Goal: Task Accomplishment & Management: Manage account settings

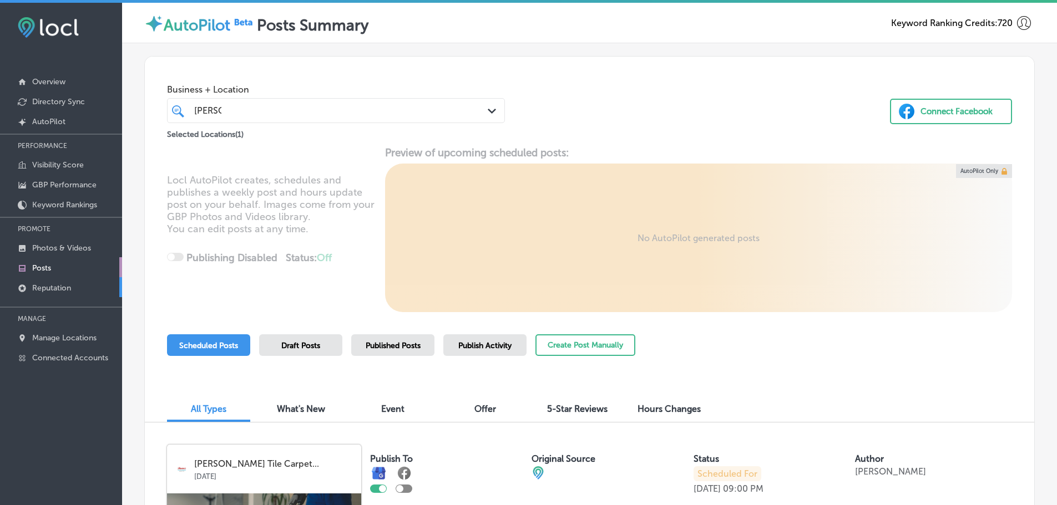
scroll to position [196, 0]
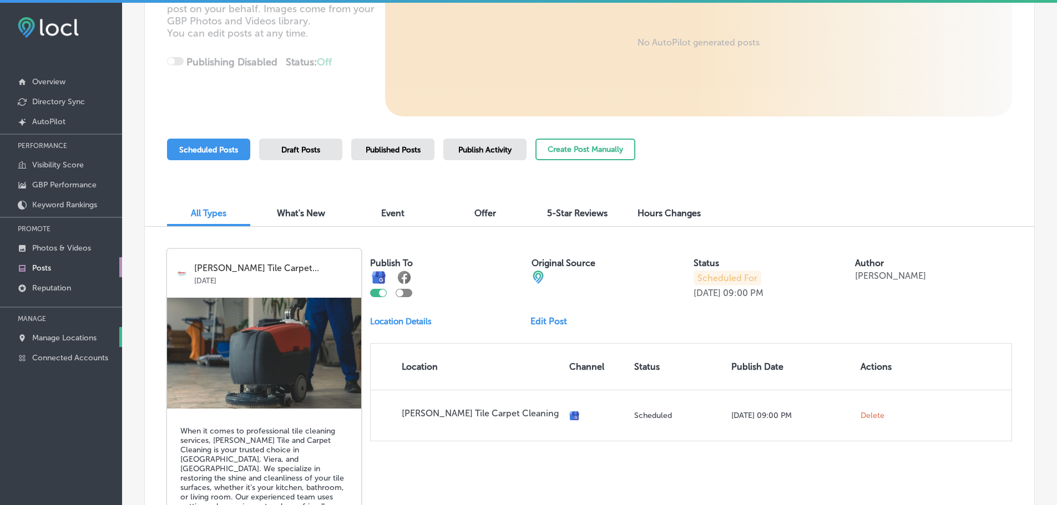
click at [70, 336] on p "Manage Locations" at bounding box center [64, 337] width 64 height 9
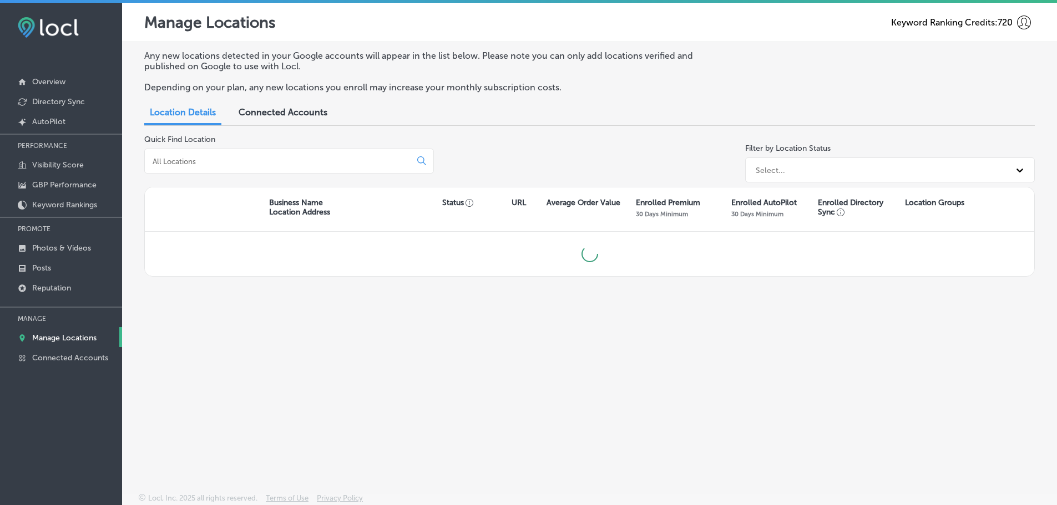
click at [263, 163] on input at bounding box center [279, 161] width 257 height 10
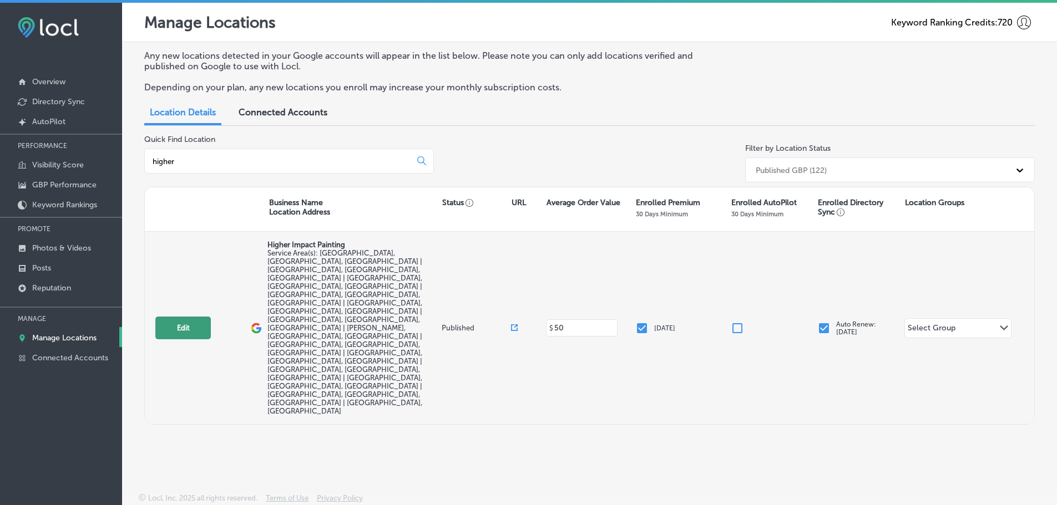
type input "higher"
click at [180, 317] on button "Edit" at bounding box center [182, 328] width 55 height 23
select select "US"
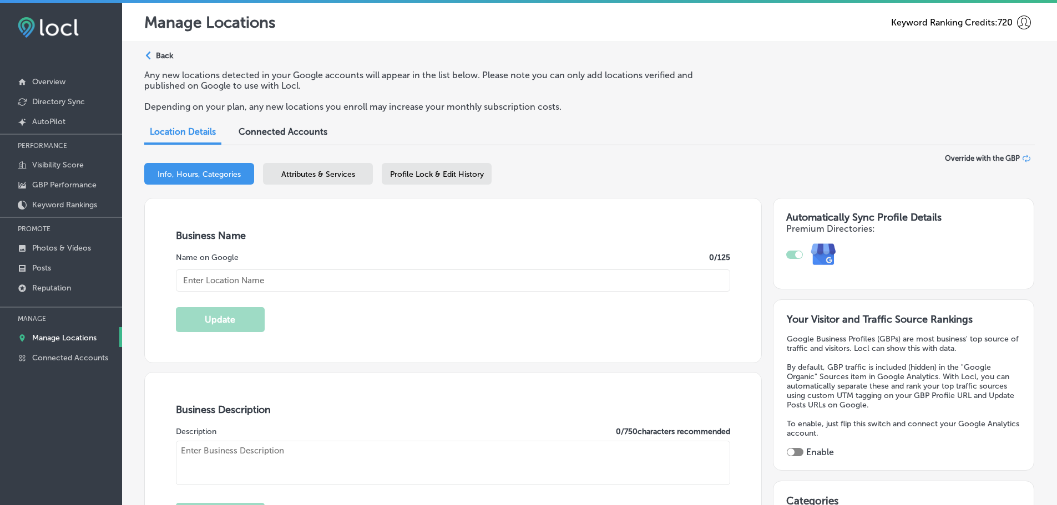
checkbox input "true"
type input "Higher Impact Painting"
type input "2863 Painted Canyon Way"
type input "Highlands Ranch"
type input "80129"
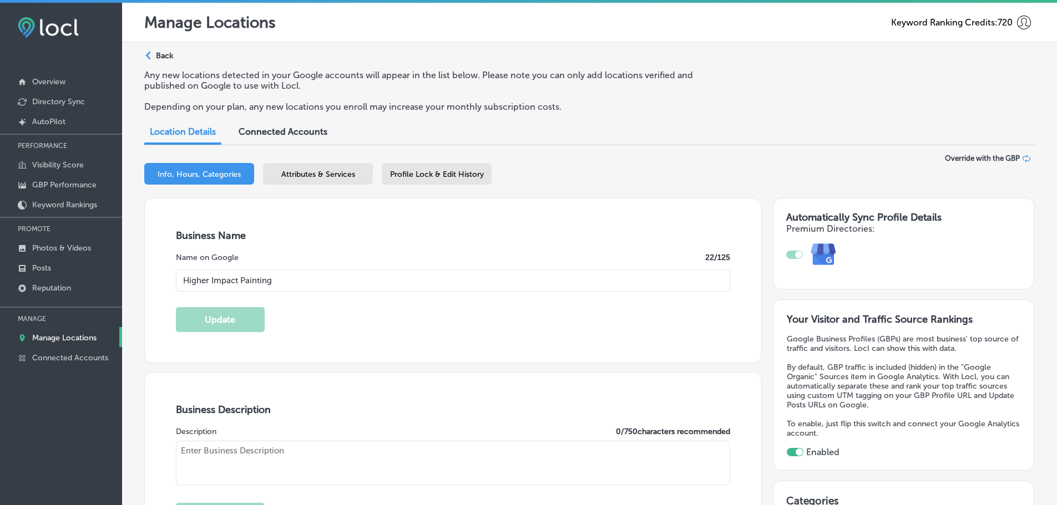
type input "US"
type input "http://www.higherimpactpainting.com/"
type textarea "Higher Impact Painting is a trusted painting company serving Highlands Ranch, C…"
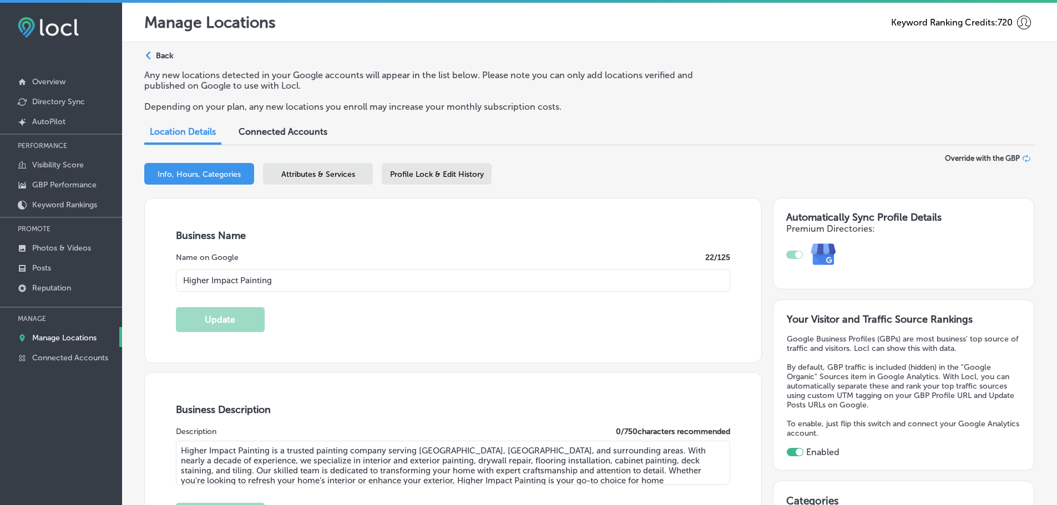
type input "+1 603 359 0969"
click at [339, 178] on span "Attributes & Services" at bounding box center [318, 174] width 74 height 9
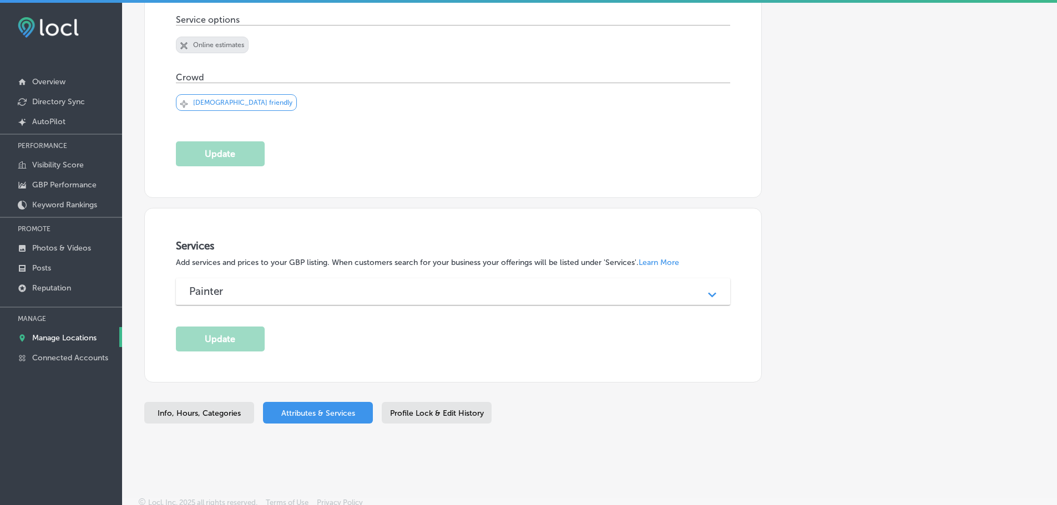
scroll to position [336, 0]
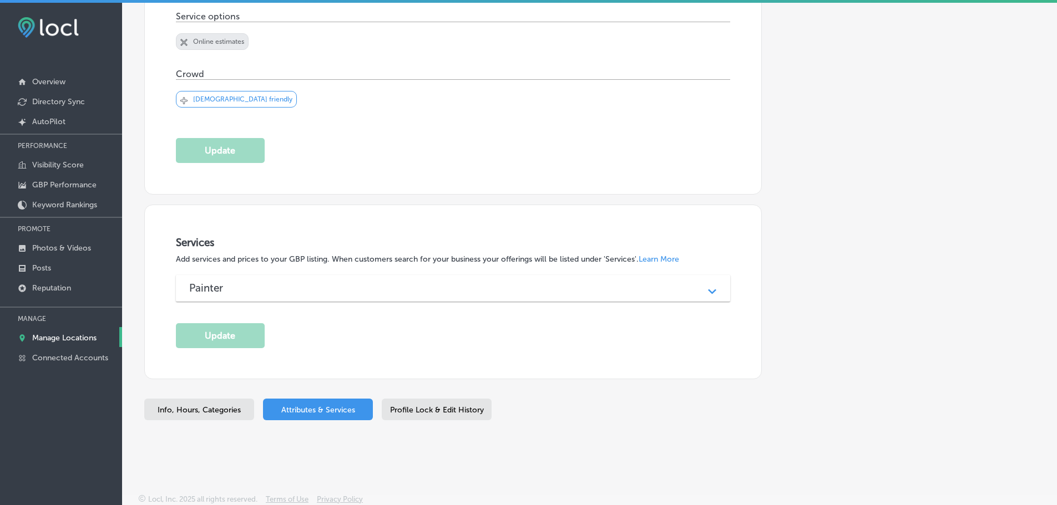
click at [616, 296] on div "Painter Path Created with Sketch." at bounding box center [453, 288] width 555 height 27
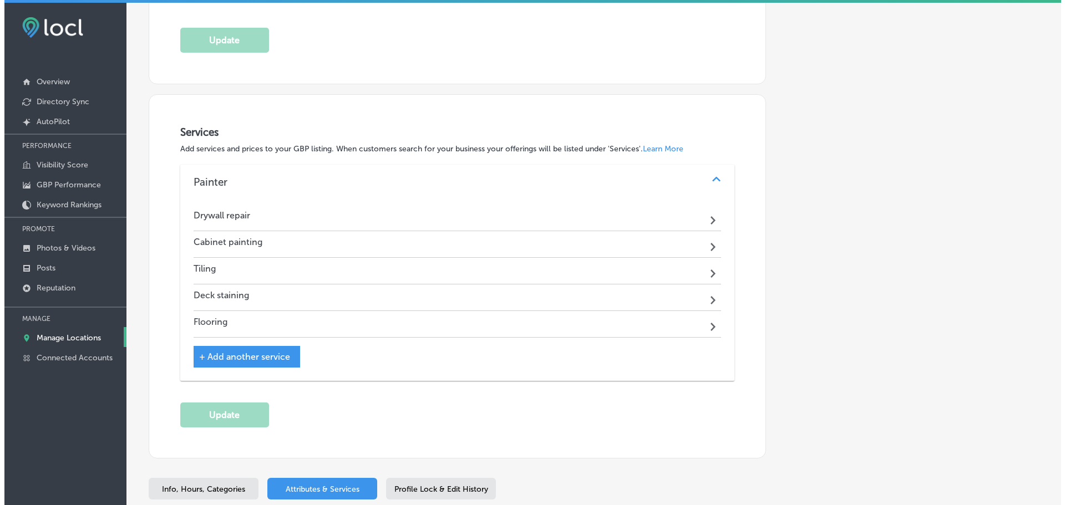
scroll to position [447, 0]
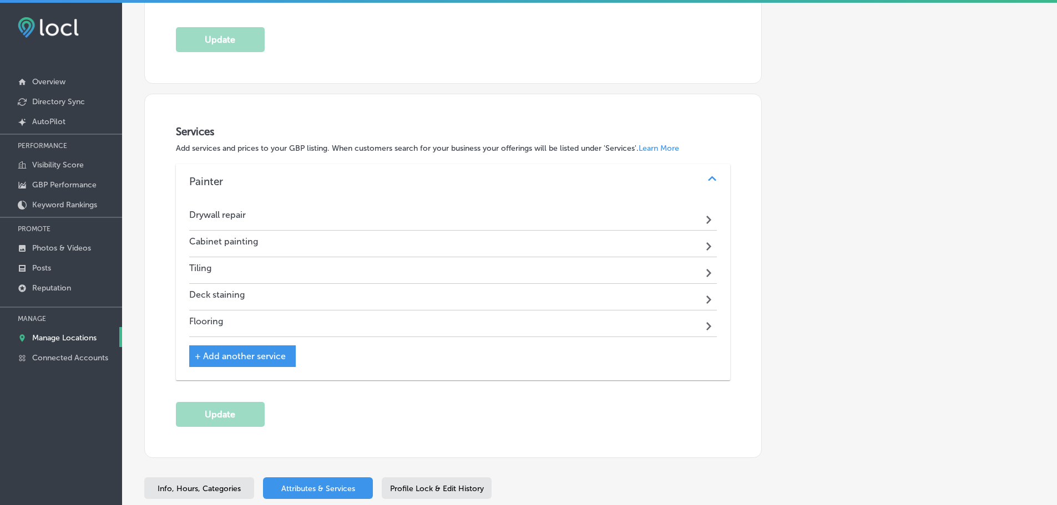
click at [698, 215] on div "Drywall repair Path Created with Sketch." at bounding box center [453, 217] width 528 height 27
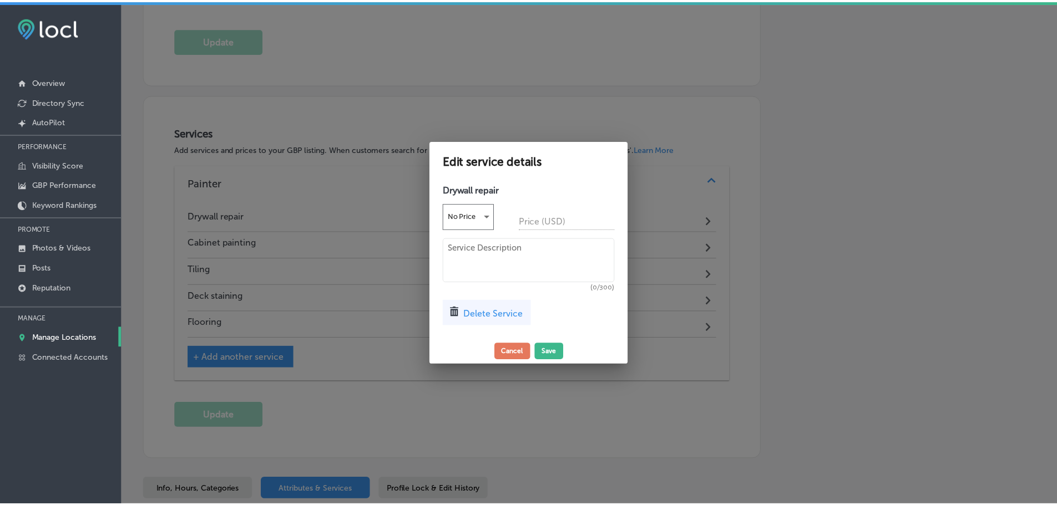
scroll to position [448, 0]
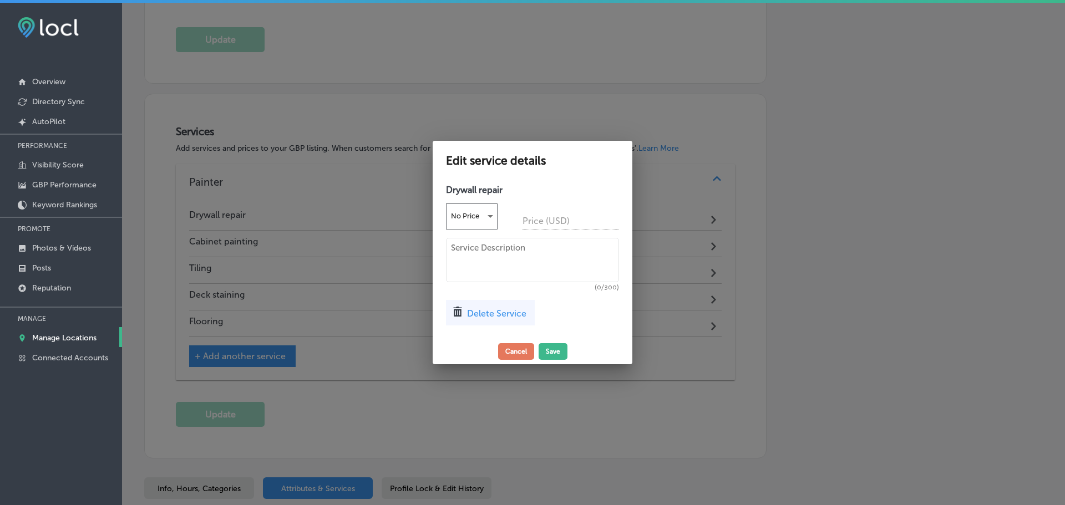
click at [491, 250] on textarea at bounding box center [532, 260] width 173 height 44
paste textarea "As a local drywall repair company, we care about our customers like family. No …"
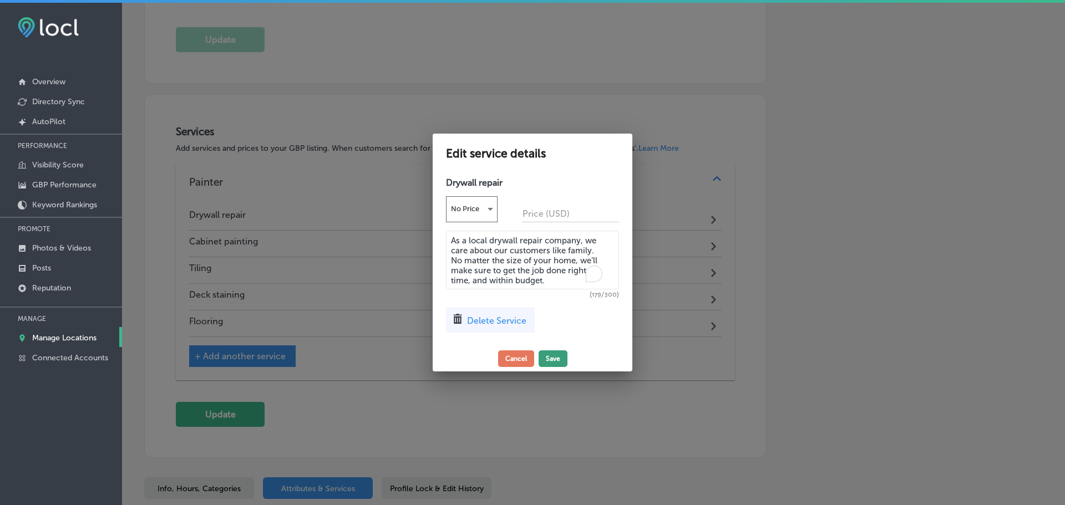
type textarea "As a local drywall repair company, we care about our customers like family. No …"
click at [546, 358] on button "Save" at bounding box center [553, 359] width 29 height 17
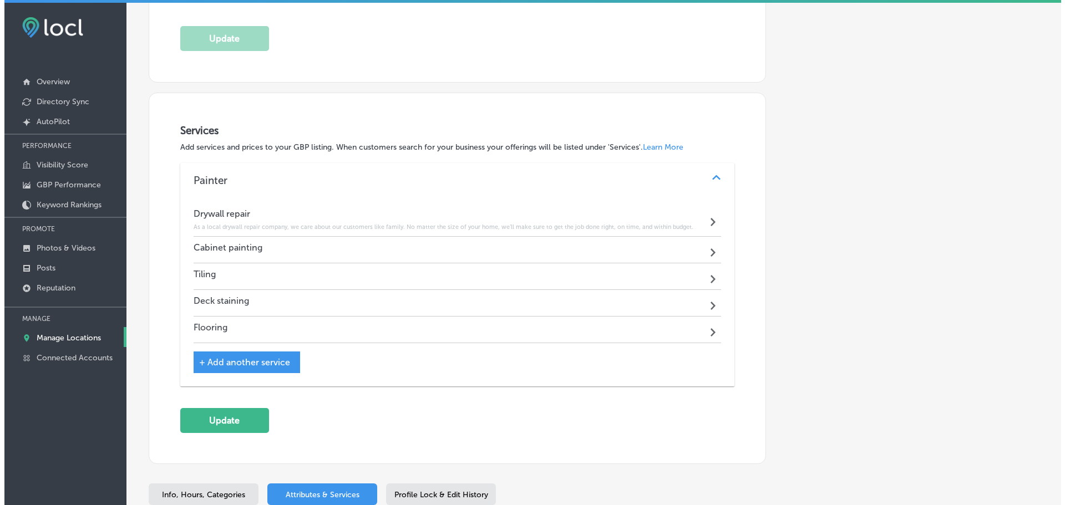
scroll to position [447, 0]
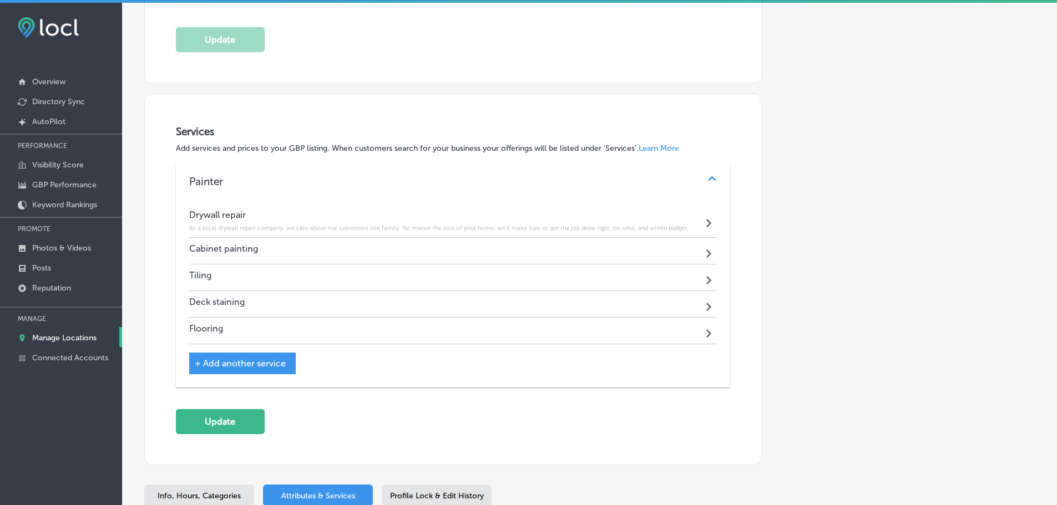
click at [695, 250] on div "Cabinet painting Path Created with Sketch." at bounding box center [453, 251] width 528 height 27
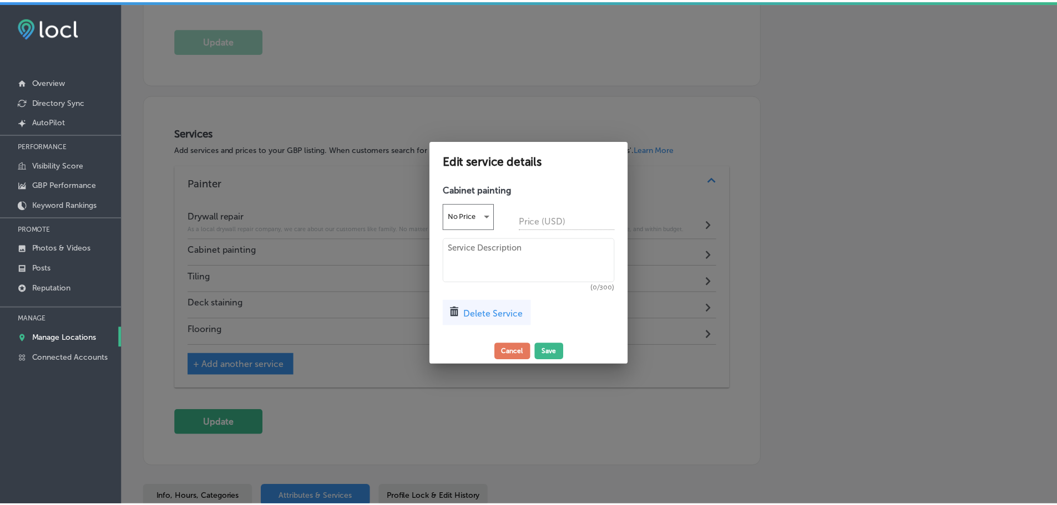
scroll to position [448, 0]
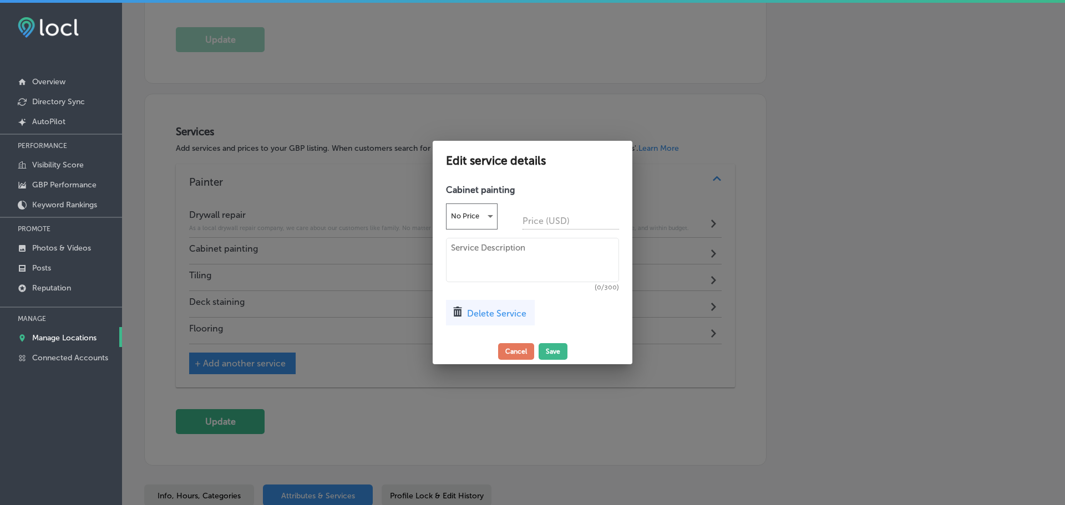
click at [504, 253] on textarea at bounding box center [532, 260] width 173 height 44
paste textarea "Whether you’re looking to update your kitchen cabinets with a fresh coat of pai…"
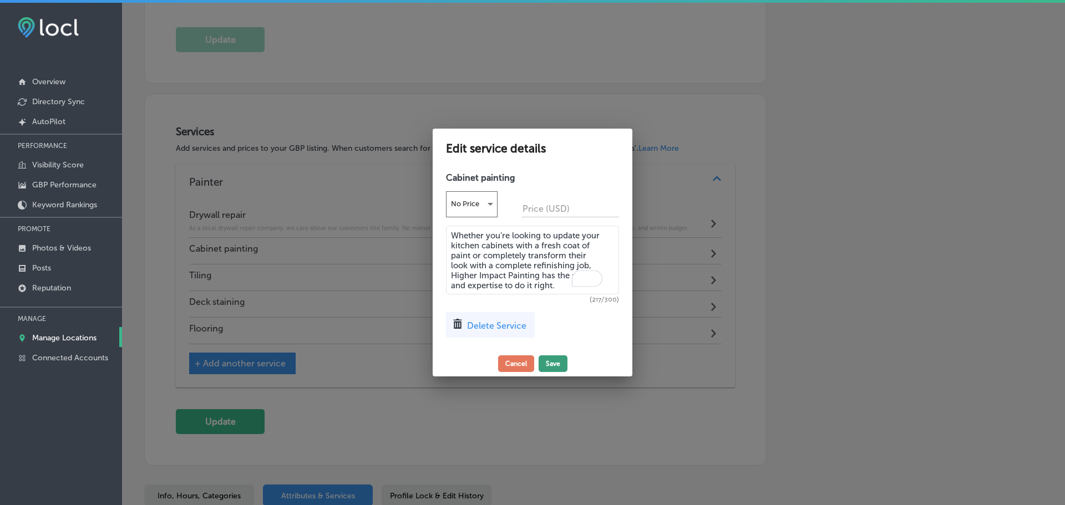
type textarea "Whether you’re looking to update your kitchen cabinets with a fresh coat of pai…"
click at [551, 363] on button "Save" at bounding box center [553, 364] width 29 height 17
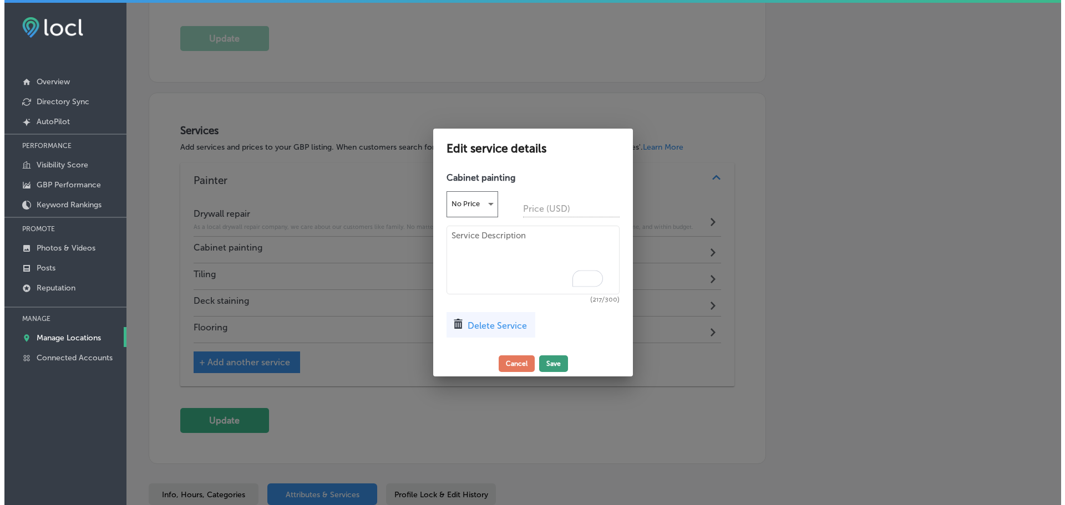
scroll to position [447, 0]
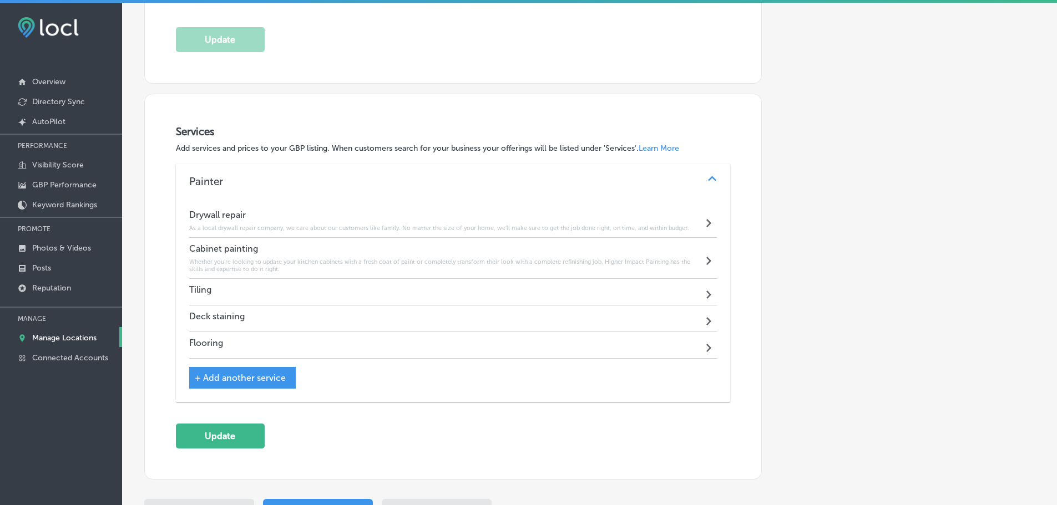
click at [677, 294] on div "Tiling Path Created with Sketch." at bounding box center [453, 292] width 528 height 27
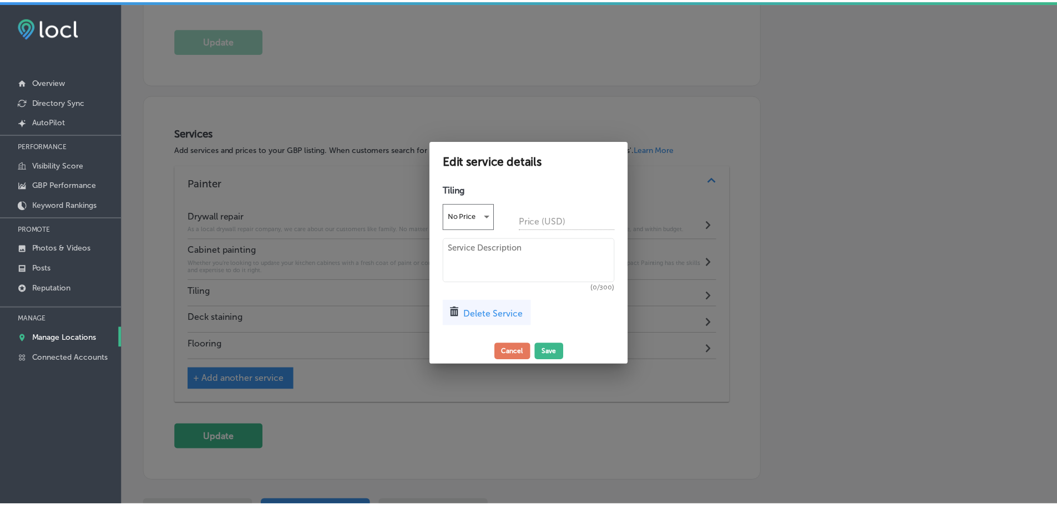
scroll to position [448, 0]
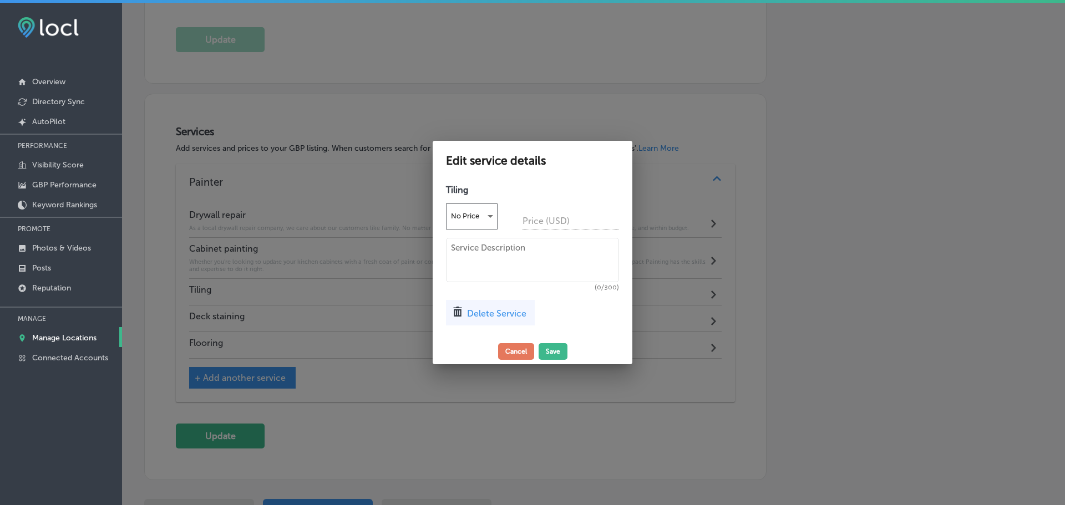
click at [495, 251] on textarea at bounding box center [532, 260] width 173 height 44
paste textarea "Whether you’re looking for a classic, timeless look or a more modern, contempor…"
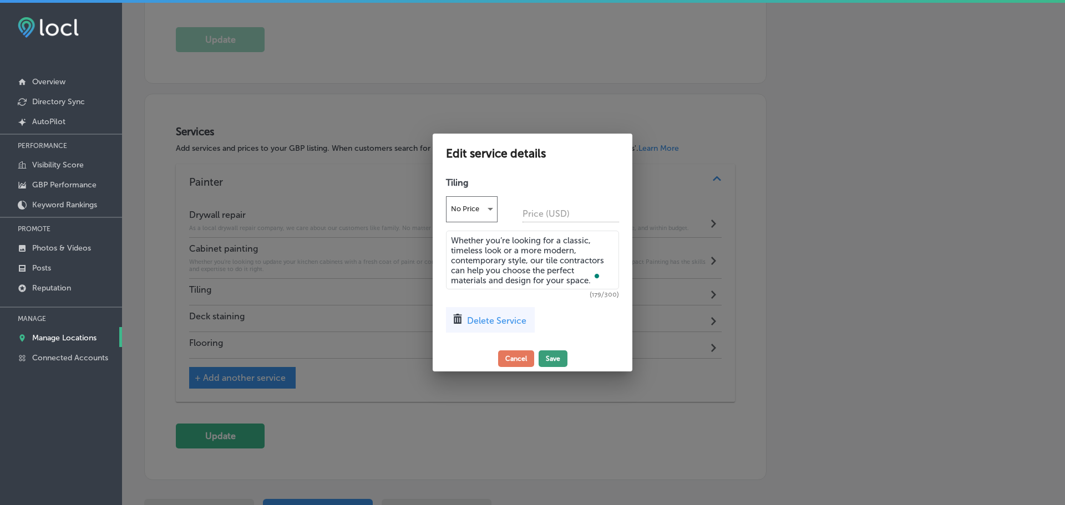
type textarea "Whether you’re looking for a classic, timeless look or a more modern, contempor…"
click at [556, 357] on button "Save" at bounding box center [553, 359] width 29 height 17
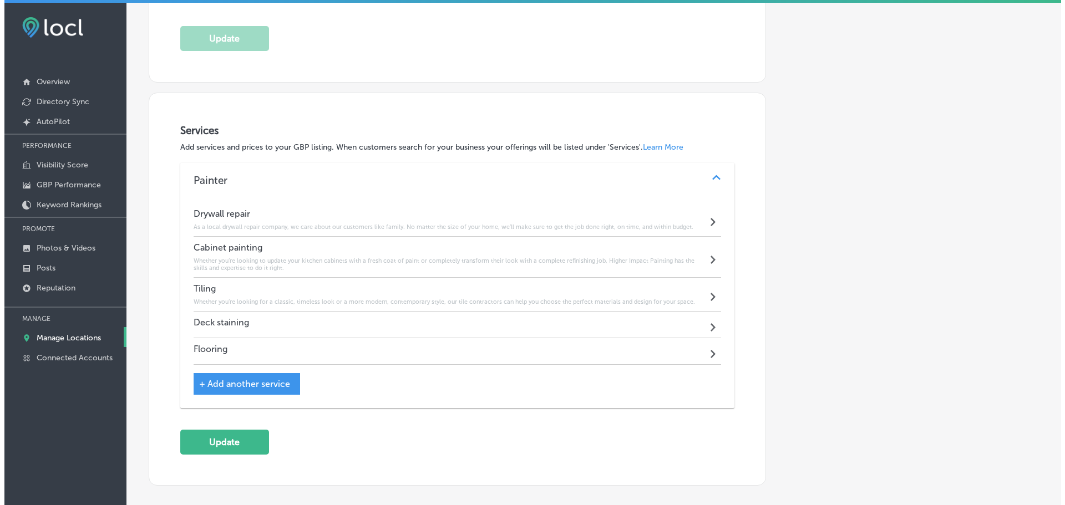
scroll to position [447, 0]
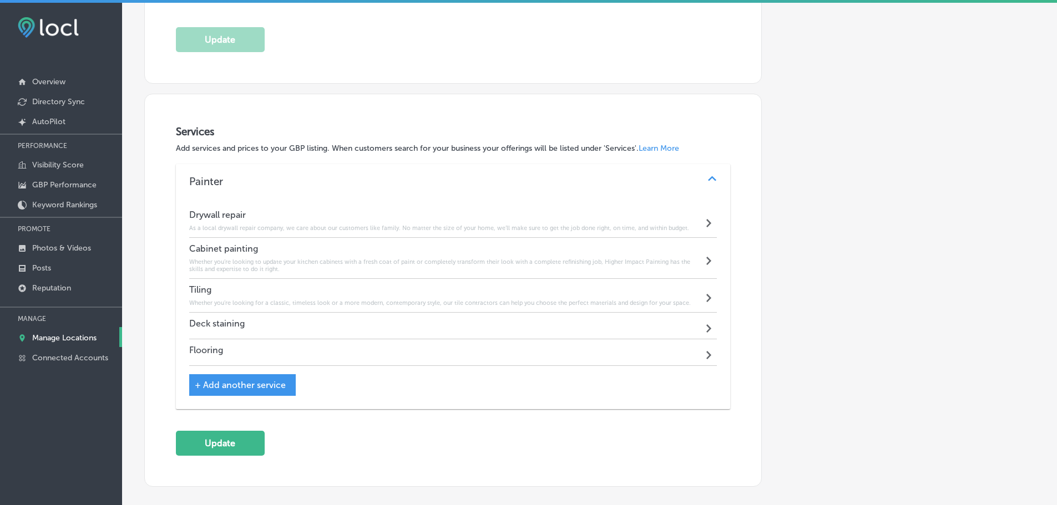
click at [603, 329] on div "Deck staining Path Created with Sketch." at bounding box center [453, 326] width 528 height 27
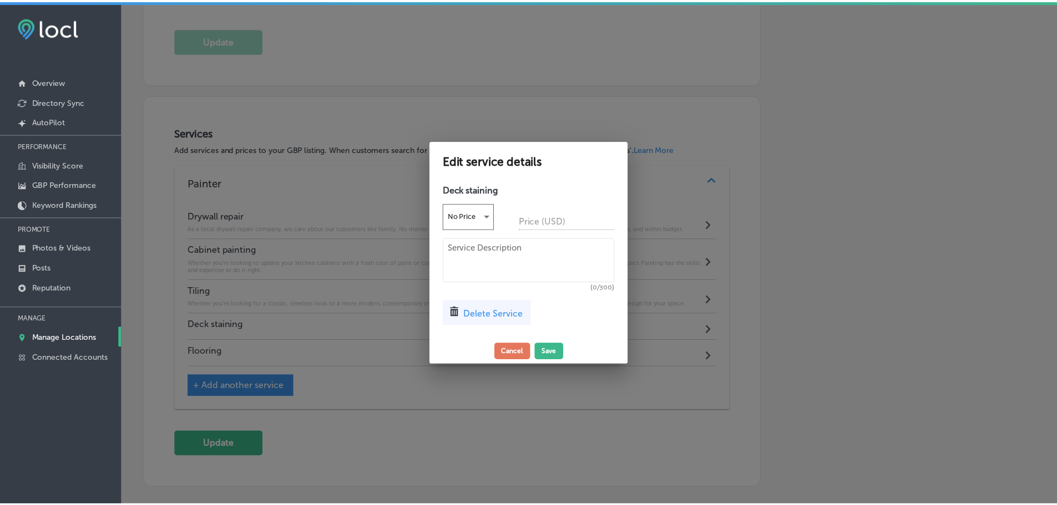
scroll to position [448, 0]
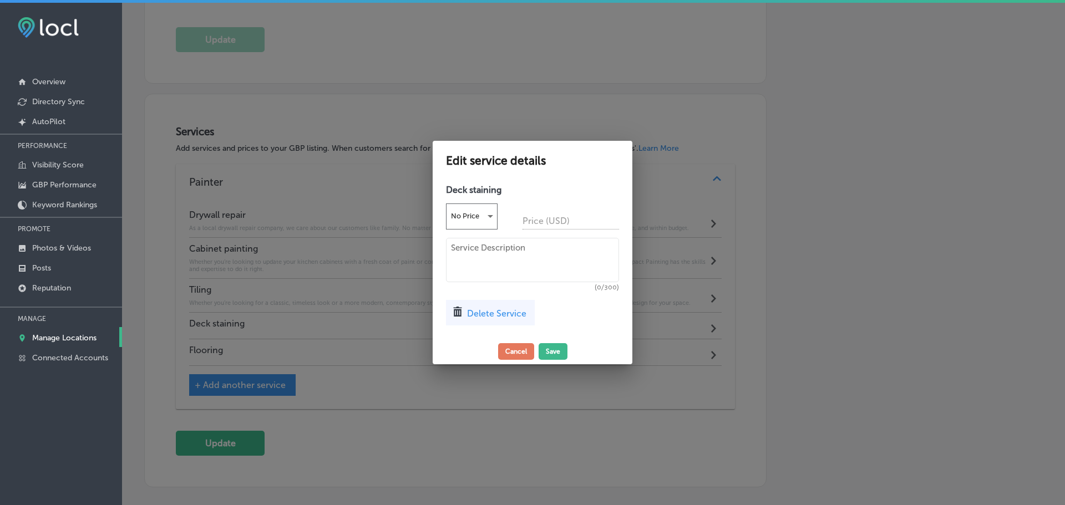
click at [556, 257] on textarea at bounding box center [532, 260] width 173 height 44
paste textarea "Our company offers restain deck services that will have your deck looking just …"
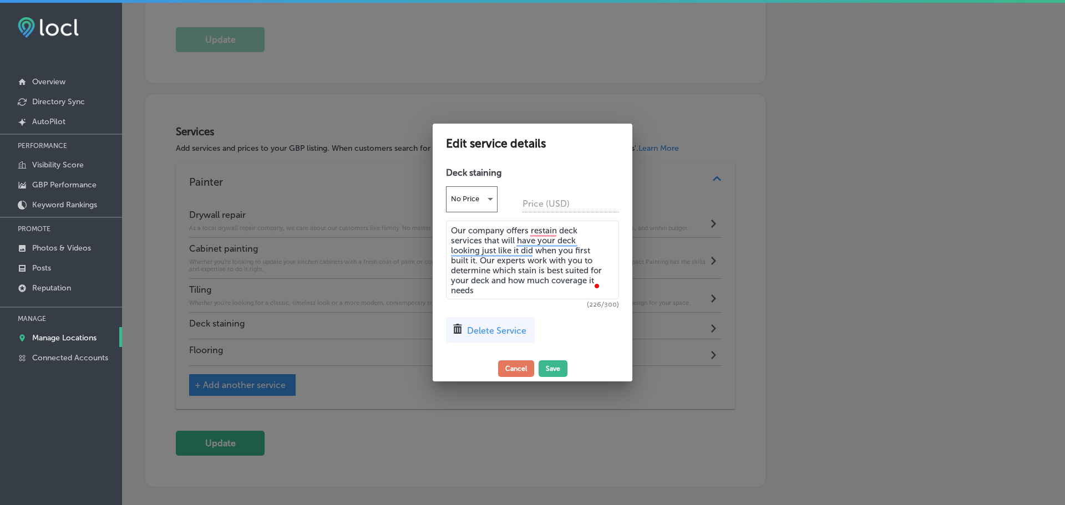
type textarea "Our company offers restain deck services that will have your deck looking just …"
click at [546, 363] on button "Save" at bounding box center [553, 369] width 29 height 17
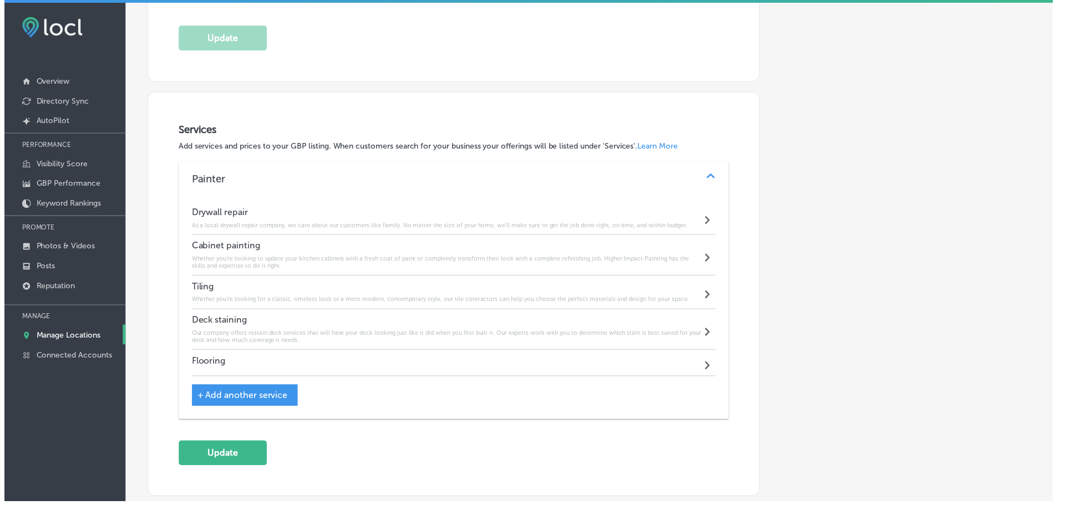
scroll to position [447, 0]
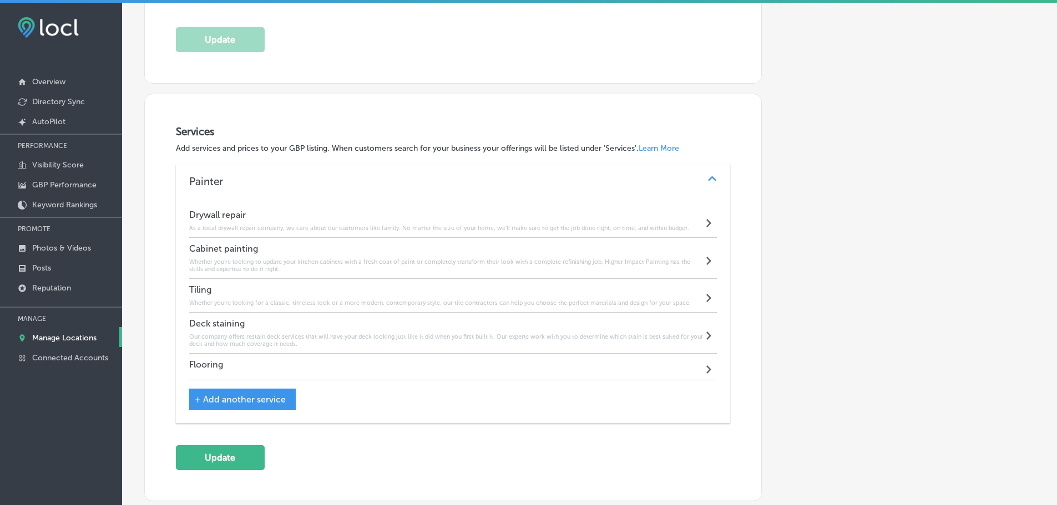
click at [640, 368] on div "Flooring Path Created with Sketch." at bounding box center [453, 367] width 528 height 27
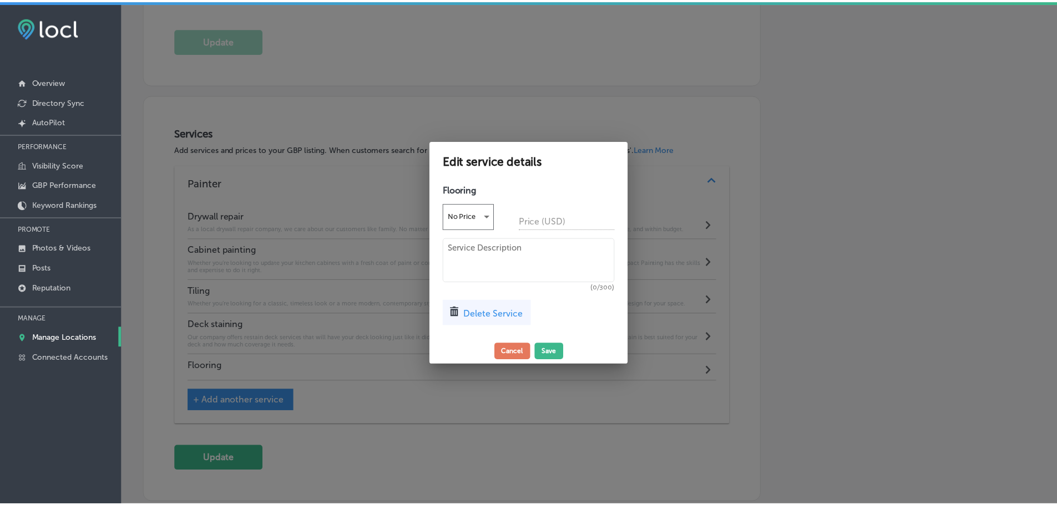
scroll to position [448, 0]
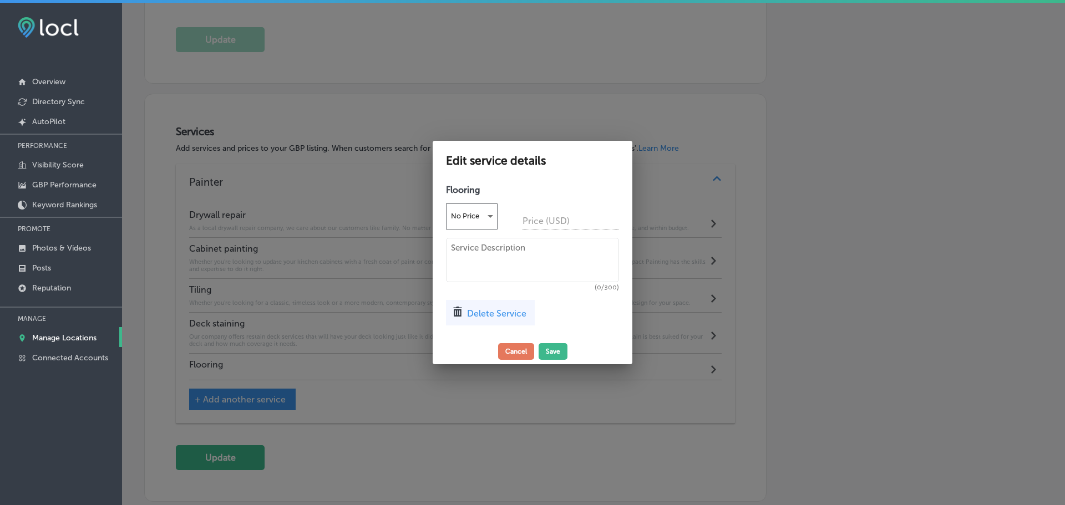
click at [486, 247] on textarea at bounding box center [532, 260] width 173 height 44
paste textarea "Our flooring installation services include: Tile floor installation Vinyl floor…"
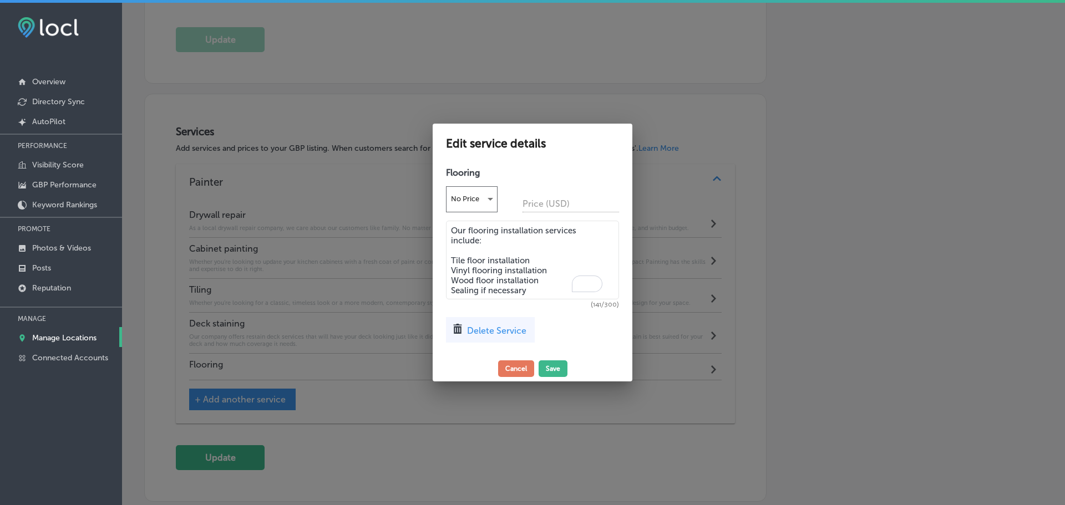
click at [449, 226] on textarea "Our flooring installation services include: Tile floor installation Vinyl floor…" at bounding box center [532, 260] width 173 height 79
paste textarea "Our experts use state-of-the-art equipment and skills to get your new floor ins…"
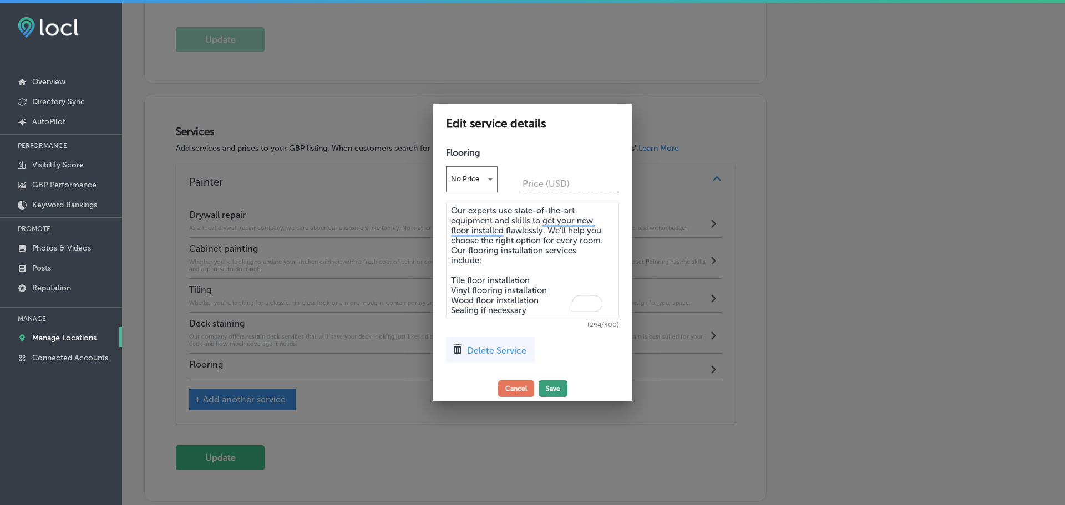
type textarea "Our experts use state-of-the-art equipment and skills to get your new floor ins…"
click at [552, 384] on button "Save" at bounding box center [553, 388] width 29 height 17
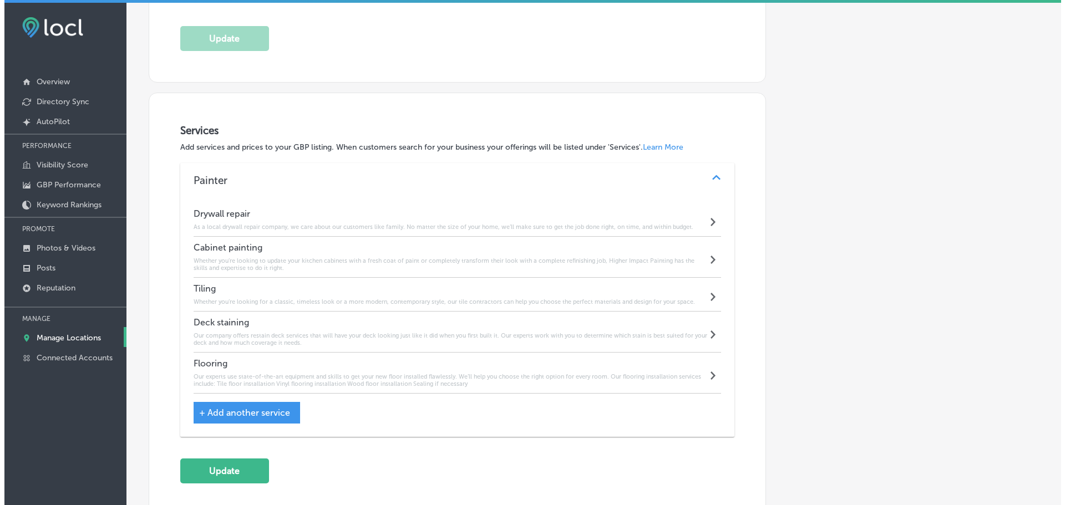
scroll to position [447, 0]
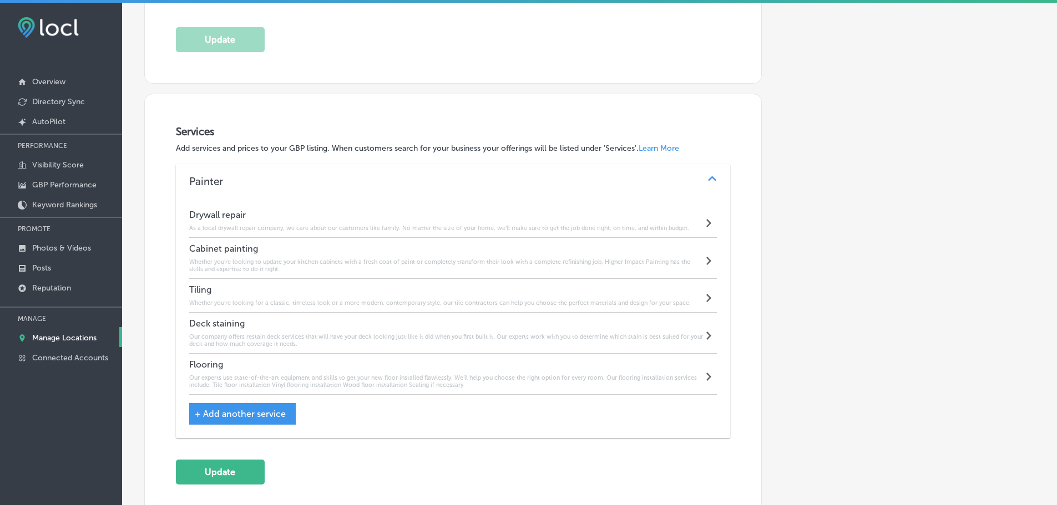
click at [261, 413] on span "+ Add another service" at bounding box center [240, 414] width 91 height 11
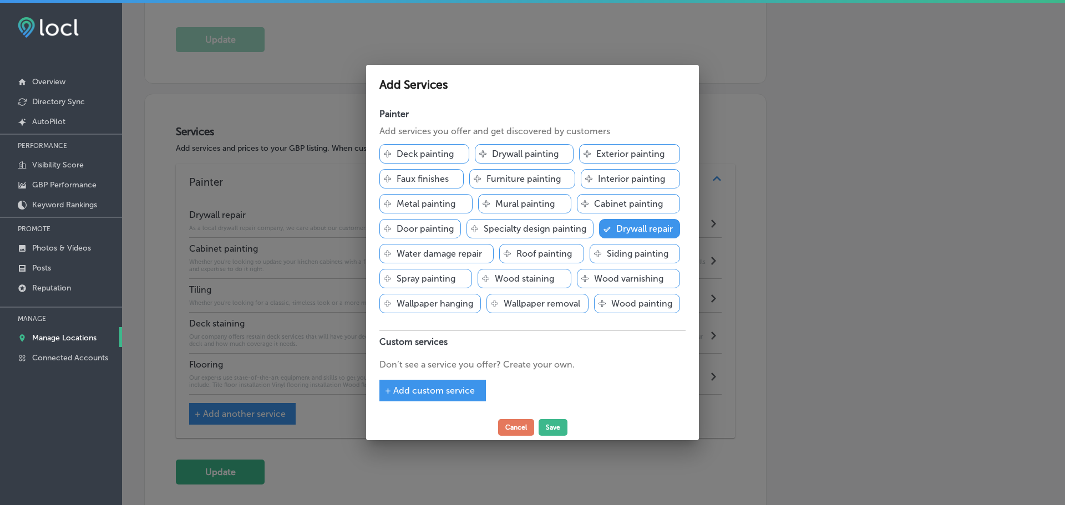
click at [445, 392] on span "+ Add custom service" at bounding box center [430, 390] width 90 height 11
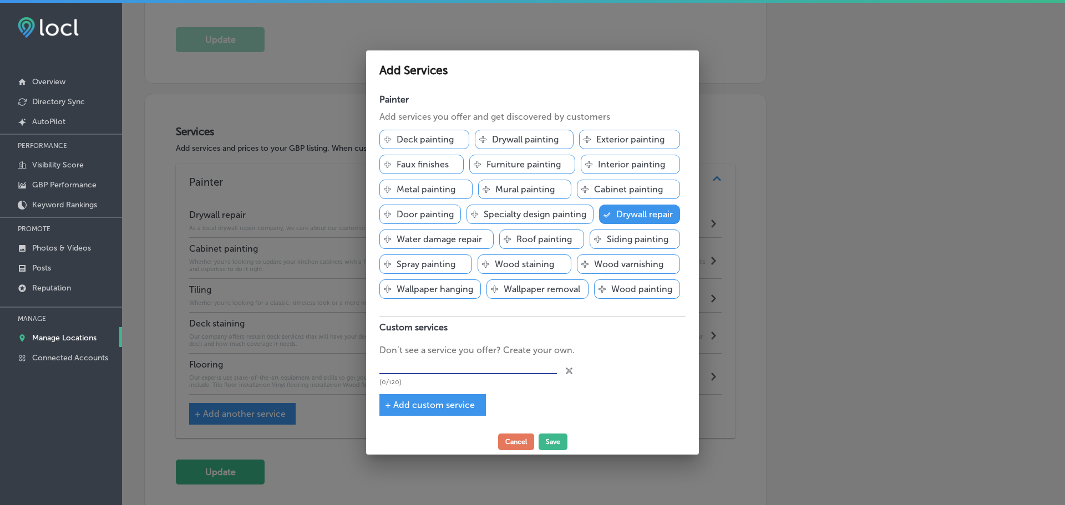
click at [451, 371] on input "text" at bounding box center [467, 365] width 177 height 17
type input "Interior Painting"
click at [439, 401] on span "+ Add custom service" at bounding box center [430, 405] width 90 height 11
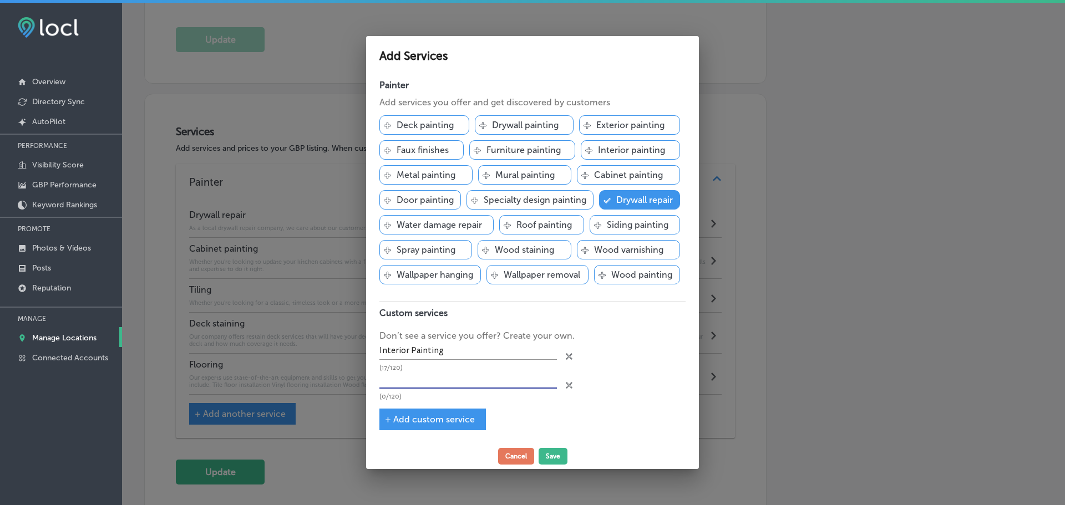
click at [439, 379] on input "text" at bounding box center [467, 380] width 177 height 17
type input "Exterior painting"
click at [552, 455] on button "Save" at bounding box center [553, 456] width 29 height 17
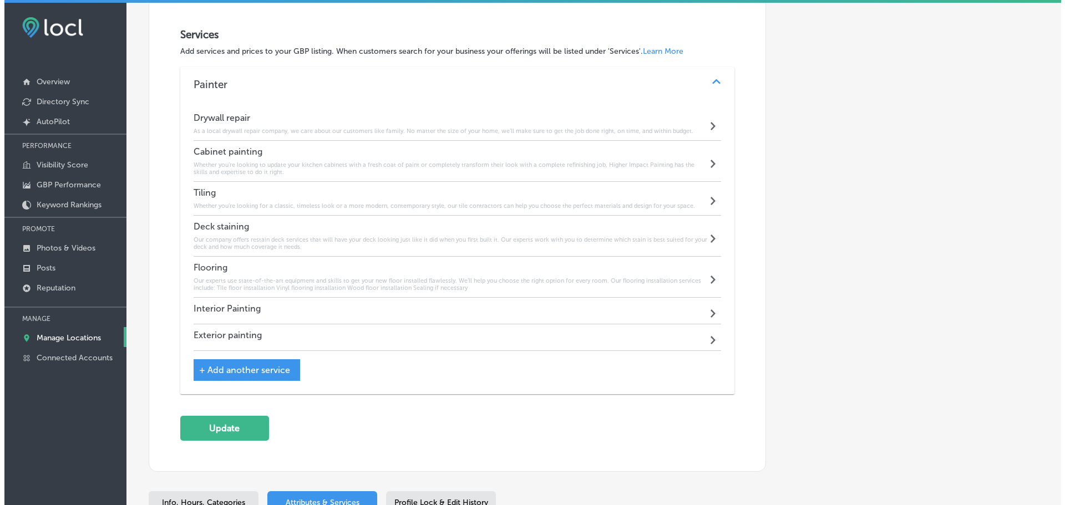
scroll to position [558, 0]
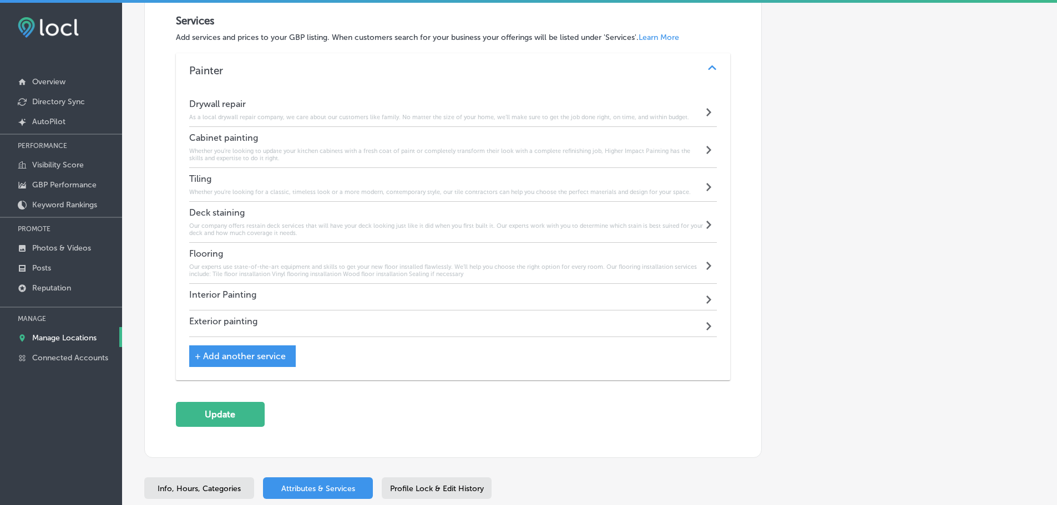
click at [694, 302] on div "Interior Painting Path Created with Sketch." at bounding box center [453, 297] width 528 height 27
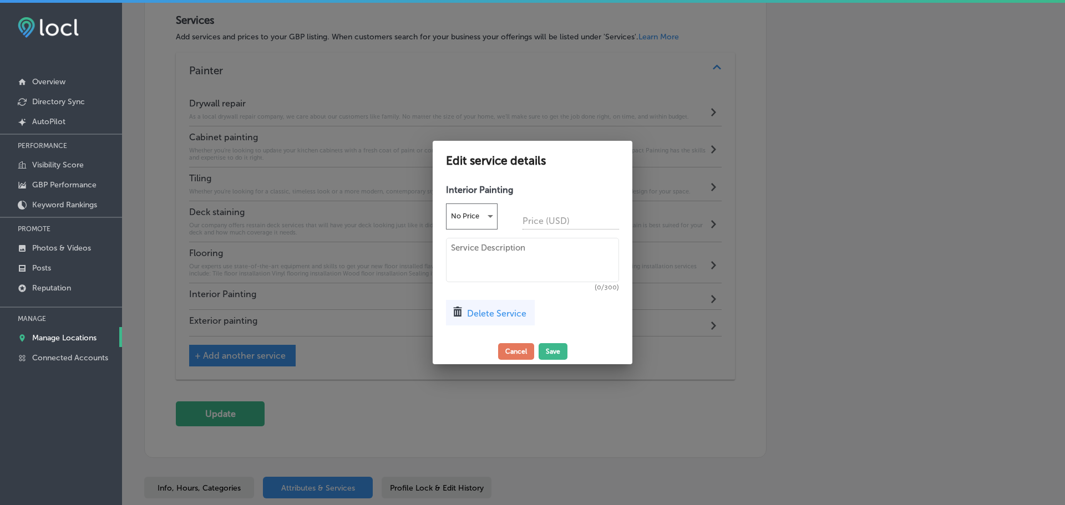
click at [483, 265] on textarea at bounding box center [532, 260] width 173 height 44
paste textarea "Our interior house painters assist you with: Baseboards Cabinetry Walls Door pa…"
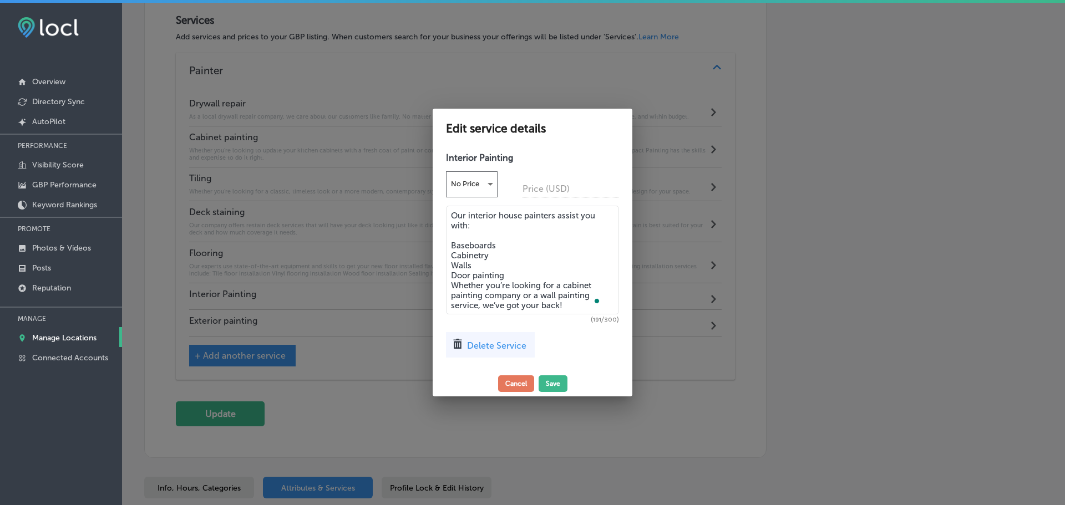
click at [512, 273] on textarea "Our interior house painters assist you with: Baseboards Cabinetry Walls Door pa…" at bounding box center [532, 260] width 173 height 109
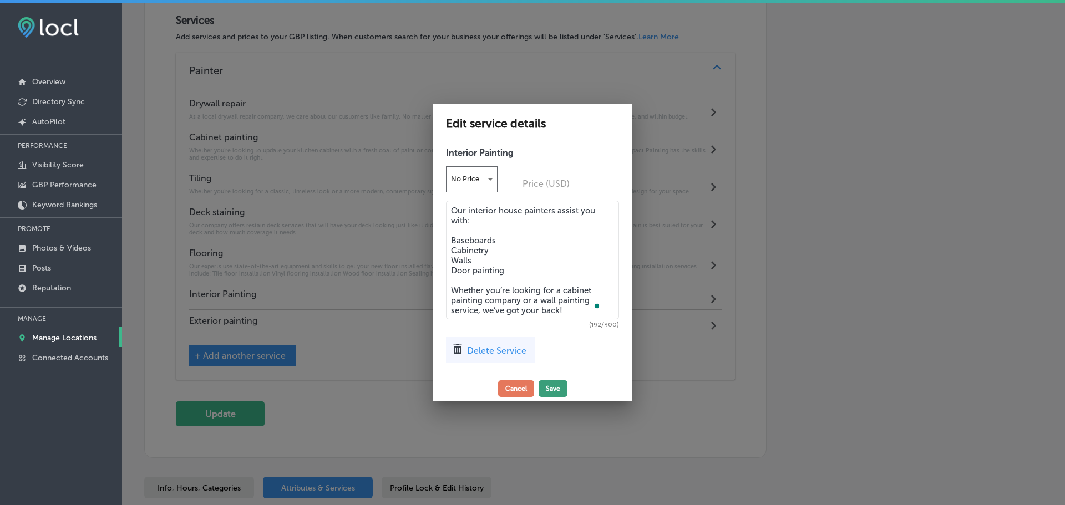
type textarea "Our interior house painters assist you with: Baseboards Cabinetry Walls Door pa…"
click at [555, 388] on button "Save" at bounding box center [553, 388] width 29 height 17
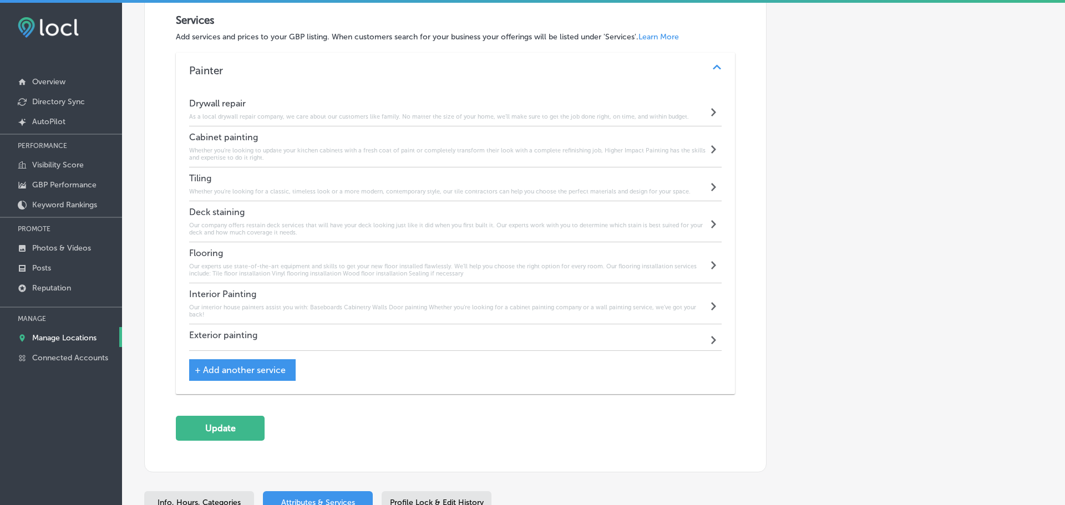
scroll to position [558, 0]
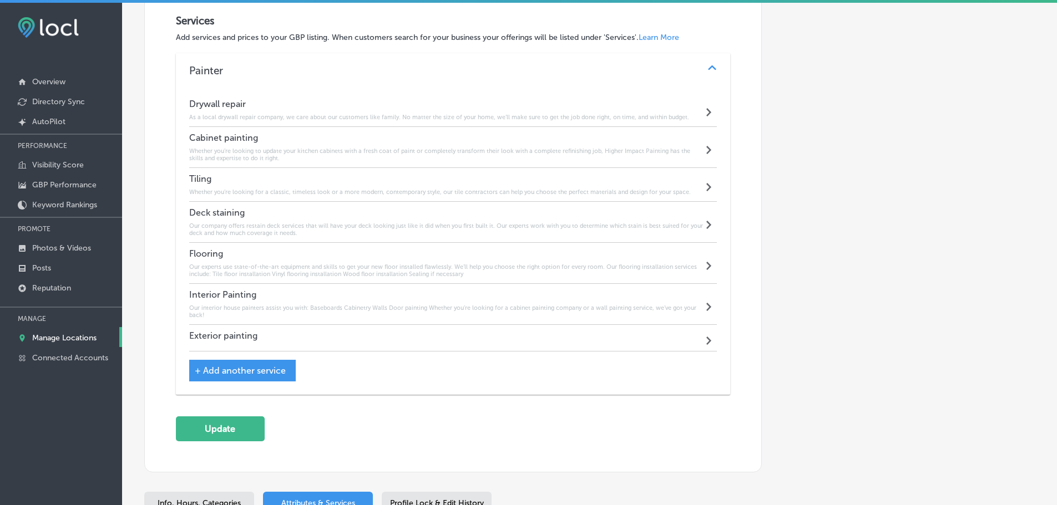
click at [637, 334] on div "Exterior painting Path Created with Sketch." at bounding box center [453, 338] width 528 height 27
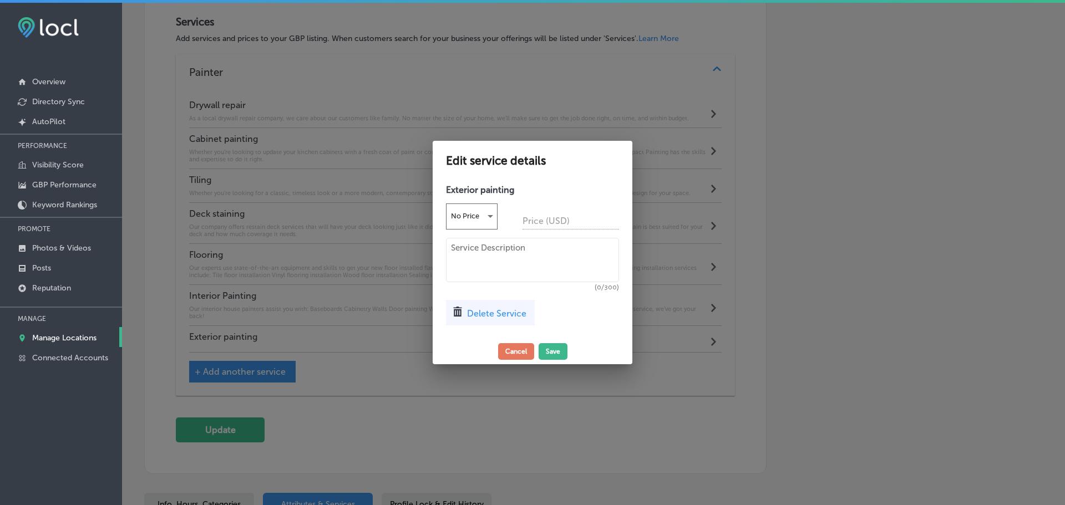
scroll to position [560, 0]
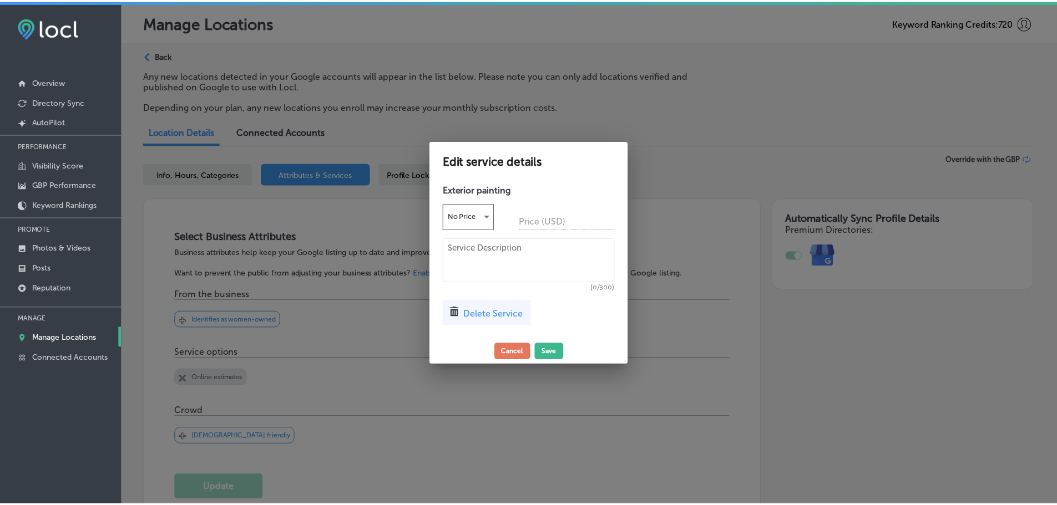
scroll to position [560, 0]
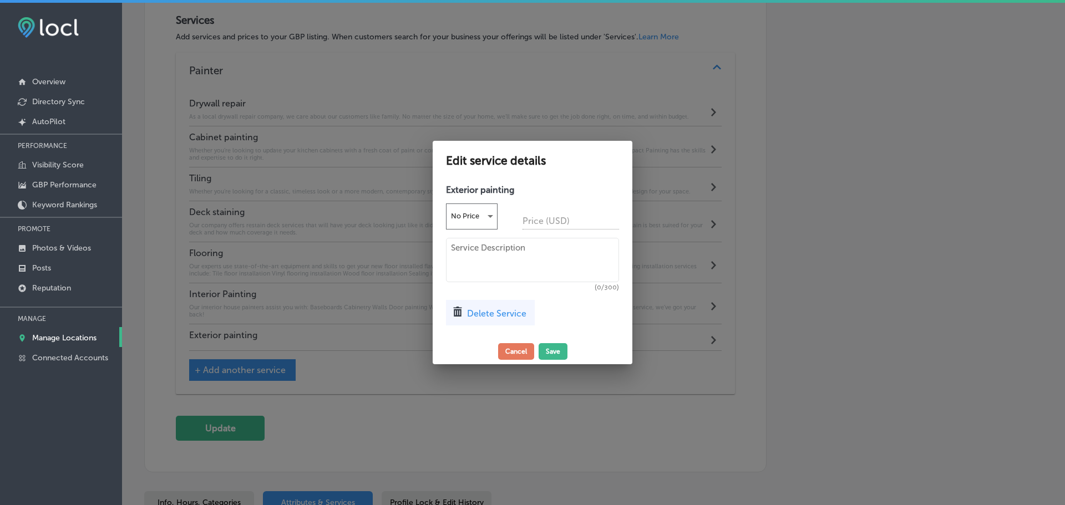
click at [456, 255] on textarea at bounding box center [532, 260] width 173 height 44
paste textarea "Allow our painting contractors to get the job done right, on time, and within b…"
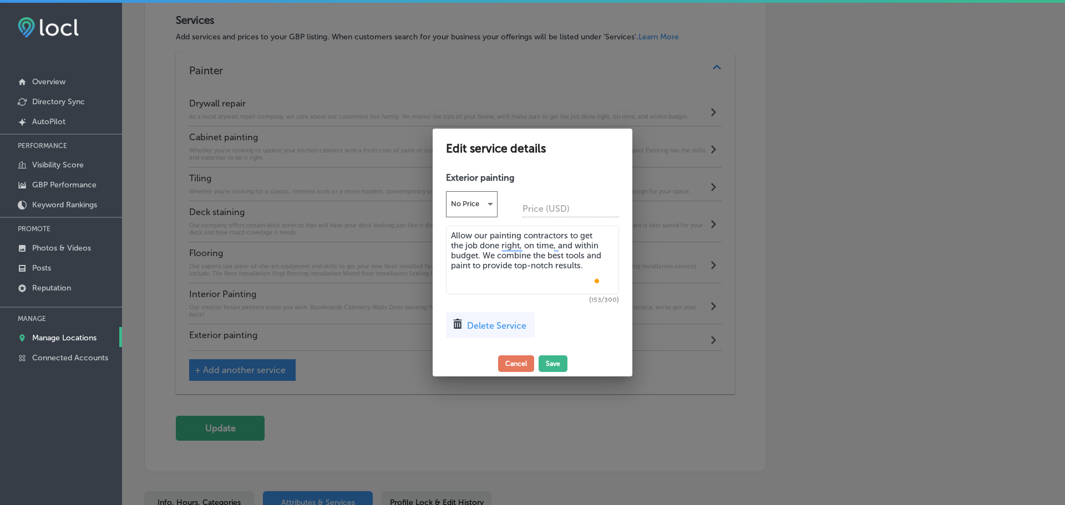
paste textarea "We can work on: Trim and siding painting Brick painting Garage door painting Fe…"
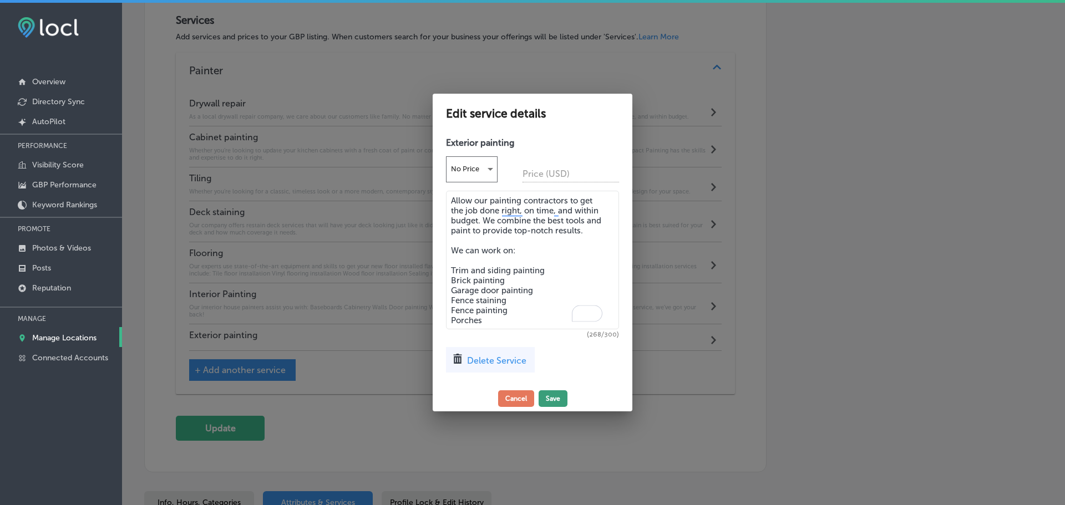
type textarea "Allow our painting contractors to get the job done right, on time, and within b…"
click at [554, 394] on button "Save" at bounding box center [553, 398] width 29 height 17
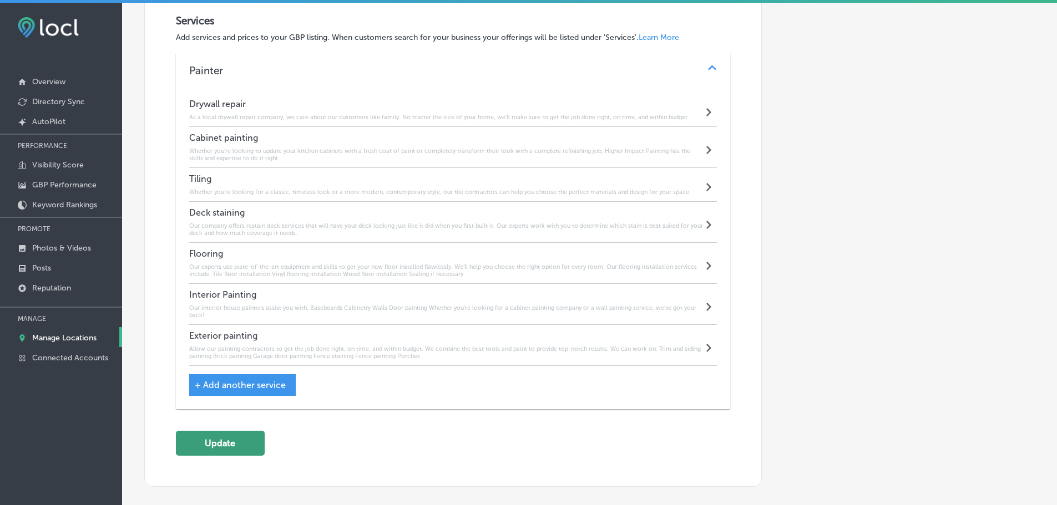
click at [232, 440] on button "Update" at bounding box center [220, 443] width 89 height 25
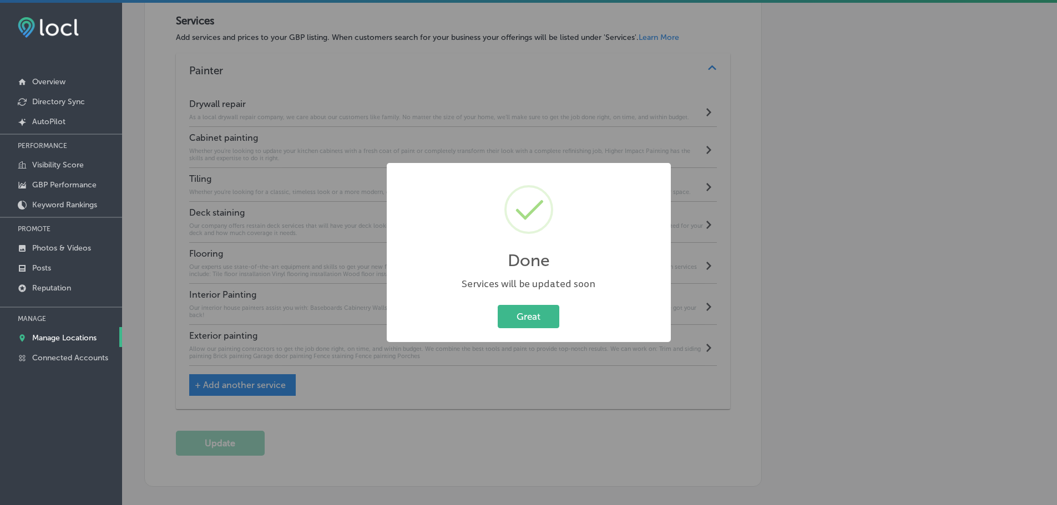
click at [521, 305] on div "Great Cancel" at bounding box center [529, 316] width 262 height 29
click at [545, 323] on button "Great" at bounding box center [529, 316] width 62 height 23
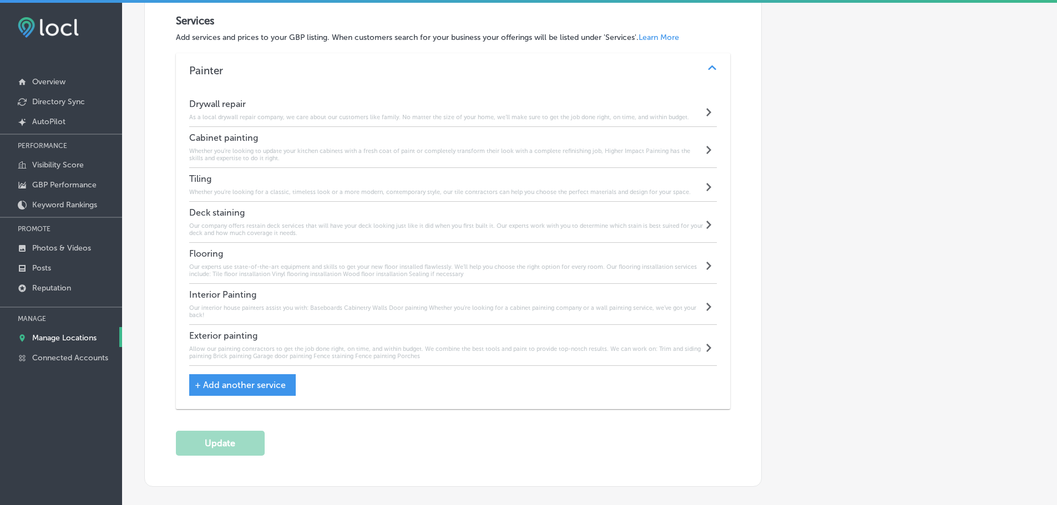
click at [69, 336] on p "Manage Locations" at bounding box center [64, 337] width 64 height 9
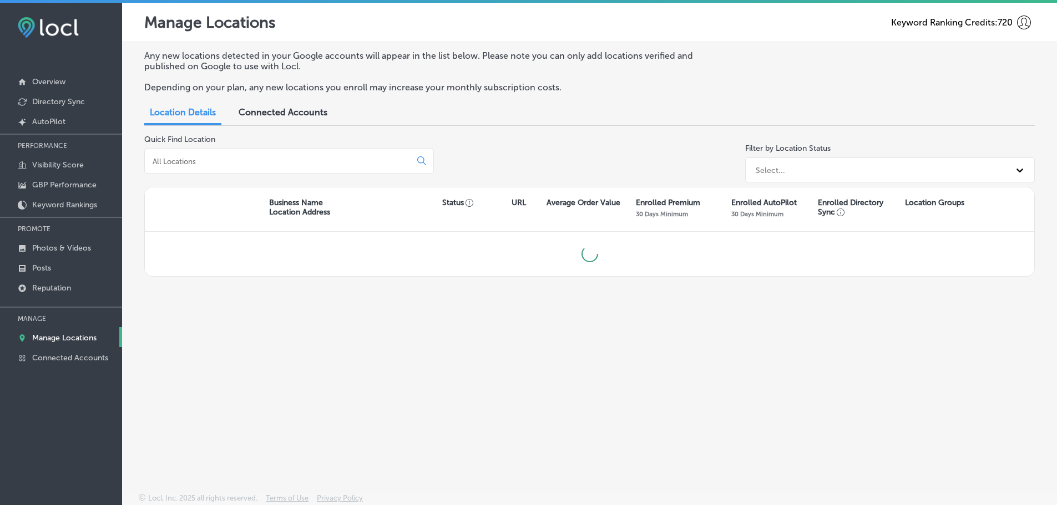
click at [300, 158] on input at bounding box center [279, 161] width 257 height 10
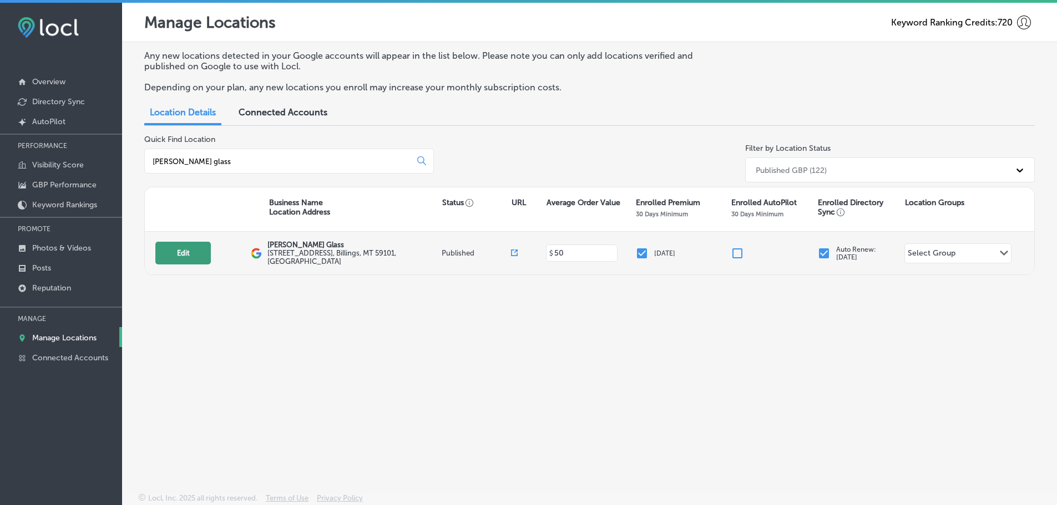
type input "critelli glass"
click at [165, 248] on button "Edit" at bounding box center [182, 253] width 55 height 23
select select "US"
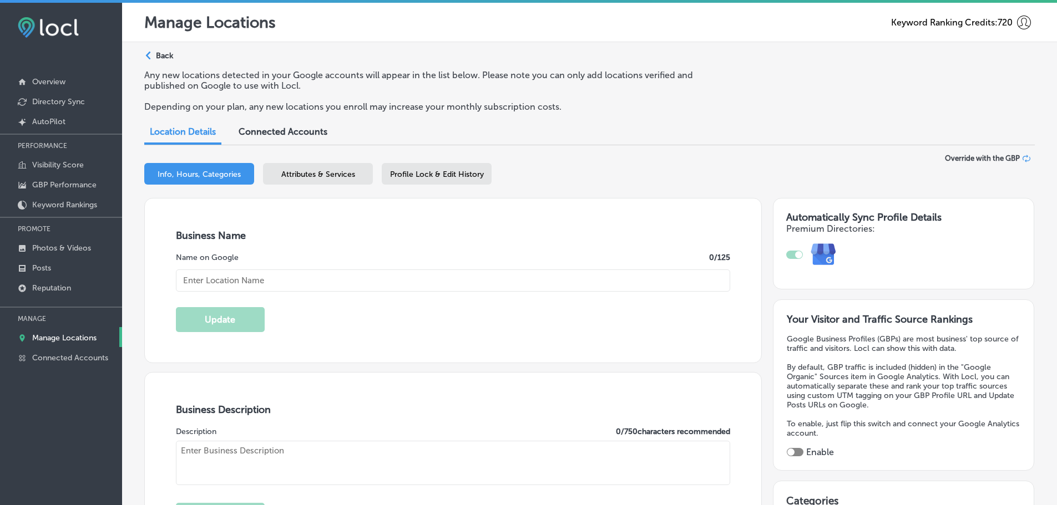
type input "[STREET_ADDRESS]"
type input "[PERSON_NAME]"
type input "59101"
type input "US"
type input "[PERSON_NAME] Glass"
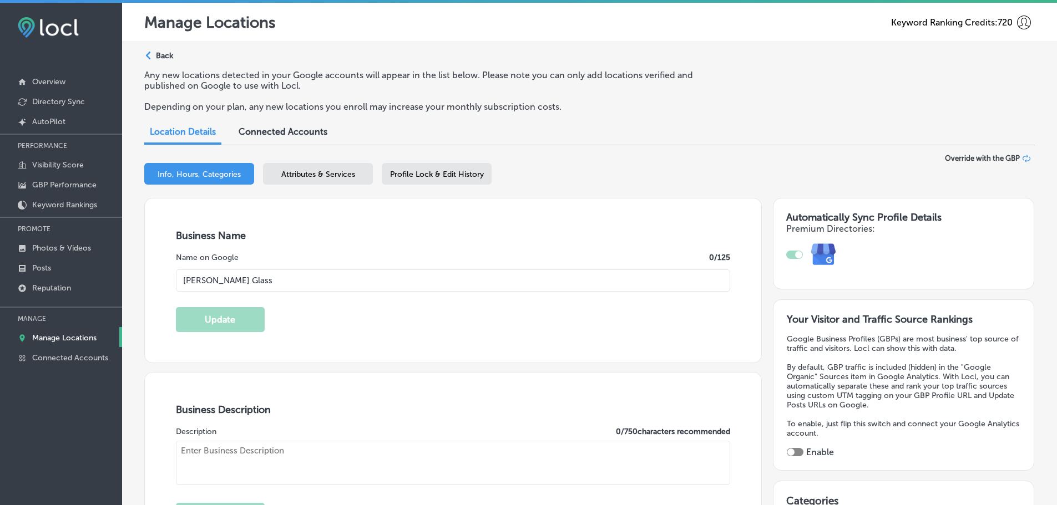
checkbox input "true"
type input "[URL][DOMAIN_NAME]"
type input "[PHONE_NUMBER]"
type textarea "[PERSON_NAME] Glass in [GEOGRAPHIC_DATA], [GEOGRAPHIC_DATA], is your trusted lo…"
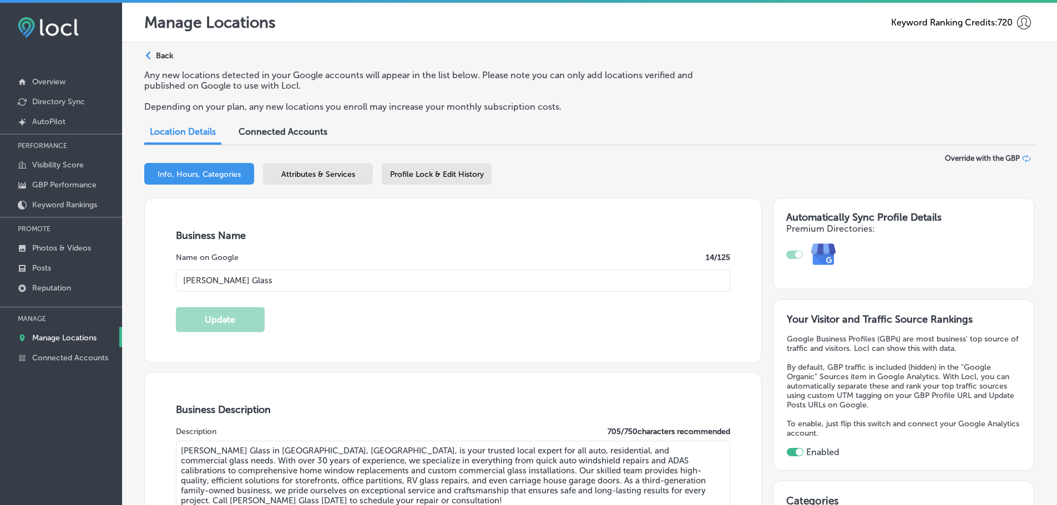
click at [316, 177] on span "Attributes & Services" at bounding box center [318, 174] width 74 height 9
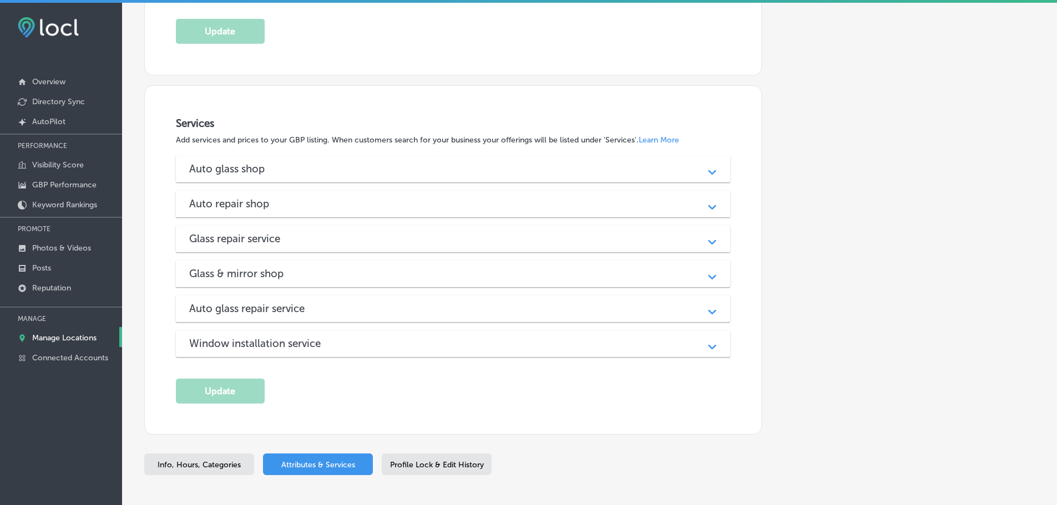
scroll to position [1109, 0]
click at [698, 172] on div "Path Created with Sketch." at bounding box center [711, 167] width 27 height 27
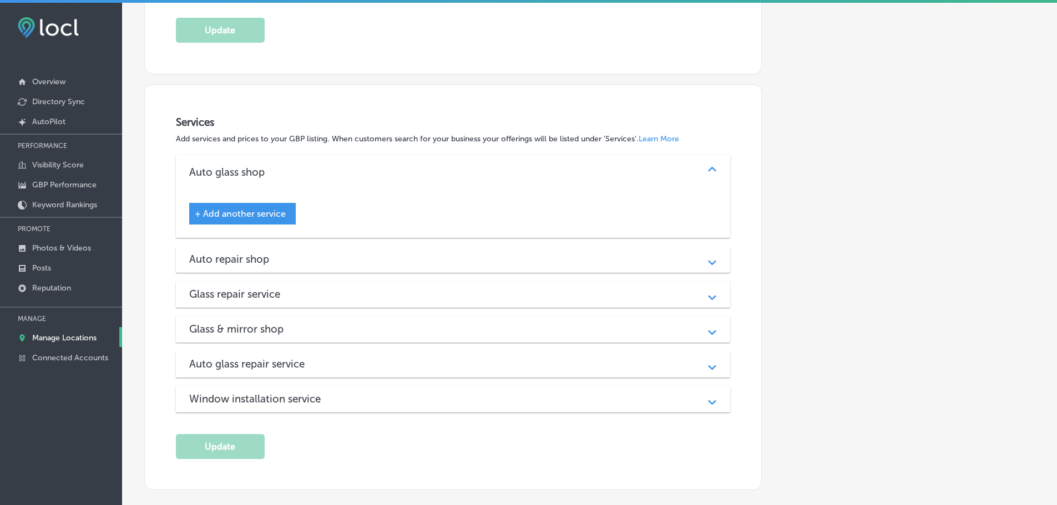
click at [692, 262] on div "Auto repair shop" at bounding box center [453, 259] width 528 height 13
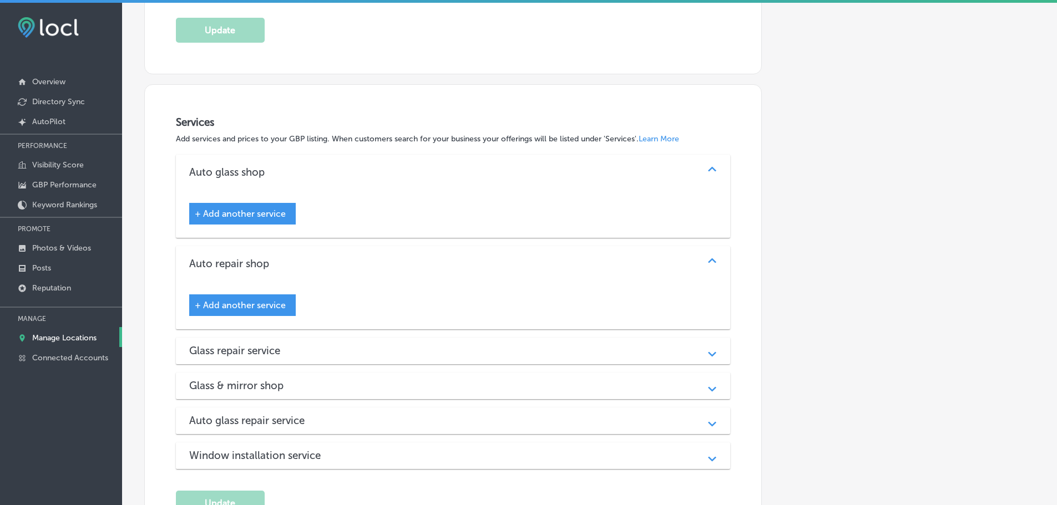
click at [679, 352] on div "Glass repair service" at bounding box center [453, 350] width 528 height 13
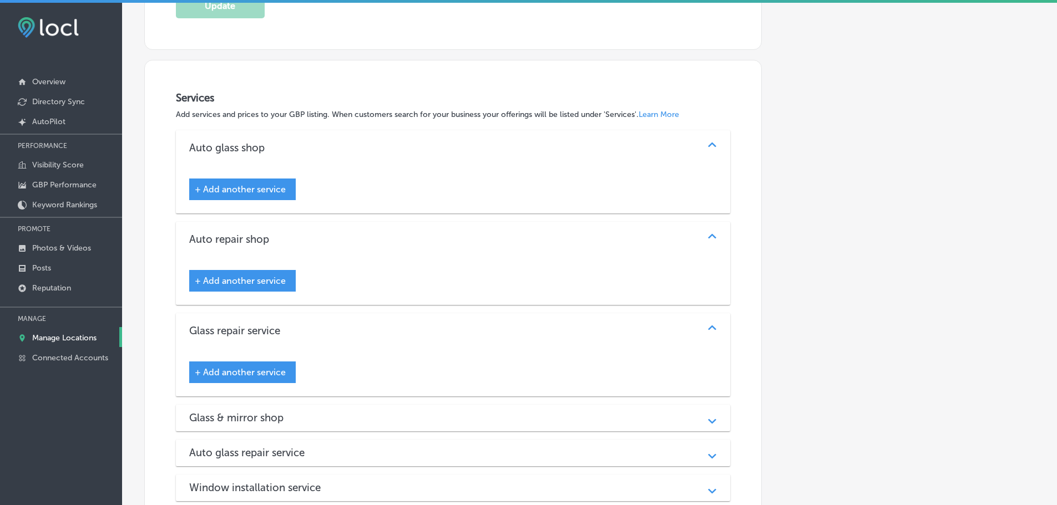
scroll to position [1220, 0]
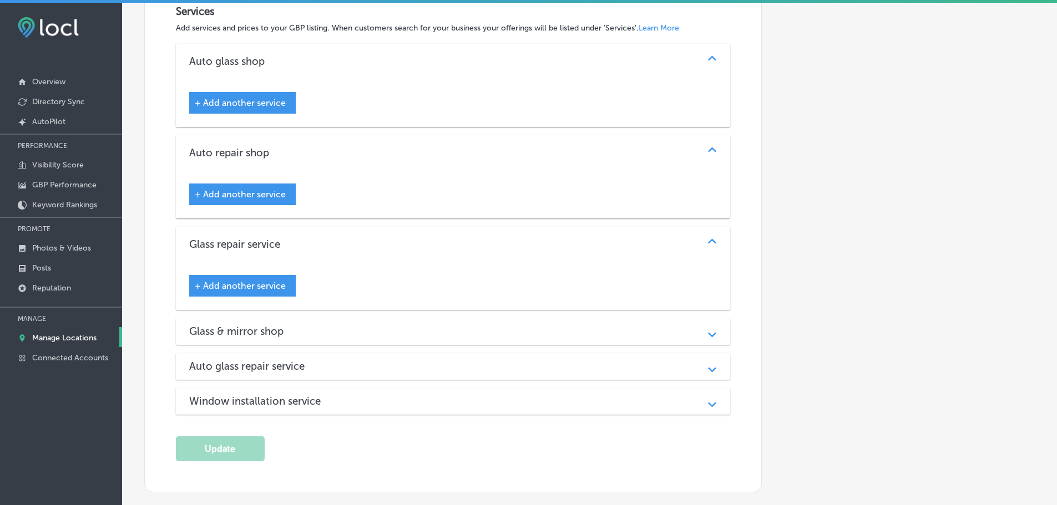
click at [689, 337] on div "Glass & mirror shop Path Created with Sketch." at bounding box center [453, 331] width 555 height 27
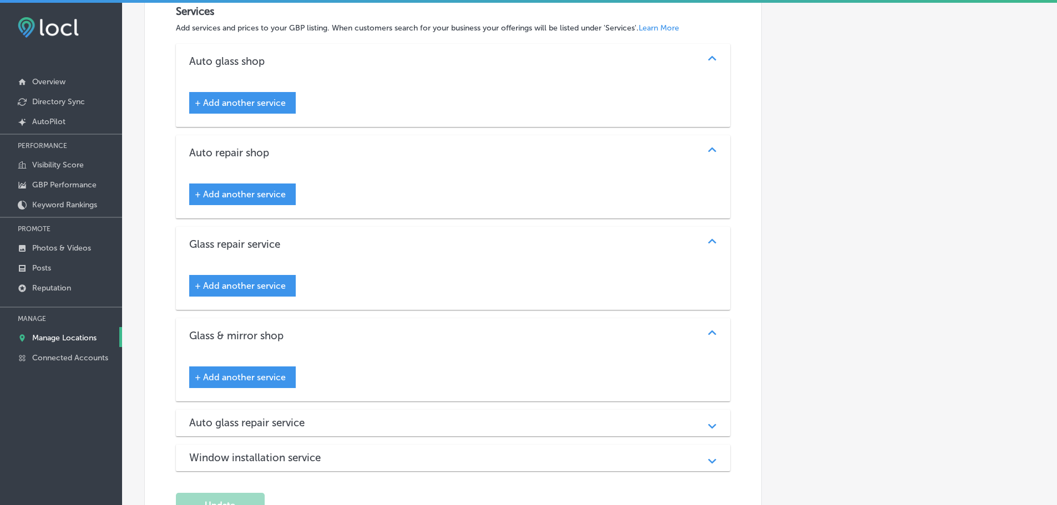
click at [666, 422] on div "Auto glass repair service" at bounding box center [453, 423] width 528 height 13
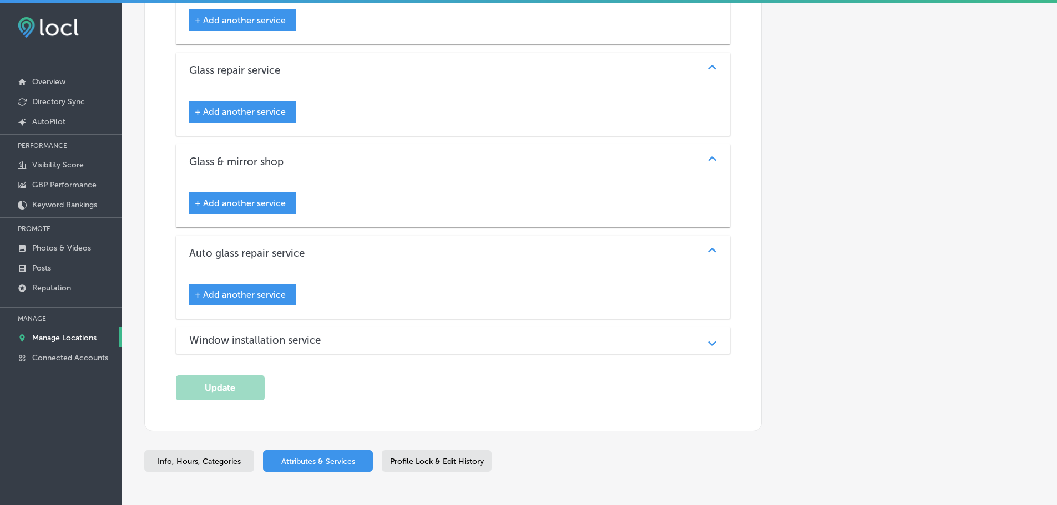
scroll to position [1442, 0]
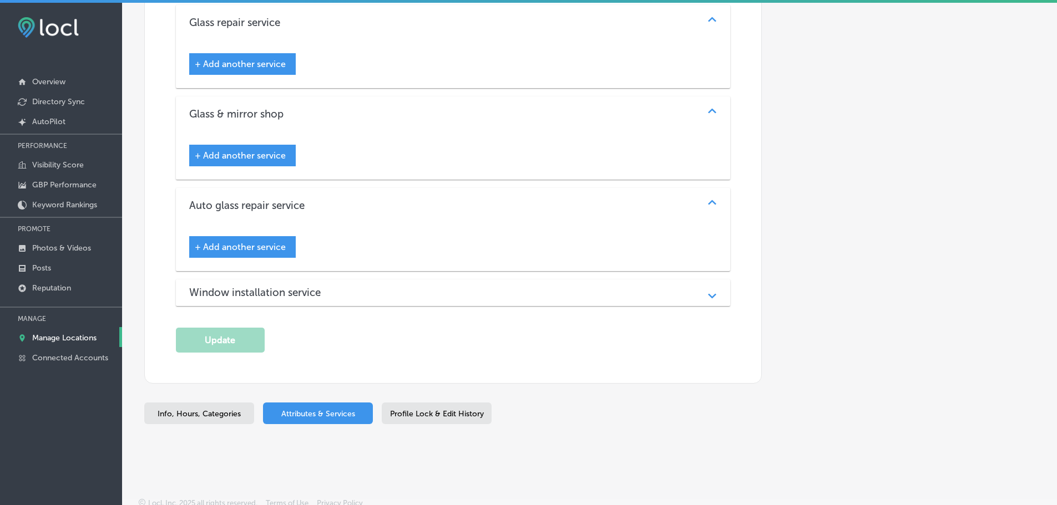
click at [705, 296] on div "Path Created with Sketch." at bounding box center [712, 293] width 14 height 14
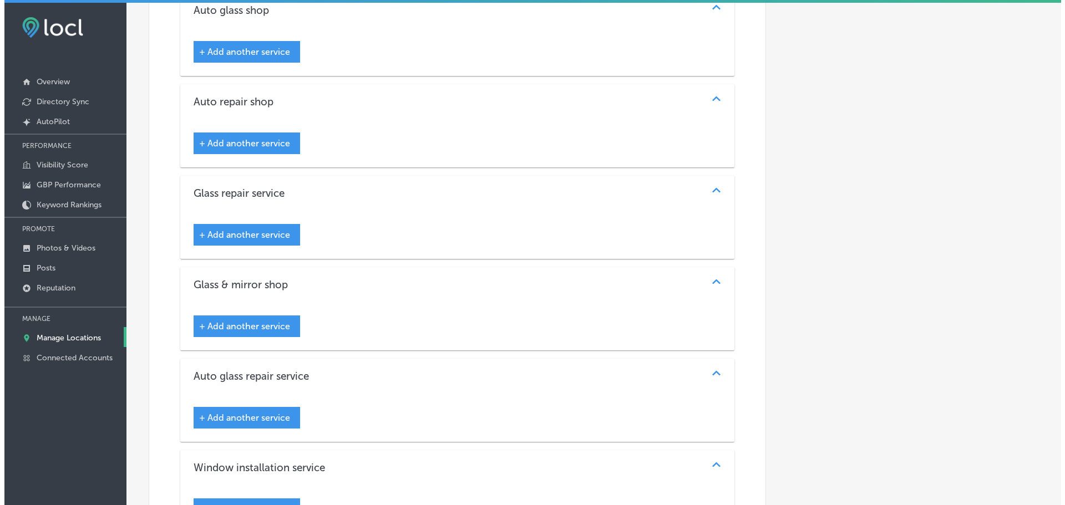
scroll to position [1331, 0]
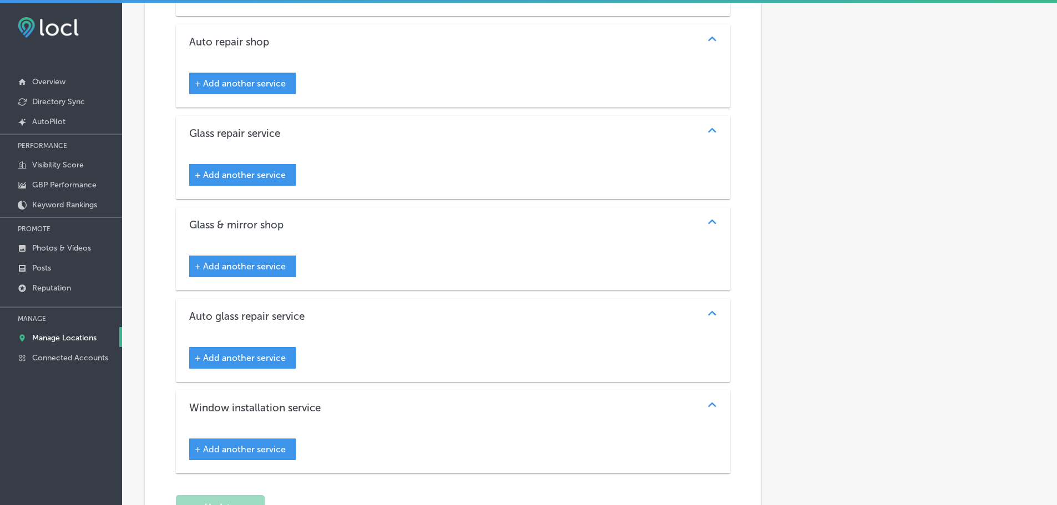
click at [275, 360] on span "+ Add another service" at bounding box center [240, 358] width 91 height 11
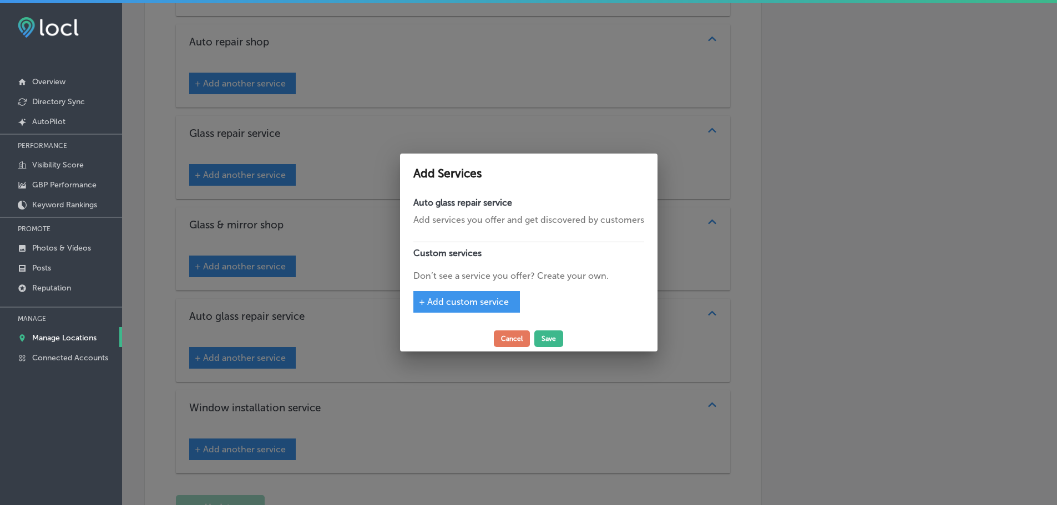
scroll to position [1334, 0]
click at [498, 306] on span "+ Add custom service" at bounding box center [468, 302] width 90 height 11
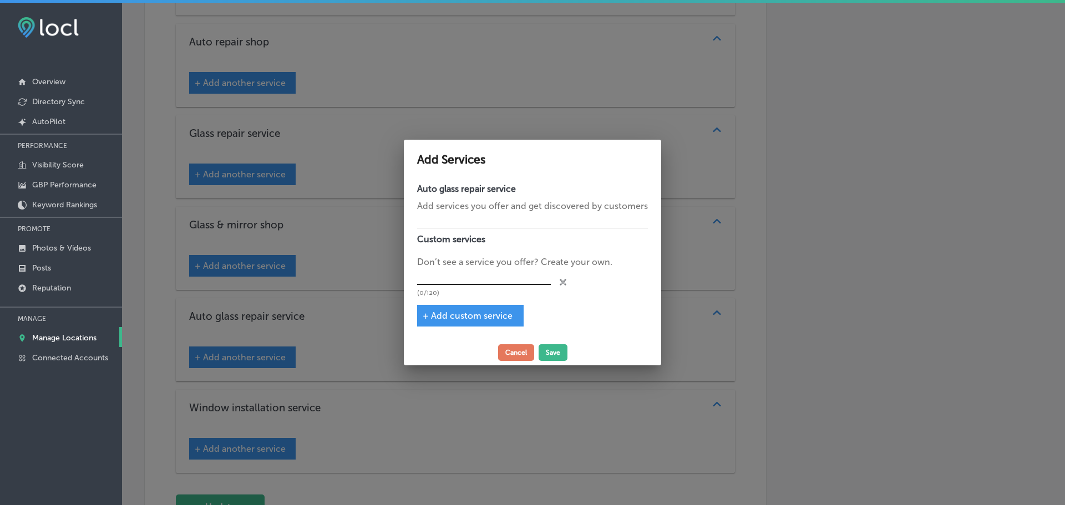
click at [484, 278] on input "text" at bounding box center [484, 276] width 134 height 17
type input "Broken Windshield Replacement"
click at [480, 314] on span "+ Add custom service" at bounding box center [468, 316] width 90 height 11
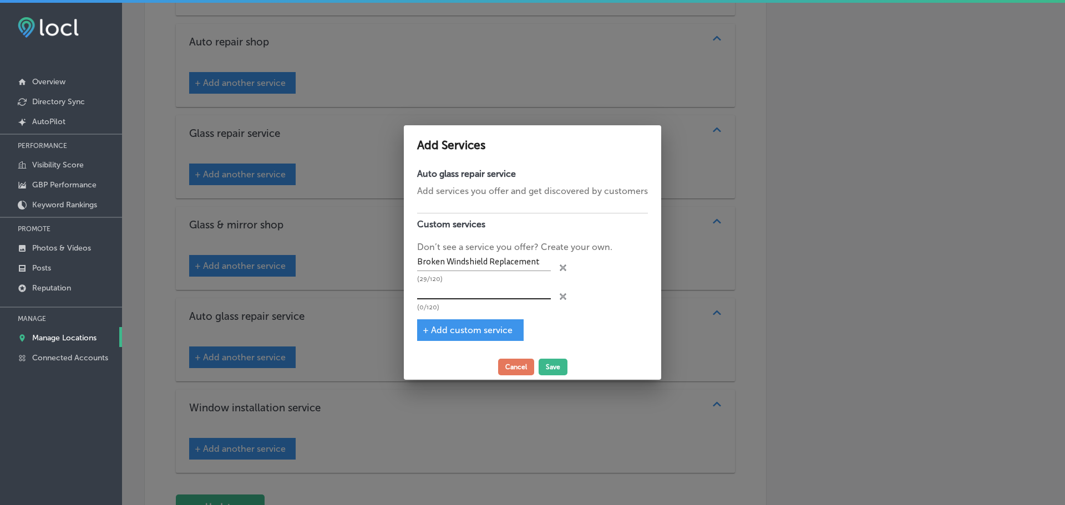
click at [456, 298] on input "text" at bounding box center [484, 291] width 134 height 17
click at [460, 292] on input "text" at bounding box center [484, 291] width 134 height 17
type input "ADAS Calibration"
click at [466, 327] on span "+ Add custom service" at bounding box center [468, 330] width 90 height 11
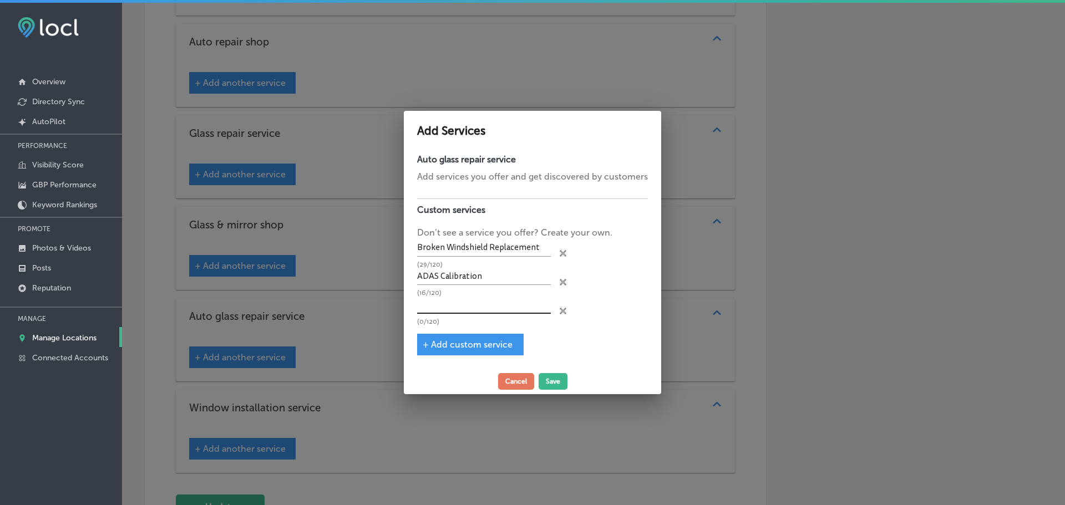
click at [455, 312] on input "text" at bounding box center [484, 305] width 134 height 17
type input "Farming Equipment Glass Services"
click at [552, 377] on button "Save" at bounding box center [553, 381] width 29 height 17
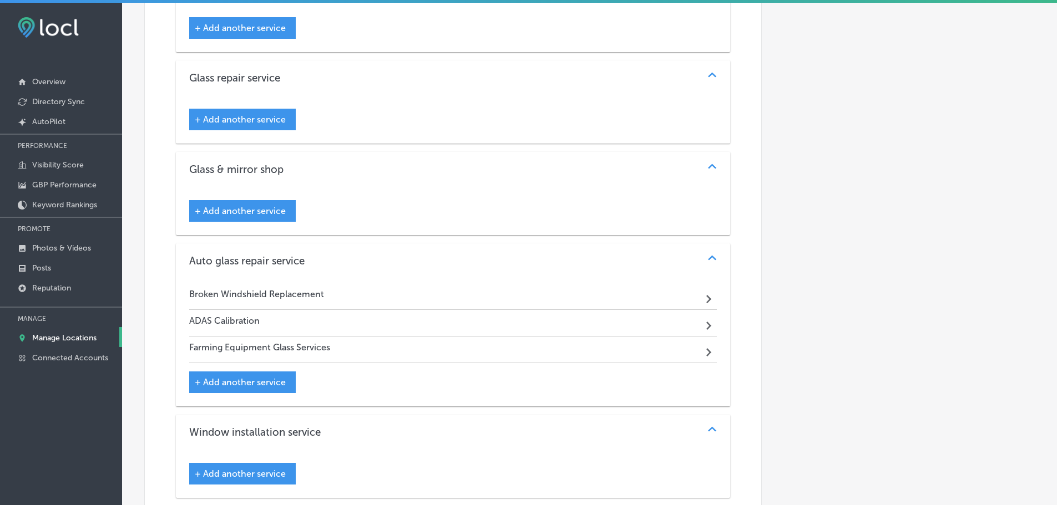
click at [703, 296] on div "Path Created with Sketch." at bounding box center [710, 297] width 14 height 14
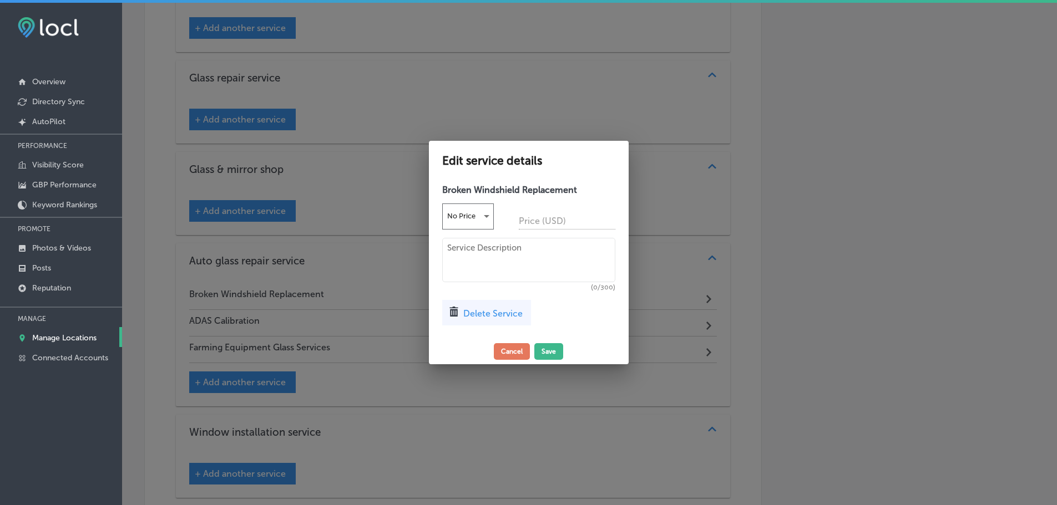
scroll to position [1389, 0]
click at [466, 247] on textarea at bounding box center [532, 260] width 173 height 44
paste textarea "Making sure your equipment is always working properly is the key to running a s…"
paste textarea "we are the epxerts in windshield replacements for tractors and other heavy farm…"
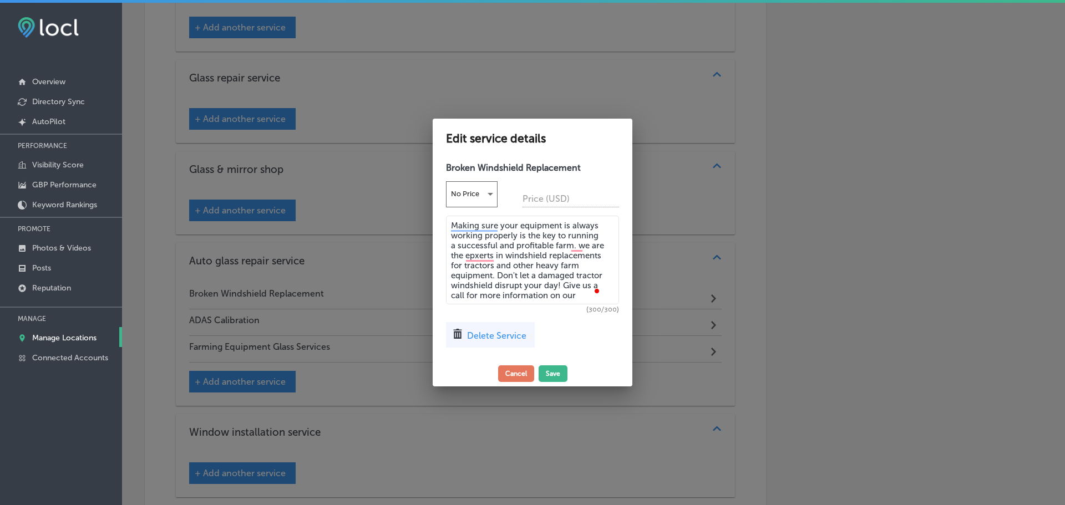
drag, startPoint x: 585, startPoint y: 293, endPoint x: 559, endPoint y: 283, distance: 27.4
click at [559, 283] on textarea "Making sure your equipment is always working properly is the key to running a s…" at bounding box center [532, 260] width 173 height 89
click at [575, 278] on textarea "Making sure your equipment is always working properly is the key to running a s…" at bounding box center [532, 260] width 173 height 89
type textarea "Making sure your equipment is always working properly is the key to running a s…"
click at [554, 369] on button "Save" at bounding box center [553, 374] width 29 height 17
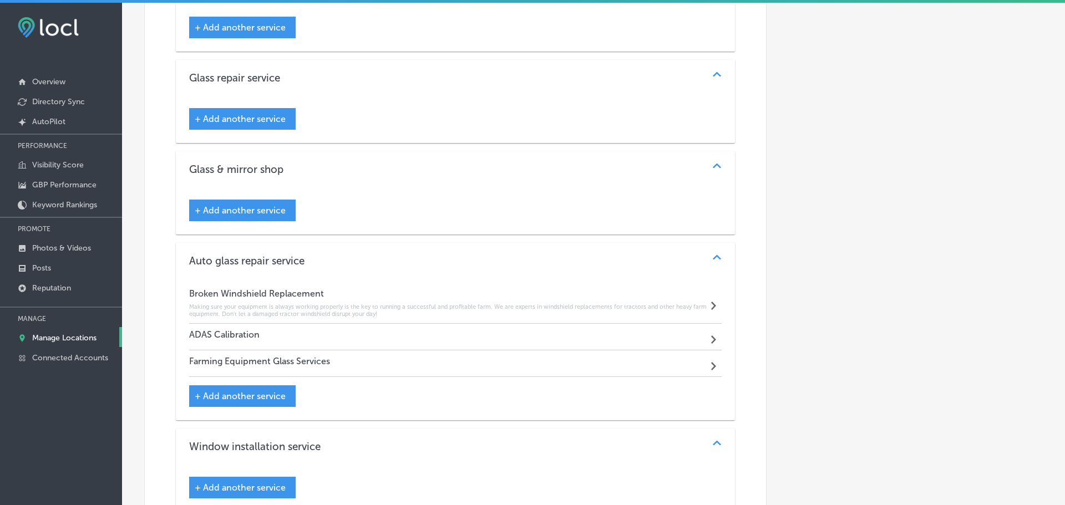
scroll to position [1387, 0]
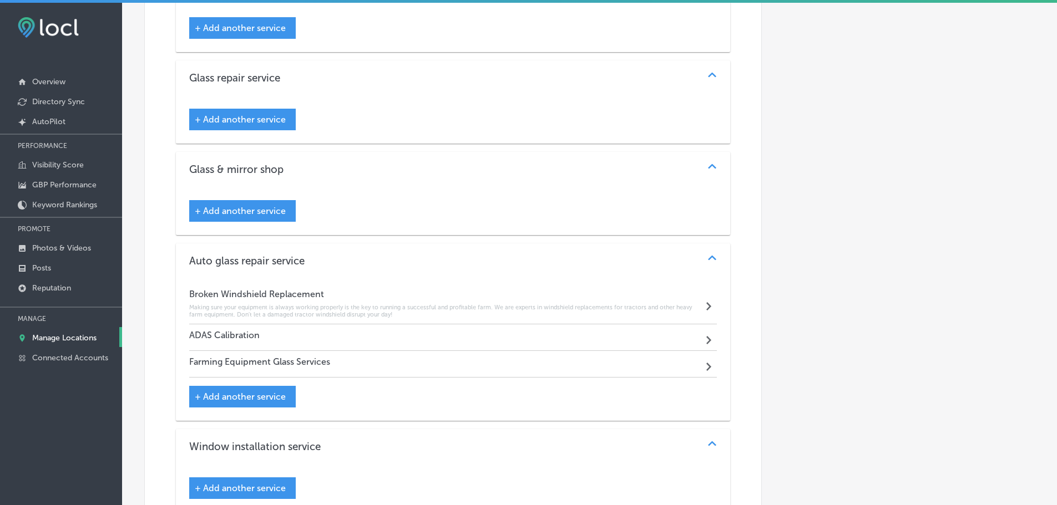
click at [703, 298] on div "Path Created with Sketch." at bounding box center [710, 304] width 14 height 14
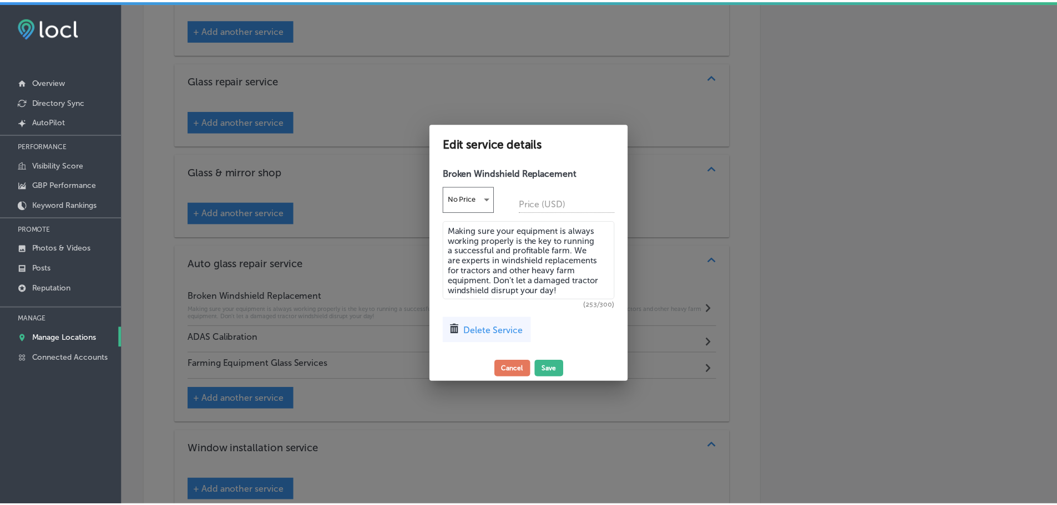
scroll to position [1389, 0]
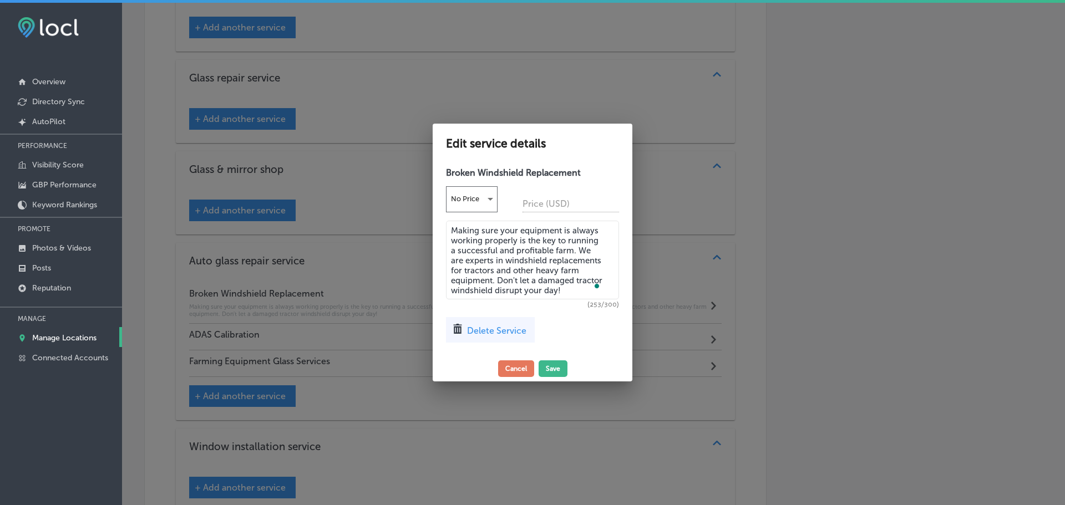
drag, startPoint x: 537, startPoint y: 283, endPoint x: 468, endPoint y: 237, distance: 82.8
click at [453, 230] on textarea "Making sure your equipment is always working properly is the key to running a s…" at bounding box center [532, 260] width 173 height 79
click at [524, 366] on button "Cancel" at bounding box center [516, 369] width 36 height 17
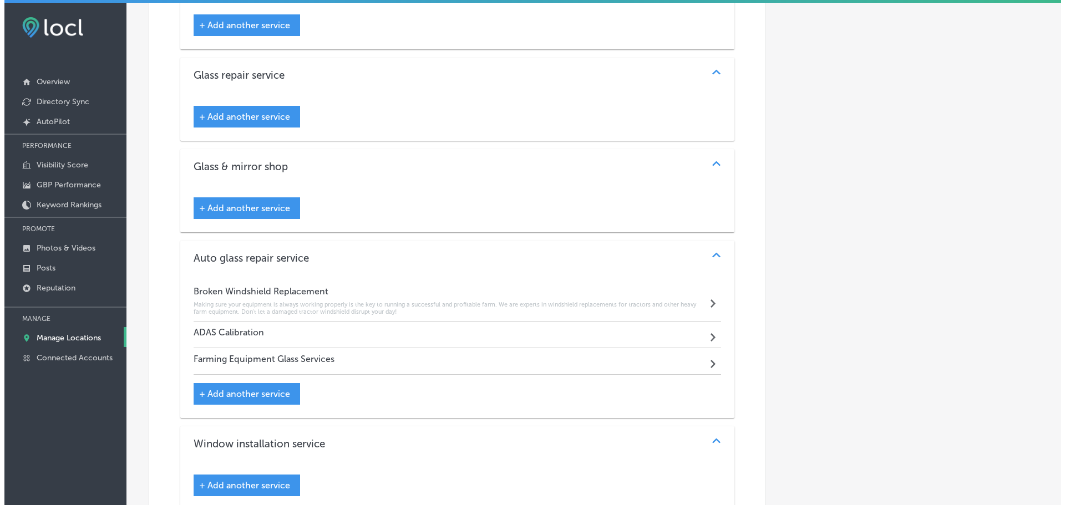
scroll to position [1387, 0]
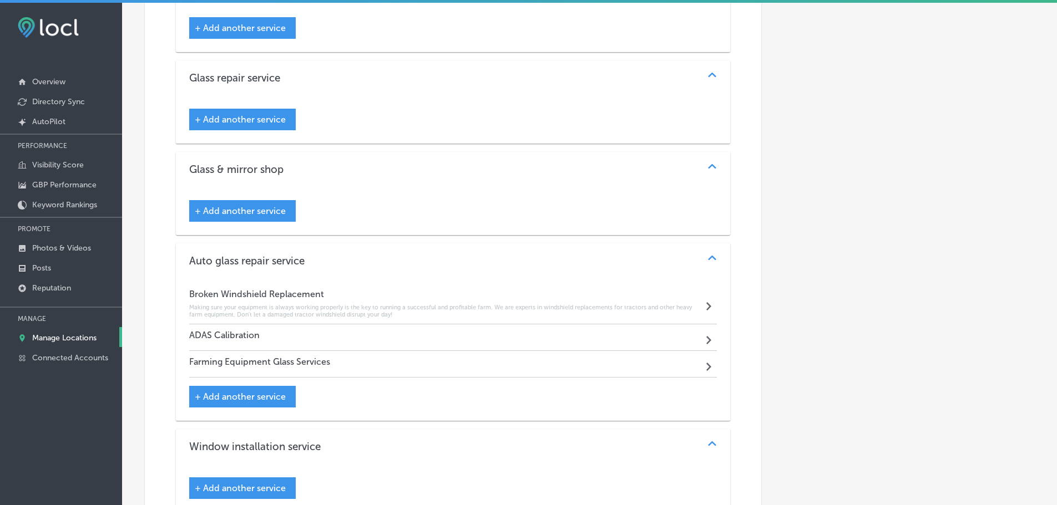
click at [639, 366] on div "Farming Equipment Glass Services Path Created with Sketch." at bounding box center [453, 364] width 528 height 27
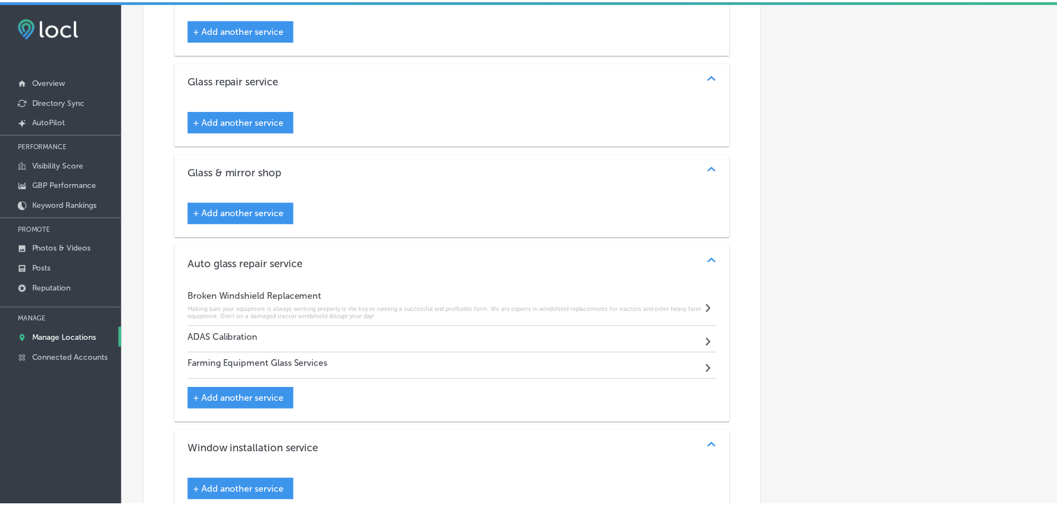
scroll to position [1389, 0]
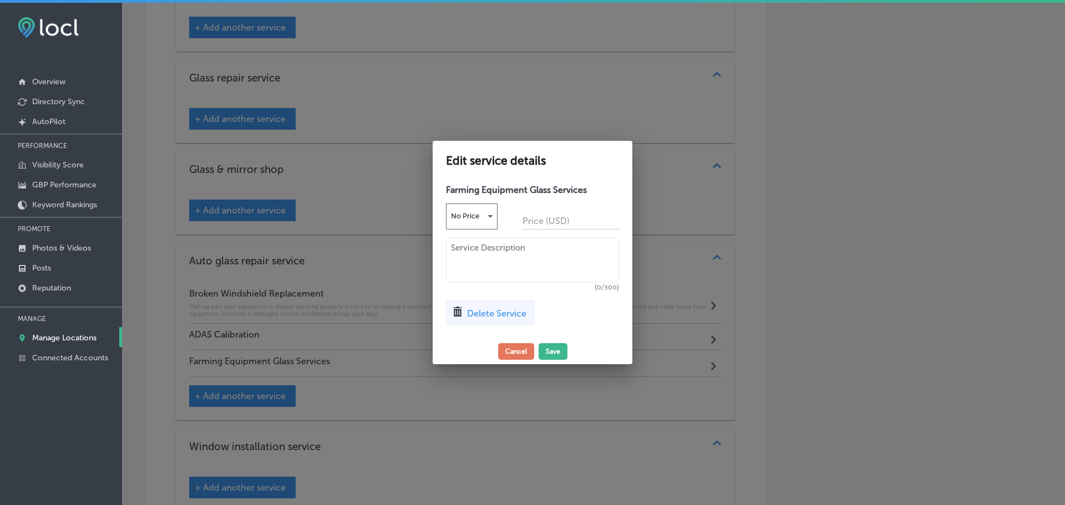
click at [492, 255] on textarea at bounding box center [532, 260] width 173 height 44
paste textarea "Making sure your equipment is always working properly is the key to running a s…"
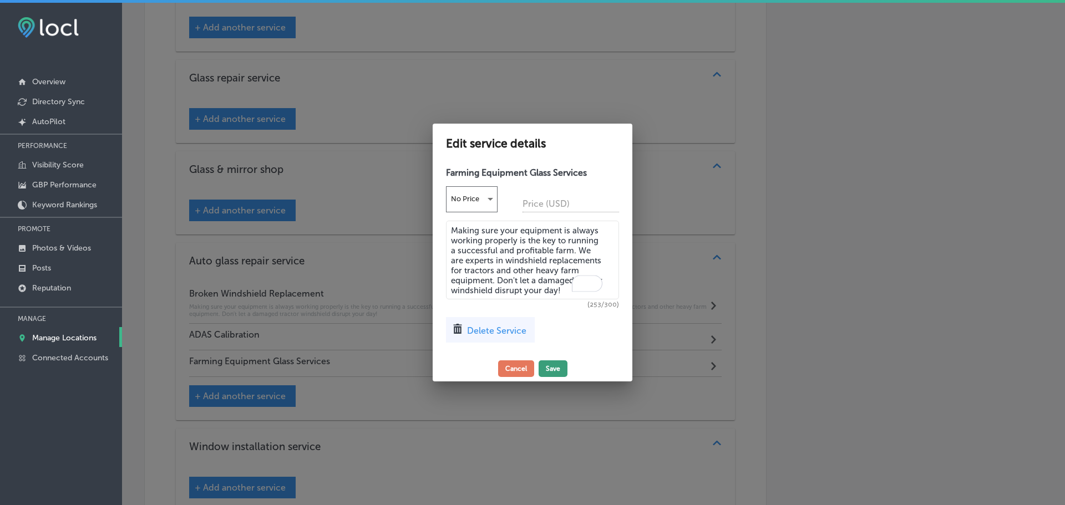
type textarea "Making sure your equipment is always working properly is the key to running a s…"
click at [549, 370] on button "Save" at bounding box center [553, 369] width 29 height 17
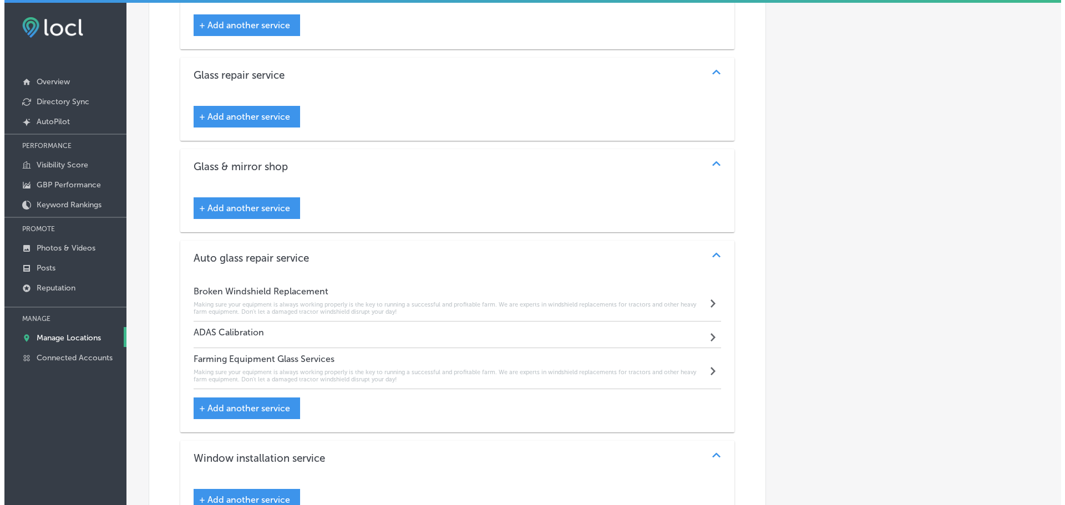
scroll to position [1387, 0]
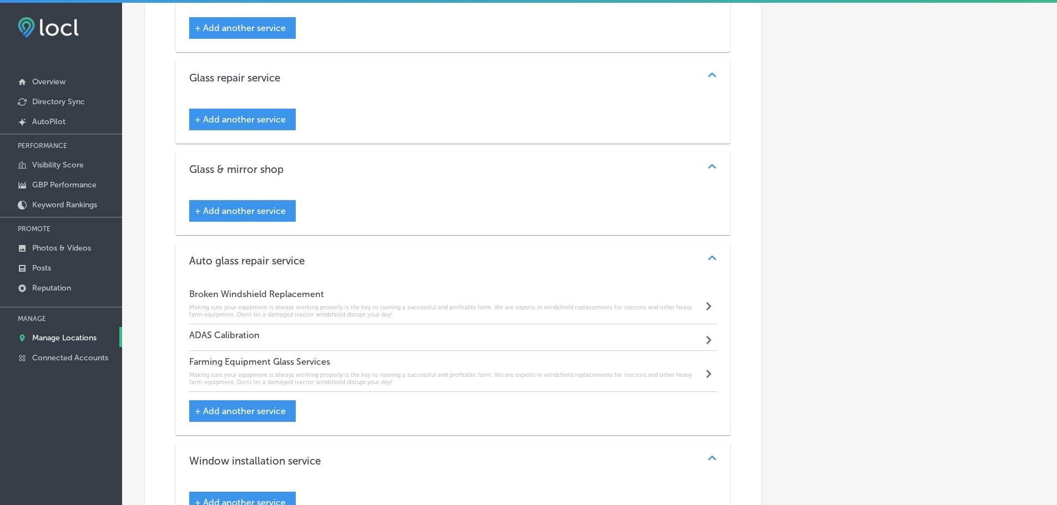
click at [691, 334] on div "ADAS Calibration Path Created with Sketch." at bounding box center [453, 337] width 528 height 27
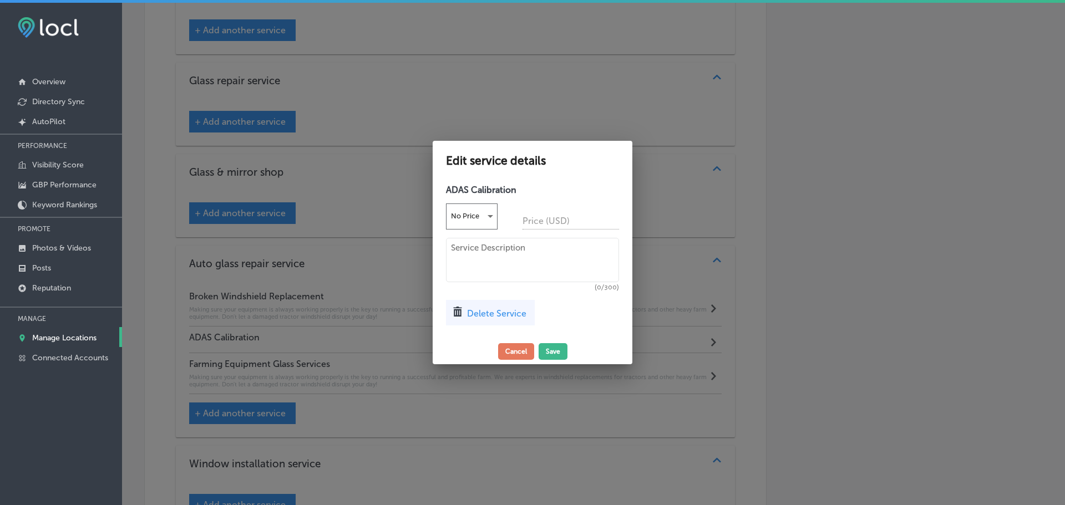
scroll to position [1389, 0]
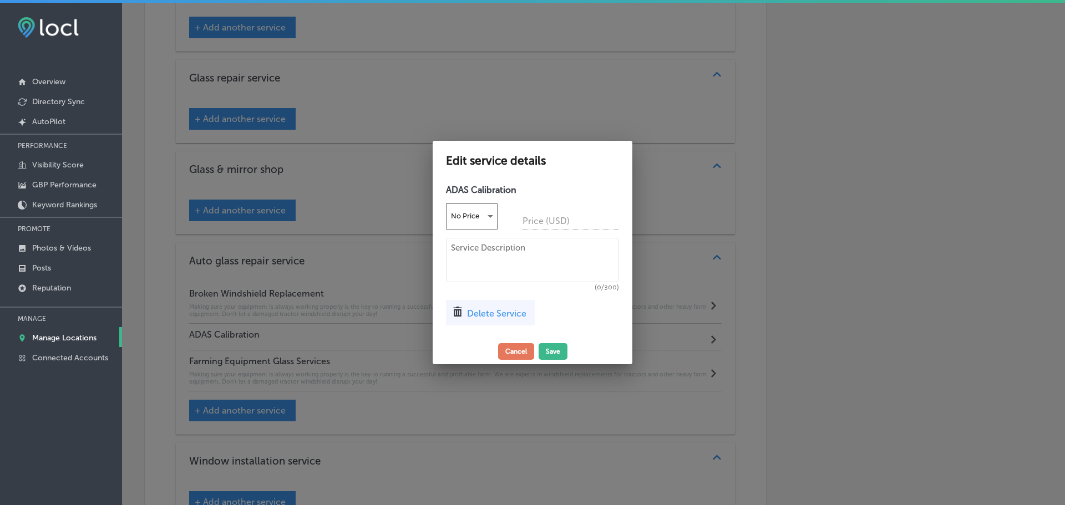
click at [502, 255] on textarea at bounding box center [532, 260] width 173 height 44
paste textarea "If you have your windshield replaced it is important to ADAS equipment in your …"
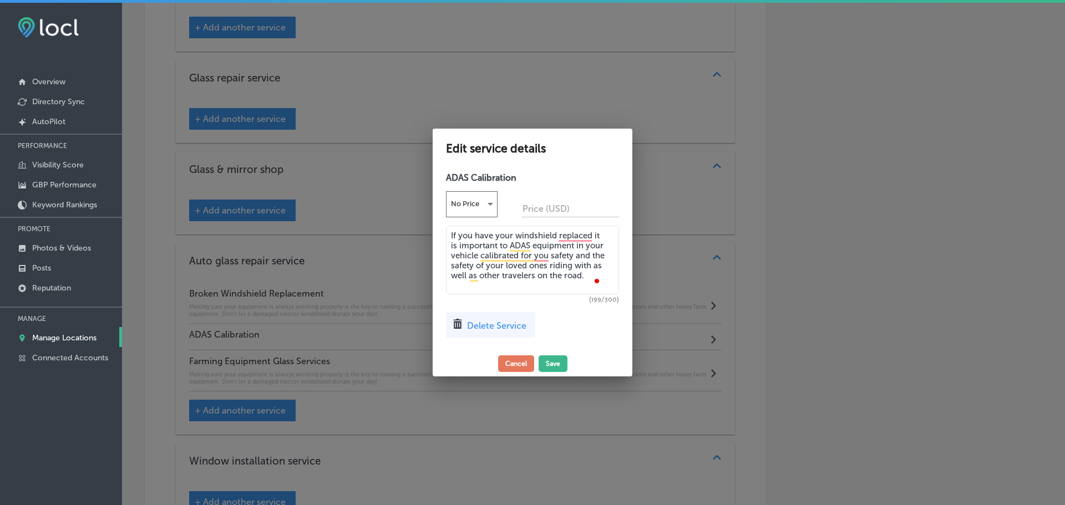
type textarea "If you have your windshield replaced it is important to ADAS equipment in your …"
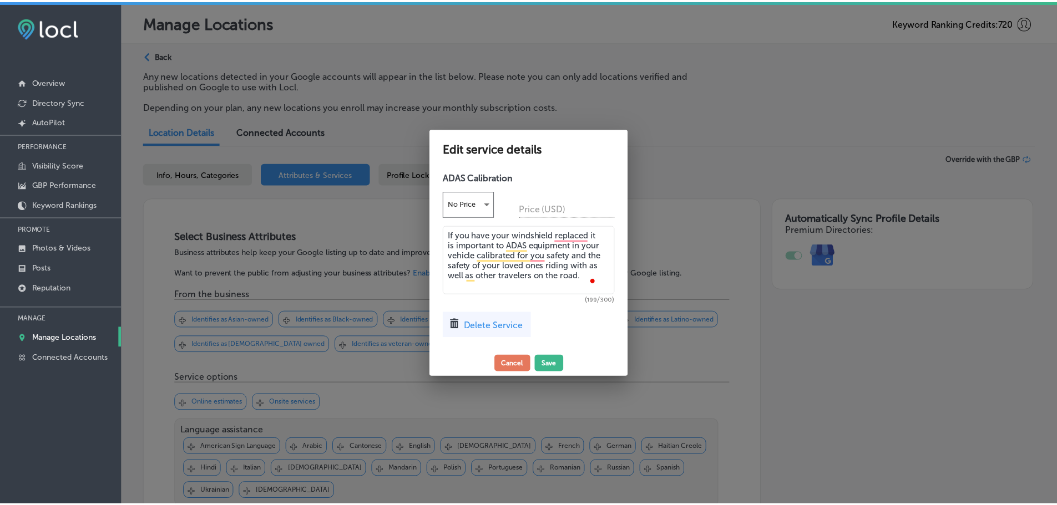
scroll to position [1389, 0]
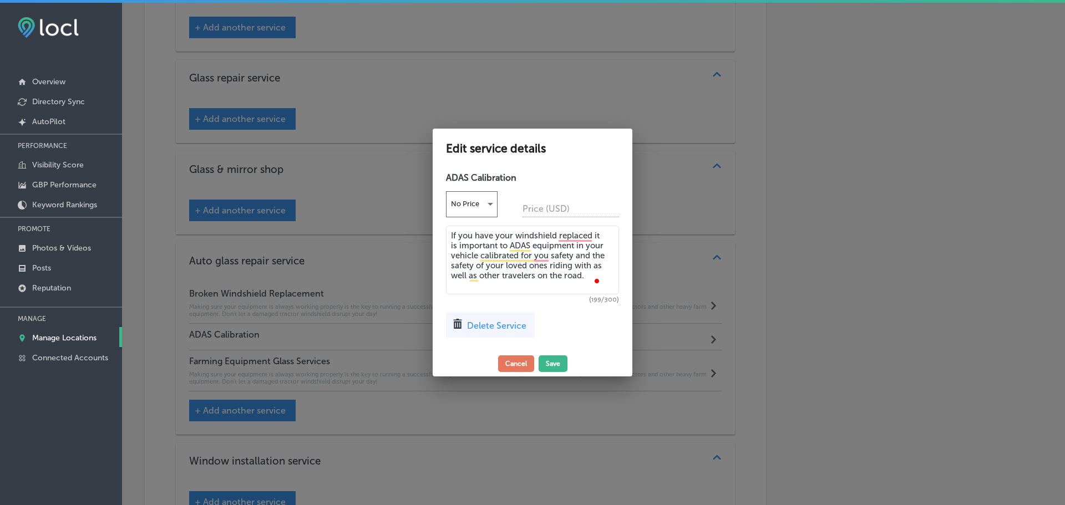
paste textarea "[PERSON_NAME] Glass can calibrate on replace your glass in one appointment. We …"
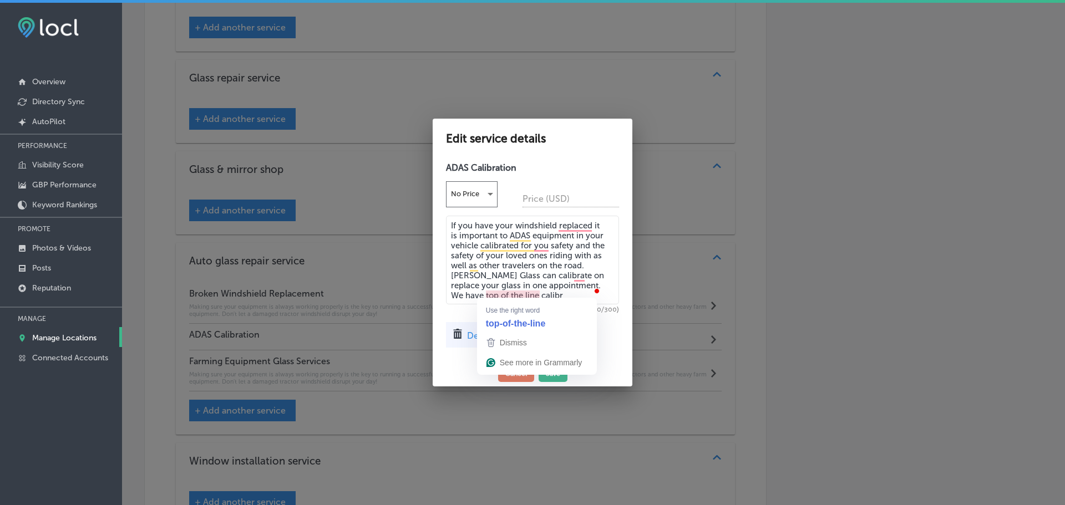
drag, startPoint x: 562, startPoint y: 292, endPoint x: 447, endPoint y: 291, distance: 114.8
click at [447, 291] on textarea "If you have your windshield replaced it is important to ADAS equipment in your …" at bounding box center [532, 260] width 173 height 89
type textarea "If you have your windshield replaced it is important to ADAS equipment in your …"
click at [554, 371] on button "Save" at bounding box center [553, 374] width 29 height 17
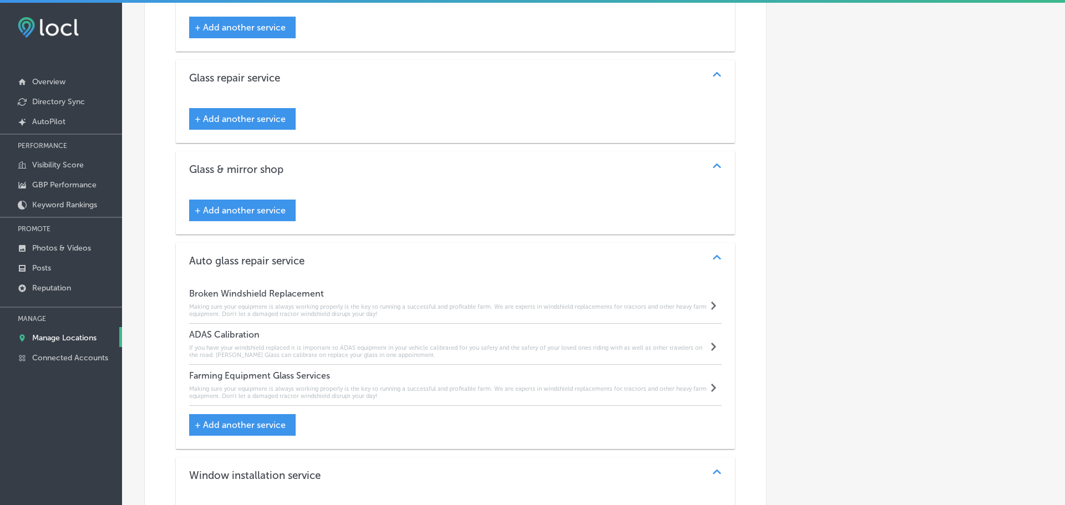
scroll to position [1387, 0]
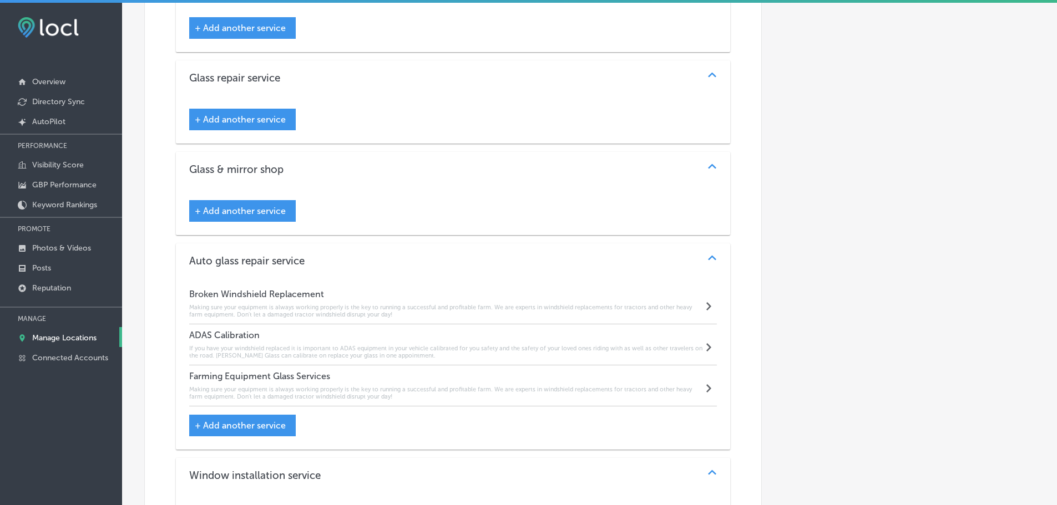
click at [706, 305] on icon "Path Created with Sketch." at bounding box center [708, 306] width 5 height 8
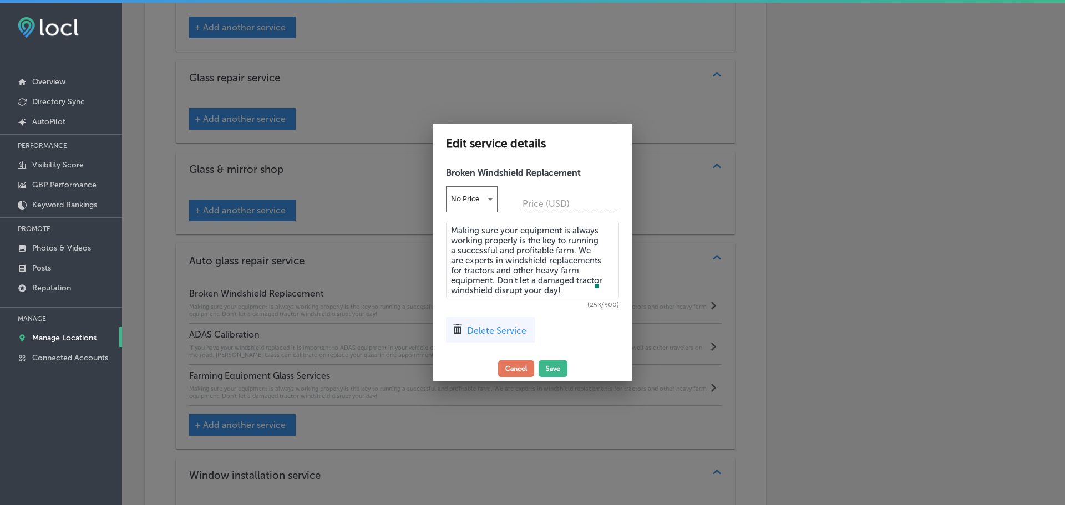
drag, startPoint x: 566, startPoint y: 288, endPoint x: 465, endPoint y: 235, distance: 114.1
click at [448, 232] on textarea "Making sure your equipment is always working properly is the key to running a s…" at bounding box center [532, 260] width 173 height 79
paste textarea "Our professionally trained glass technicians can repair small chips in your win…"
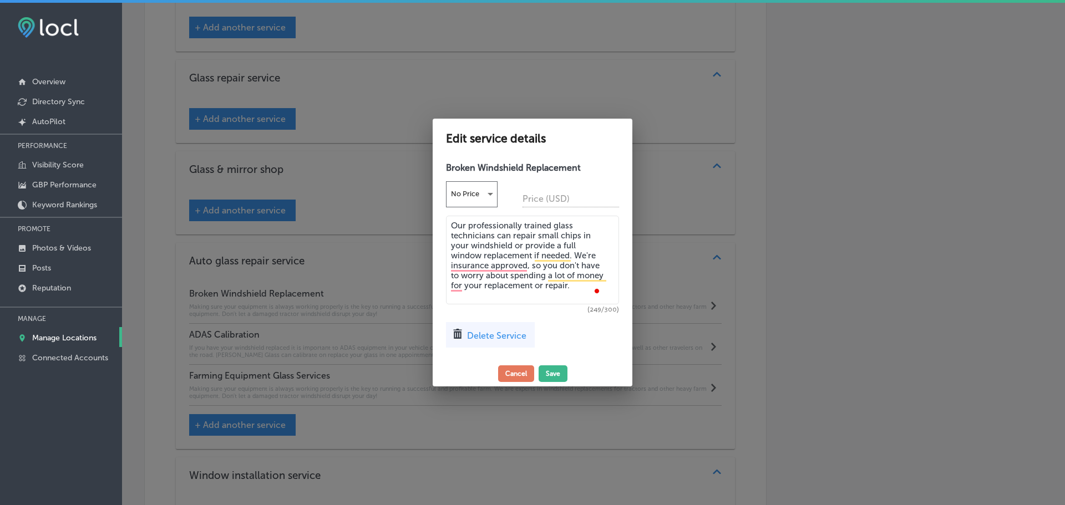
click at [541, 292] on textarea "Our professionally trained glass technicians can repair small chips in your win…" at bounding box center [532, 260] width 173 height 89
type textarea "Our professionally trained glass technicians can repair small chips in your win…"
click at [555, 368] on button "Save" at bounding box center [553, 374] width 29 height 17
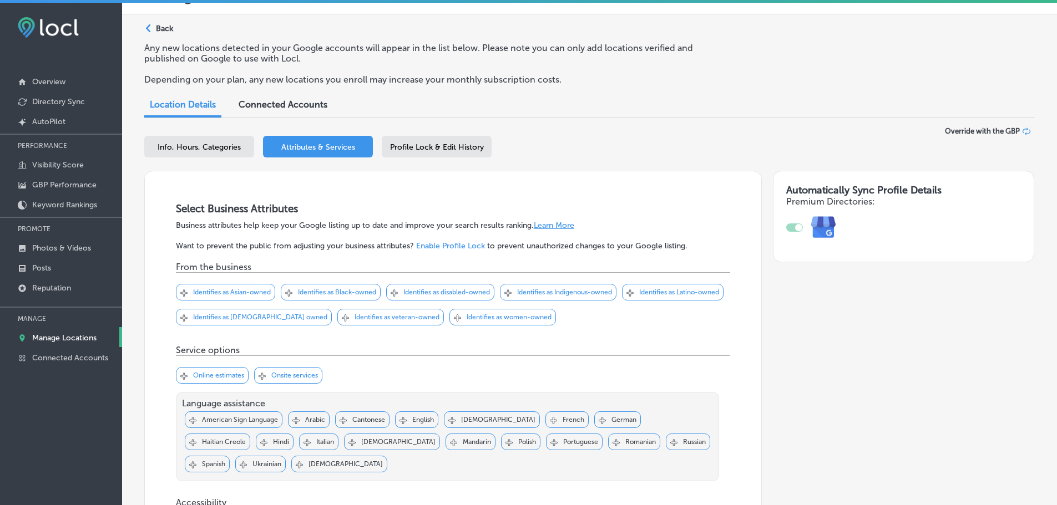
scroll to position [0, 0]
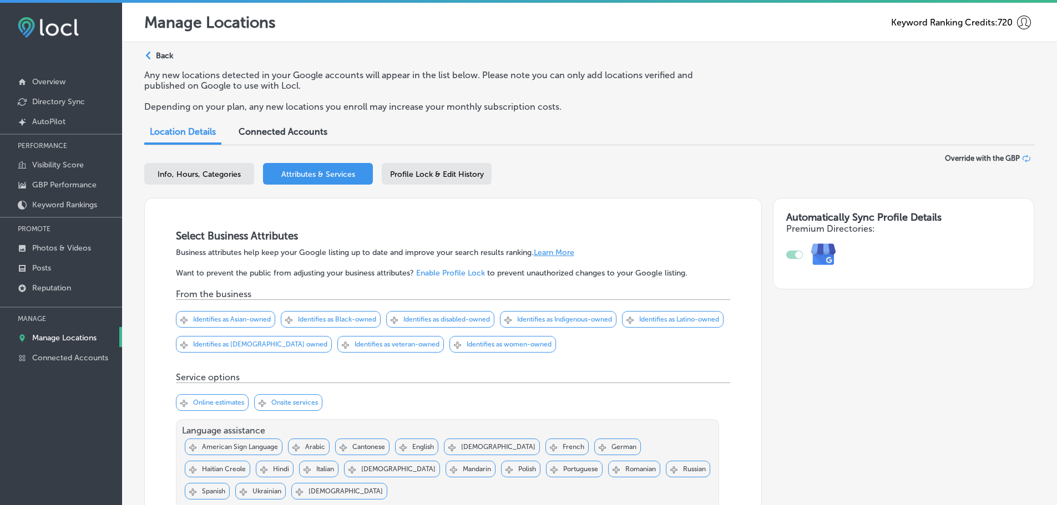
click at [211, 177] on span "Info, Hours, Categories" at bounding box center [199, 174] width 83 height 9
select select "US"
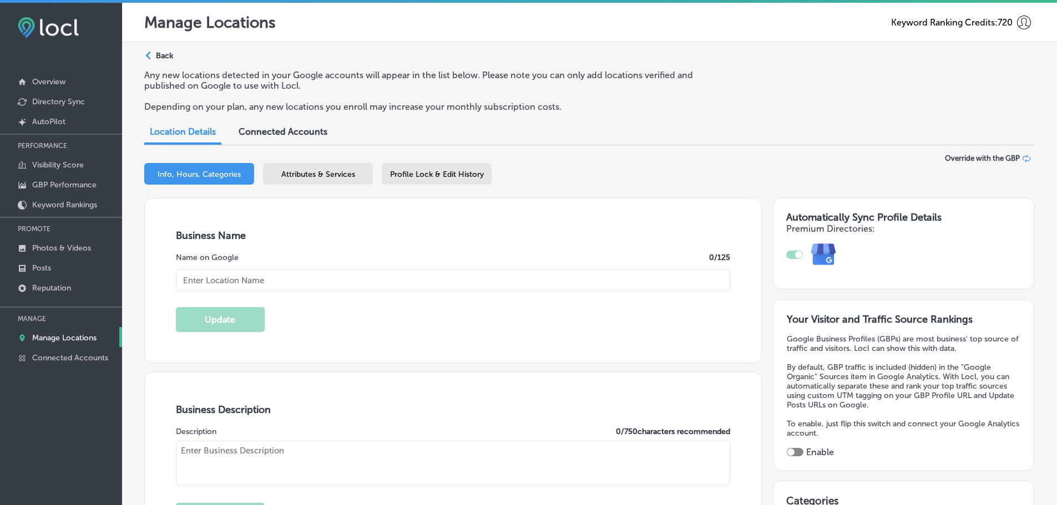
scroll to position [444, 0]
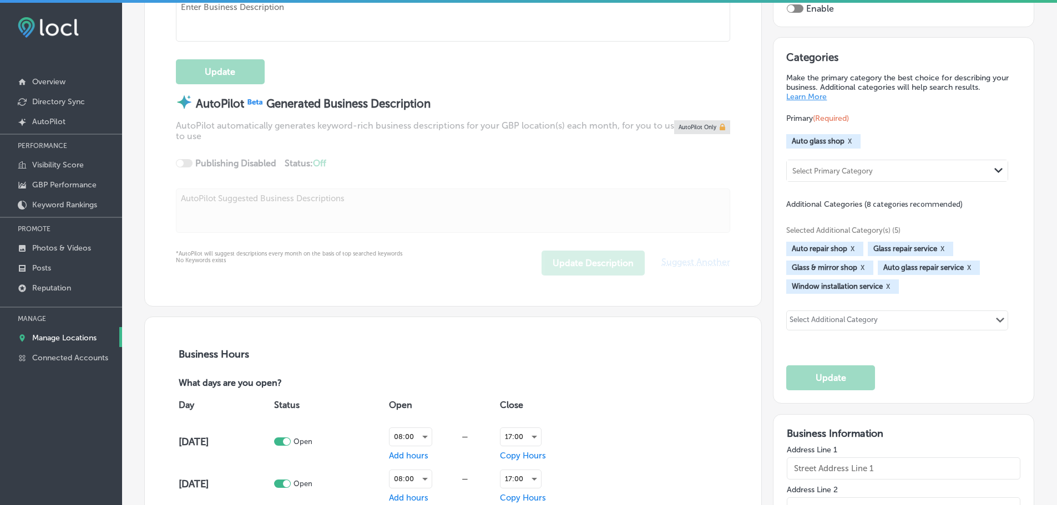
checkbox input "true"
type input "[STREET_ADDRESS]"
type input "[PERSON_NAME]"
type input "59101"
type input "US"
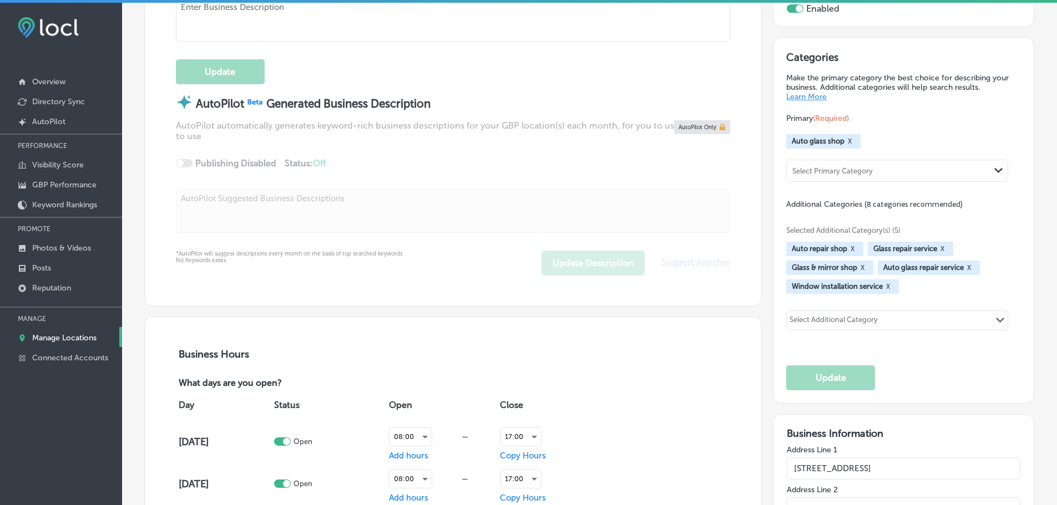
type input "[PERSON_NAME] Glass"
type textarea "[PERSON_NAME] Glass in [GEOGRAPHIC_DATA], [GEOGRAPHIC_DATA], is your trusted lo…"
type input "[URL][DOMAIN_NAME]"
type input "[PHONE_NUMBER]"
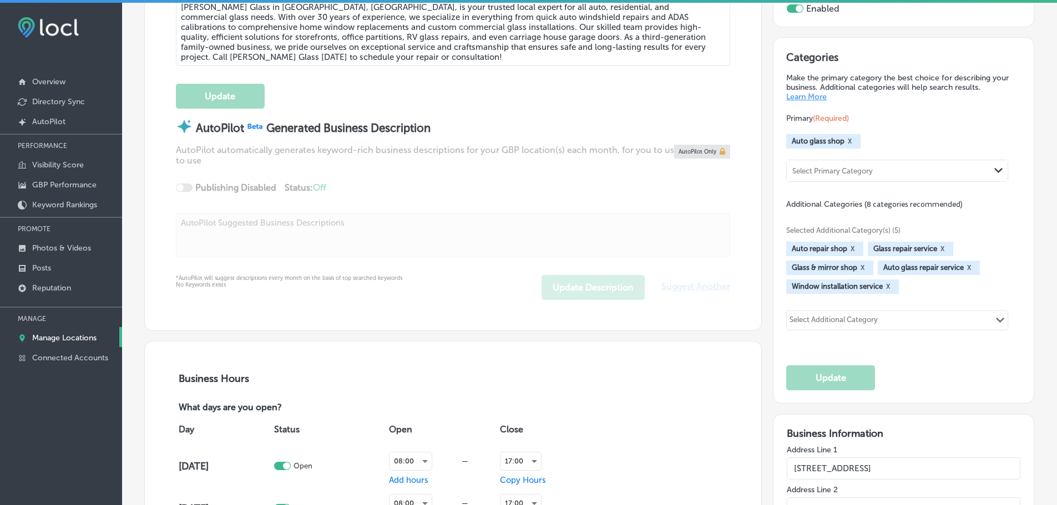
click at [956, 322] on div "Select Additional Category Path Created with Sketch." at bounding box center [896, 320] width 221 height 19
type input "r"
click at [937, 300] on div "Selected Additional Category(s) (5) Auto repair shop X Glass repair service X G…" at bounding box center [903, 277] width 234 height 135
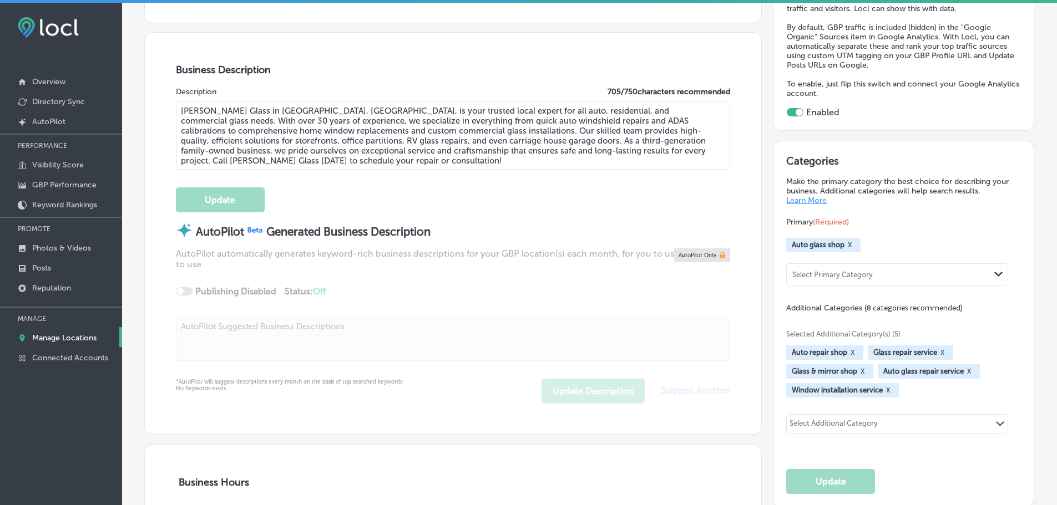
scroll to position [111, 0]
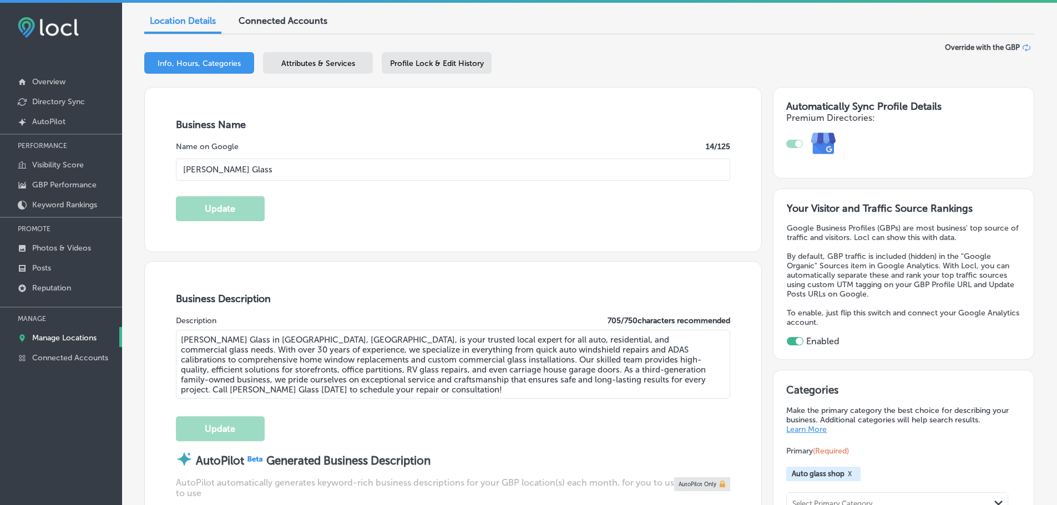
click at [331, 70] on div "Attributes & Services" at bounding box center [318, 63] width 110 height 22
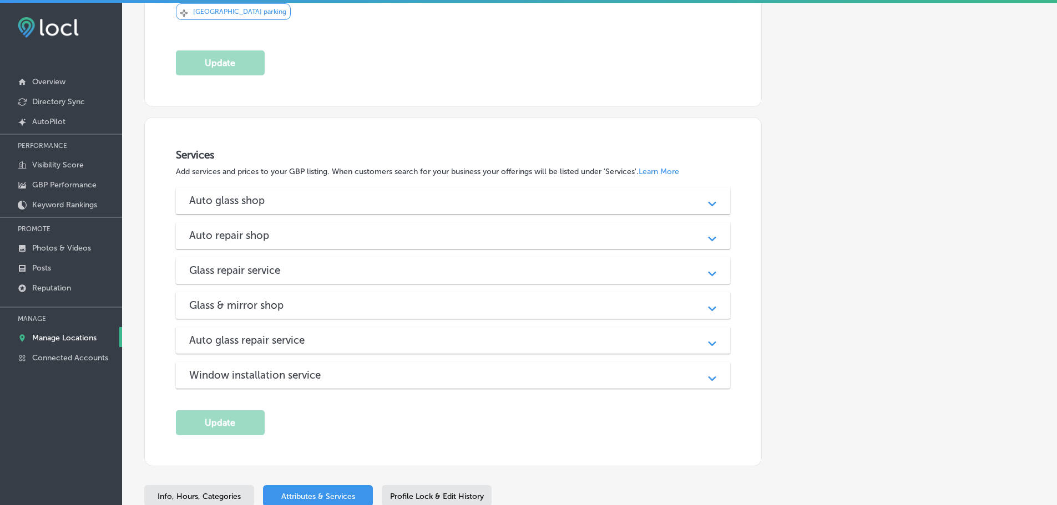
scroll to position [1103, 0]
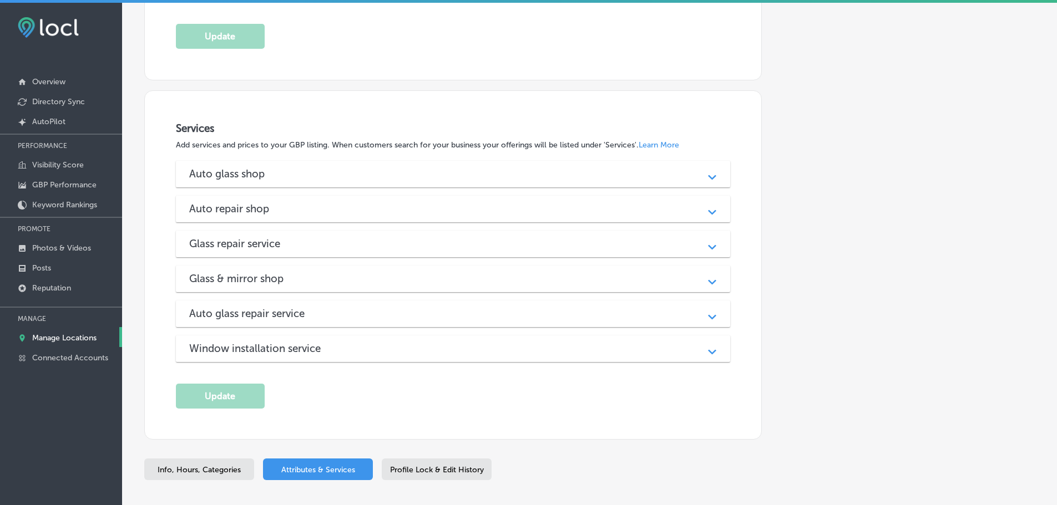
click at [708, 314] on icon "Path Created with Sketch." at bounding box center [712, 316] width 8 height 5
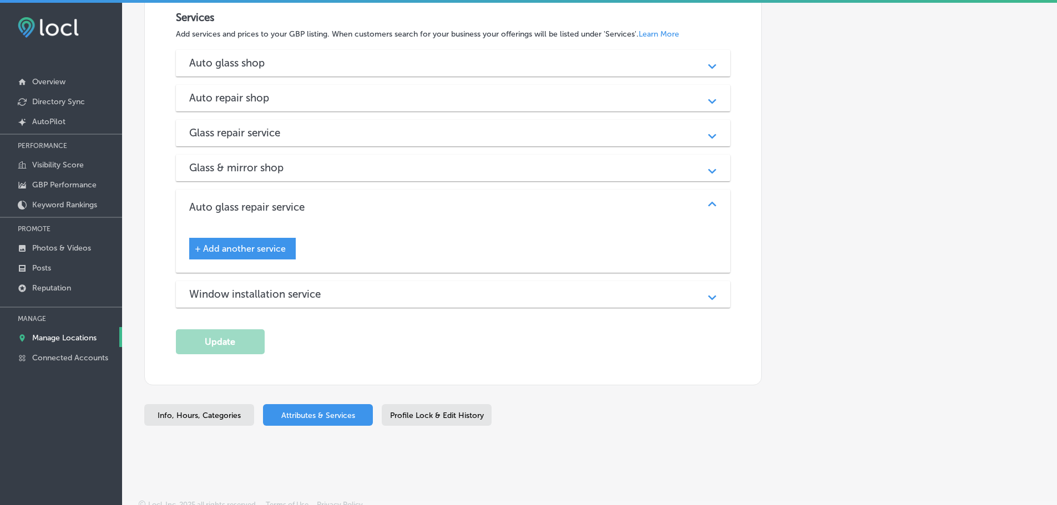
click at [243, 243] on span "+ Add another service" at bounding box center [240, 248] width 91 height 11
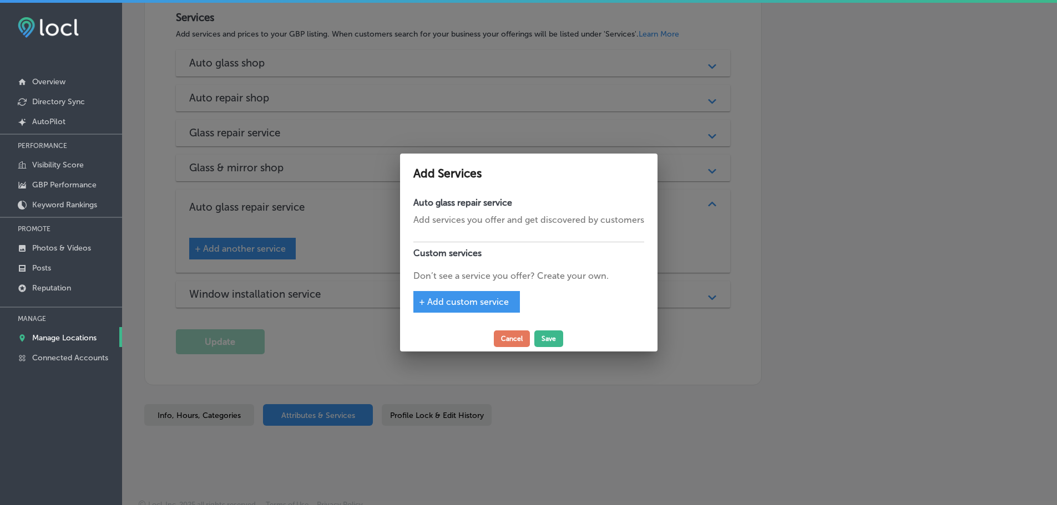
scroll to position [1217, 0]
click at [525, 338] on button "Cancel" at bounding box center [516, 339] width 36 height 17
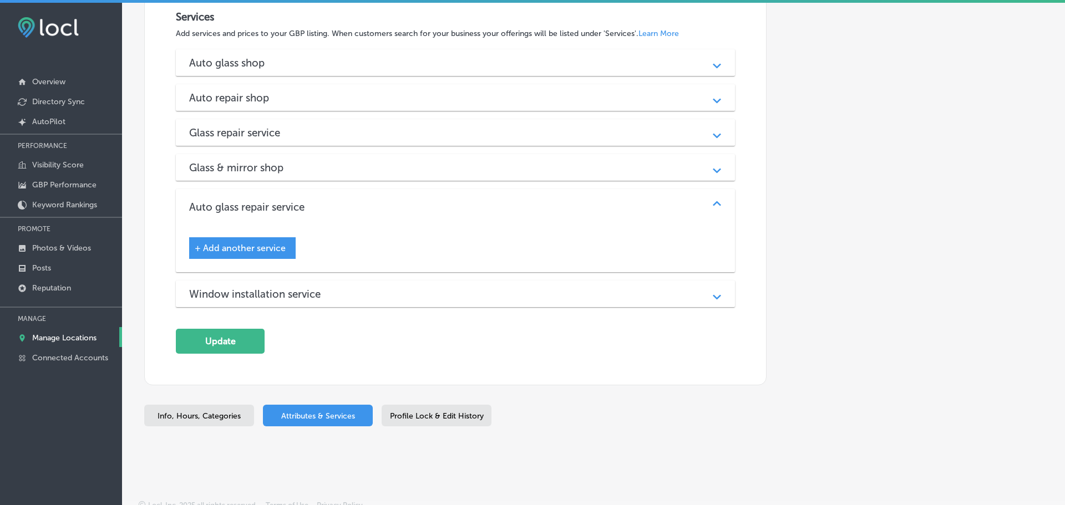
scroll to position [1214, 0]
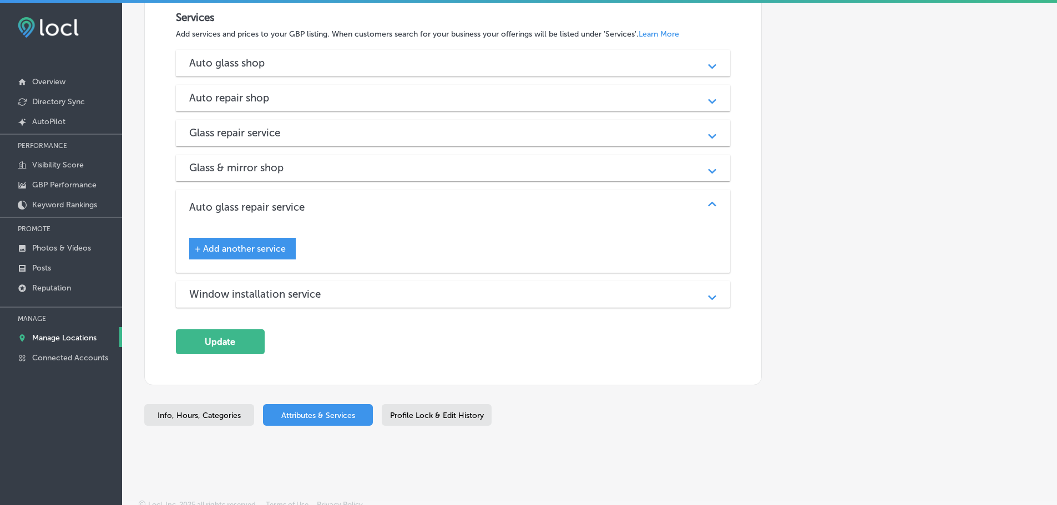
click at [706, 290] on div "Path Created with Sketch." at bounding box center [712, 294] width 14 height 14
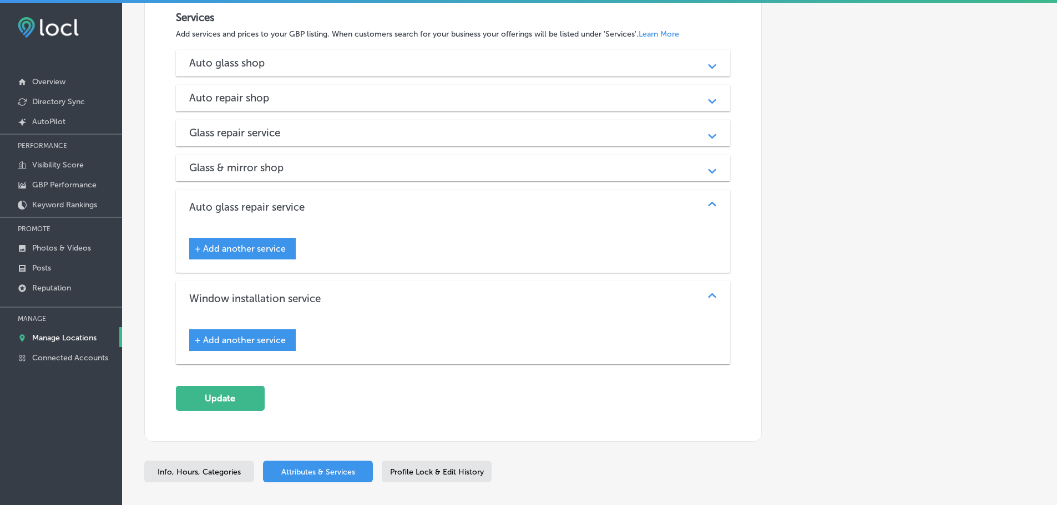
click at [271, 341] on span "+ Add another service" at bounding box center [240, 340] width 91 height 11
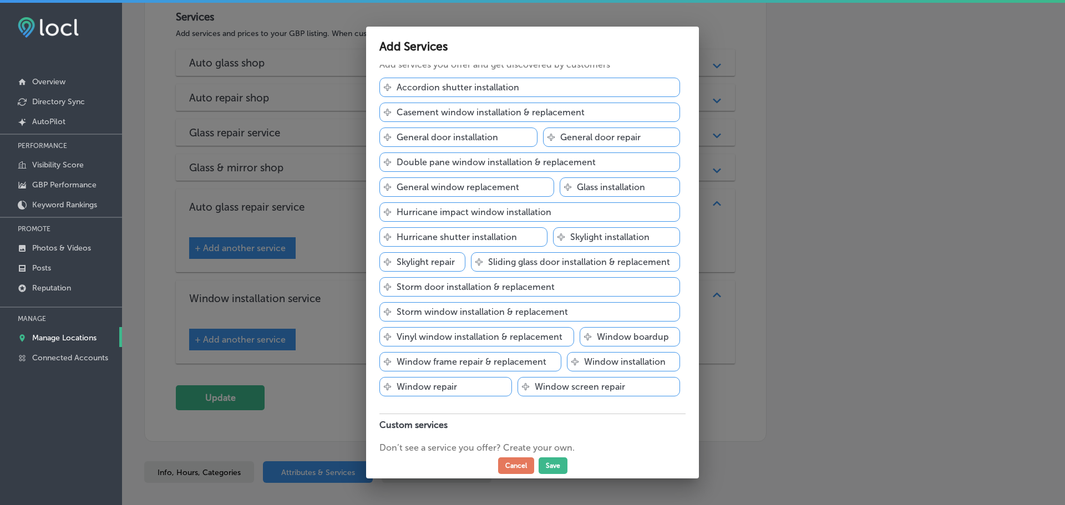
scroll to position [72, 0]
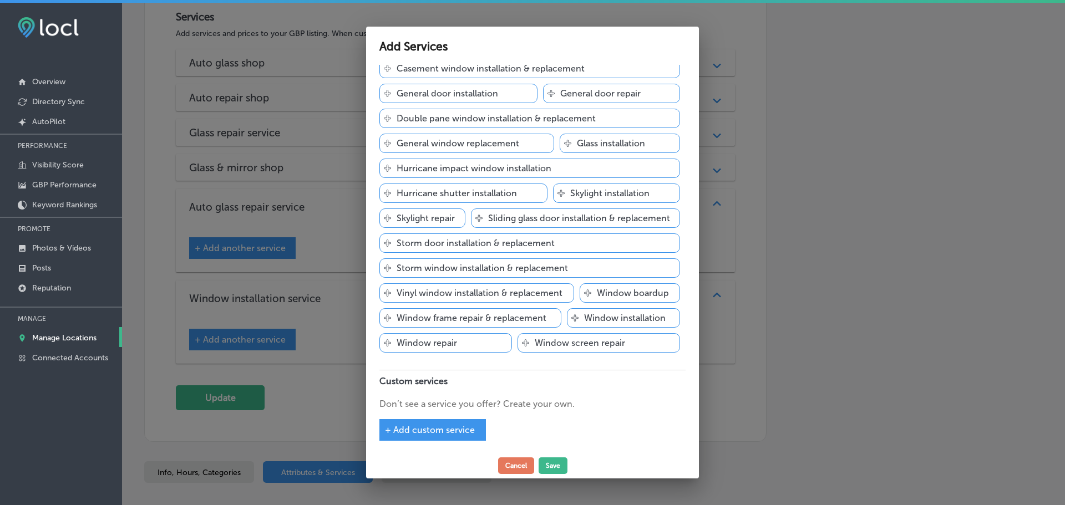
click at [439, 428] on span "+ Add custom service" at bounding box center [430, 430] width 90 height 11
click at [454, 419] on input "text" at bounding box center [467, 419] width 177 height 17
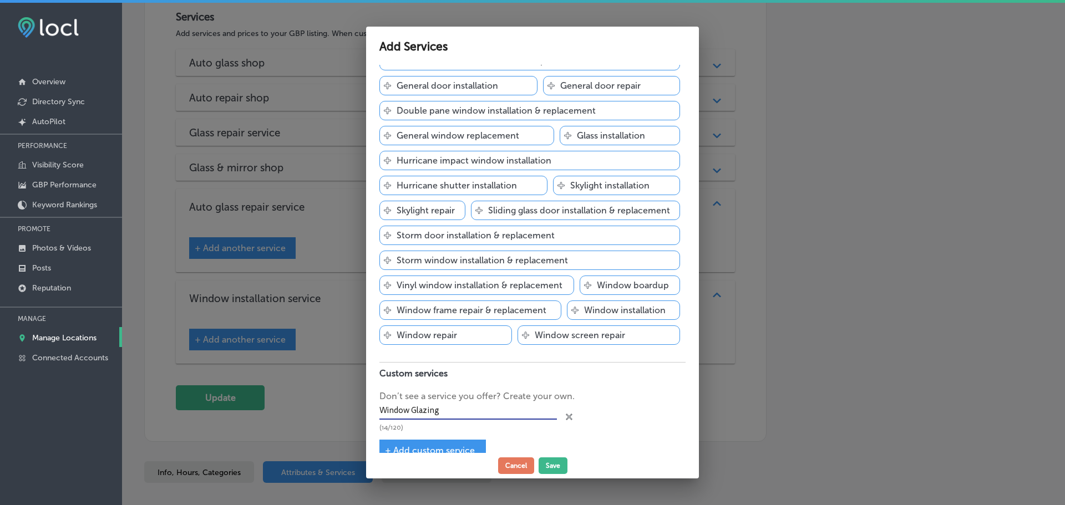
scroll to position [101, 0]
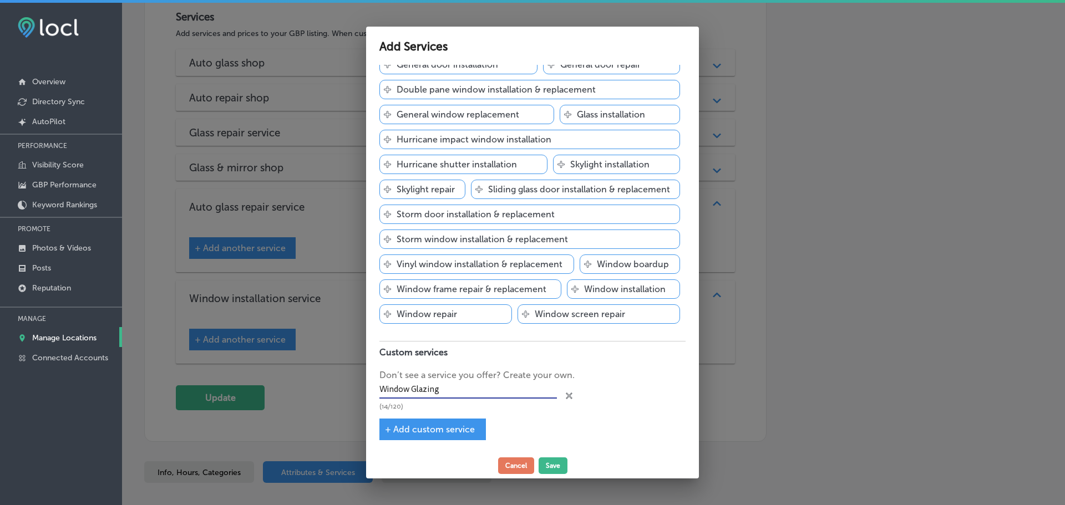
type input "Window Glazing"
click at [448, 429] on span "+ Add custom service" at bounding box center [430, 429] width 90 height 11
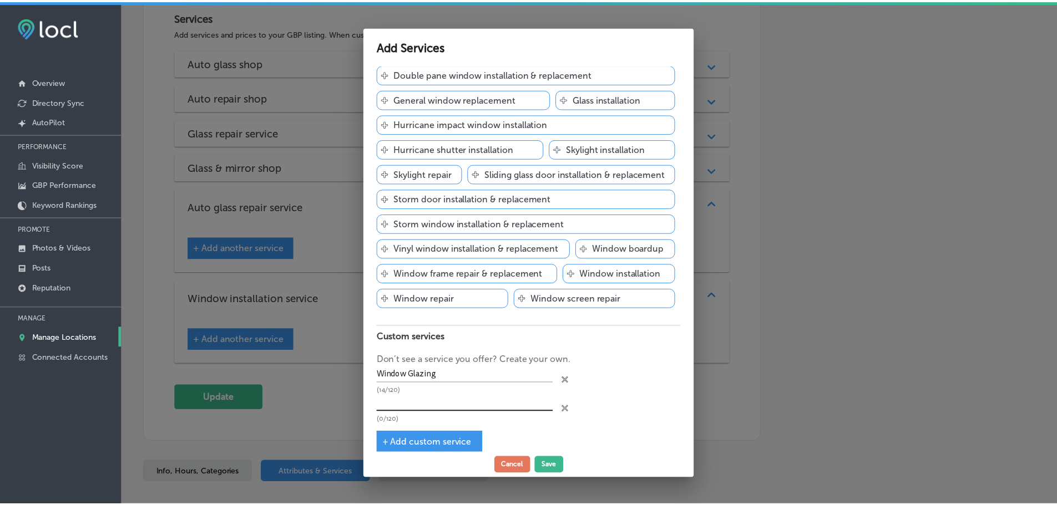
scroll to position [130, 0]
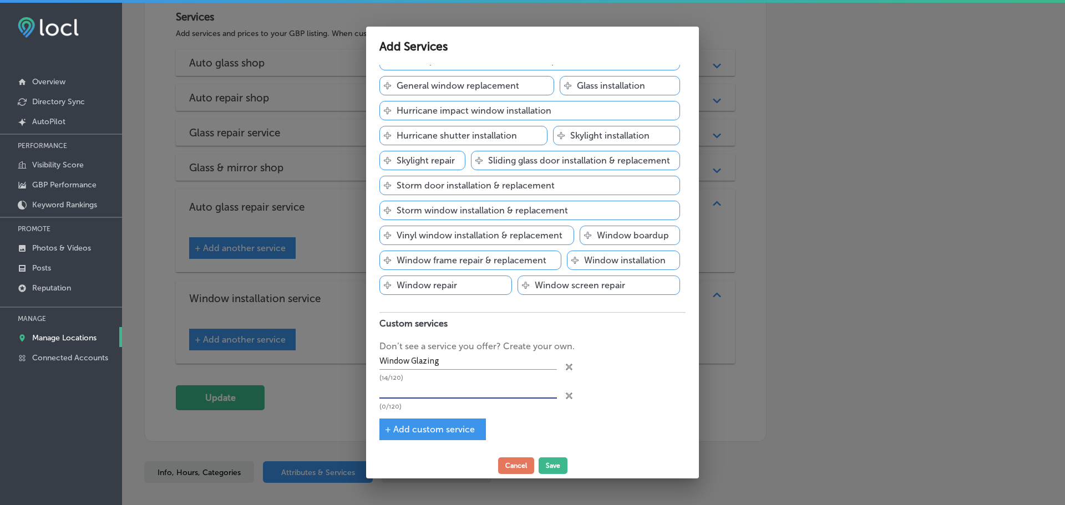
drag, startPoint x: 454, startPoint y: 391, endPoint x: 569, endPoint y: 415, distance: 117.3
click at [454, 391] on input "text" at bounding box center [467, 390] width 177 height 17
click at [463, 390] on input "Window Repair & Replcements" at bounding box center [467, 390] width 177 height 17
type input "Window Repair & Replacements"
click at [464, 427] on span "+ Add custom service" at bounding box center [430, 429] width 90 height 11
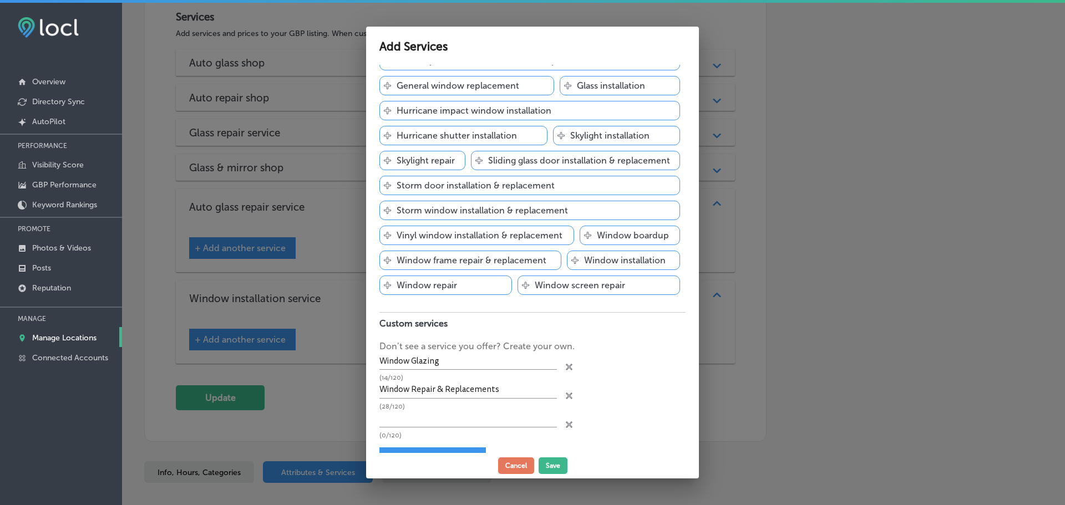
click at [560, 419] on div "(0/120) close Created with Sketch." at bounding box center [532, 424] width 306 height 29
click at [566, 371] on icon at bounding box center [569, 367] width 7 height 7
click at [555, 463] on button "Save" at bounding box center [553, 466] width 29 height 17
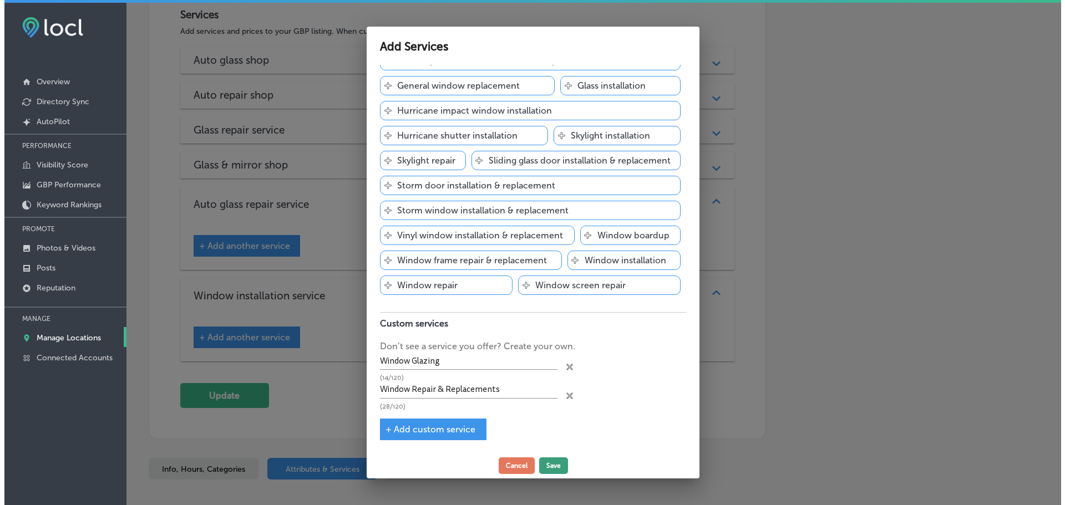
scroll to position [1214, 0]
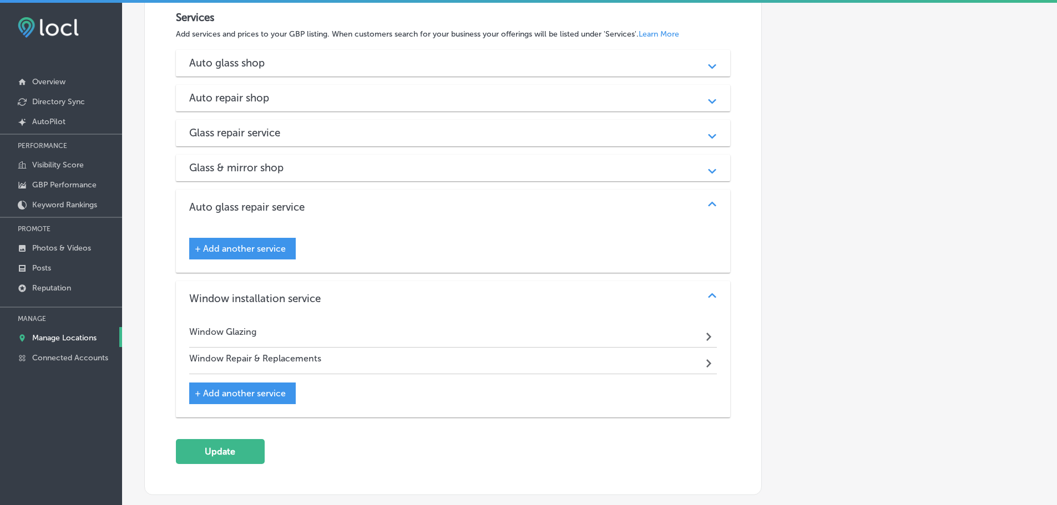
click at [691, 331] on div "Window Glazing Path Created with Sketch." at bounding box center [453, 334] width 528 height 27
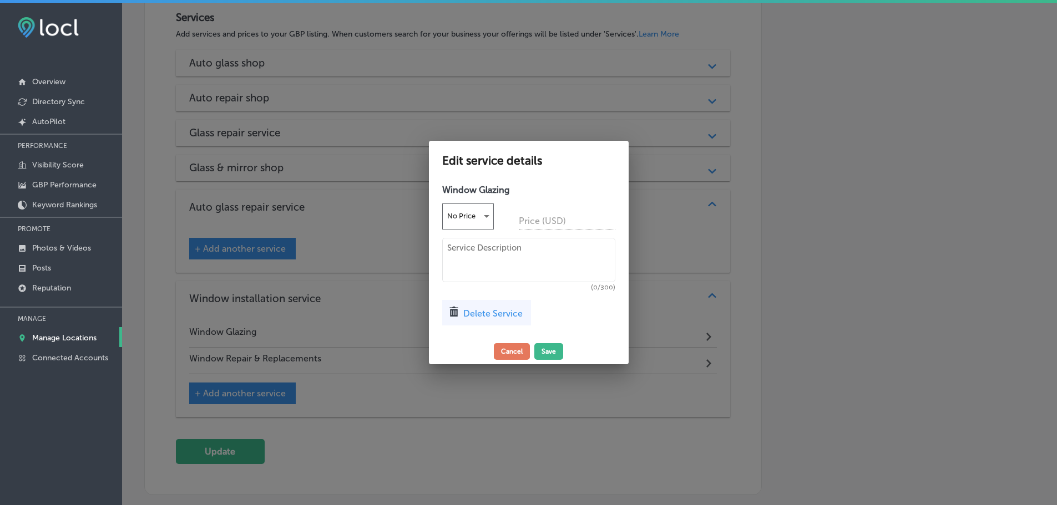
scroll to position [1217, 0]
click at [504, 237] on div "Window Glazing No Price Price (USD) (0/300) Delete Service" at bounding box center [533, 259] width 200 height 160
click at [509, 253] on textarea at bounding box center [532, 260] width 173 height 44
paste textarea "When your glass window is starting to have have a haze or water between the pan…"
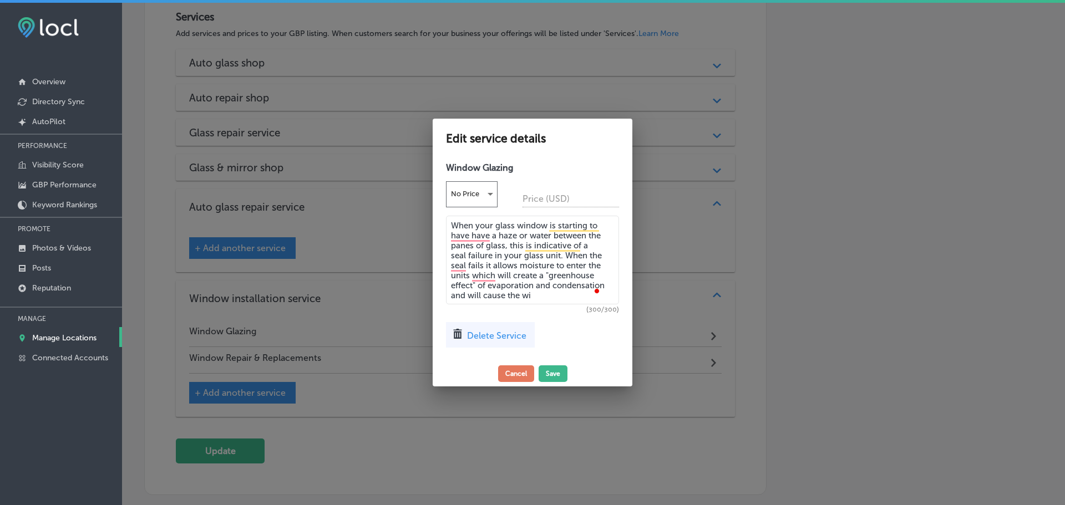
click at [552, 280] on textarea "When your glass window is starting to have have a haze or water between the pan…" at bounding box center [532, 260] width 173 height 89
drag, startPoint x: 550, startPoint y: 251, endPoint x: 589, endPoint y: 291, distance: 56.5
click at [589, 291] on textarea "When your glass window is starting to have have a haze or water between the pan…" at bounding box center [532, 260] width 173 height 89
click at [589, 292] on textarea "When your glass window is starting to have have a haze or water between the pan…" at bounding box center [532, 260] width 173 height 89
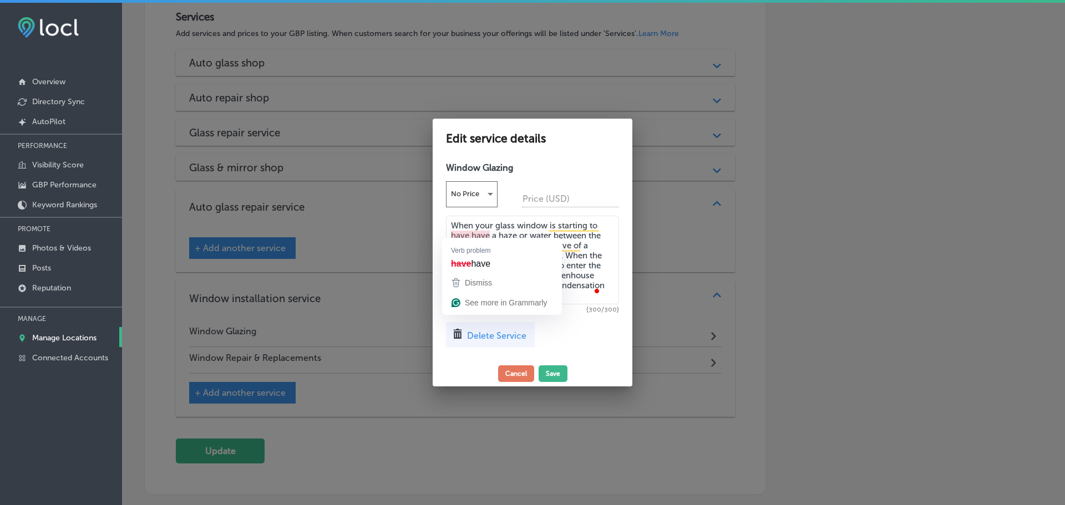
drag, startPoint x: 588, startPoint y: 292, endPoint x: 456, endPoint y: 222, distance: 149.1
click at [456, 222] on textarea "When your glass window is starting to have have a haze or water between the pan…" at bounding box center [532, 260] width 173 height 89
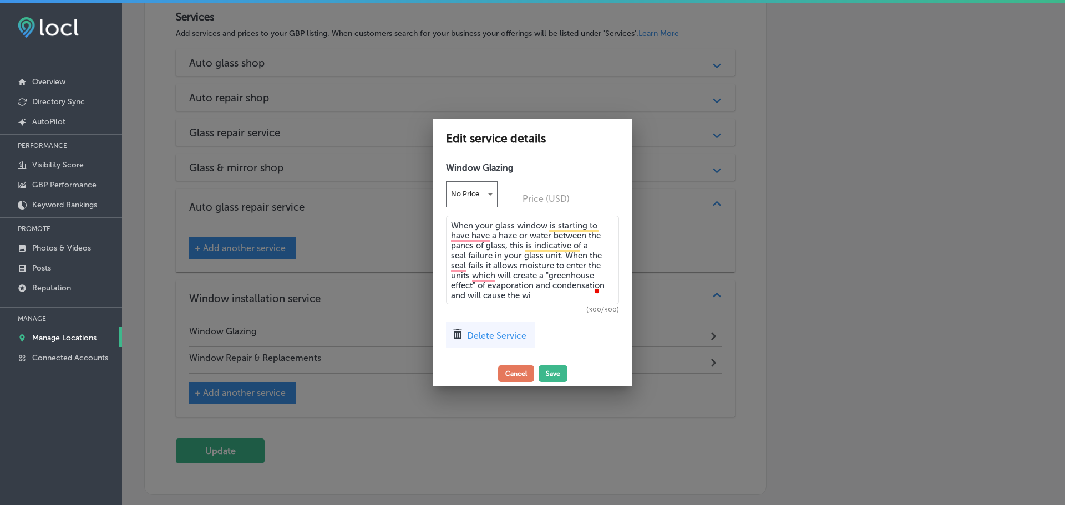
paste textarea "our team is here to perform a glazing of your double and triple pane glass with…"
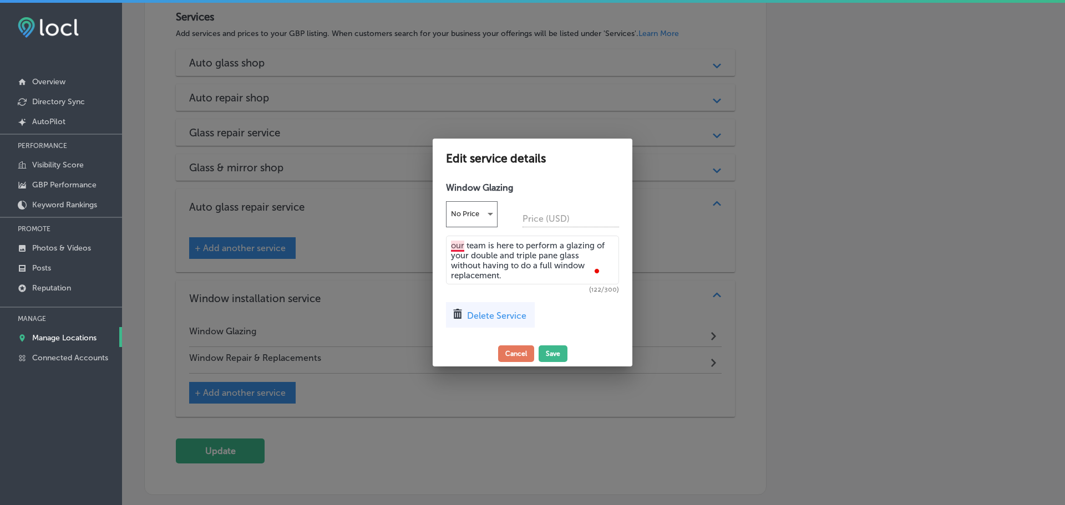
click at [455, 241] on textarea "our team is here to perform a glazing of your double and triple pane glass with…" at bounding box center [532, 260] width 173 height 49
type textarea "Our team is here to perform a glazing of your double and triple pane glass with…"
click at [554, 348] on button "Save" at bounding box center [553, 354] width 29 height 17
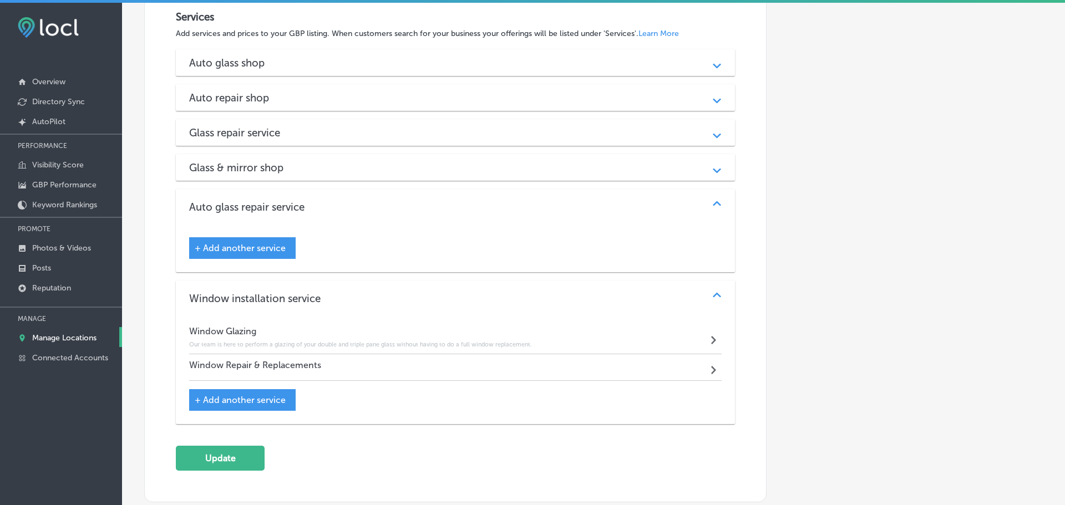
scroll to position [1214, 0]
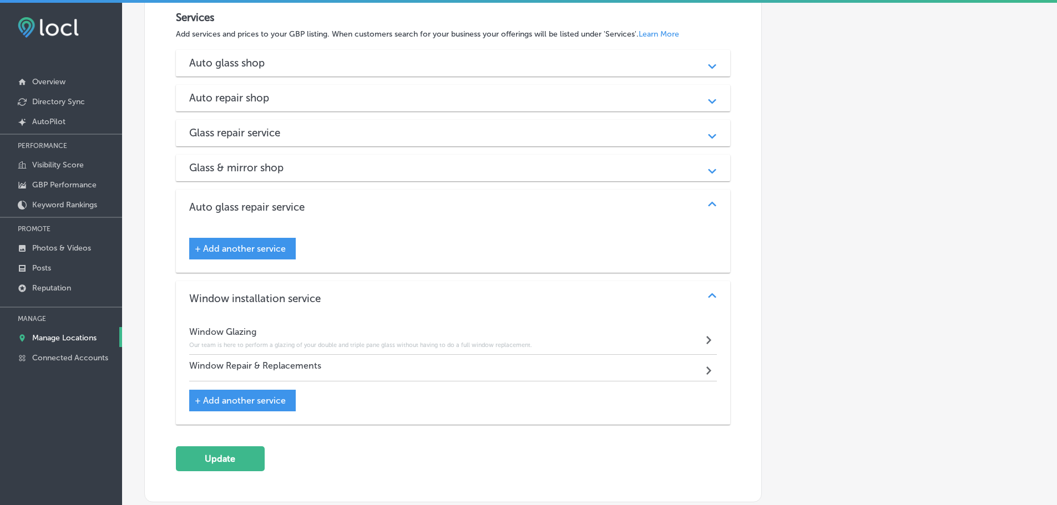
click at [620, 371] on div "Window Repair & Replacements Path Created with Sketch." at bounding box center [453, 368] width 528 height 27
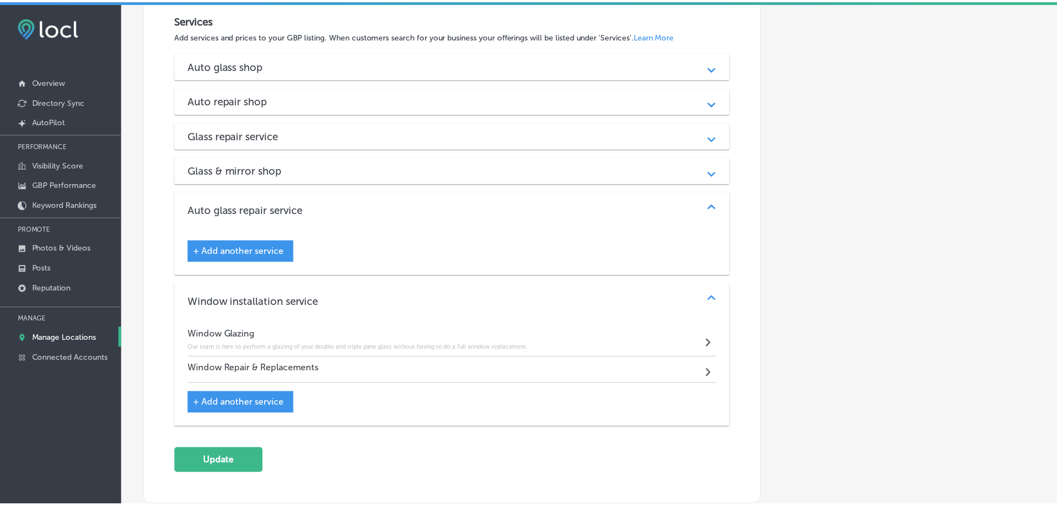
scroll to position [1217, 0]
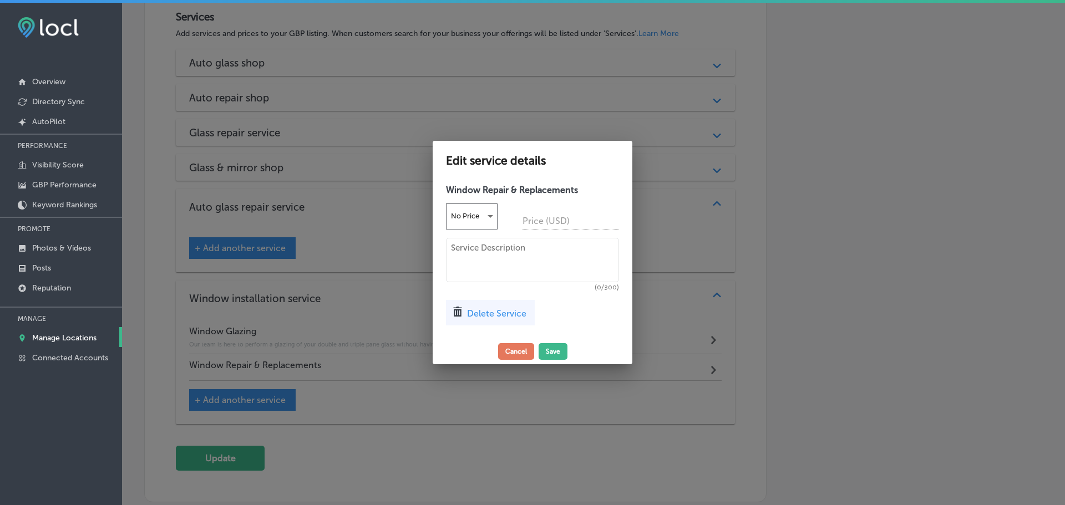
click at [479, 264] on textarea at bounding box center [532, 260] width 173 height 44
paste textarea "Whether your window is completely broken or you have a crack, give us a call fo…"
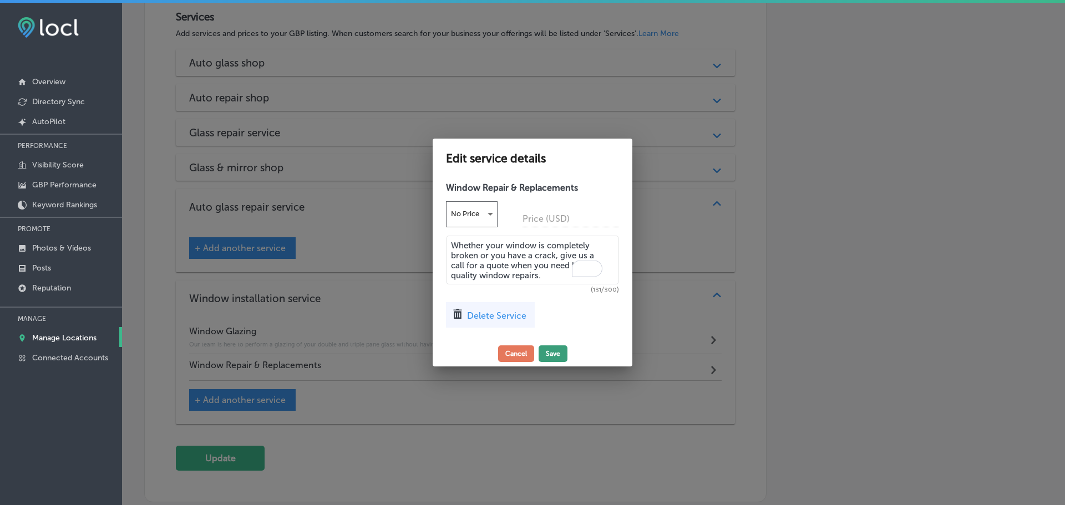
type textarea "Whether your window is completely broken or you have a crack, give us a call fo…"
click at [555, 353] on button "Save" at bounding box center [553, 354] width 29 height 17
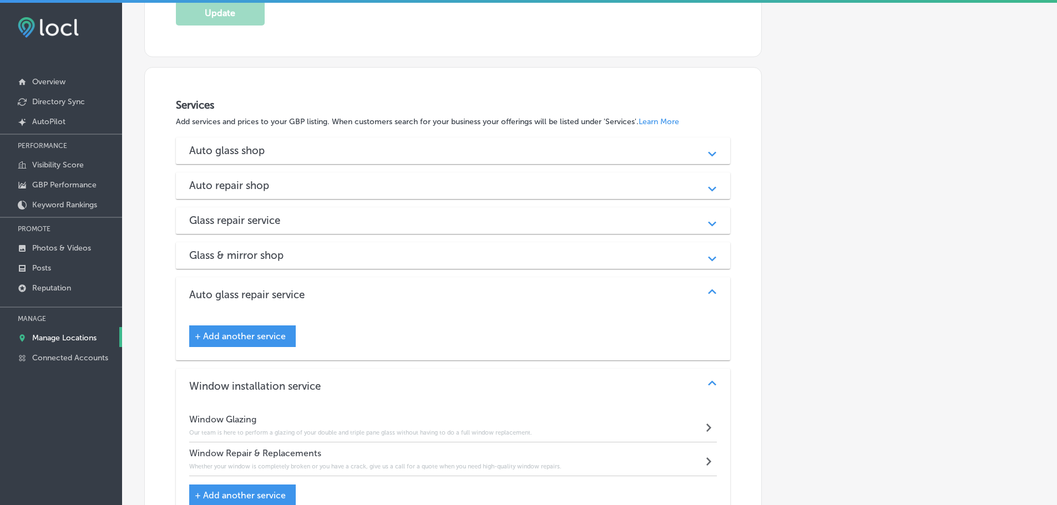
scroll to position [1103, 0]
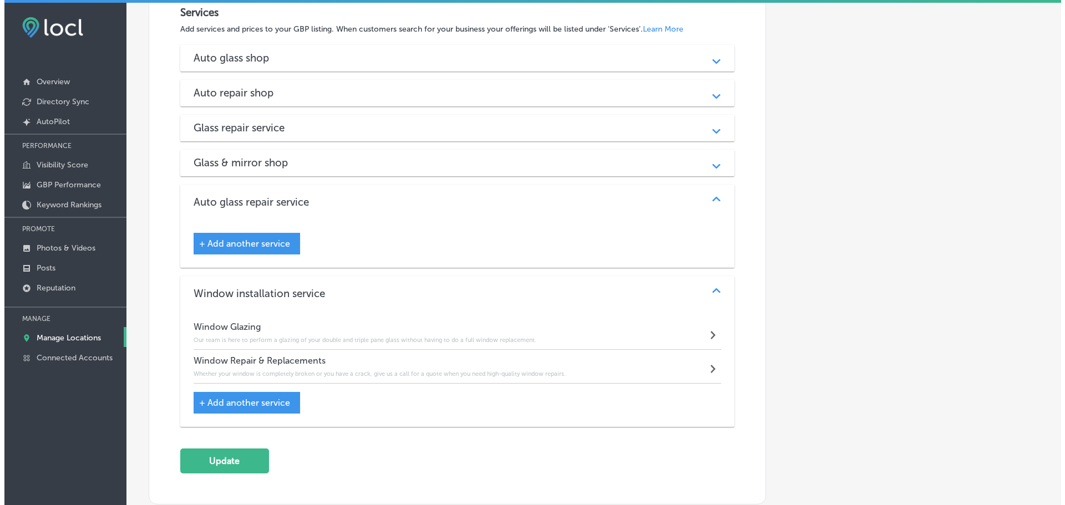
scroll to position [1220, 0]
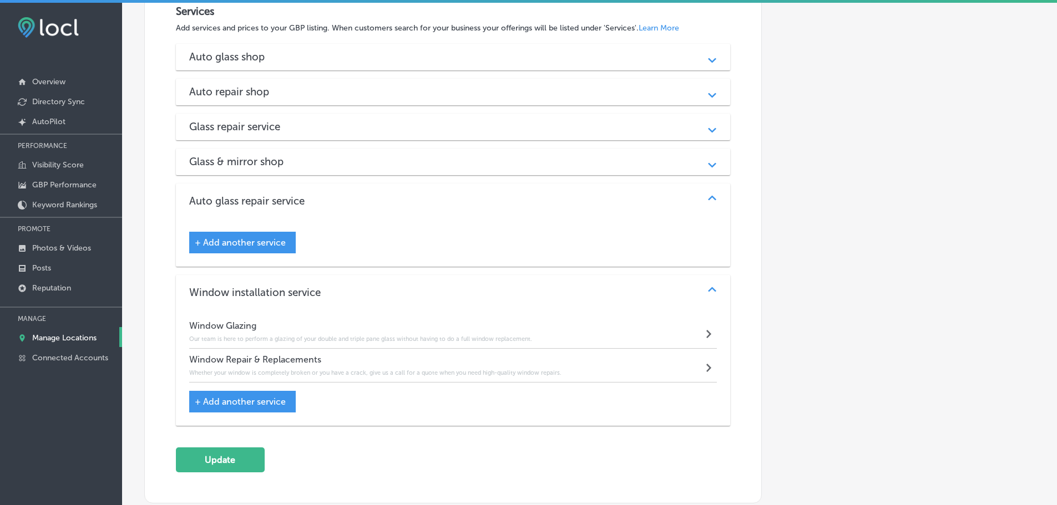
click at [247, 235] on div "+ Add another service" at bounding box center [242, 243] width 106 height 22
click at [245, 242] on span "+ Add another service" at bounding box center [240, 242] width 91 height 11
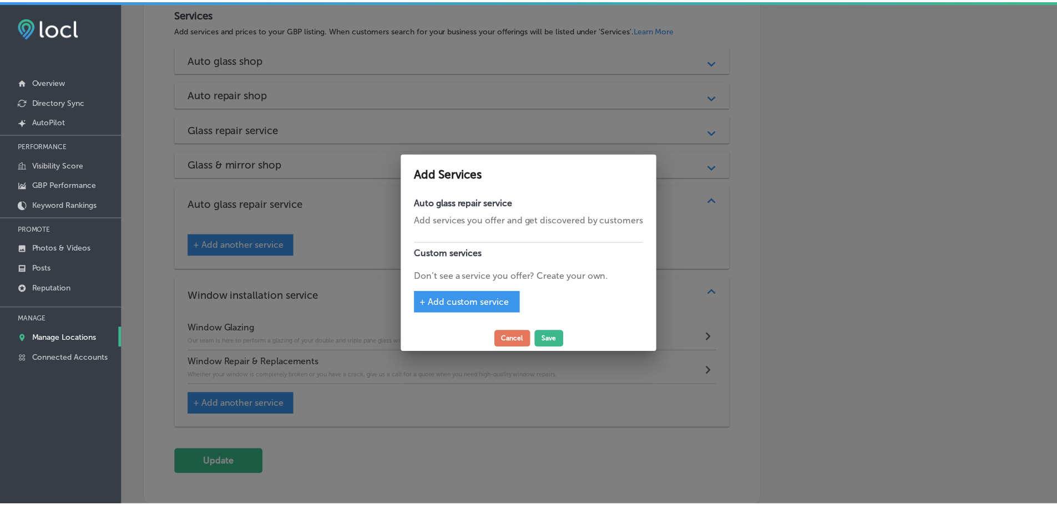
scroll to position [1223, 0]
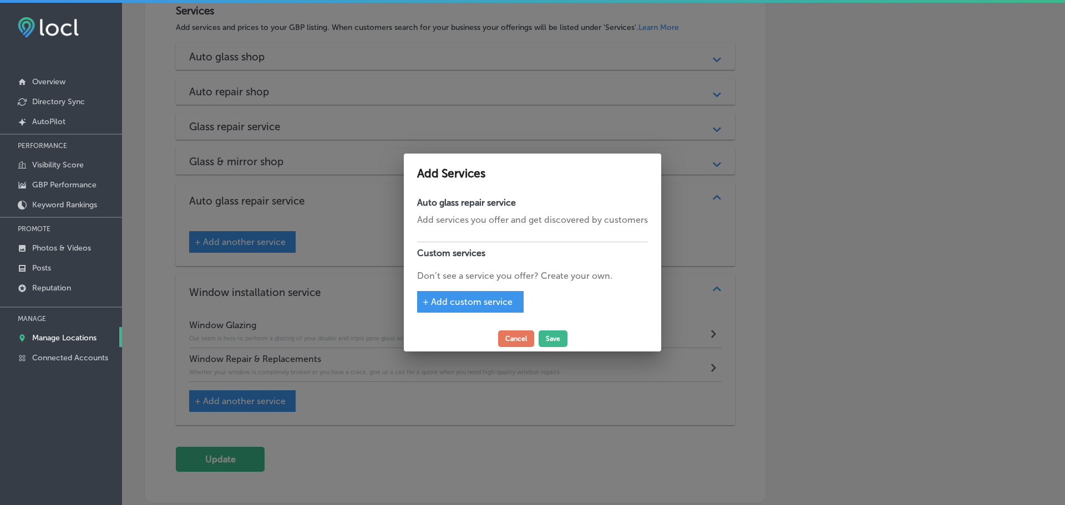
click at [463, 298] on span "+ Add custom service" at bounding box center [468, 302] width 90 height 11
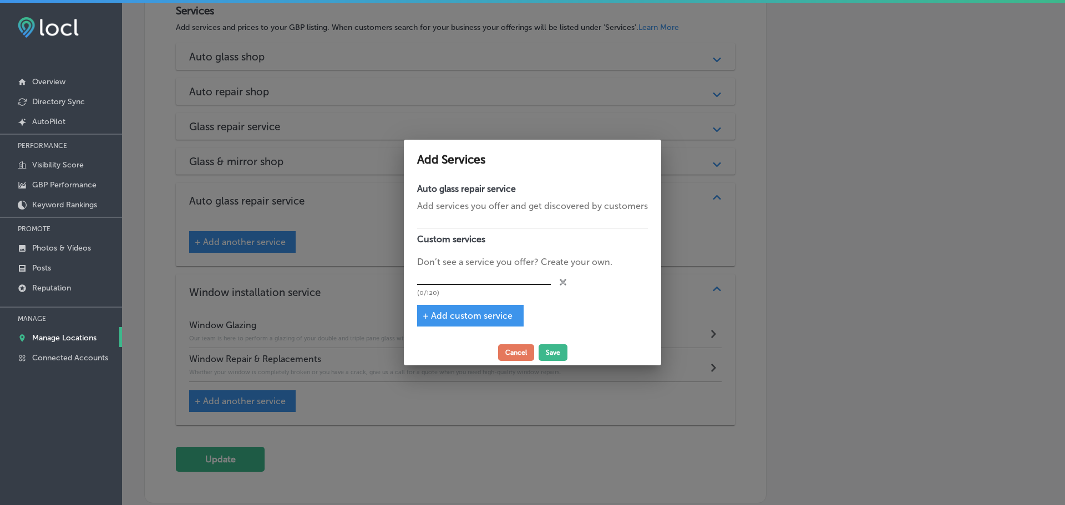
click at [465, 277] on input "text" at bounding box center [484, 276] width 134 height 17
type input "Broken Windshield Replacement"
click at [483, 316] on span "+ Add custom service" at bounding box center [468, 316] width 90 height 11
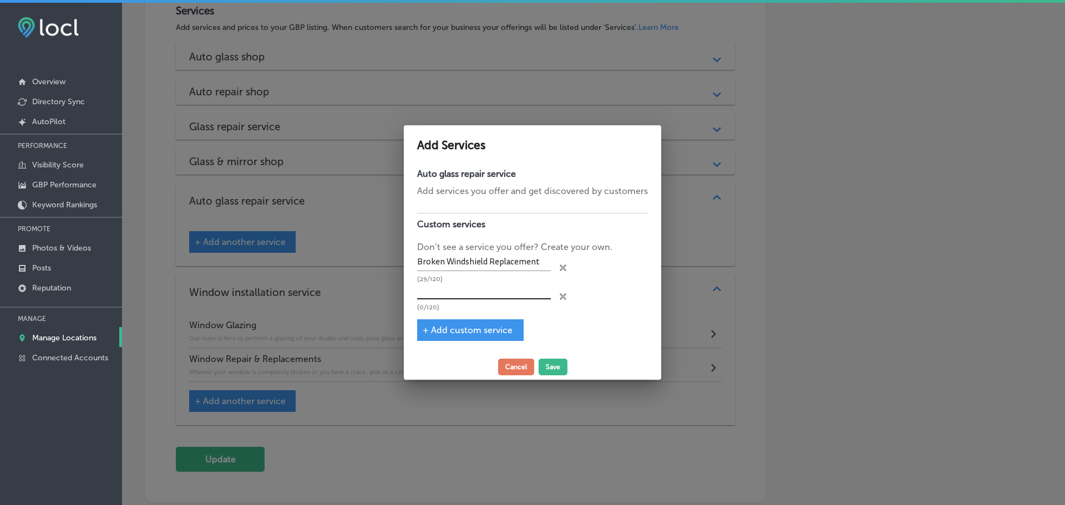
click at [466, 295] on input "text" at bounding box center [484, 291] width 134 height 17
type input "ADAS Calibration"
click at [483, 323] on div "+ Add custom service" at bounding box center [470, 330] width 106 height 22
click at [489, 327] on span "+ Add custom service" at bounding box center [468, 330] width 90 height 11
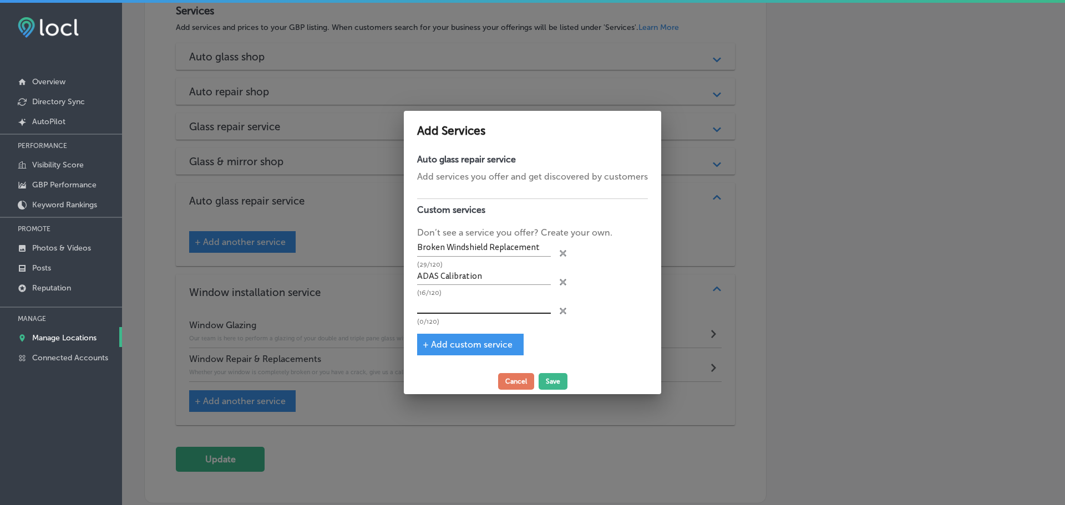
click at [495, 307] on input "text" at bounding box center [484, 305] width 134 height 17
type input "Farming Equipment Glass Services"
click at [558, 375] on button "Save" at bounding box center [553, 381] width 29 height 17
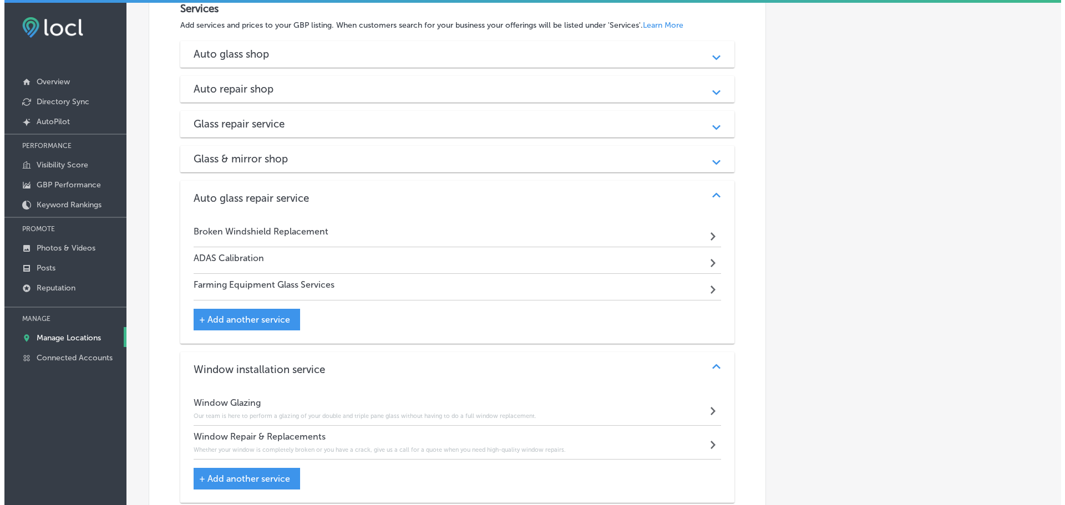
scroll to position [1220, 0]
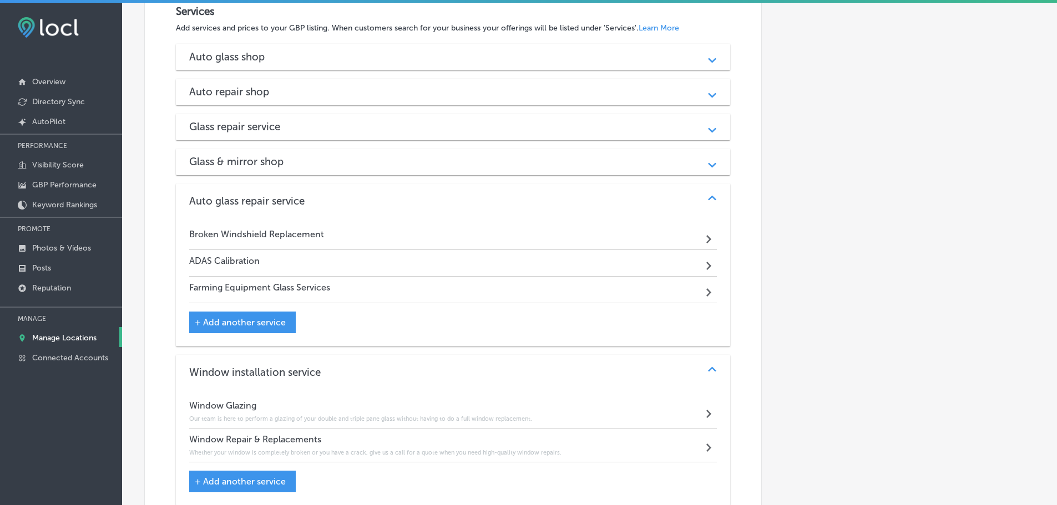
click at [651, 237] on div "Broken Windshield Replacement Path Created with Sketch." at bounding box center [453, 237] width 528 height 27
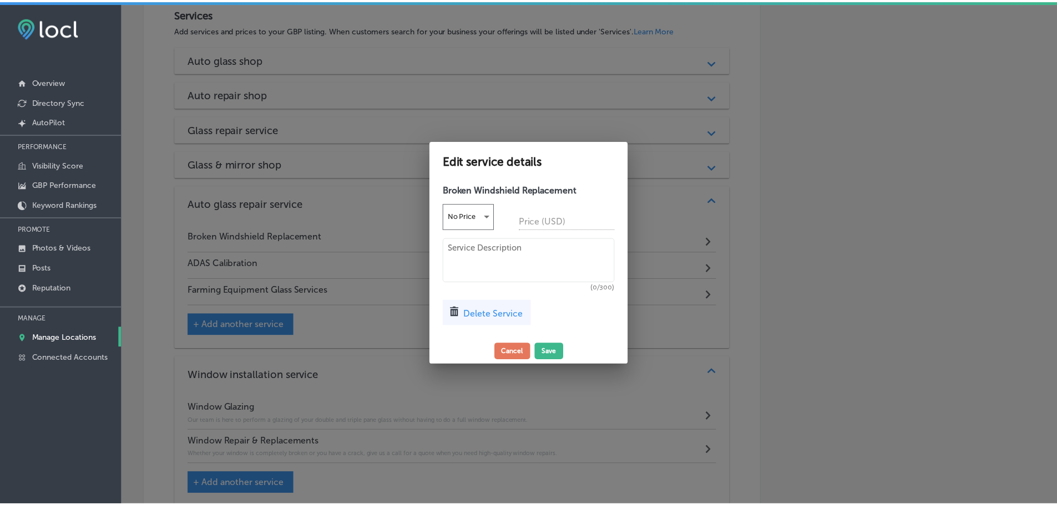
scroll to position [1223, 0]
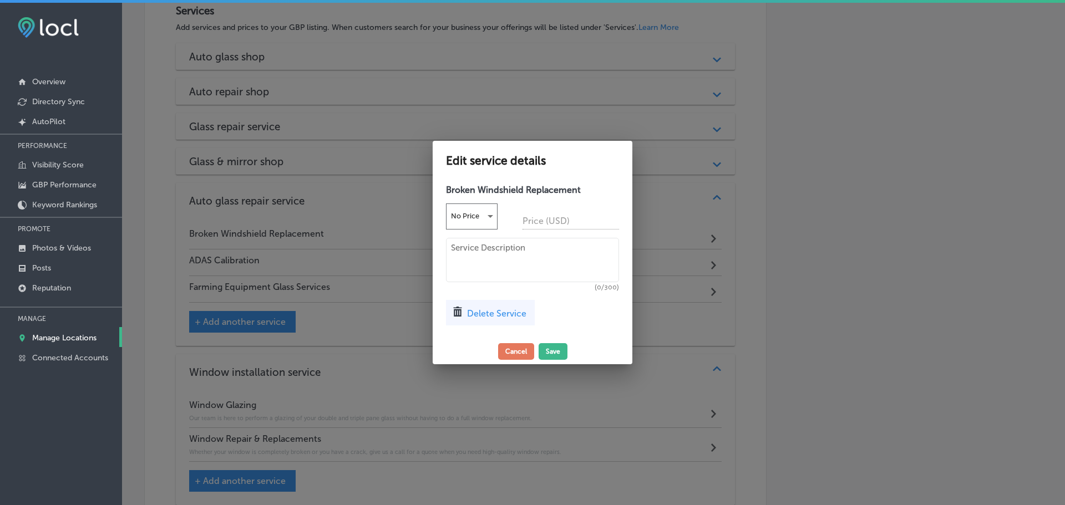
click at [510, 246] on textarea at bounding box center [532, 260] width 173 height 44
paste textarea "Our professionally trained glass technicians can repair small chips in your win…"
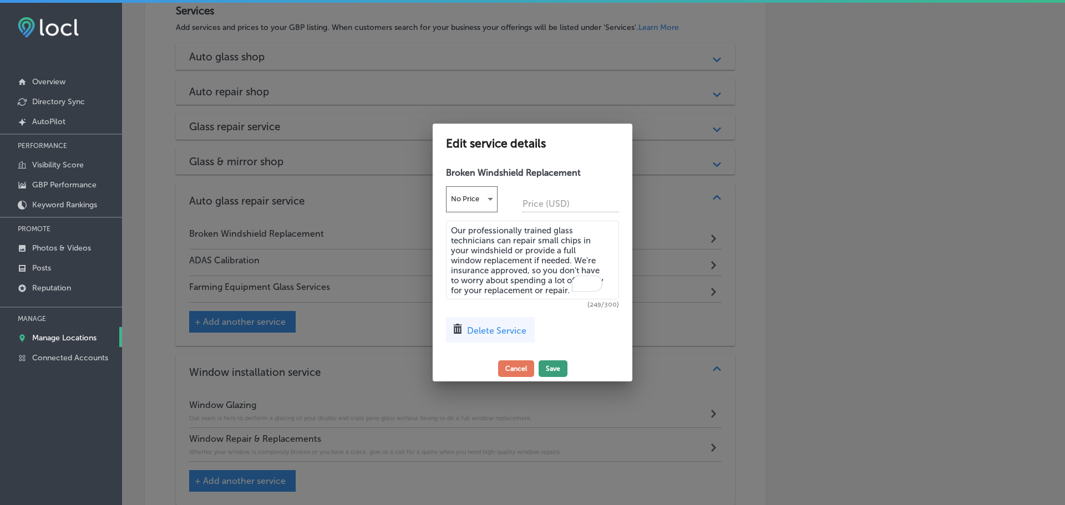
type textarea "Our professionally trained glass technicians can repair small chips in your win…"
click at [551, 369] on button "Save" at bounding box center [553, 369] width 29 height 17
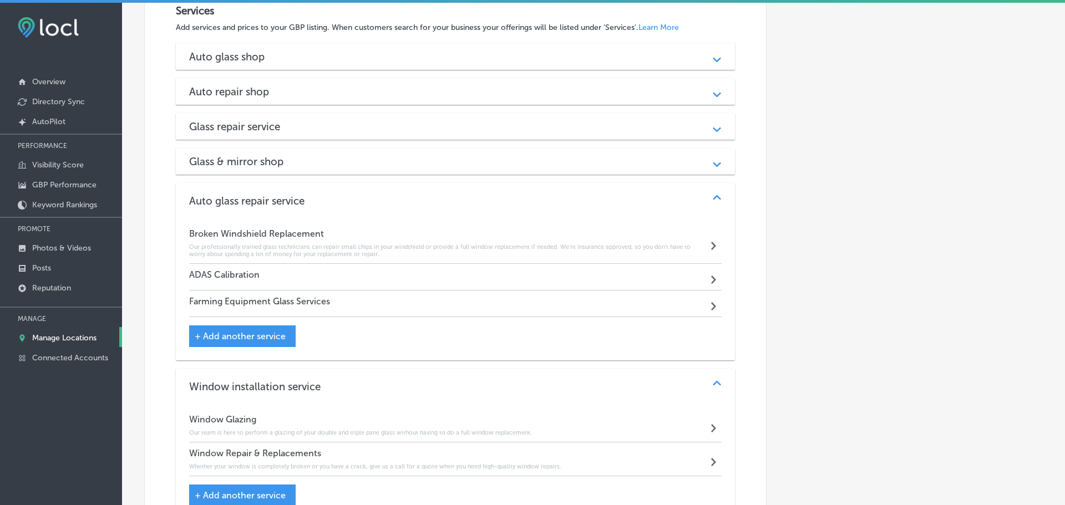
scroll to position [1220, 0]
click at [694, 276] on div "ADAS Calibration Path Created with Sketch." at bounding box center [453, 278] width 528 height 27
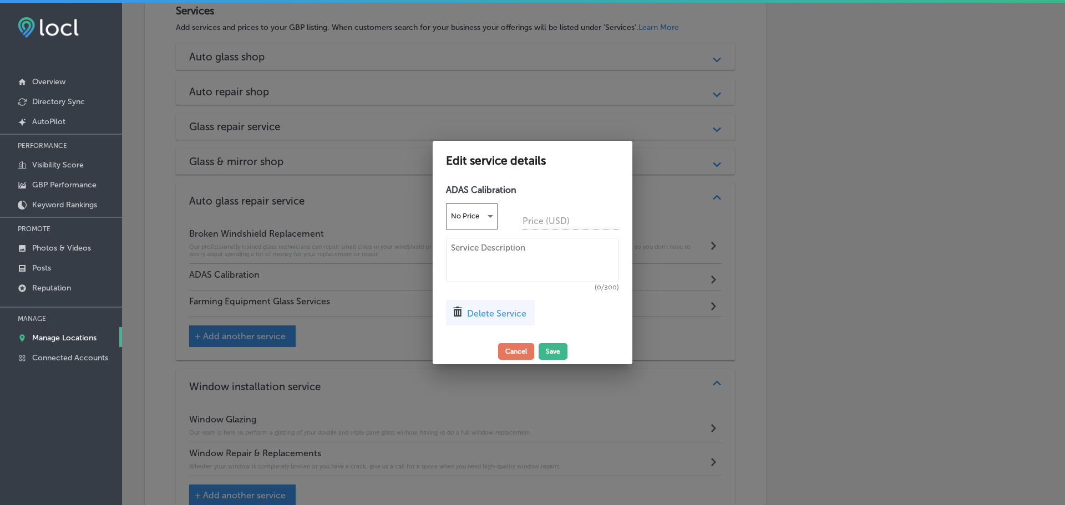
click at [550, 258] on textarea at bounding box center [532, 260] width 173 height 44
paste textarea "Critelli Glass can calibrate on replace your glass in one appointment. We have …"
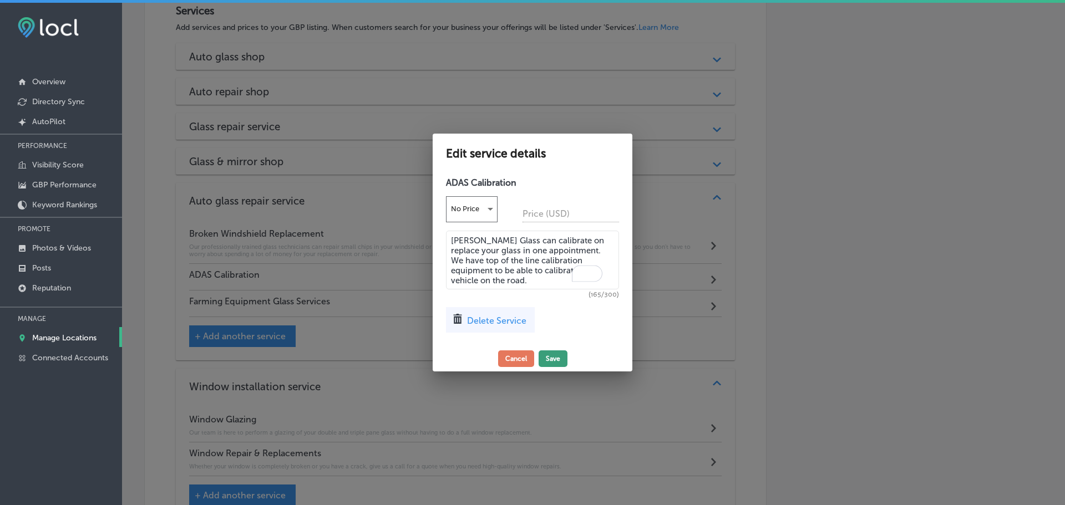
type textarea "Critelli Glass can calibrate on replace your glass in one appointment. We have …"
click at [550, 358] on button "Save" at bounding box center [553, 359] width 29 height 17
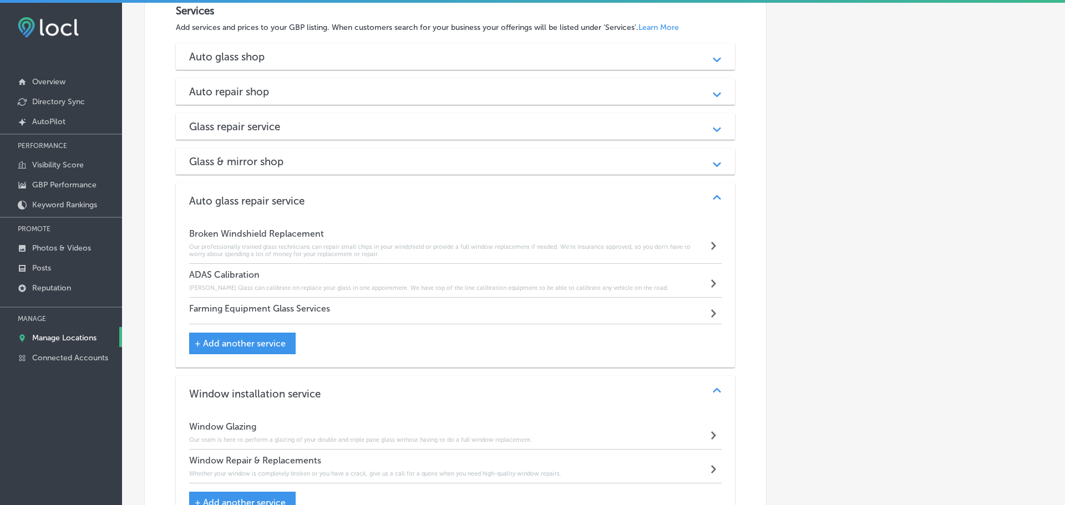
scroll to position [1220, 0]
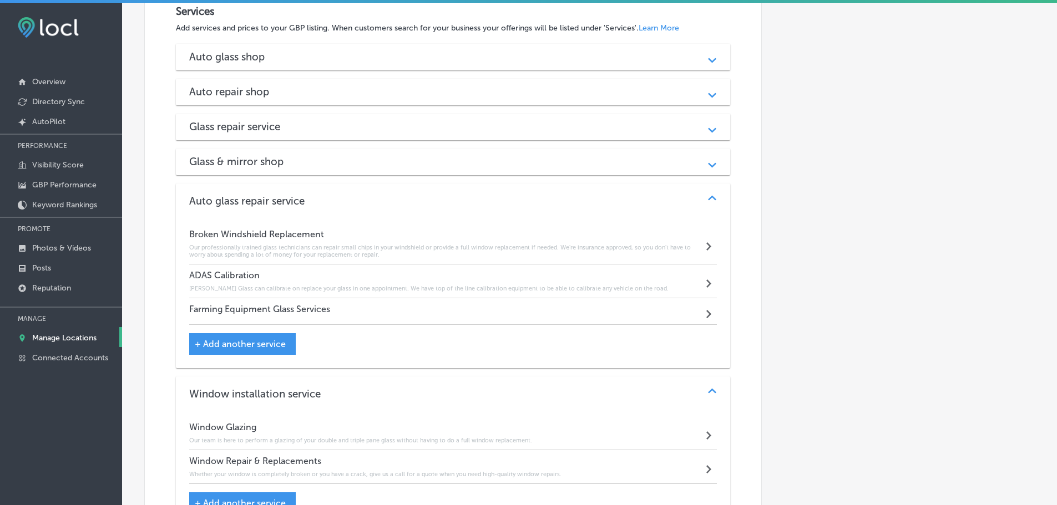
click at [618, 245] on h6 "Our professionally trained glass technicians can repair small chips in your win…" at bounding box center [446, 251] width 514 height 14
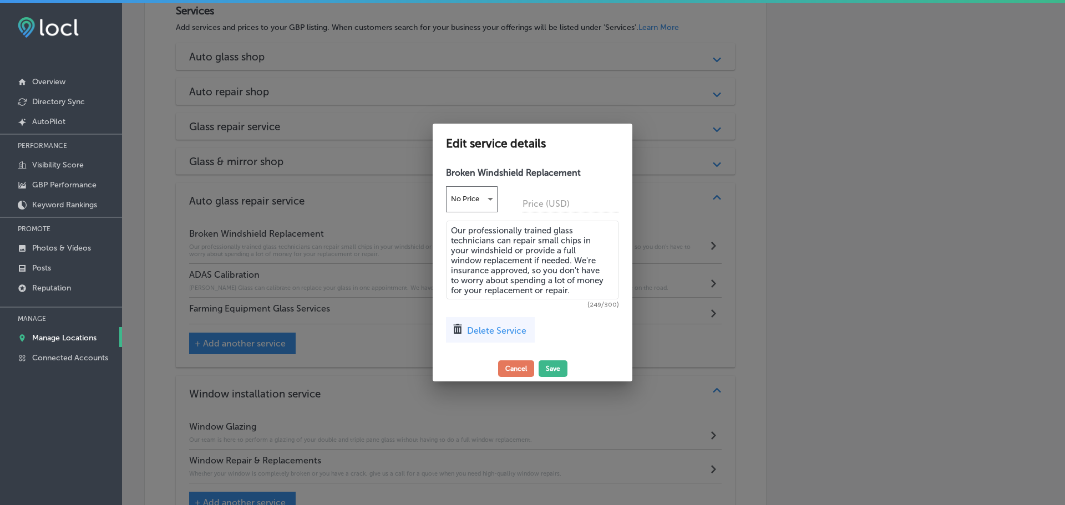
click at [554, 273] on textarea "Our professionally trained glass technicians can repair small chips in your win…" at bounding box center [532, 260] width 173 height 79
drag, startPoint x: 577, startPoint y: 292, endPoint x: 453, endPoint y: 232, distance: 137.4
click at [453, 232] on textarea "Our professionally trained glass technicians can repair small chips in your win…" at bounding box center [532, 260] width 173 height 79
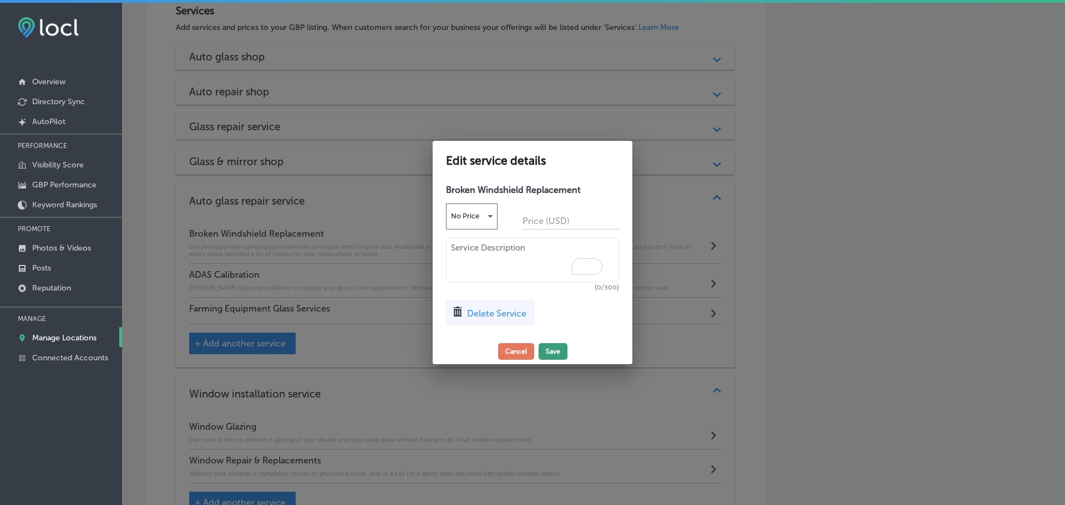
click at [547, 347] on button "Save" at bounding box center [553, 351] width 29 height 17
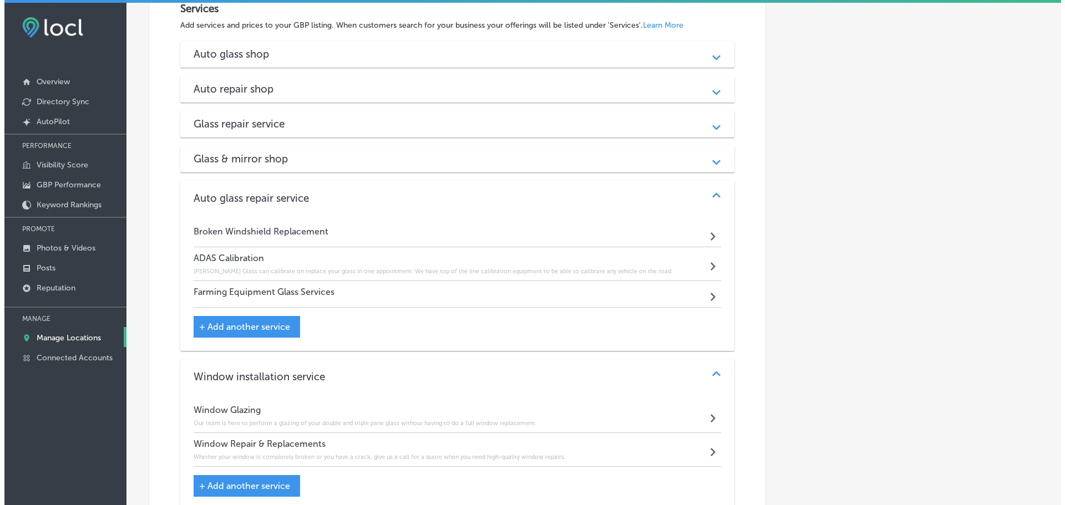
scroll to position [1220, 0]
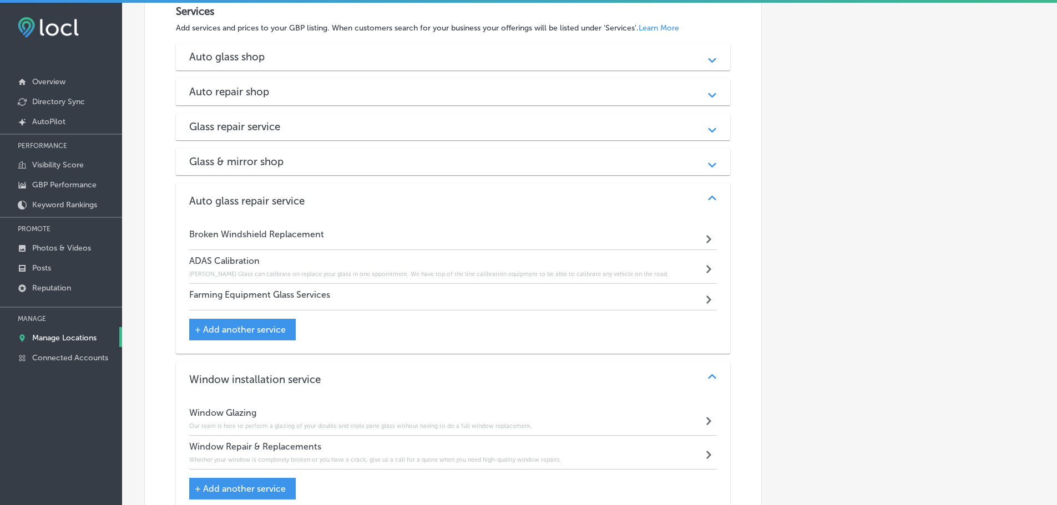
click at [525, 299] on div "Farming Equipment Glass Services Path Created with Sketch." at bounding box center [453, 297] width 528 height 27
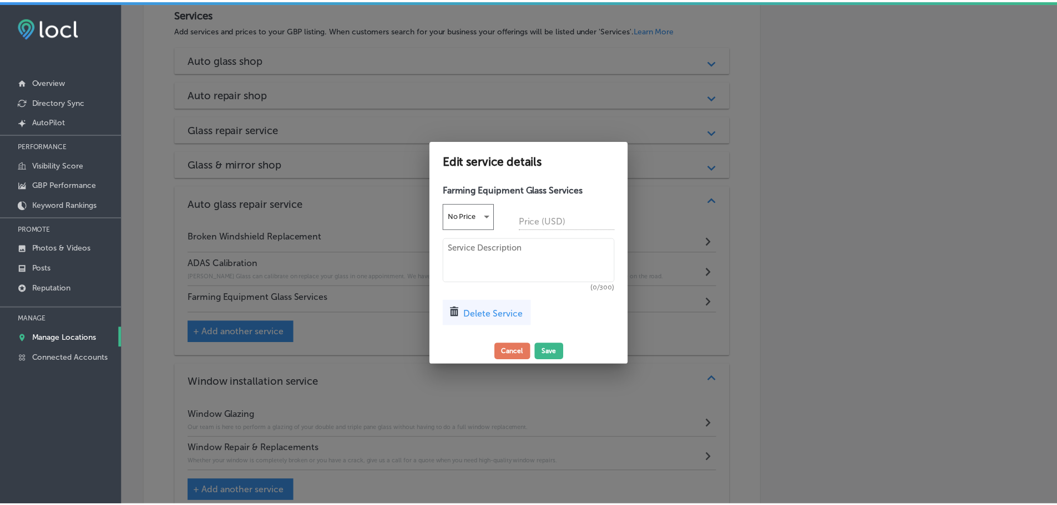
scroll to position [1223, 0]
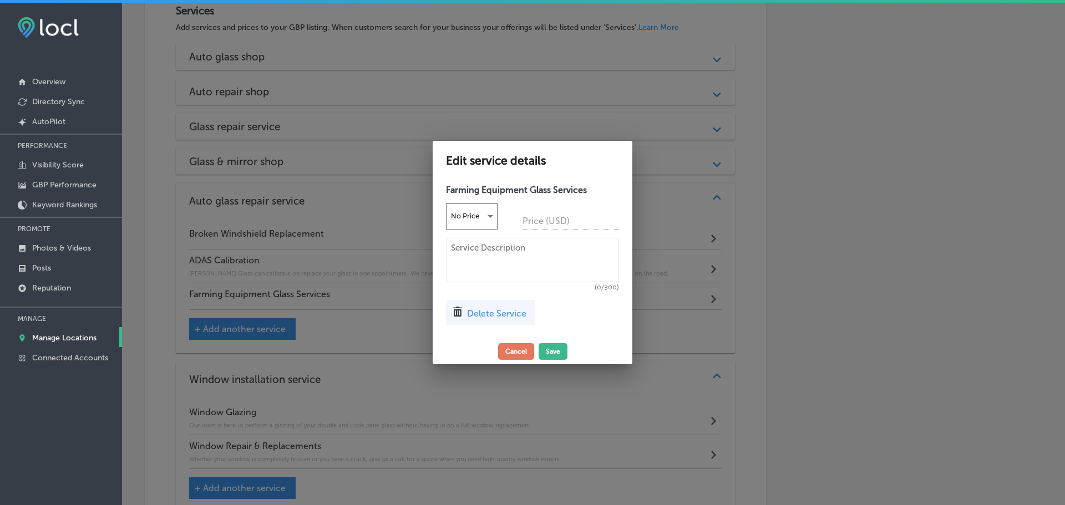
click at [509, 267] on textarea at bounding box center [532, 260] width 173 height 44
paste textarea "Our professionally trained glass technicians can repair small chips in your win…"
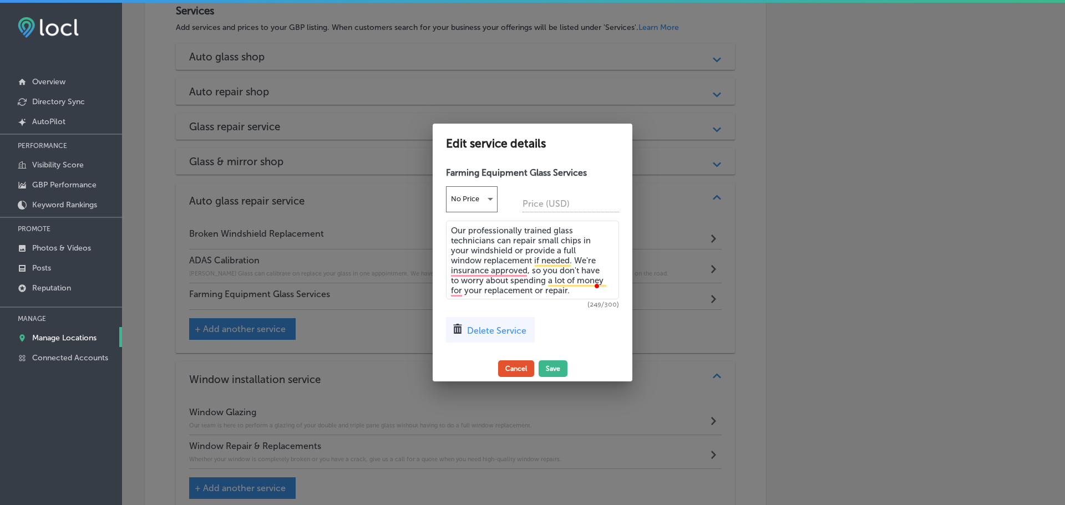
type textarea "Our professionally trained glass technicians can repair small chips in your win…"
click at [521, 363] on button "Cancel" at bounding box center [516, 369] width 36 height 17
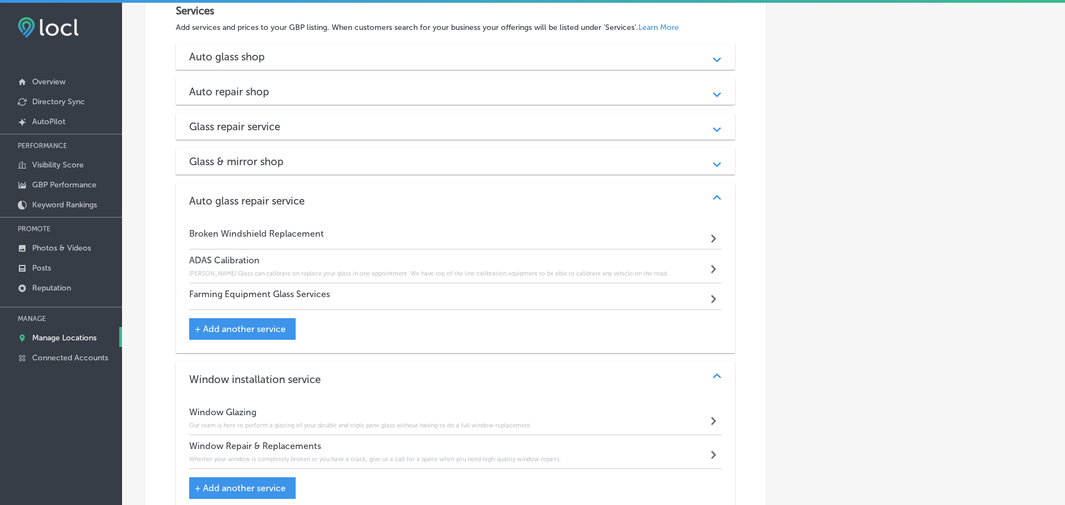
scroll to position [1220, 0]
click at [520, 235] on div "Broken Windshield Replacement Path Created with Sketch." at bounding box center [453, 237] width 528 height 27
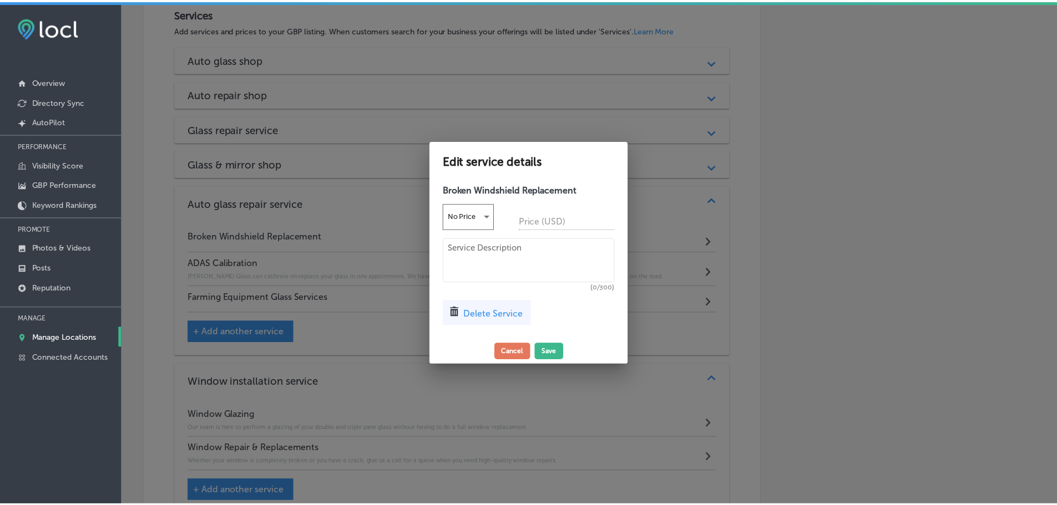
scroll to position [1223, 0]
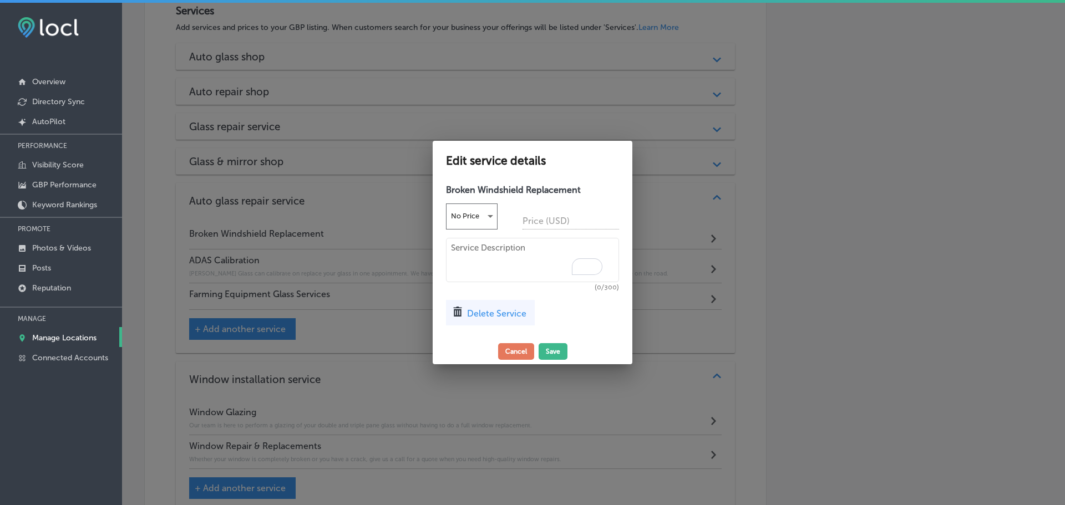
paste textarea "Our professionally trained glass technicians can repair small chips in your win…"
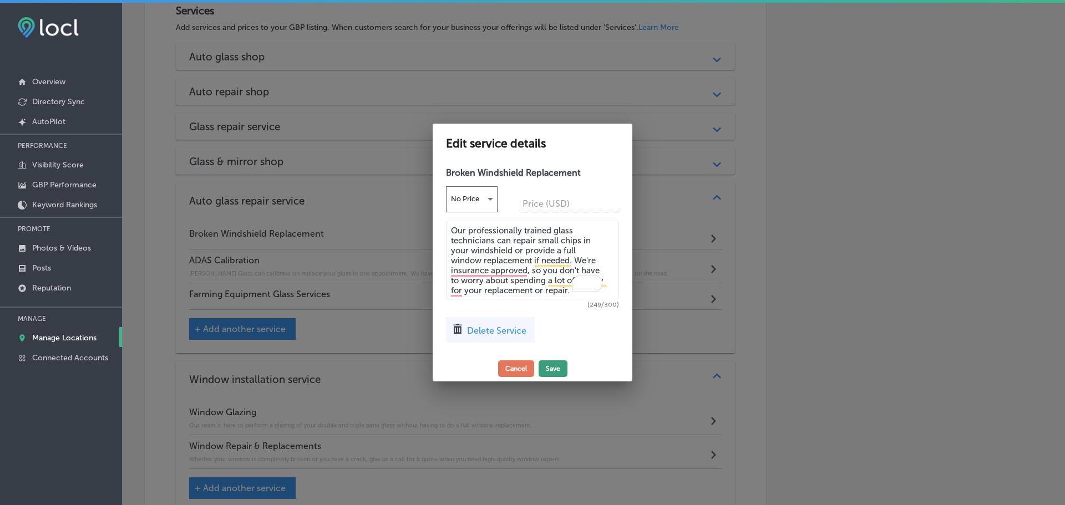
type textarea "Our professionally trained glass technicians can repair small chips in your win…"
click at [546, 363] on button "Save" at bounding box center [553, 369] width 29 height 17
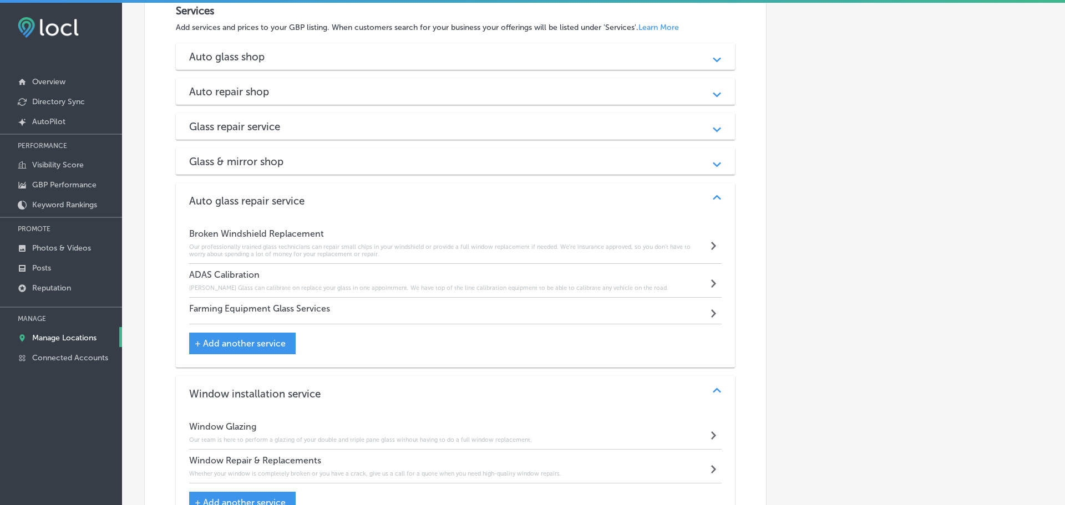
scroll to position [1220, 0]
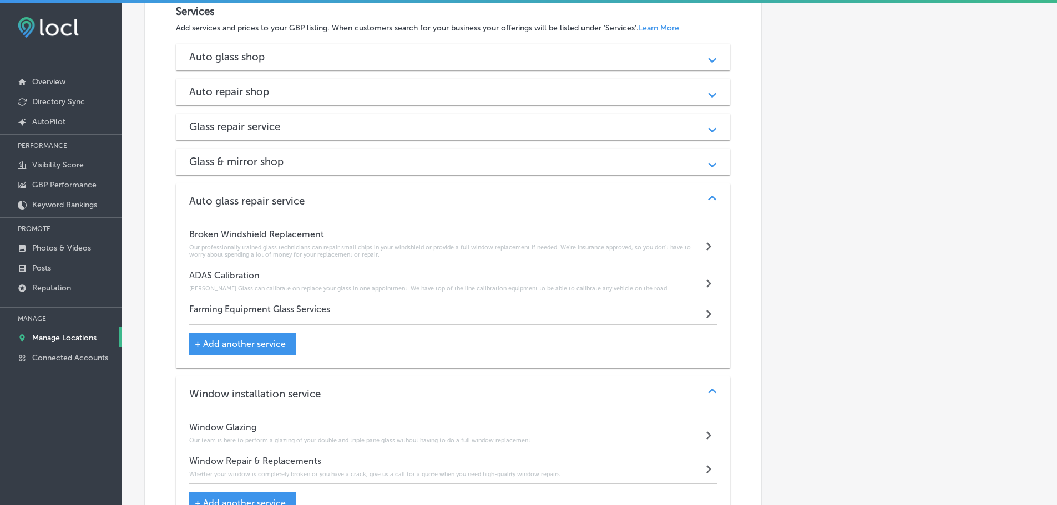
click at [245, 318] on div "Farming Equipment Glass Services Path Created with Sketch." at bounding box center [453, 311] width 528 height 27
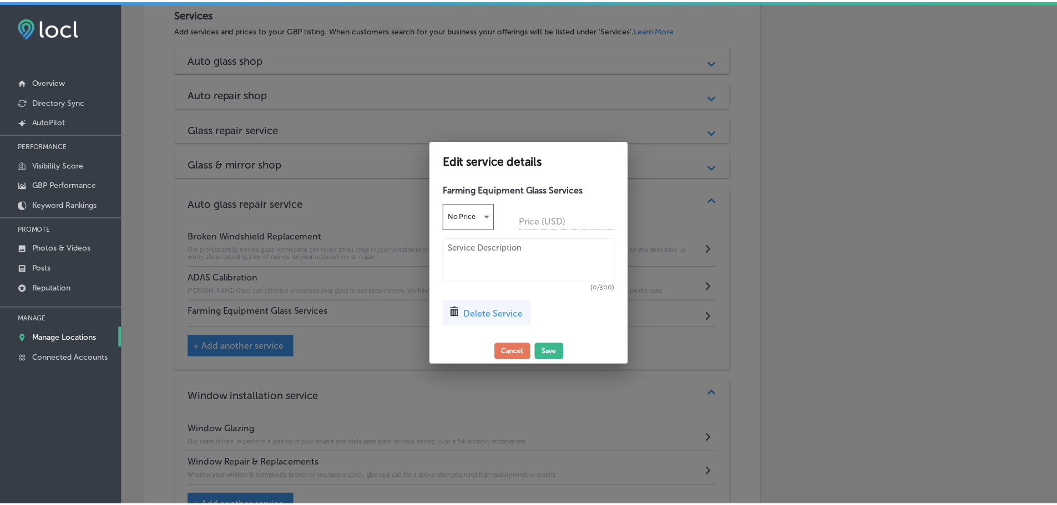
scroll to position [1223, 0]
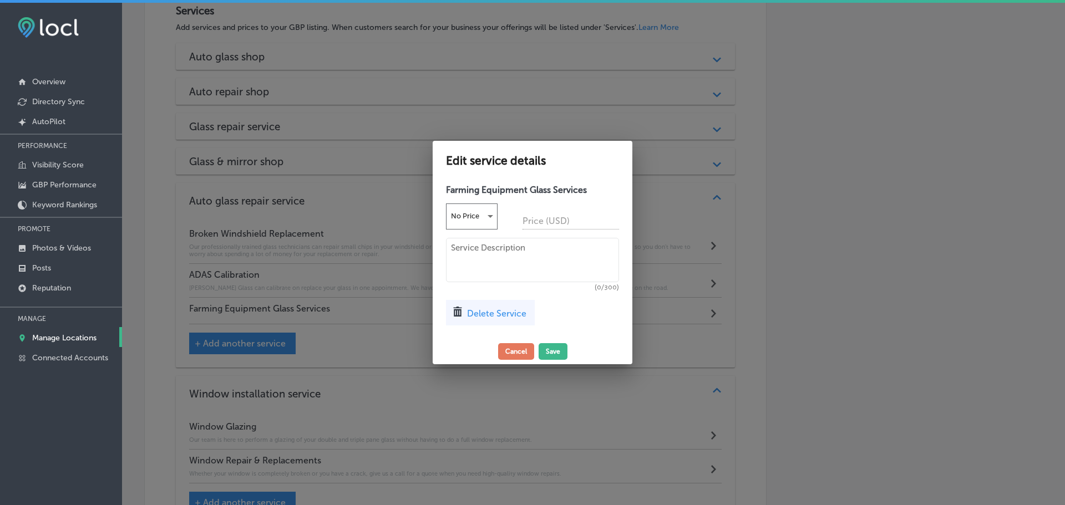
drag, startPoint x: 465, startPoint y: 257, endPoint x: 470, endPoint y: 253, distance: 5.9
click at [466, 257] on textarea at bounding box center [532, 260] width 173 height 44
paste textarea "we are the epxerts in windshield replacements for tractors and other heavy farm…"
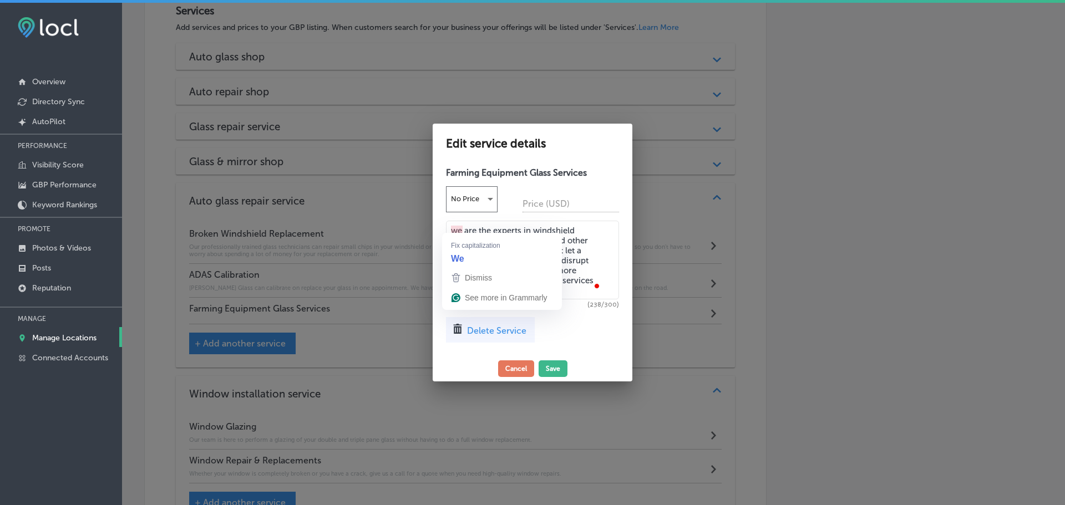
click at [457, 227] on textarea "we are the experts in windshield replacements for tractors and other heavy farm…" at bounding box center [532, 260] width 173 height 79
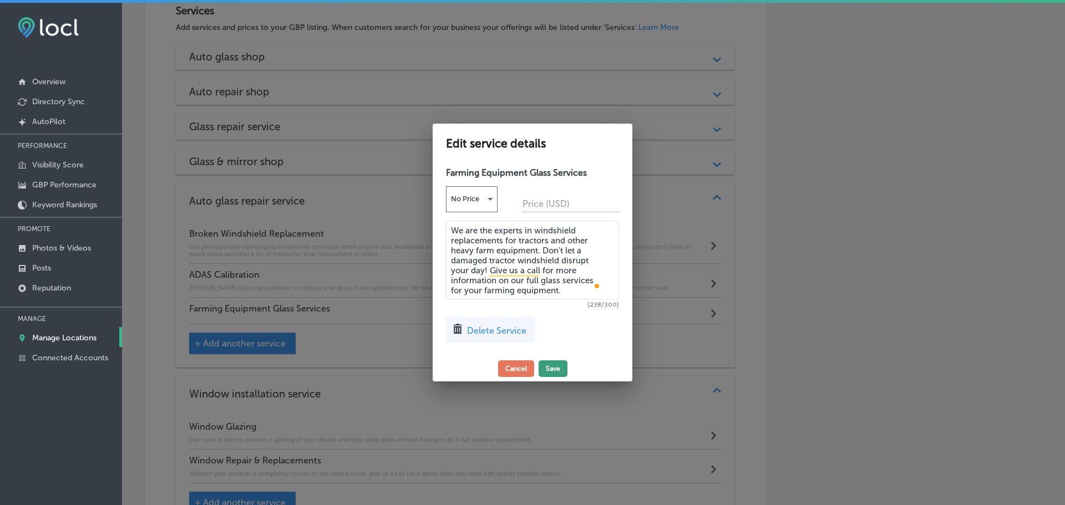
type textarea "We are the experts in windshield replacements for tractors and other heavy farm…"
click at [551, 362] on button "Save" at bounding box center [553, 369] width 29 height 17
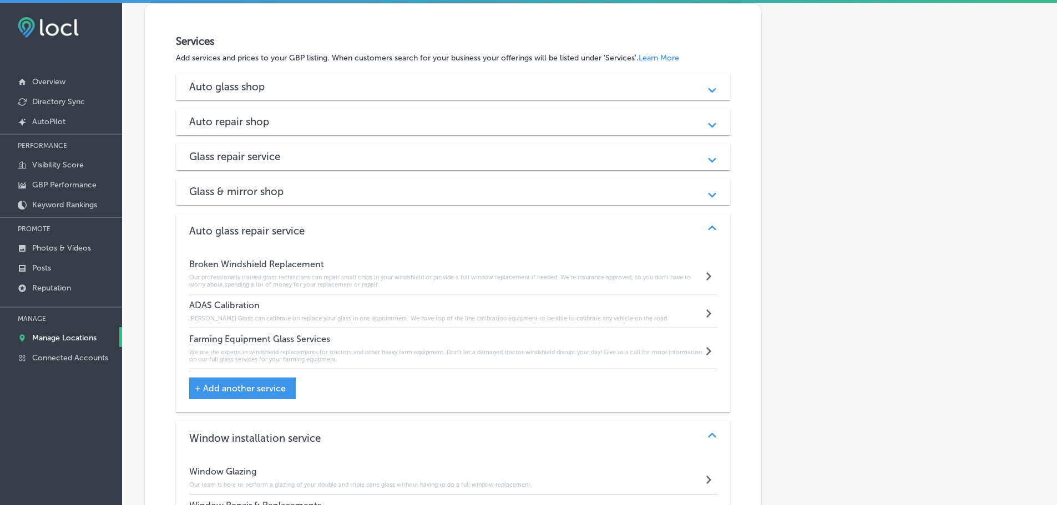
scroll to position [1109, 0]
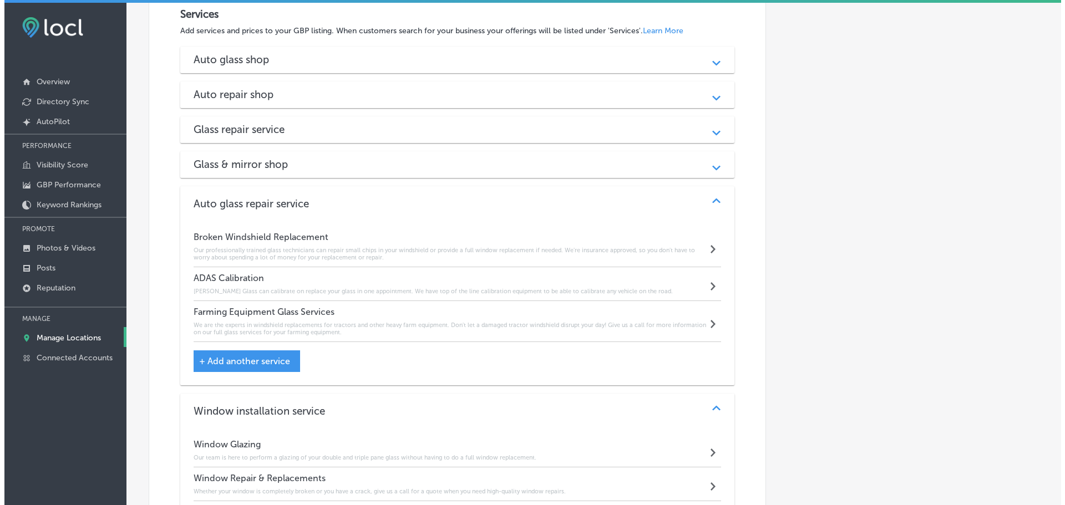
scroll to position [1220, 0]
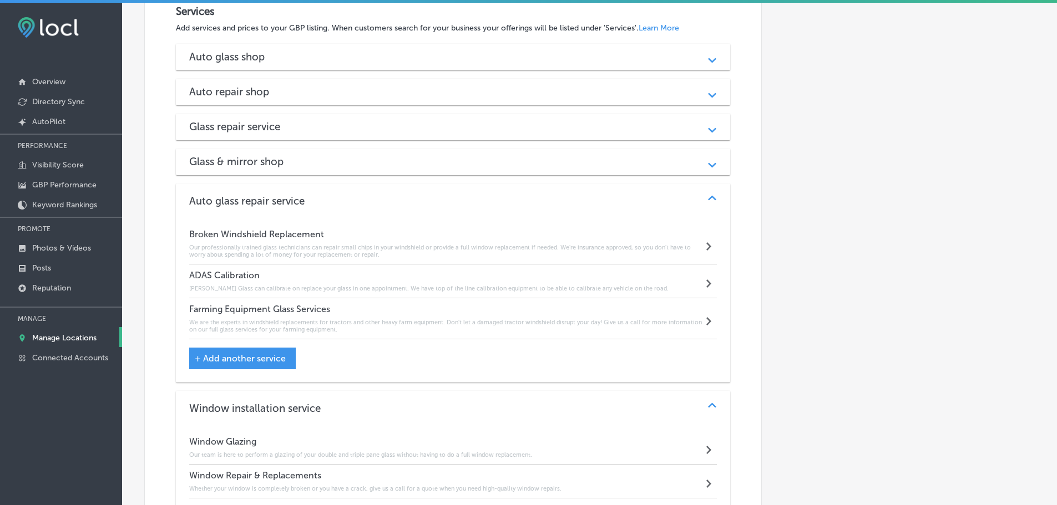
click at [222, 356] on span "+ Add another service" at bounding box center [240, 358] width 91 height 11
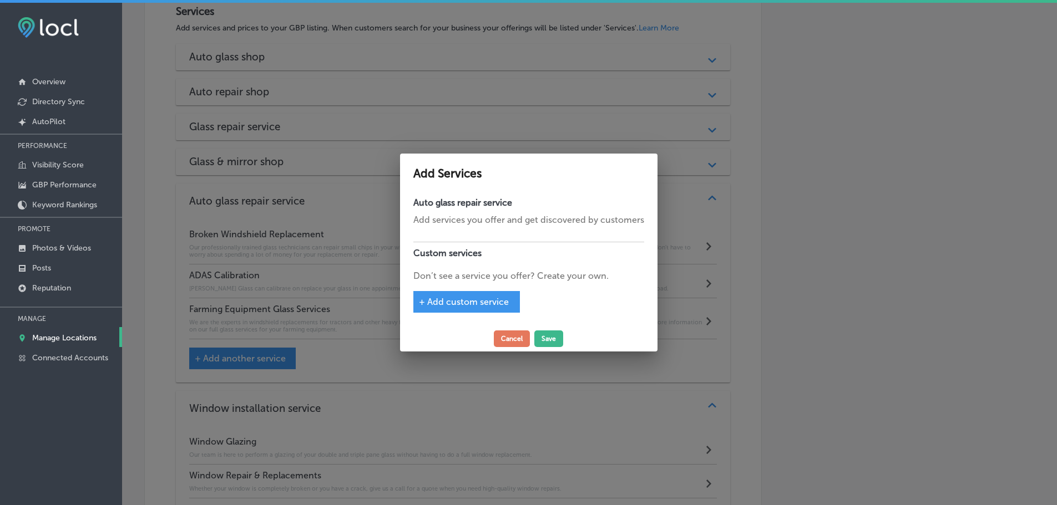
scroll to position [1223, 0]
click at [505, 306] on span "+ Add custom service" at bounding box center [468, 302] width 90 height 11
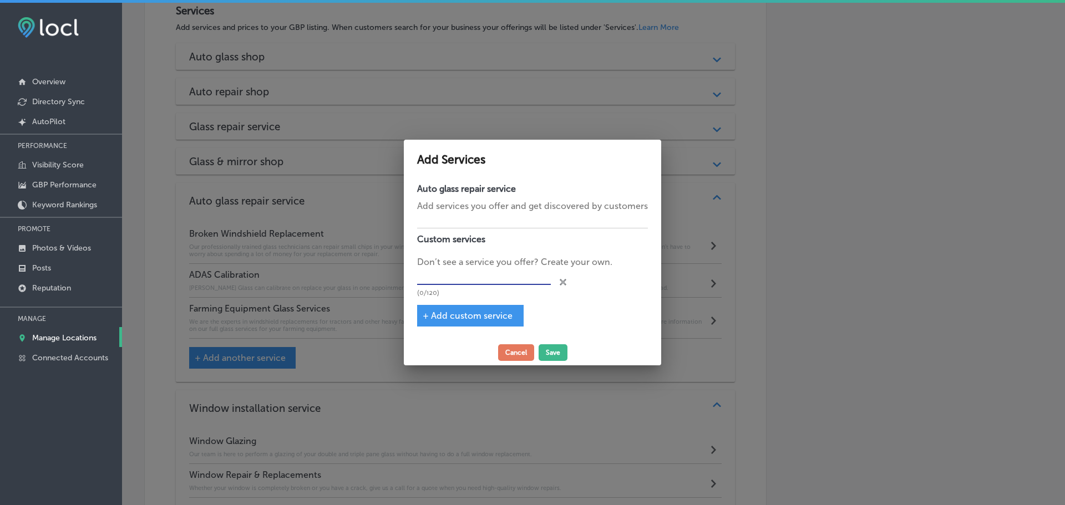
click at [509, 280] on input "text" at bounding box center [484, 276] width 134 height 17
type input "Motor Home"
click at [548, 352] on button "Save" at bounding box center [553, 352] width 29 height 17
click at [556, 351] on div "Add Services Auto glass repair service Add services you offer and get discovere…" at bounding box center [532, 253] width 257 height 226
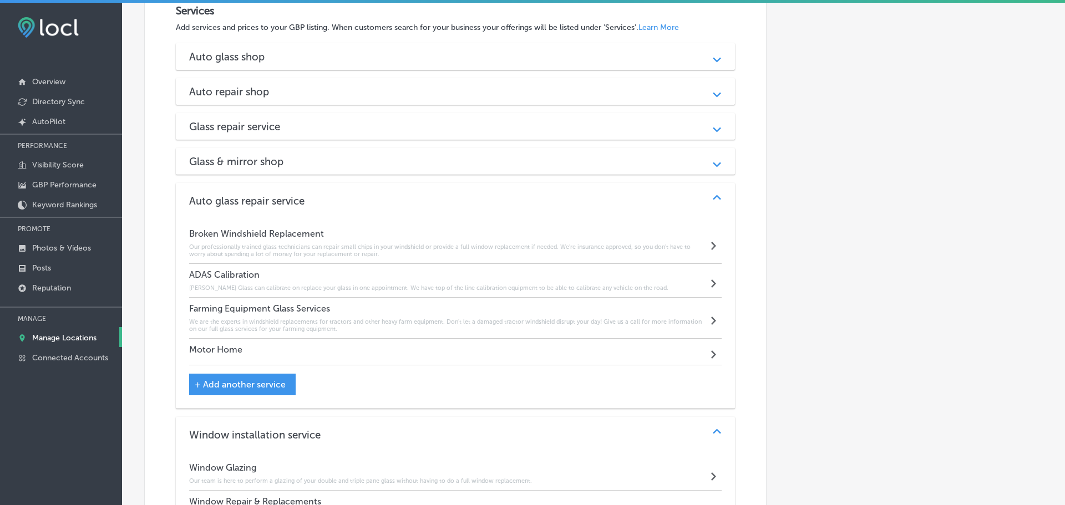
scroll to position [1220, 0]
click at [709, 346] on div "Path Created with Sketch." at bounding box center [710, 353] width 14 height 14
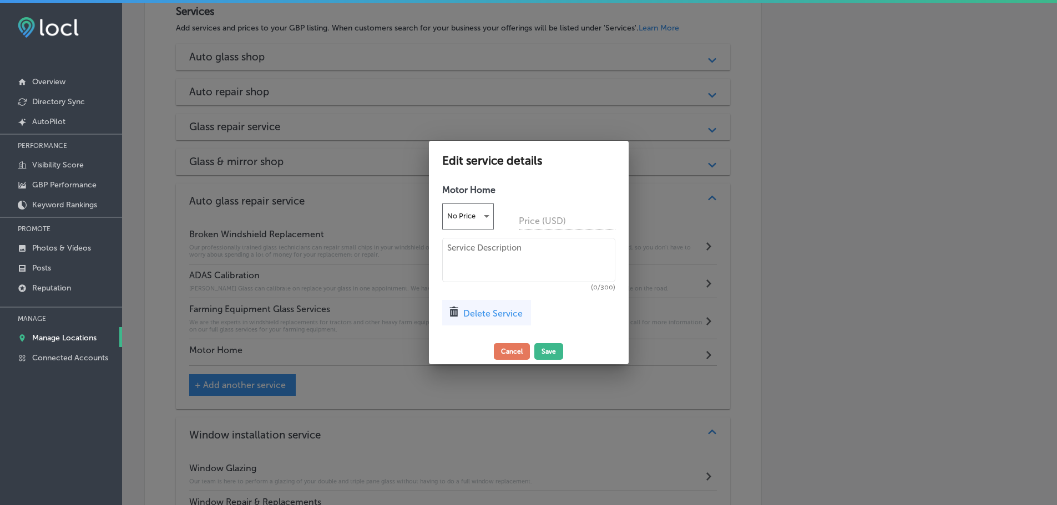
scroll to position [1223, 0]
click at [524, 315] on span "Delete Service" at bounding box center [496, 313] width 59 height 11
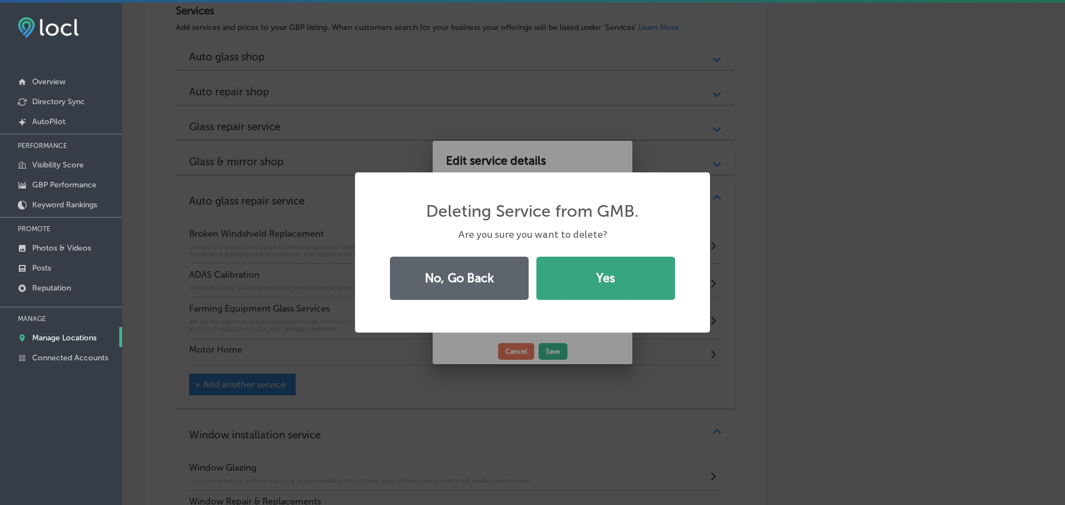
click at [564, 280] on button "Yes" at bounding box center [605, 278] width 139 height 43
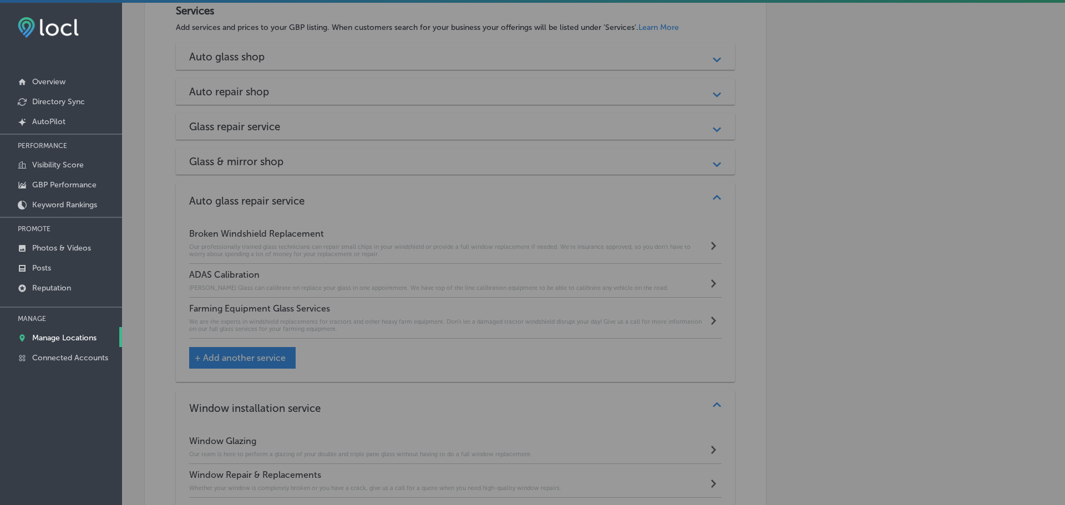
scroll to position [1220, 0]
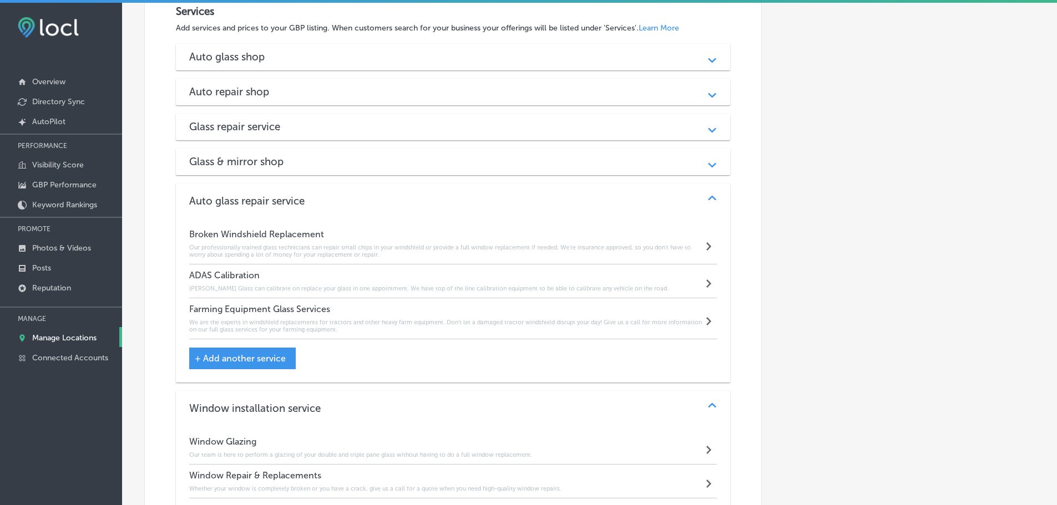
click at [257, 358] on span "+ Add another service" at bounding box center [240, 358] width 91 height 11
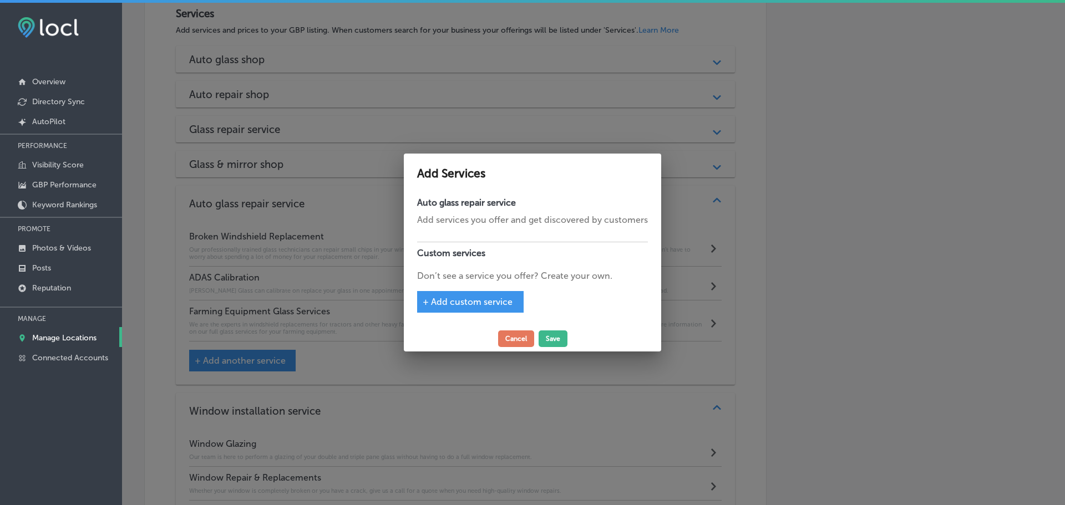
scroll to position [1223, 0]
click at [480, 297] on span "+ Add custom service" at bounding box center [468, 302] width 90 height 11
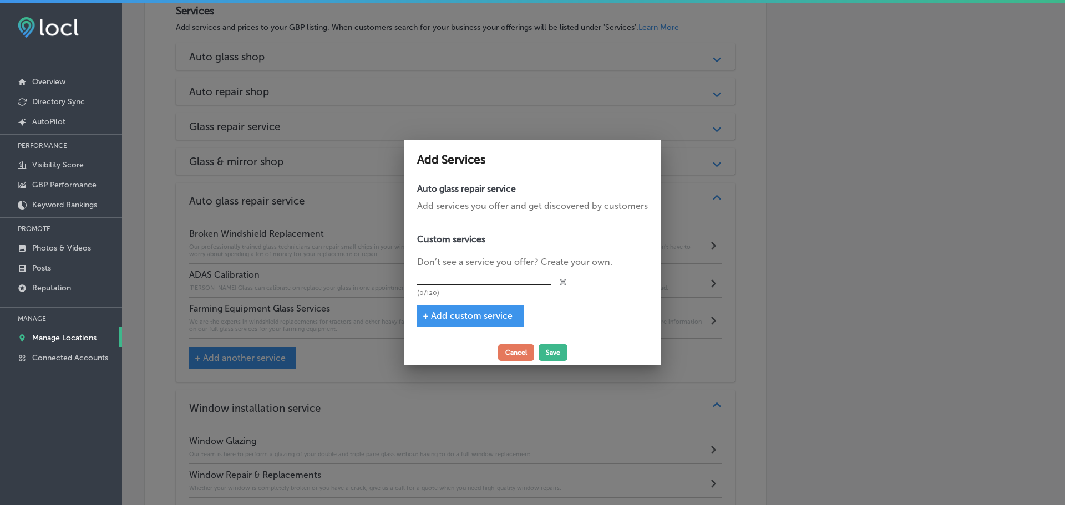
click at [485, 279] on input "text" at bounding box center [484, 276] width 134 height 17
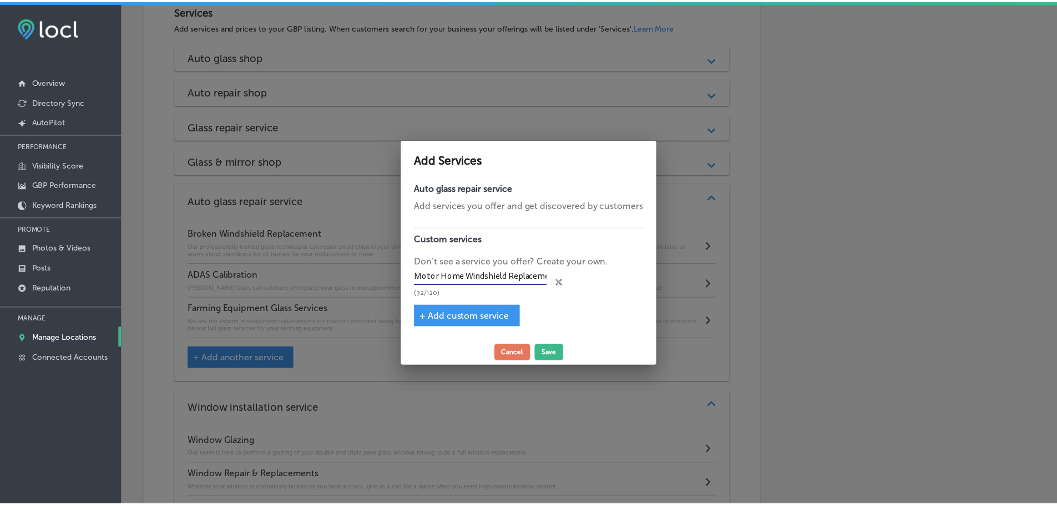
scroll to position [0, 8]
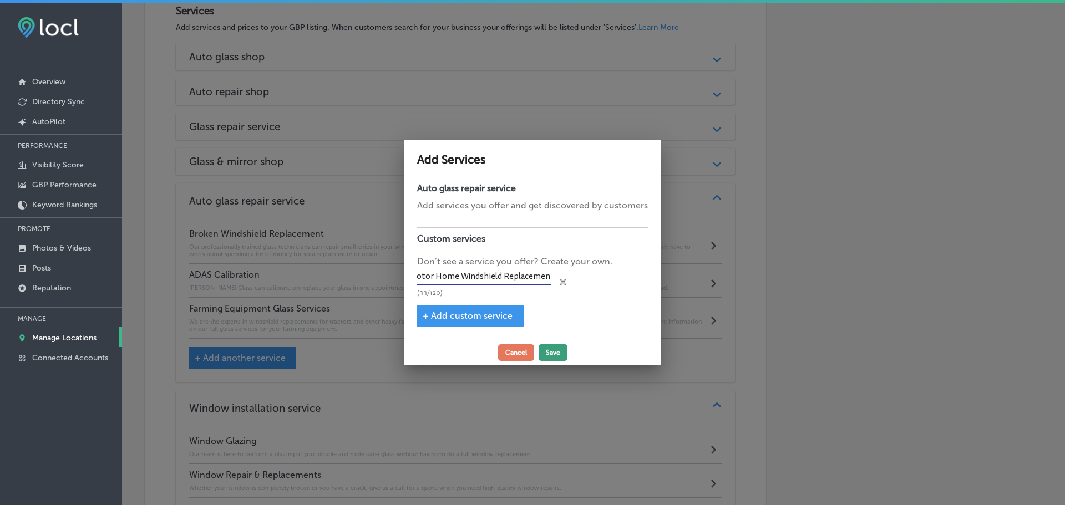
type input "Motor Home Windshield Replacement"
click at [553, 347] on button "Save" at bounding box center [553, 352] width 29 height 17
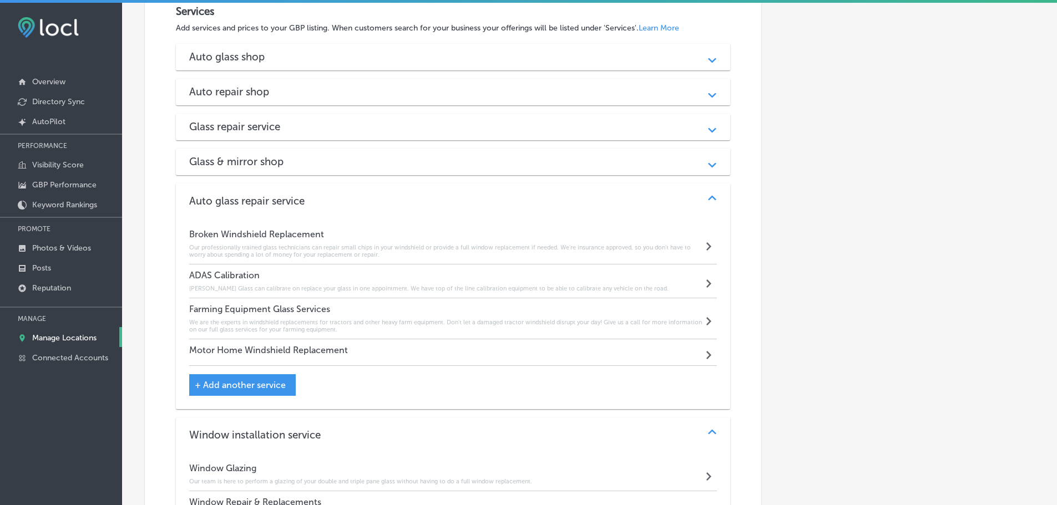
click at [509, 346] on div "Motor Home Windshield Replacement Path Created with Sketch." at bounding box center [453, 352] width 528 height 27
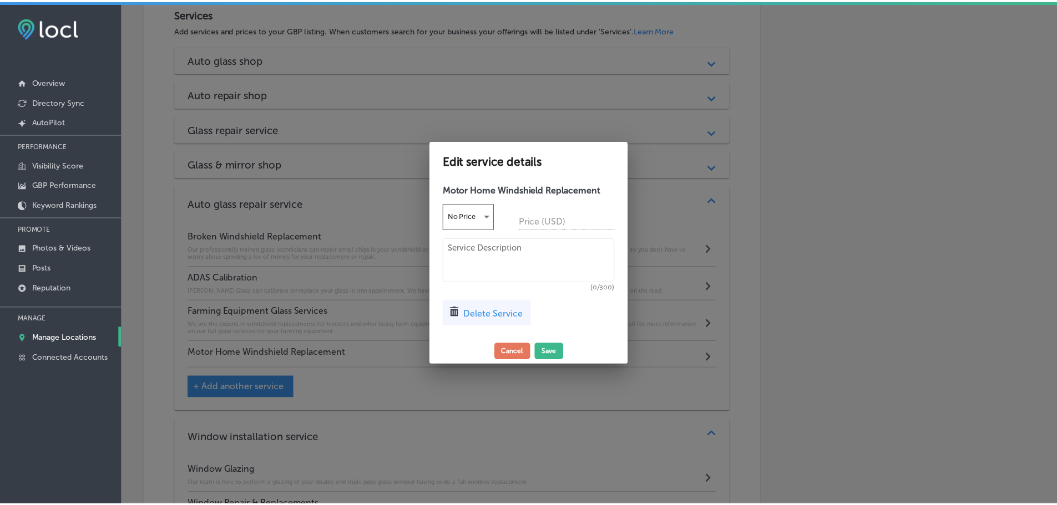
scroll to position [1223, 0]
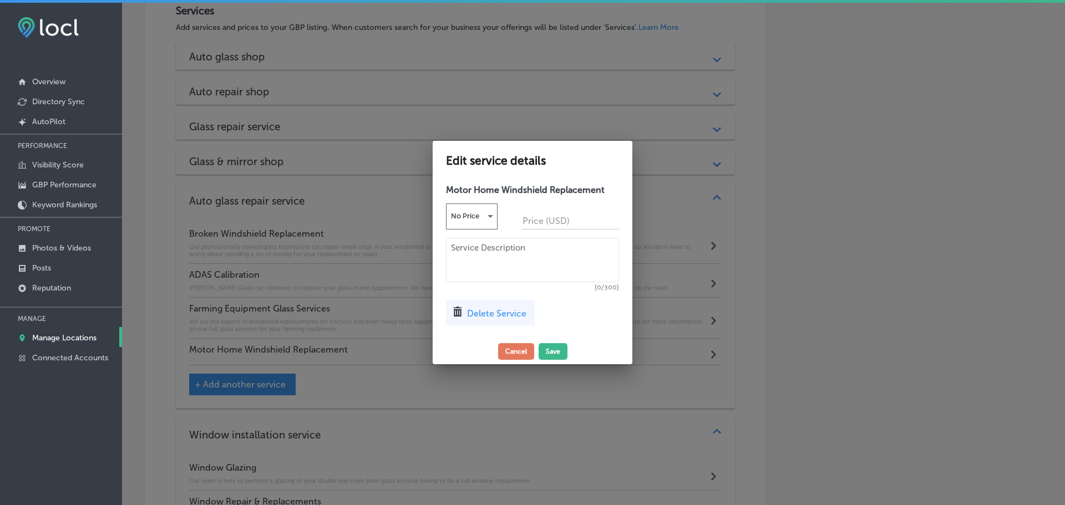
click at [500, 263] on textarea at bounding box center [532, 260] width 173 height 44
paste textarea "we specialize in repairing RV glass for every make and model of recreational ve…"
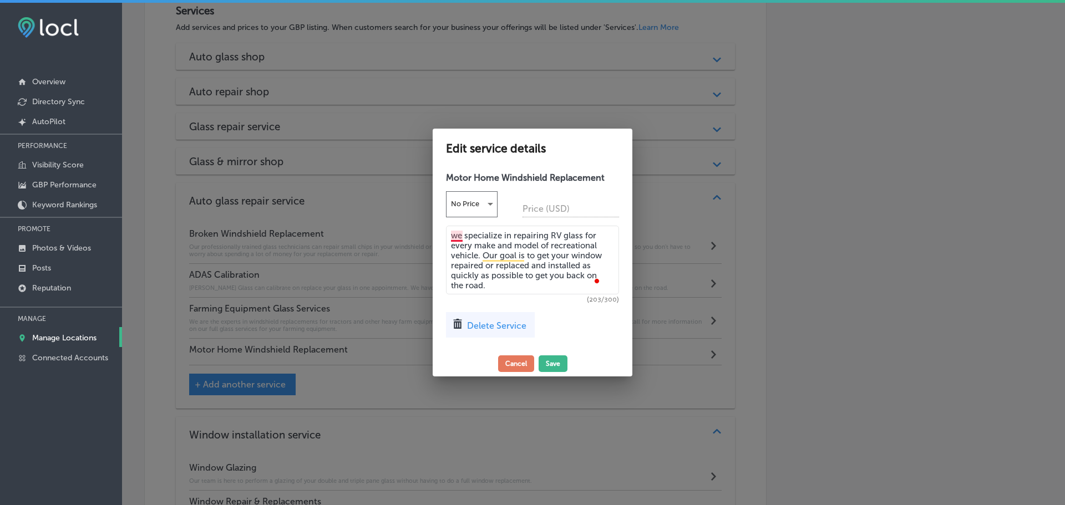
click at [458, 236] on textarea "we specialize in repairing RV glass for every make and model of recreational ve…" at bounding box center [532, 260] width 173 height 69
type textarea "We specialize in repairing RV glass for every make and model of recreational ve…"
click at [556, 365] on button "Save" at bounding box center [553, 364] width 29 height 17
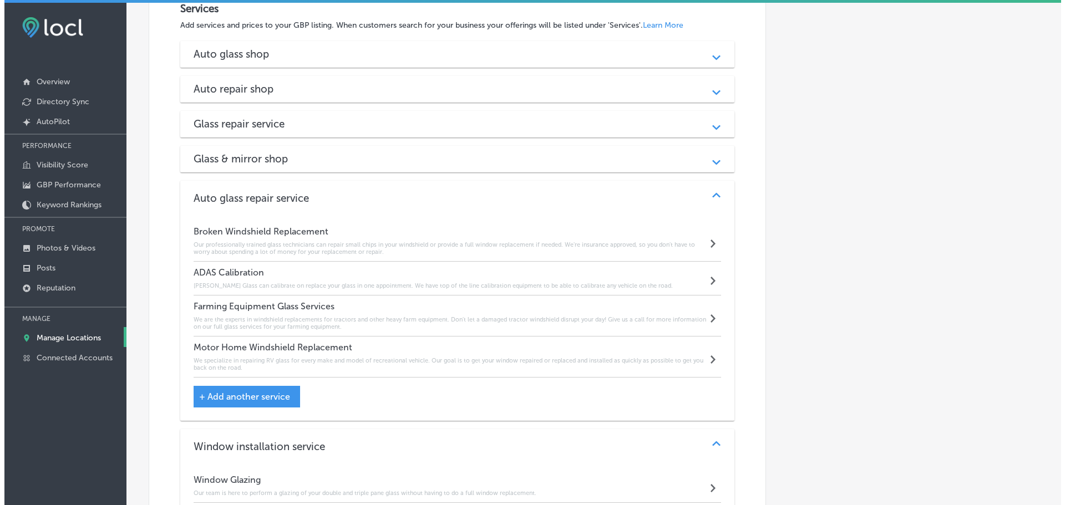
scroll to position [1220, 0]
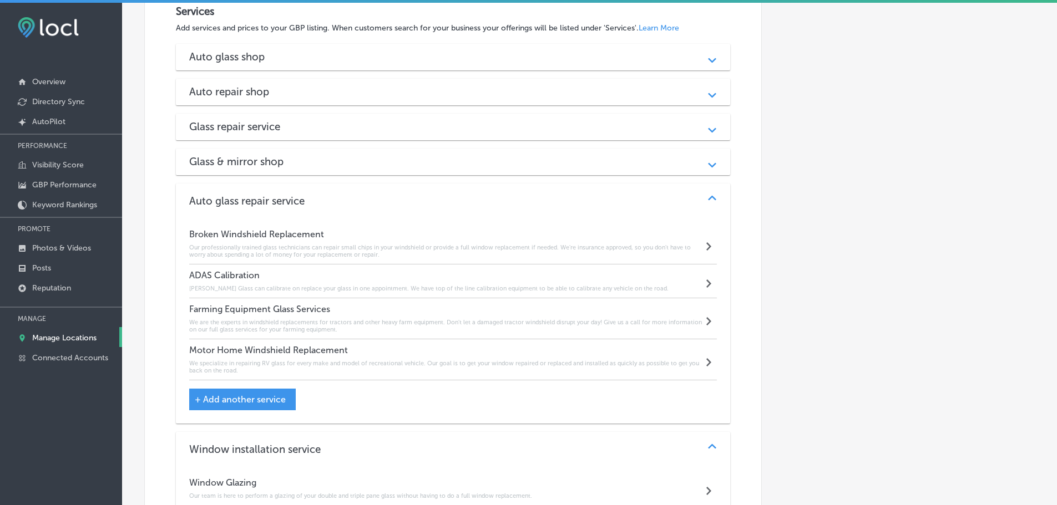
click at [687, 126] on div "Glass repair service" at bounding box center [453, 126] width 528 height 13
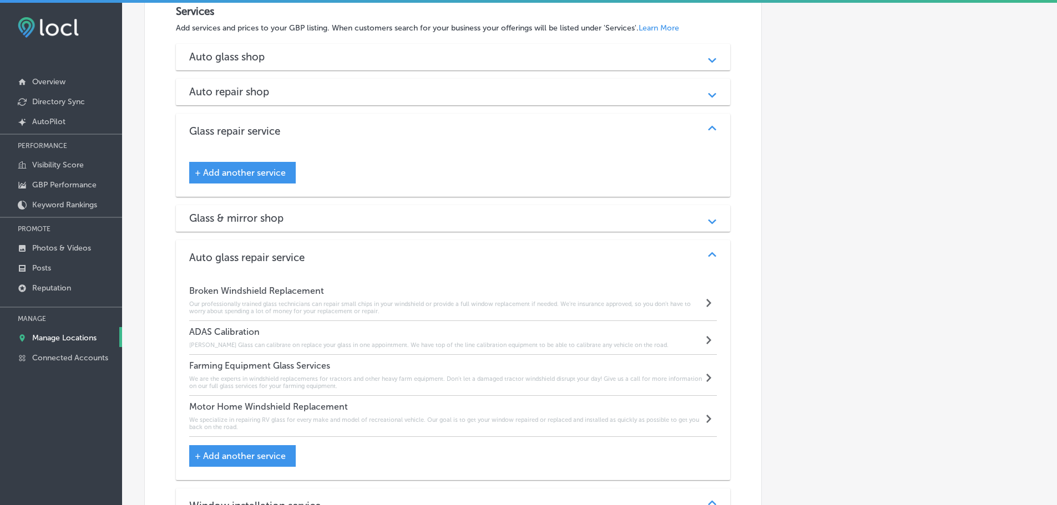
click at [270, 169] on span "+ Add another service" at bounding box center [240, 173] width 91 height 11
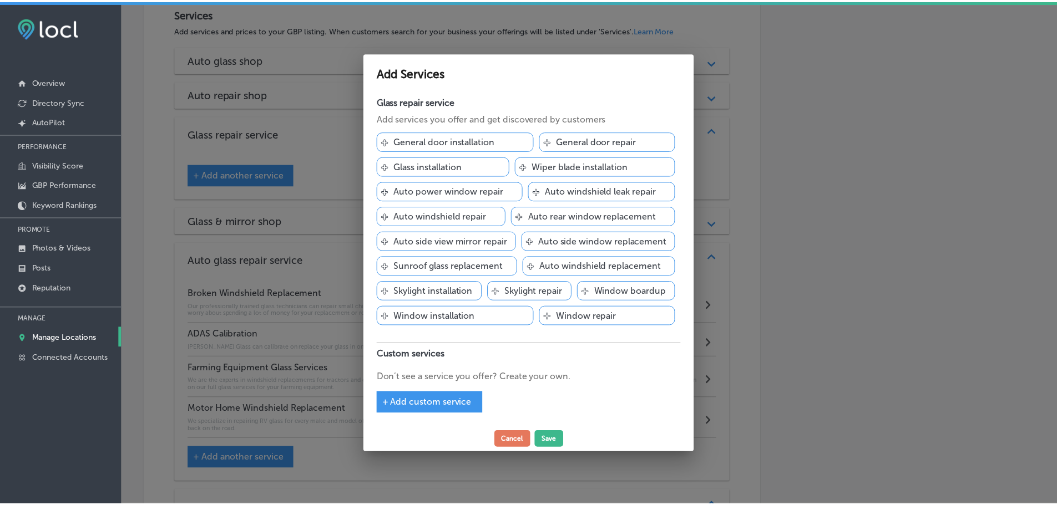
scroll to position [1223, 0]
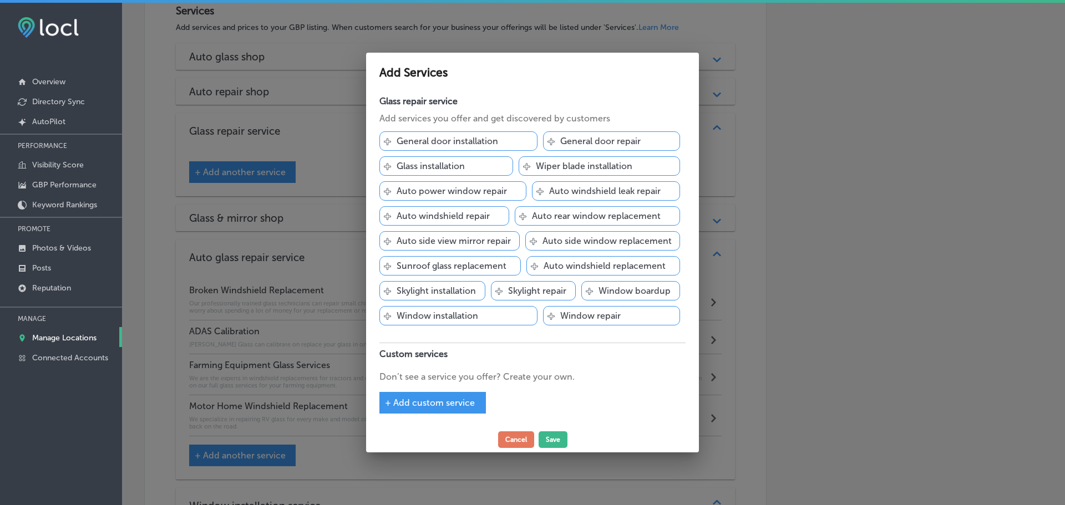
click at [445, 412] on div "+ Add custom service" at bounding box center [432, 403] width 106 height 22
click at [456, 402] on span "+ Add custom service" at bounding box center [430, 403] width 90 height 11
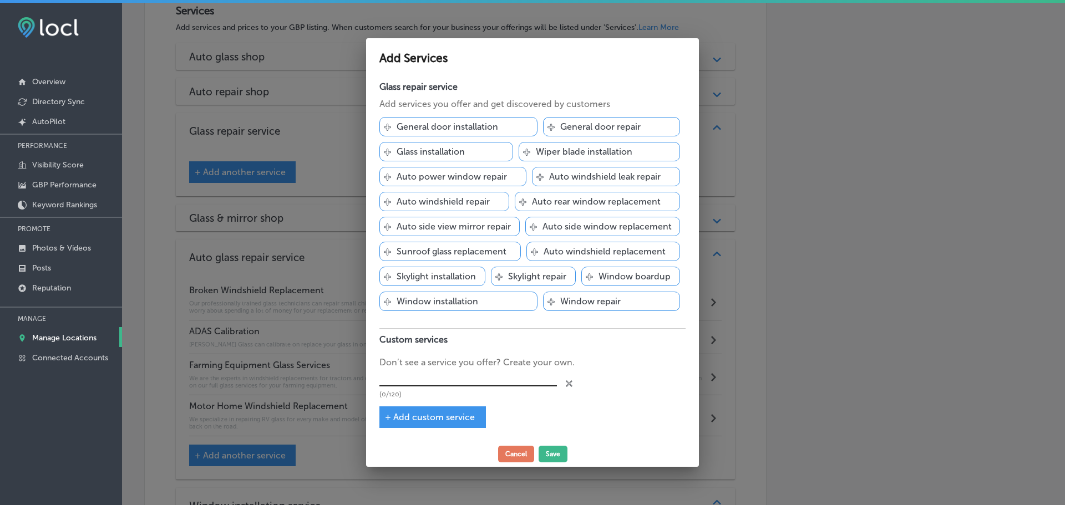
click at [449, 380] on input "text" at bounding box center [467, 377] width 177 height 17
type input "Commercial Glass Repair"
click at [549, 453] on button "Save" at bounding box center [553, 454] width 29 height 17
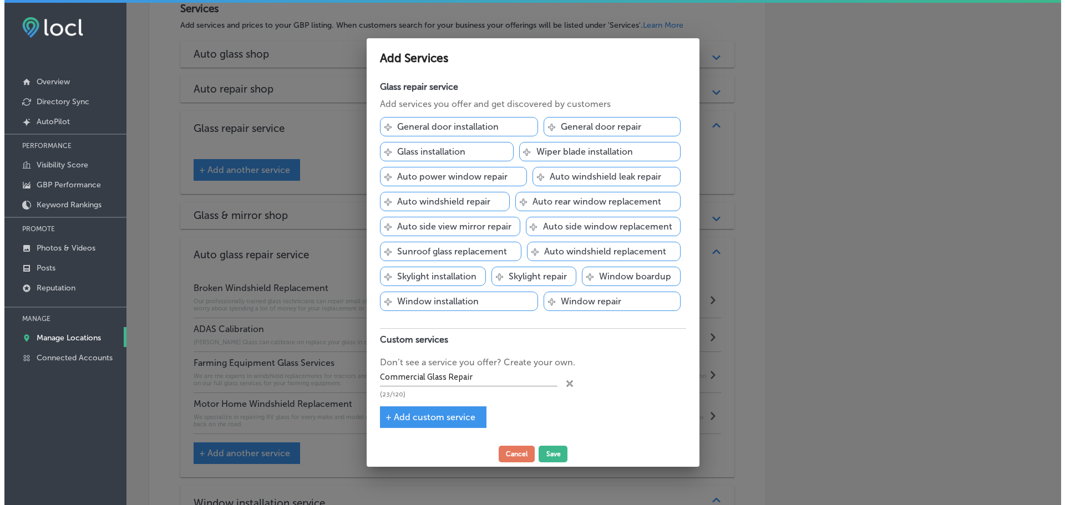
scroll to position [1220, 0]
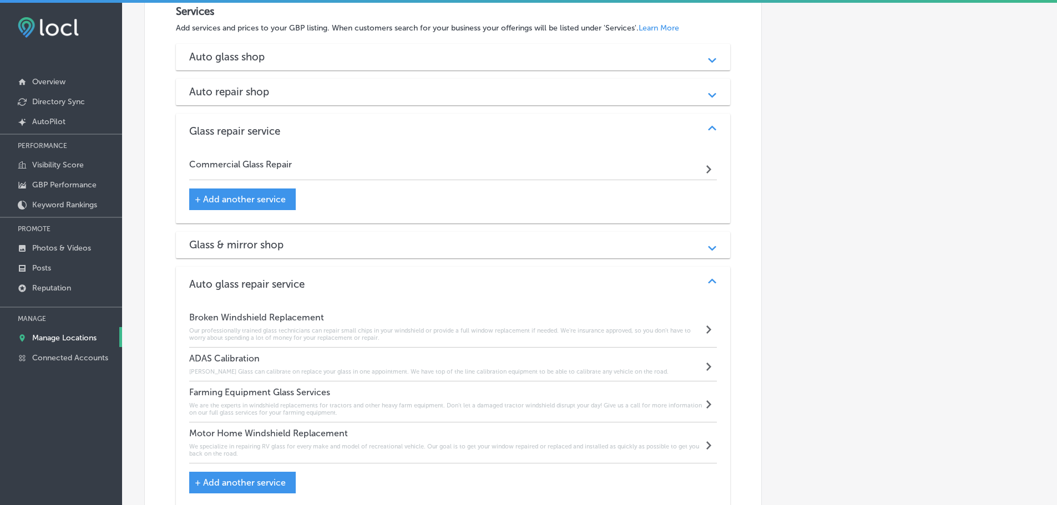
click at [632, 166] on div "Commercial Glass Repair Path Created with Sketch." at bounding box center [453, 167] width 528 height 27
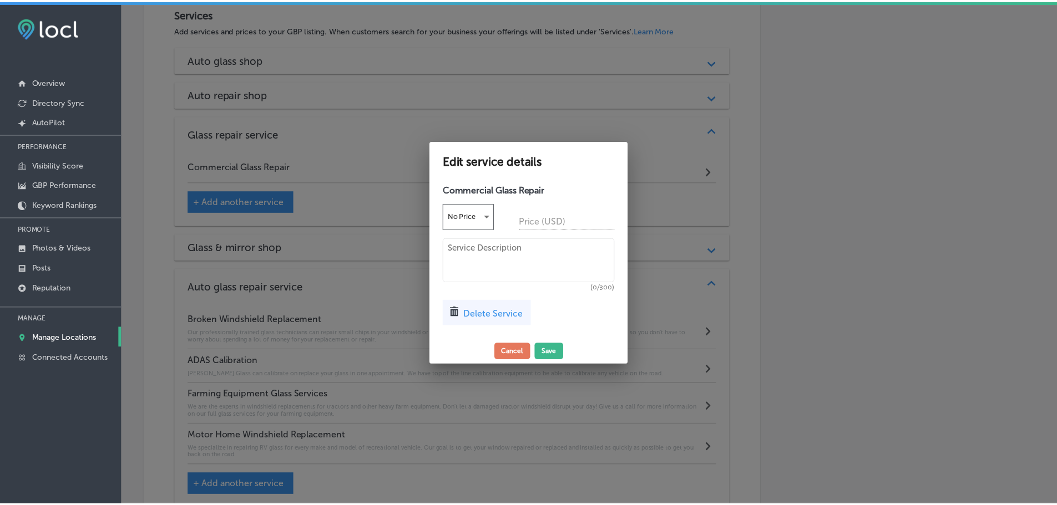
scroll to position [1223, 0]
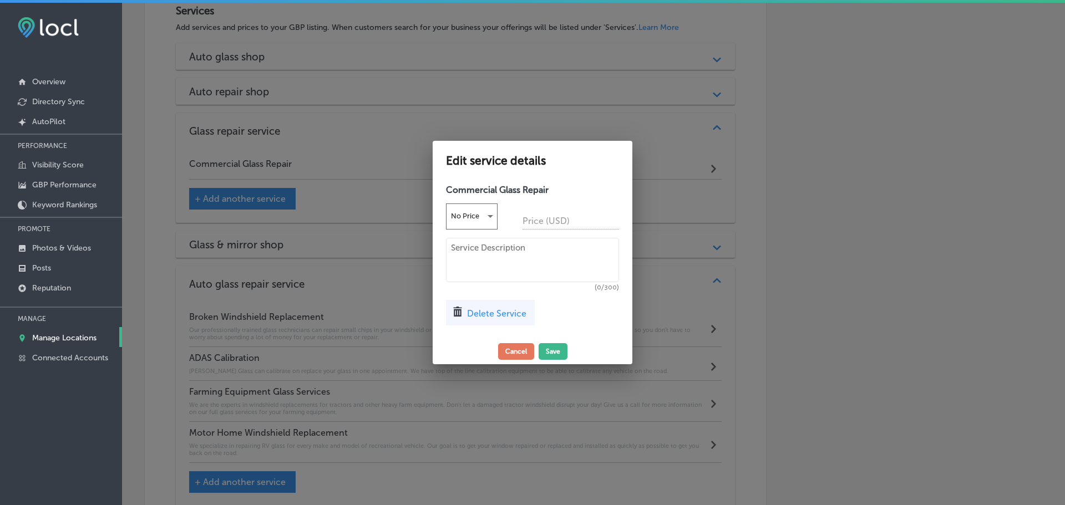
click at [482, 248] on textarea at bounding box center [532, 260] width 173 height 44
paste textarea "Whether you need glass installed for a storefront entryway, an office partition…"
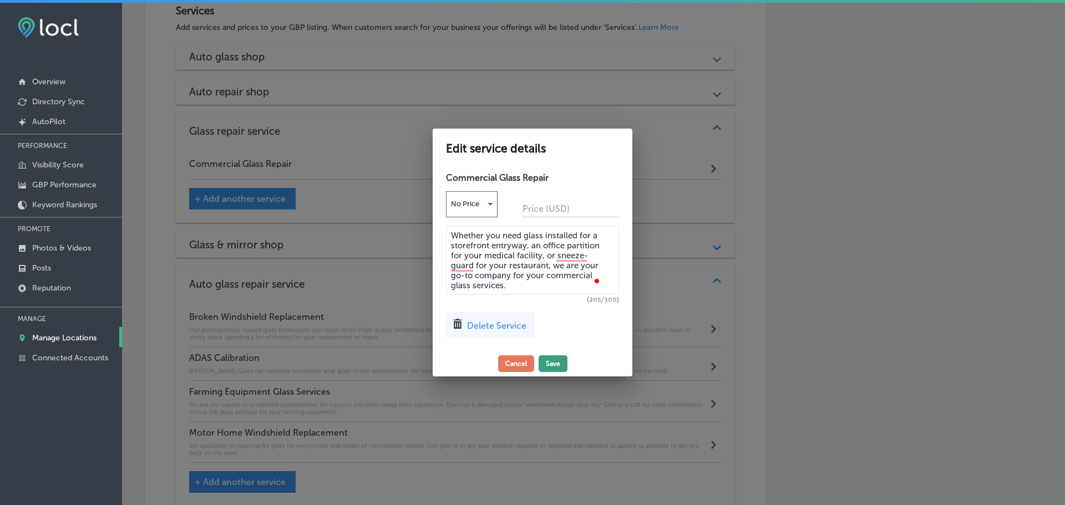
type textarea "Whether you need glass installed for a storefront entryway, an office partition…"
click at [544, 356] on button "Save" at bounding box center [553, 364] width 29 height 17
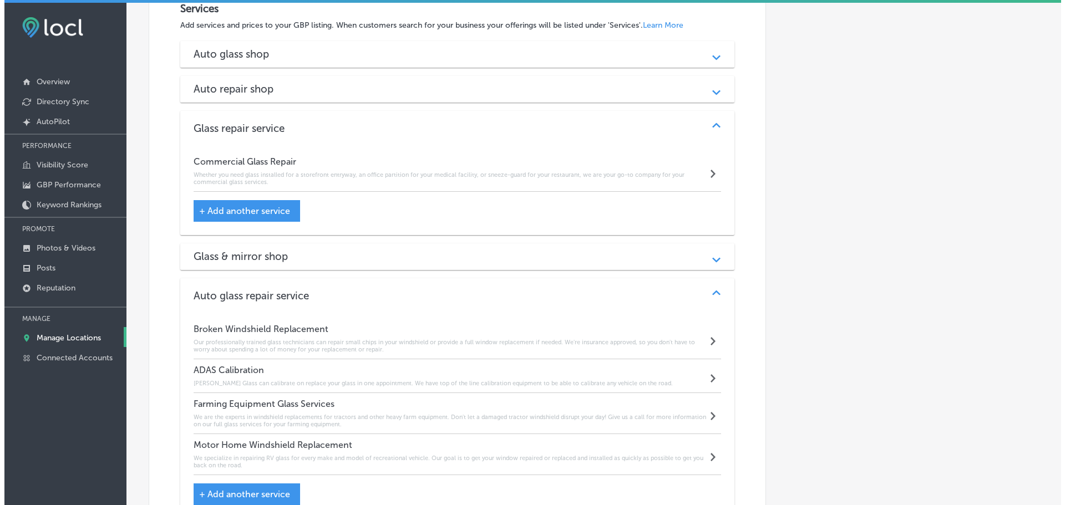
scroll to position [1220, 0]
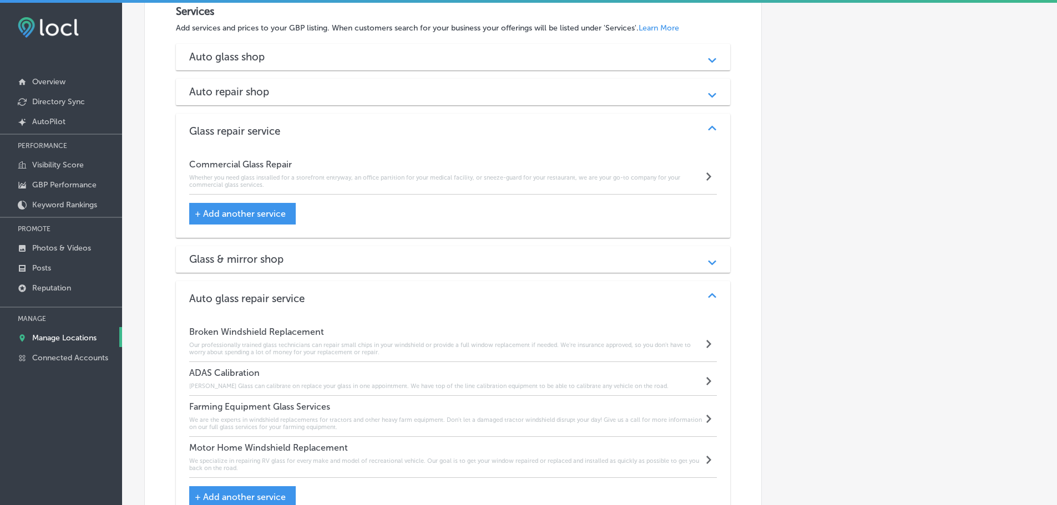
click at [705, 256] on div "Path Created with Sketch." at bounding box center [712, 259] width 14 height 14
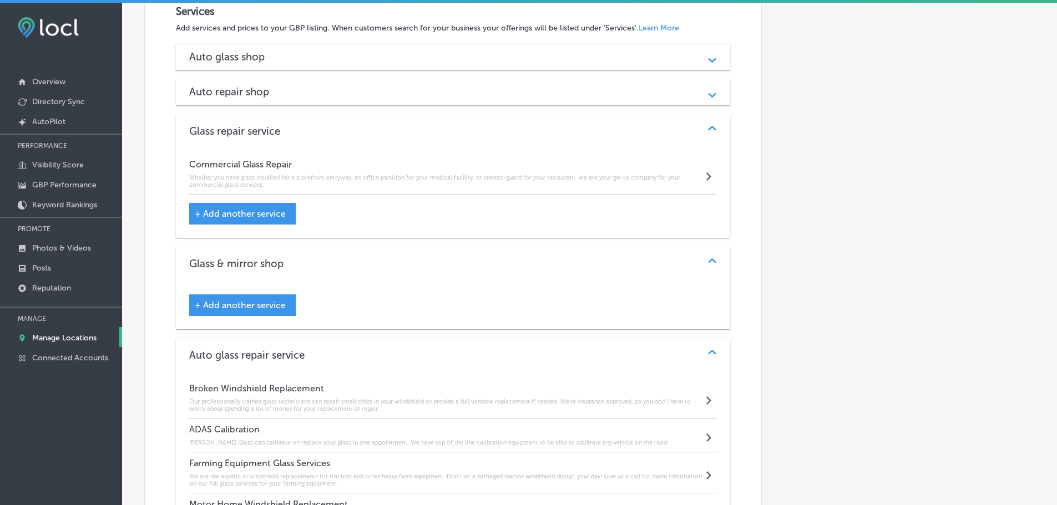
click at [272, 303] on span "+ Add another service" at bounding box center [240, 305] width 91 height 11
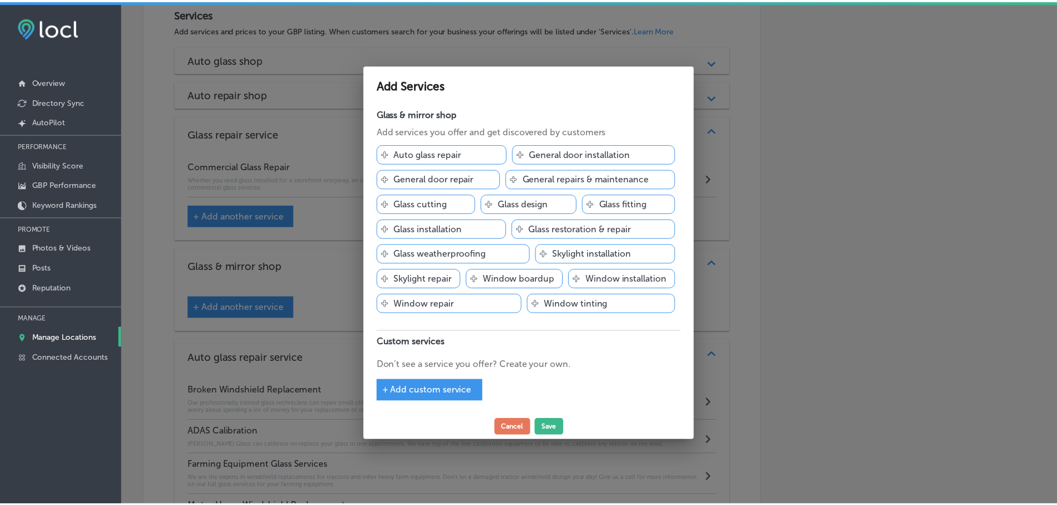
scroll to position [1223, 0]
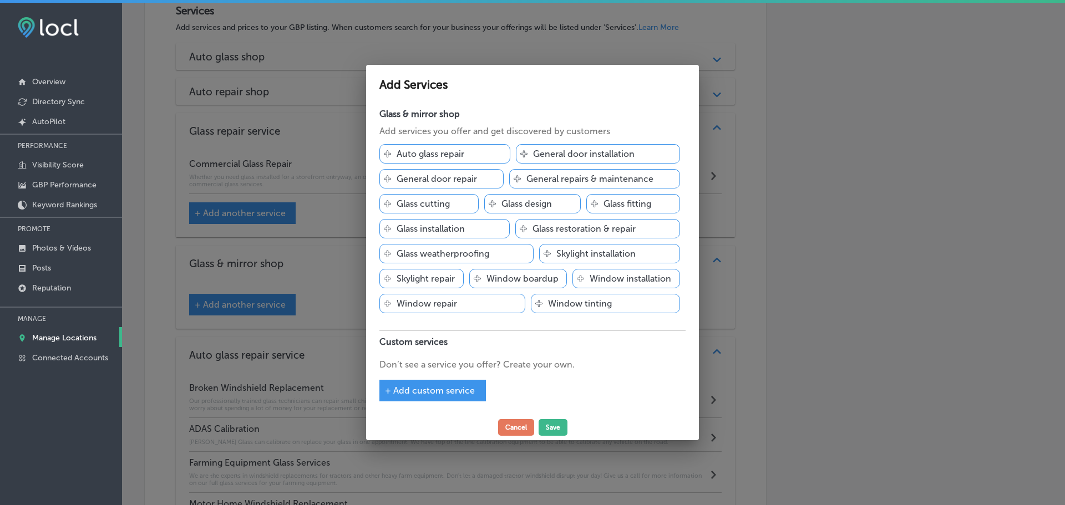
click at [443, 387] on span "+ Add custom service" at bounding box center [430, 390] width 90 height 11
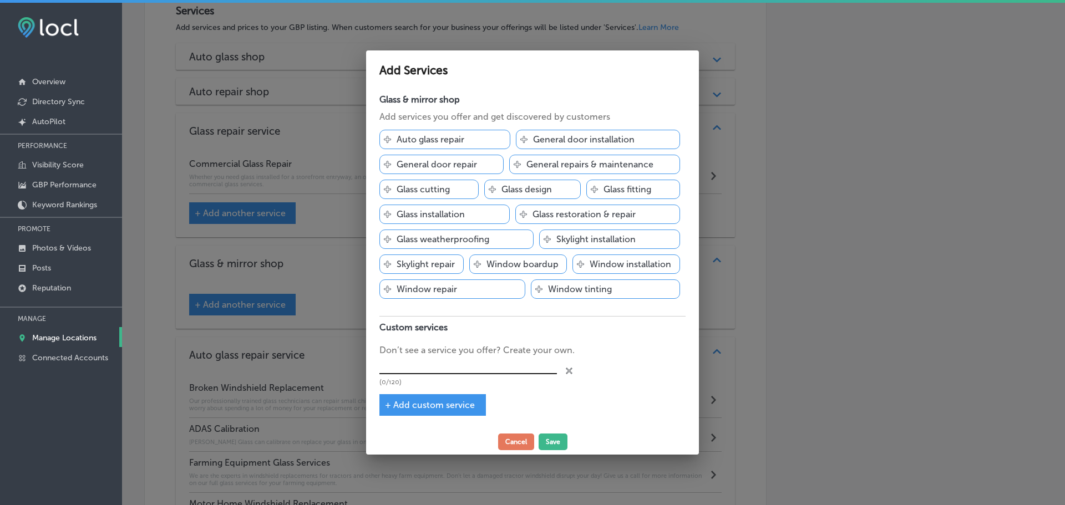
click at [445, 362] on input "text" at bounding box center [467, 365] width 177 height 17
type input "Residential Window Replacement"
click at [551, 440] on button "Save" at bounding box center [553, 442] width 29 height 17
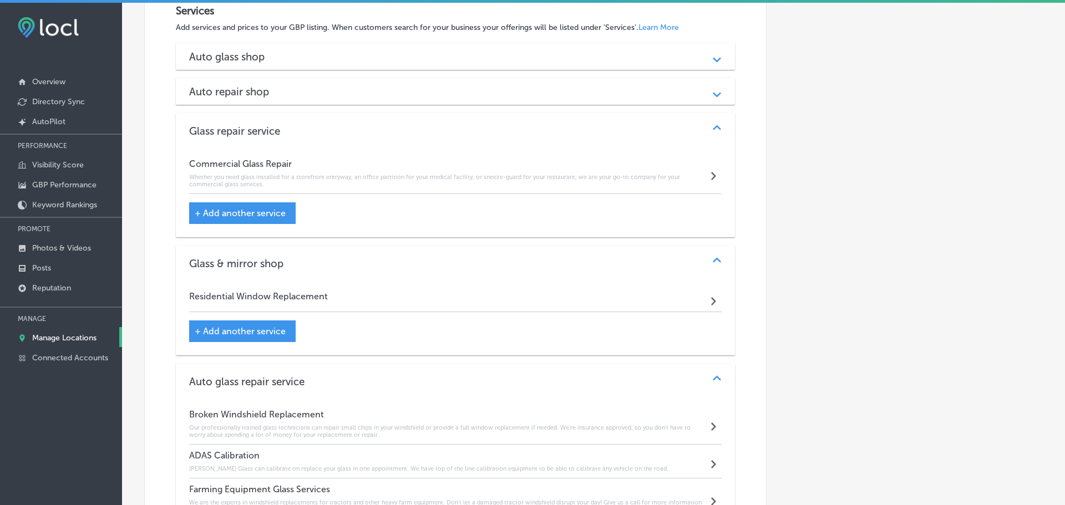
scroll to position [1220, 0]
click at [654, 293] on div "Residential Window Replacement Path Created with Sketch." at bounding box center [453, 299] width 528 height 27
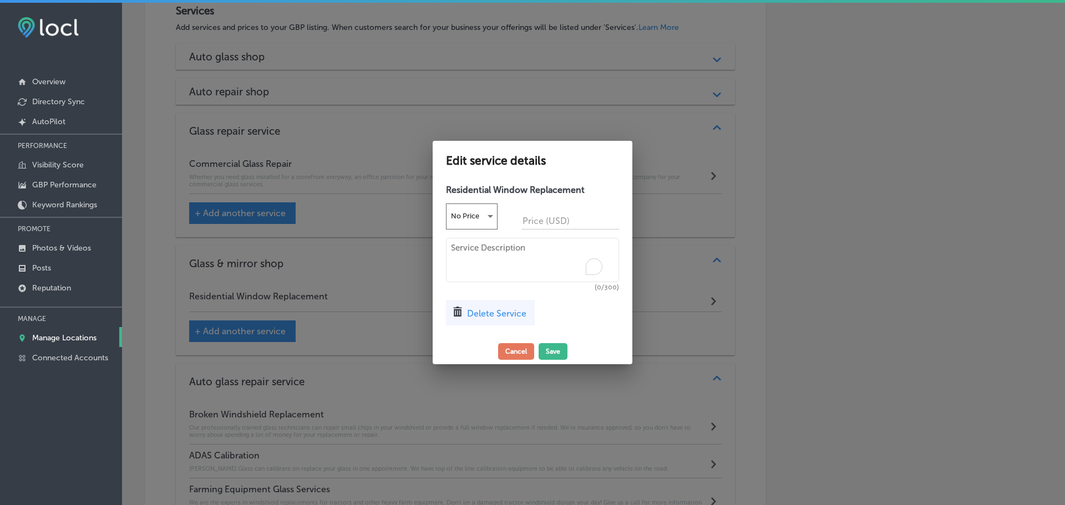
click at [470, 248] on textarea "To enrich screen reader interactions, please activate Accessibility in Grammarl…" at bounding box center [532, 260] width 173 height 44
paste textarea "We specialize in all residential glass repairs, replacements, and installations…"
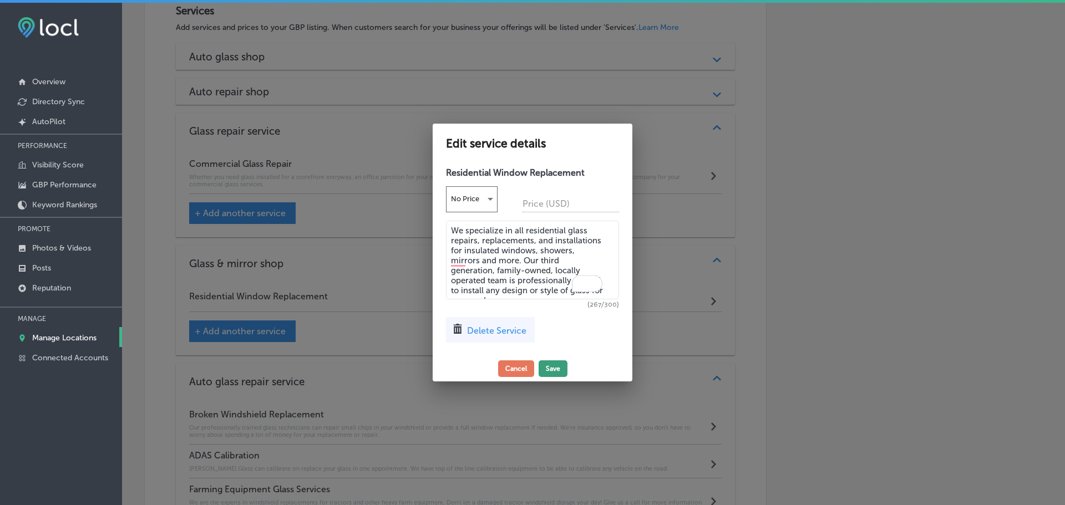
type textarea "We specialize in all residential glass repairs, replacements, and installations…"
click at [559, 366] on button "Save" at bounding box center [553, 369] width 29 height 17
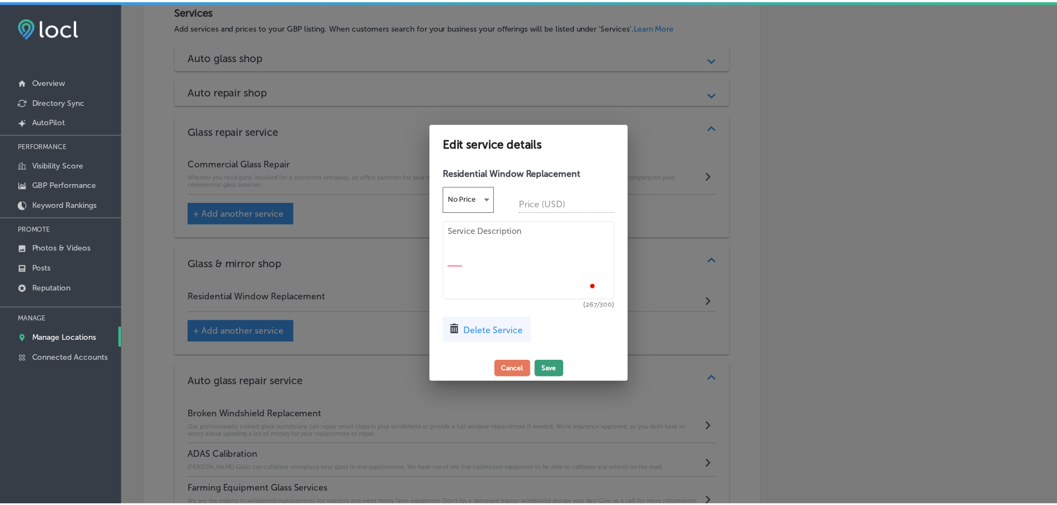
scroll to position [1220, 0]
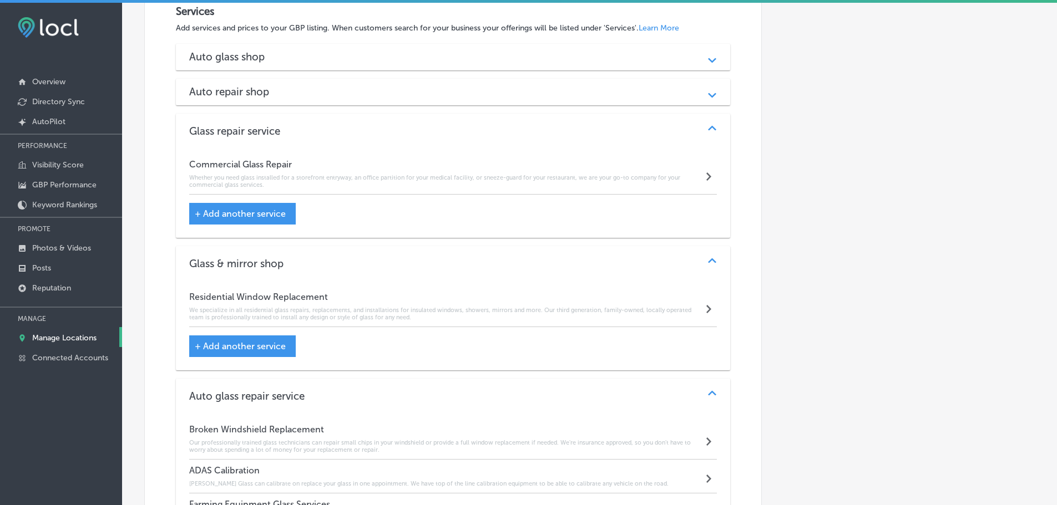
click at [698, 89] on div "Path Created with Sketch." at bounding box center [711, 91] width 27 height 27
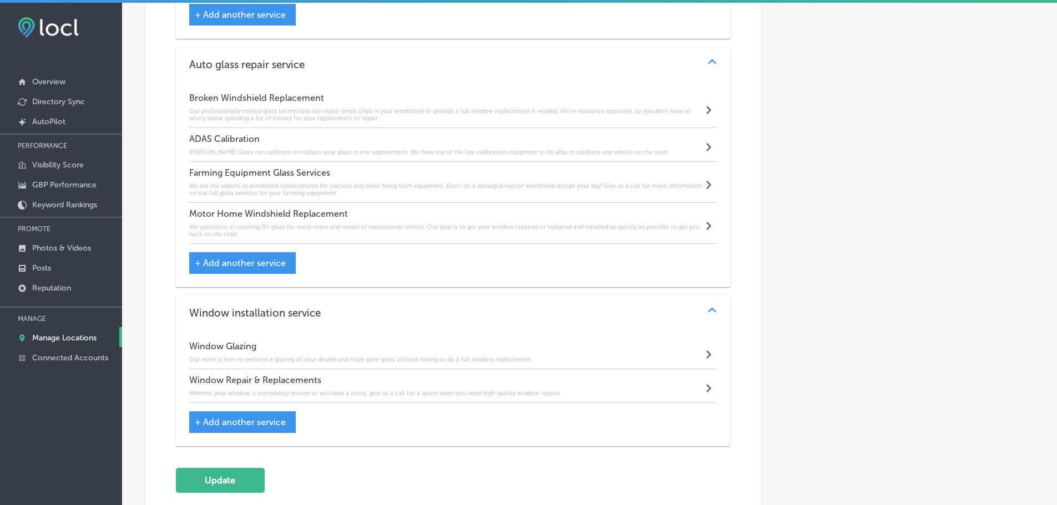
scroll to position [1752, 0]
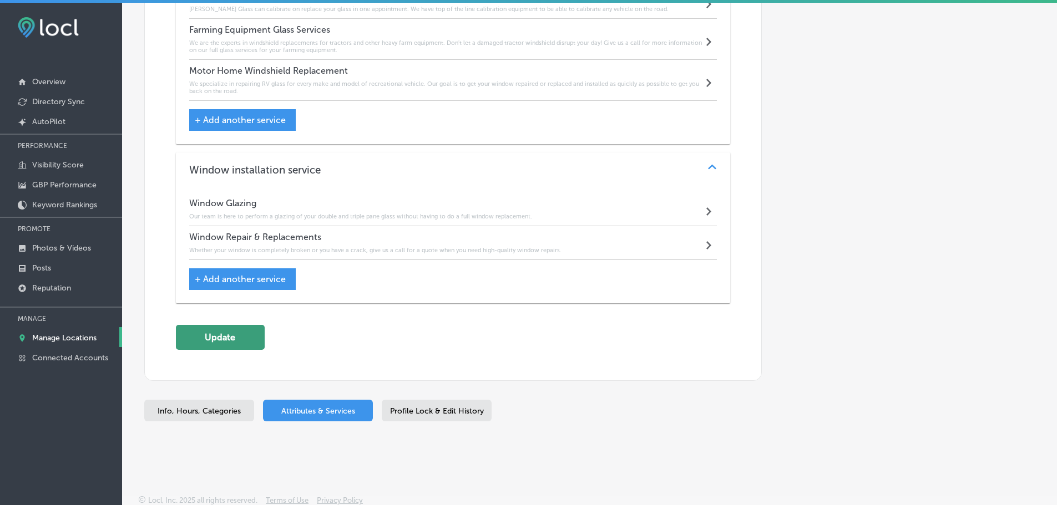
click at [240, 338] on button "Update" at bounding box center [220, 337] width 89 height 25
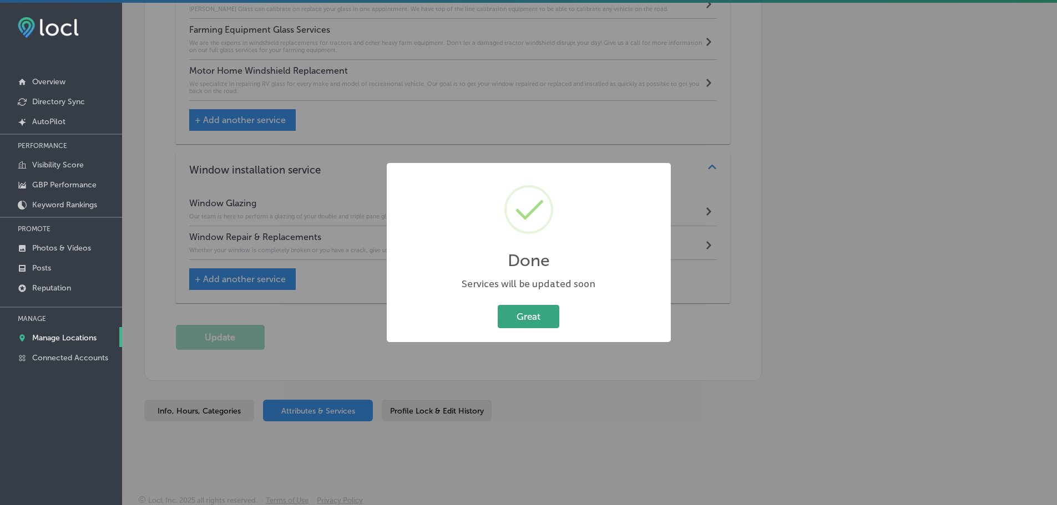
click at [536, 313] on button "Great" at bounding box center [529, 316] width 62 height 23
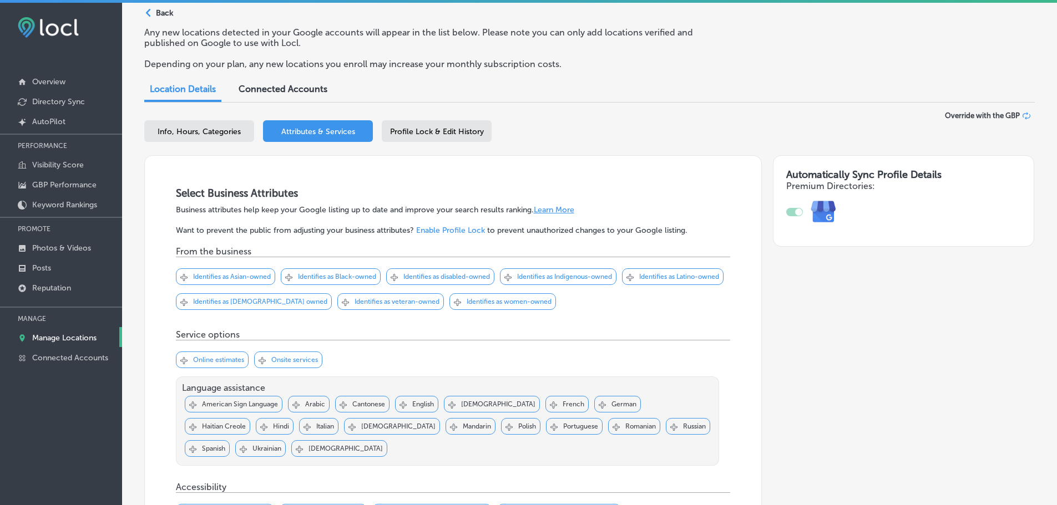
scroll to position [0, 0]
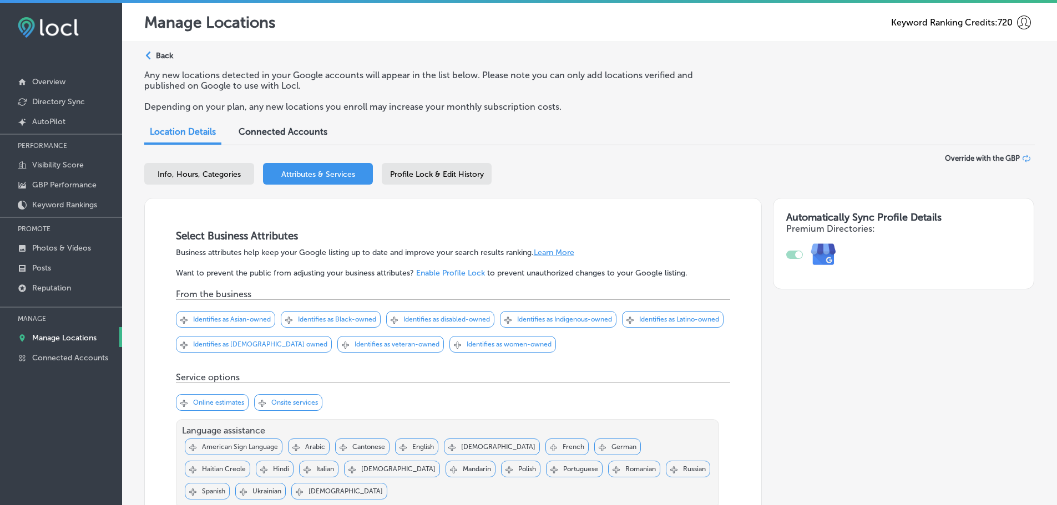
click at [192, 172] on span "Info, Hours, Categories" at bounding box center [199, 174] width 83 height 9
select select "US"
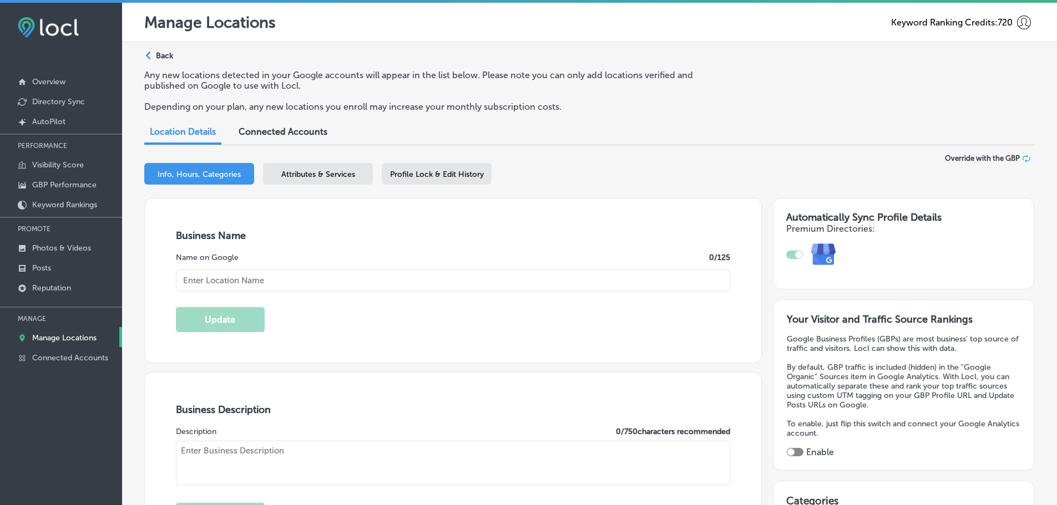
type input "Critelli Glass"
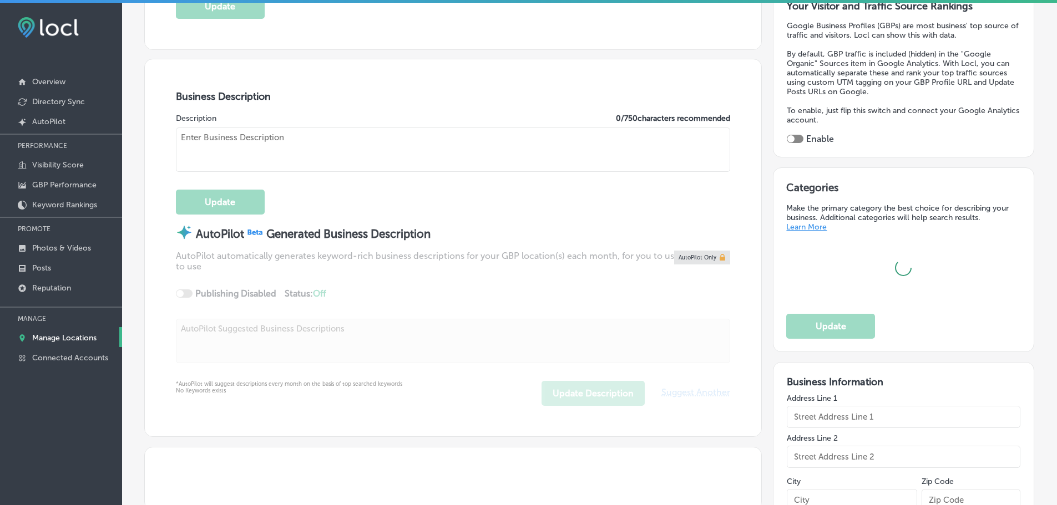
type input "+1 406 259 2525"
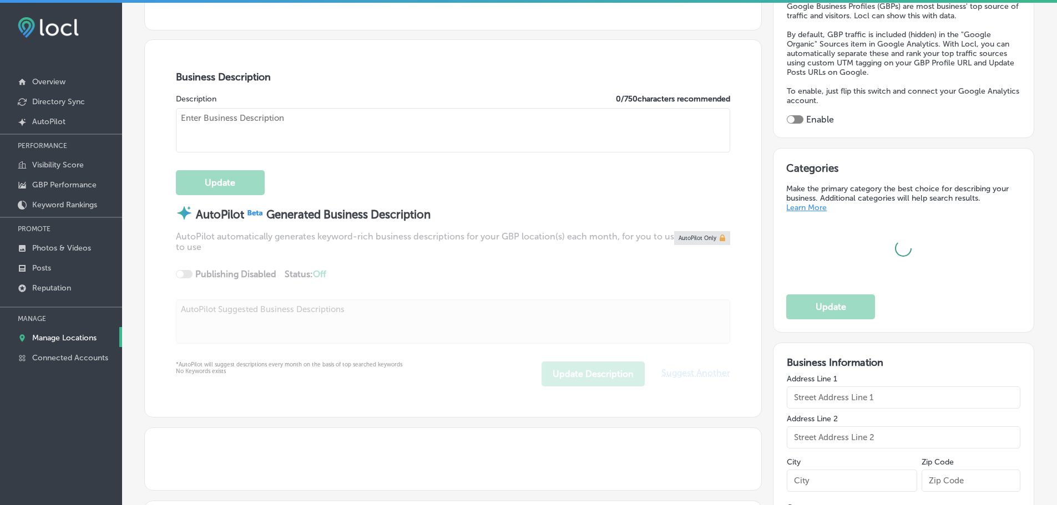
checkbox input "true"
type textarea "Critelli Glass in Billings, MT, is your trusted local expert for all auto, resi…"
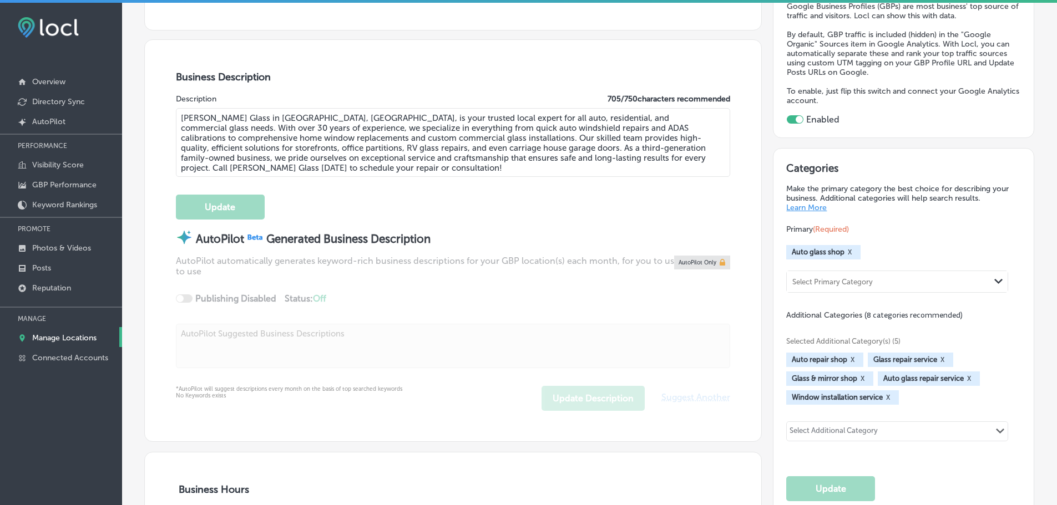
type input "20 North 31st Street"
type input "Billings"
type input "59101"
type input "US"
type input "http://www.critelliglass.com/"
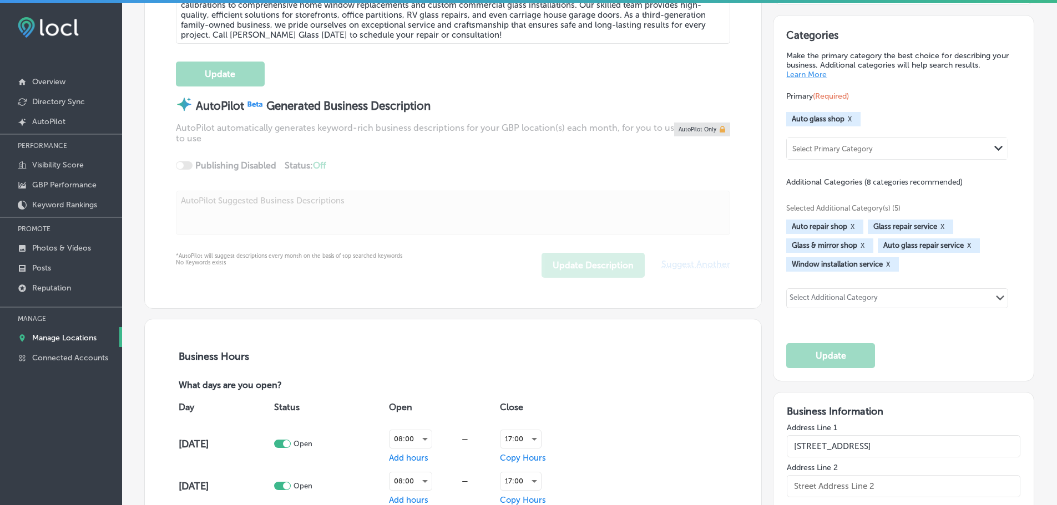
scroll to position [499, 0]
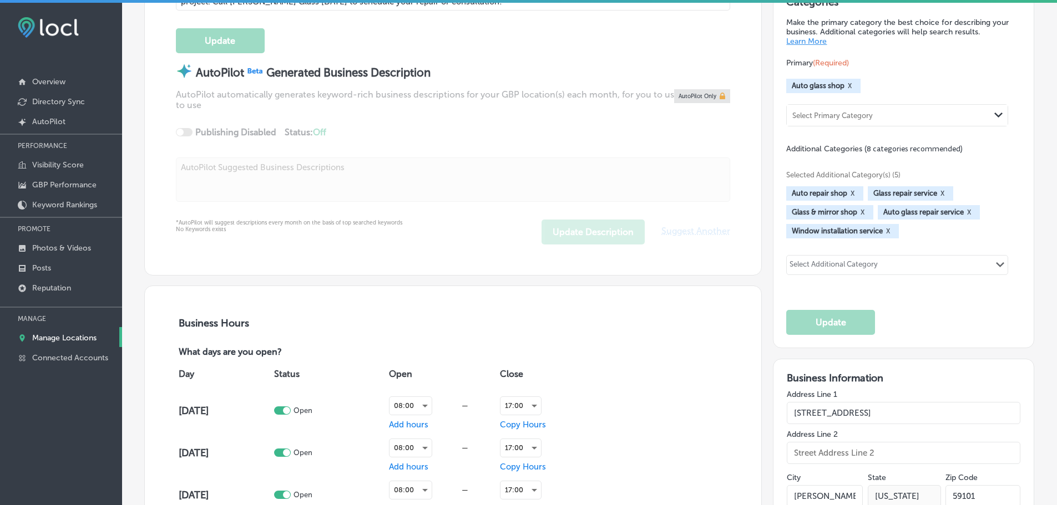
click at [849, 192] on button "X" at bounding box center [852, 193] width 11 height 9
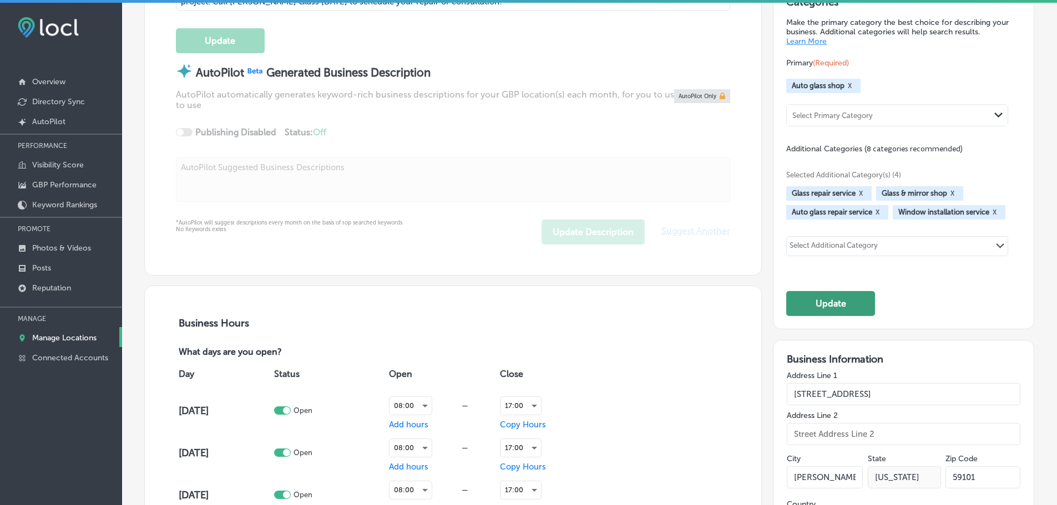
click at [835, 306] on button "Update" at bounding box center [830, 303] width 89 height 25
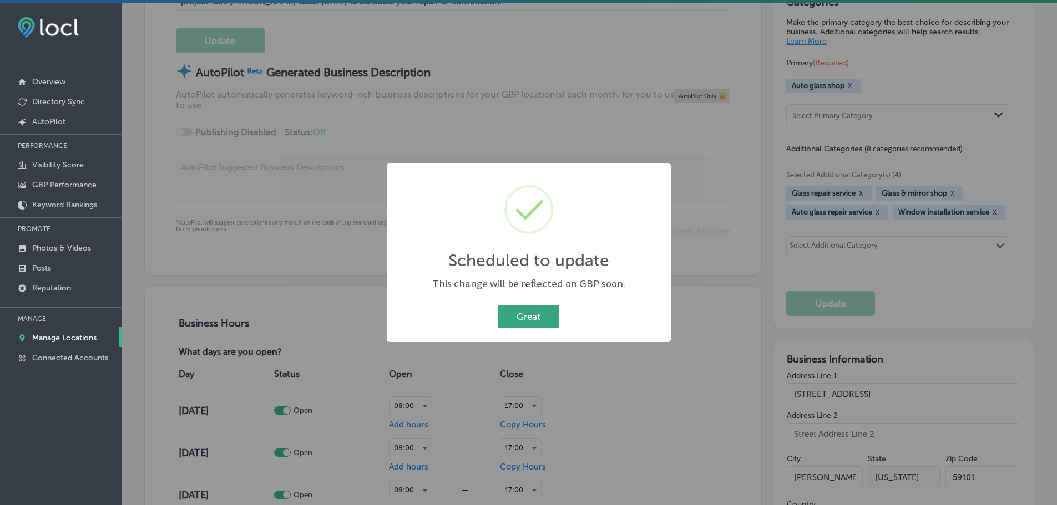
click at [523, 315] on button "Great" at bounding box center [529, 316] width 62 height 23
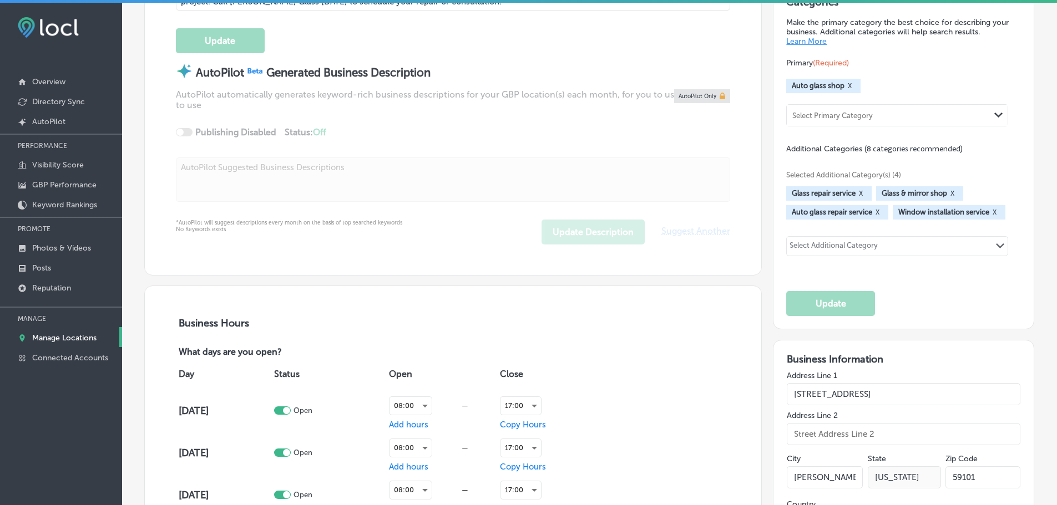
click at [80, 334] on p "Manage Locations" at bounding box center [64, 337] width 64 height 9
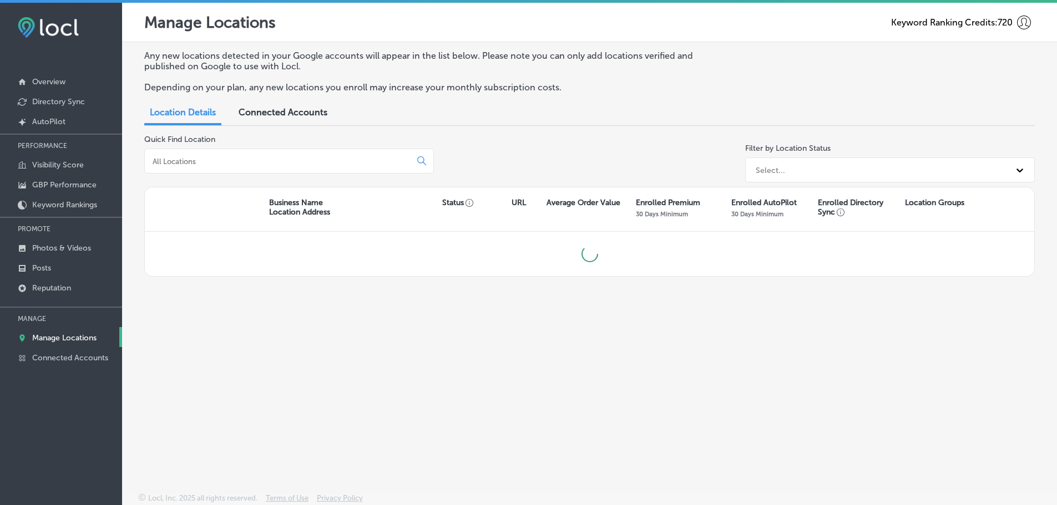
click at [236, 159] on input at bounding box center [279, 161] width 257 height 10
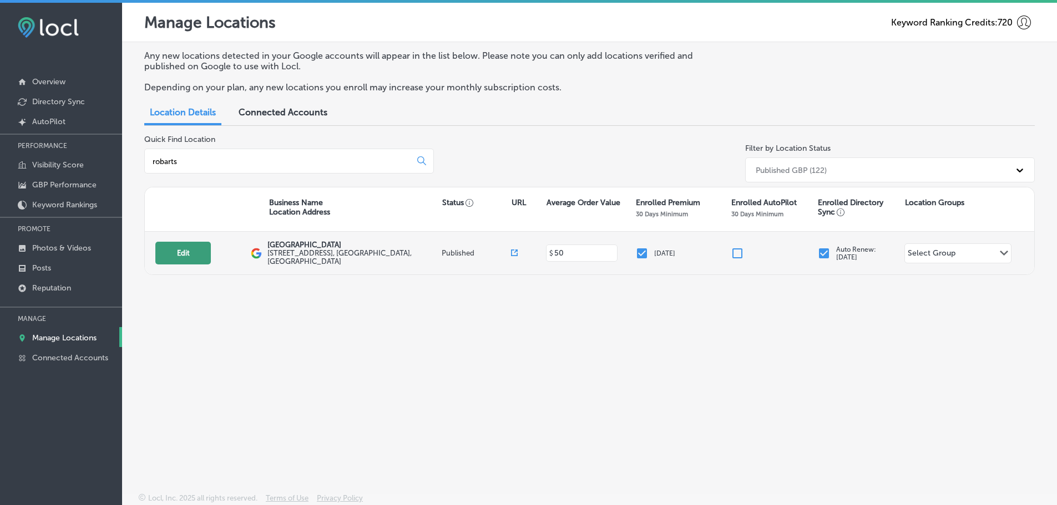
type input "robarts"
click at [179, 253] on button "Edit" at bounding box center [182, 253] width 55 height 23
select select "US"
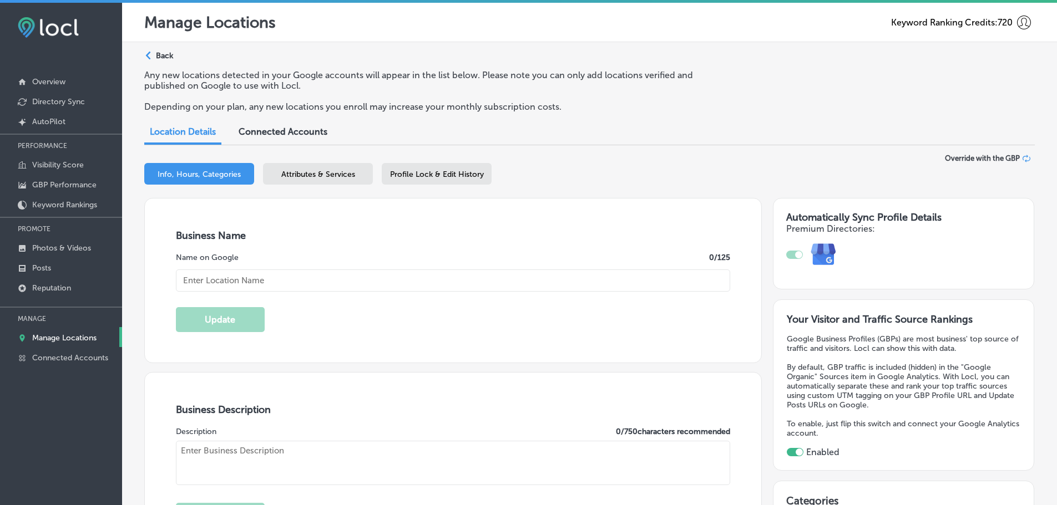
checkbox input "true"
type input "Robarts Arena"
type input "3000 Ringling Blvd"
type input "Sarasota"
type input "34237"
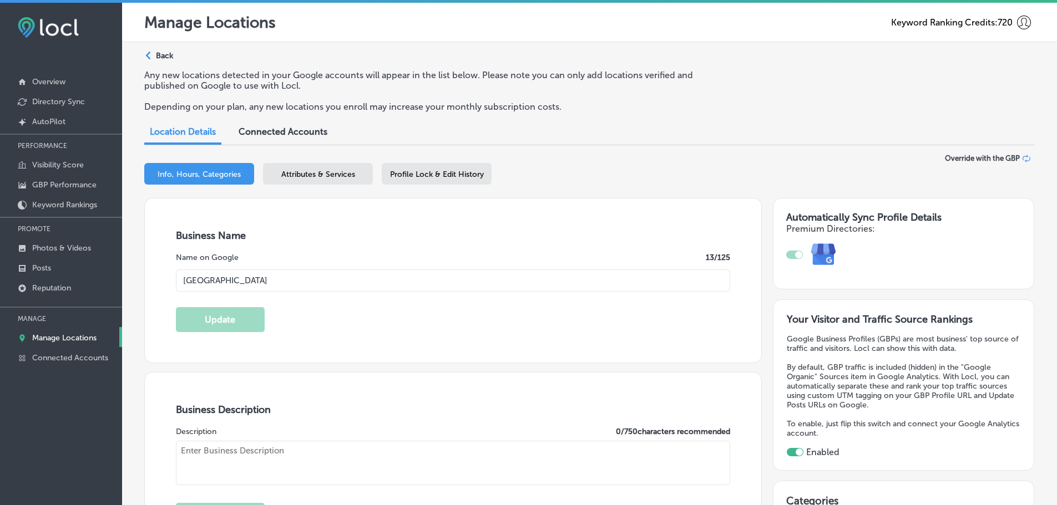
type input "US"
type input "http://www.sarasotafair.com/"
type textarea "Robarts Arena in Sarasota, FL, offers a 15,000-square-foot floor perfect for sp…"
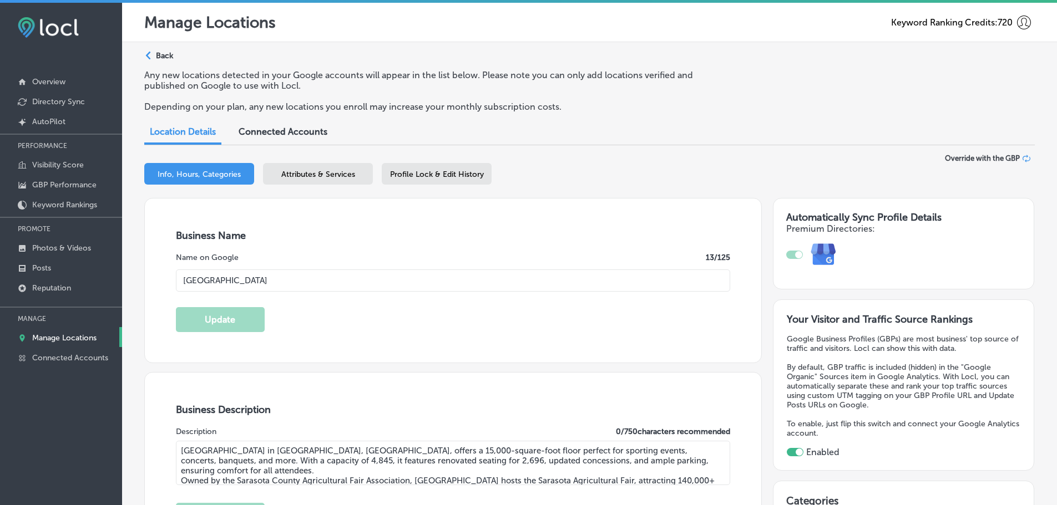
type input "+1 941 365 0818"
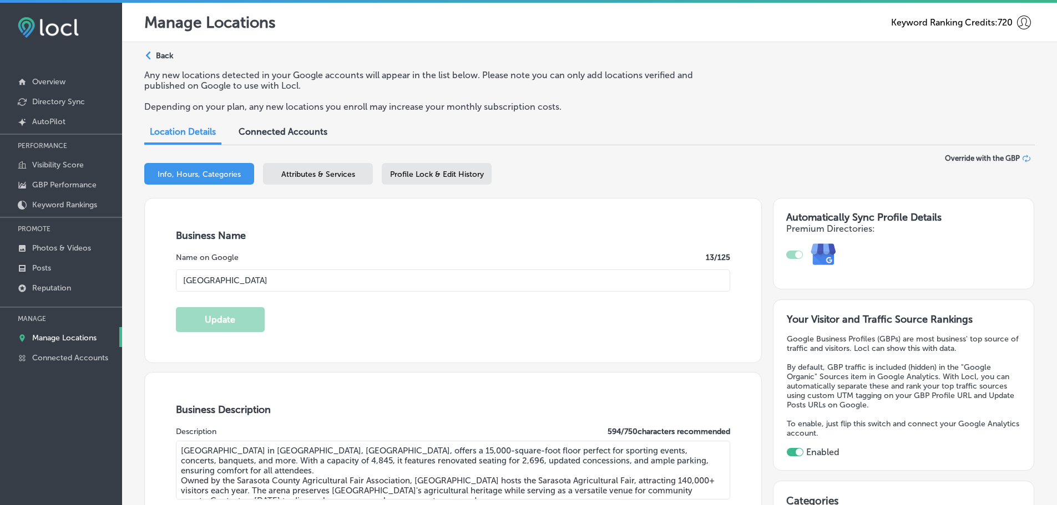
click at [312, 181] on div "Attributes & Services" at bounding box center [318, 174] width 110 height 22
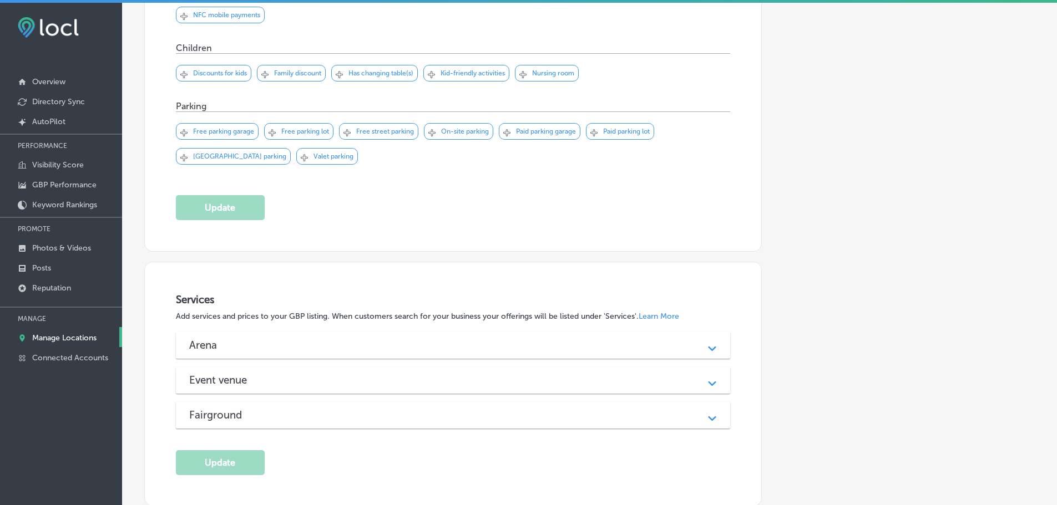
scroll to position [721, 0]
click at [587, 336] on div "Arena Path Created with Sketch." at bounding box center [453, 345] width 555 height 27
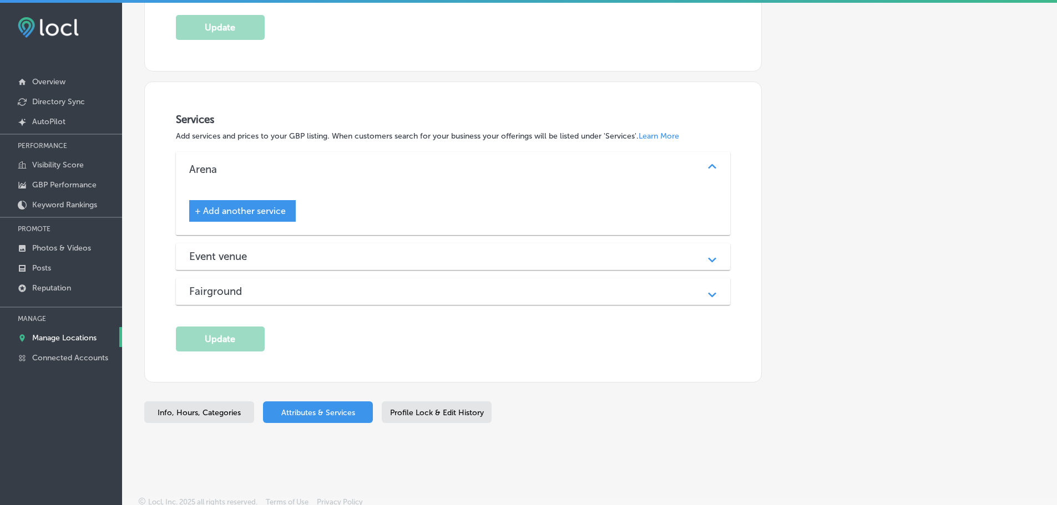
scroll to position [903, 0]
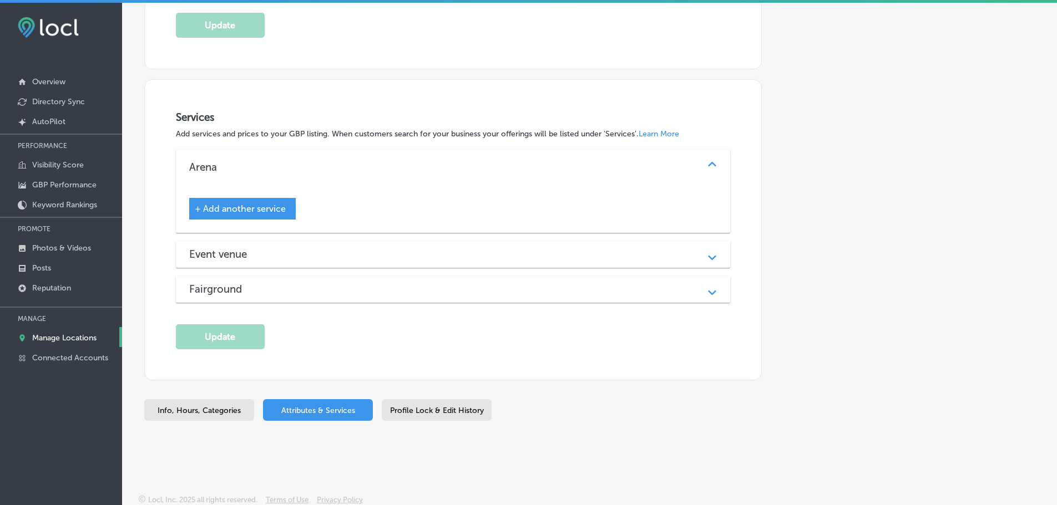
click at [570, 258] on div "Event venue" at bounding box center [453, 254] width 528 height 13
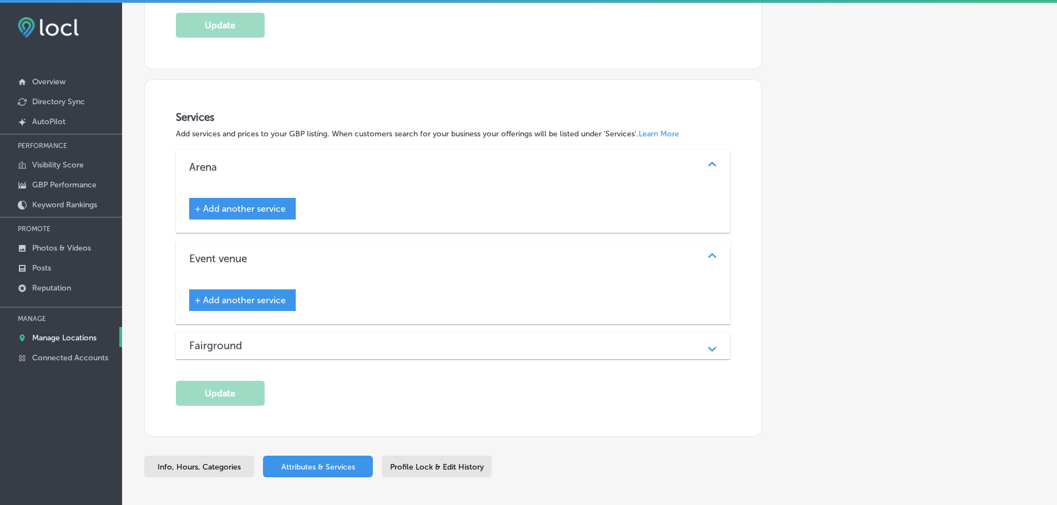
click at [543, 353] on div "Fairground Path Created with Sketch." at bounding box center [453, 346] width 555 height 27
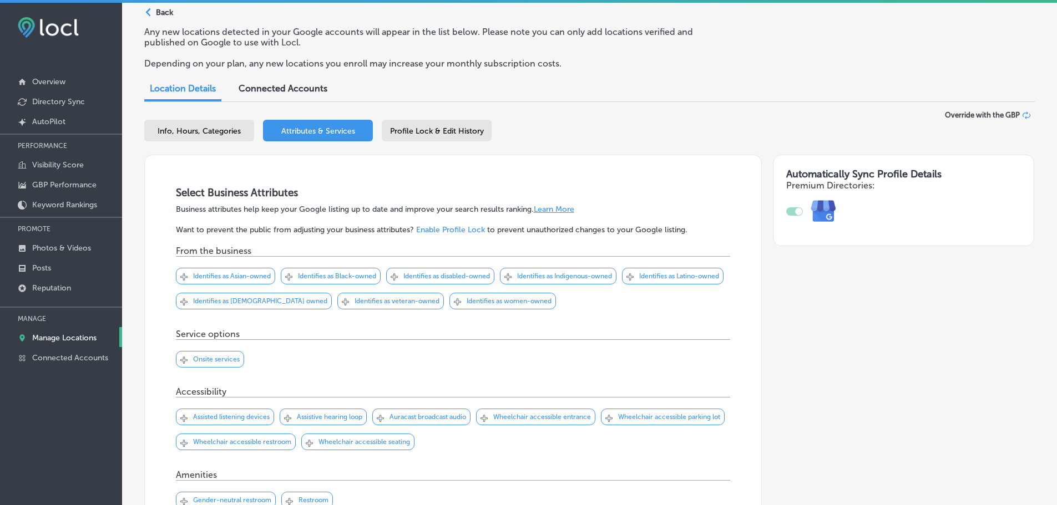
scroll to position [0, 0]
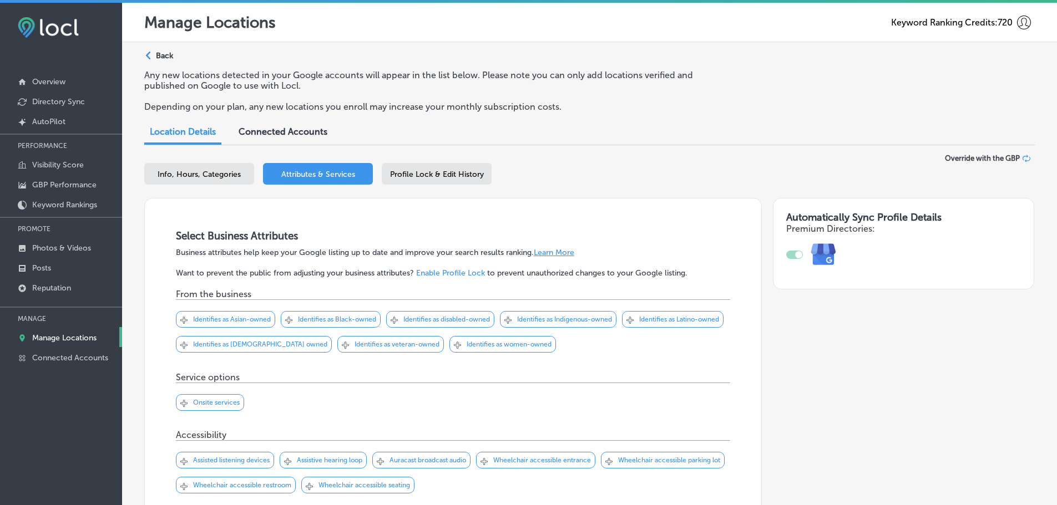
click at [62, 334] on p "Manage Locations" at bounding box center [64, 337] width 64 height 9
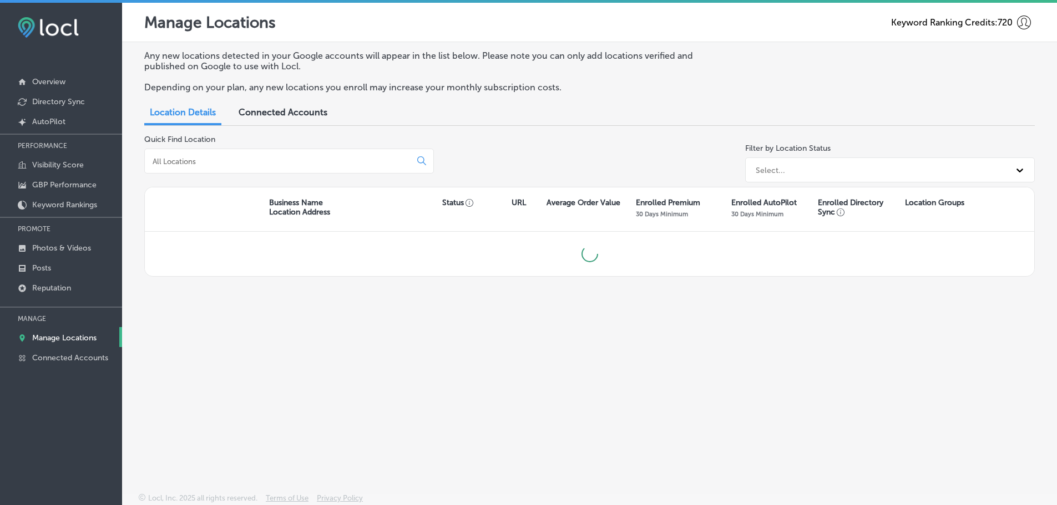
click at [316, 160] on input at bounding box center [279, 161] width 257 height 10
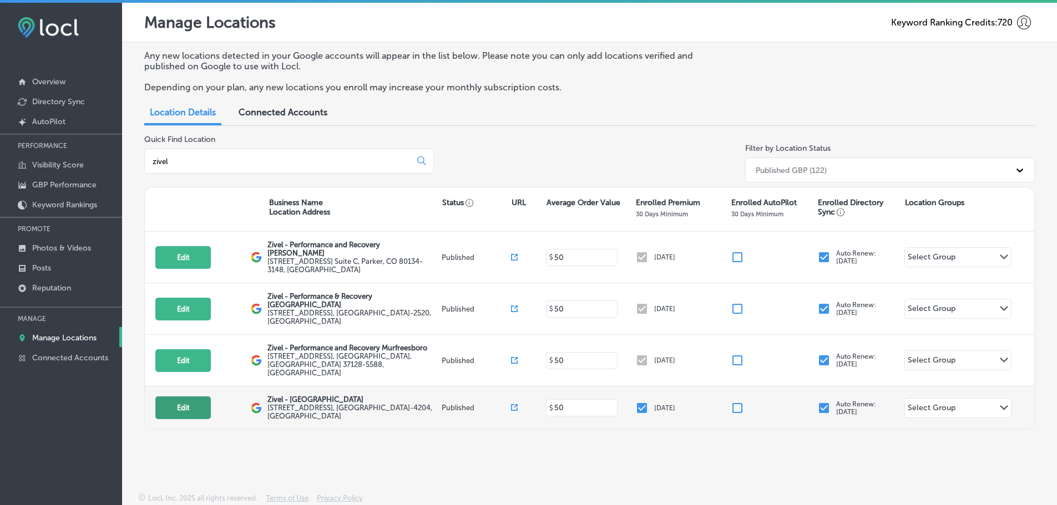
type input "zivel"
click at [186, 397] on button "Edit" at bounding box center [182, 408] width 55 height 23
select select "US"
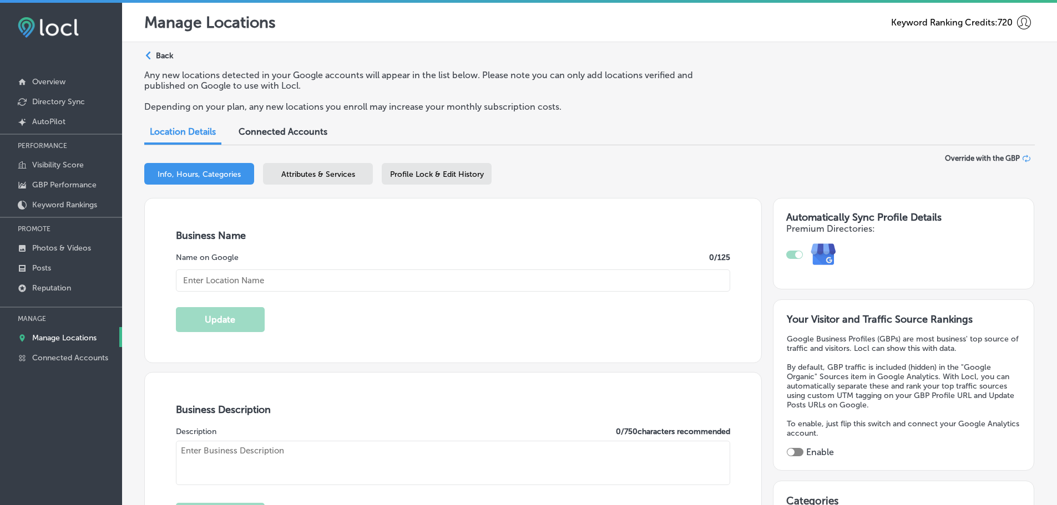
scroll to position [333, 0]
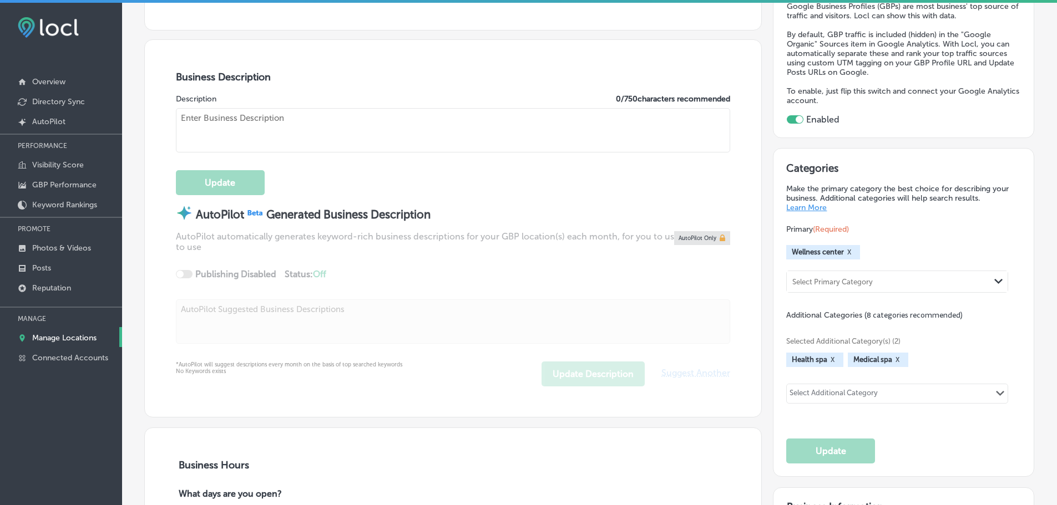
checkbox input "true"
type input "Zivel - [GEOGRAPHIC_DATA]"
type textarea "Zivel - Franklin Cool Springs offers advanced performance and recovery services…"
type input "790 Jordan Rd, Suite 107"
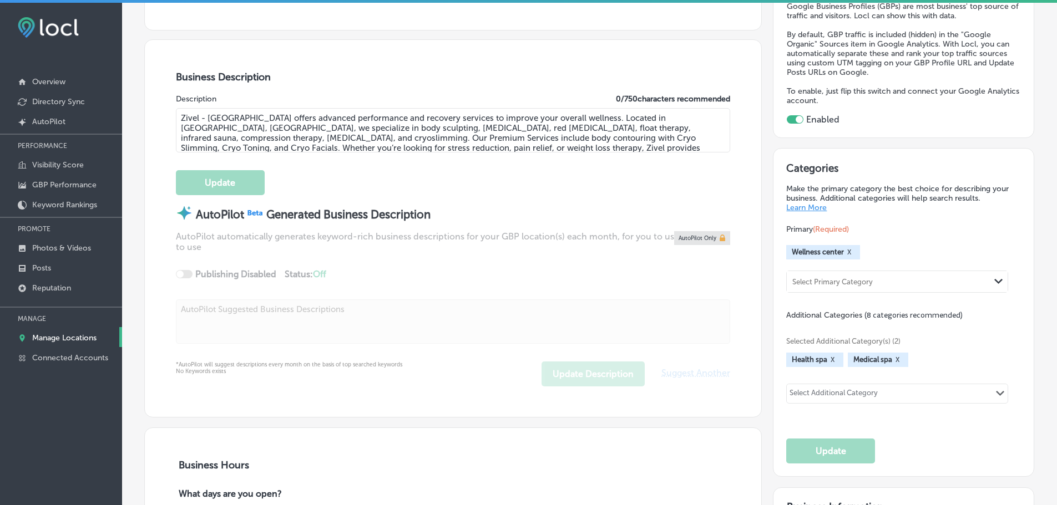
type input "Franklin"
type input "37067-4204"
type input "US"
type input "http://coolsprings.zivel.com/"
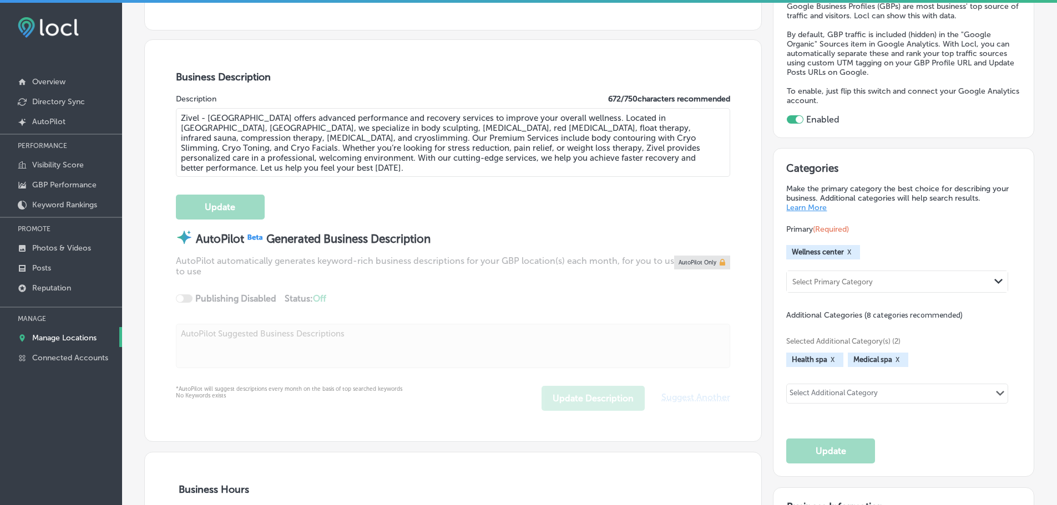
type input "+1 615 997 4159"
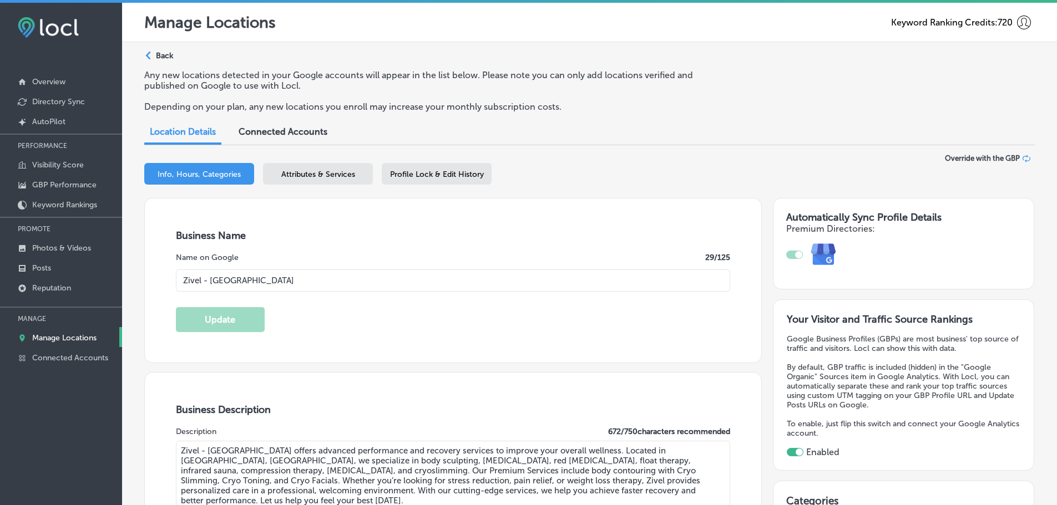
click at [301, 173] on span "Attributes & Services" at bounding box center [318, 174] width 74 height 9
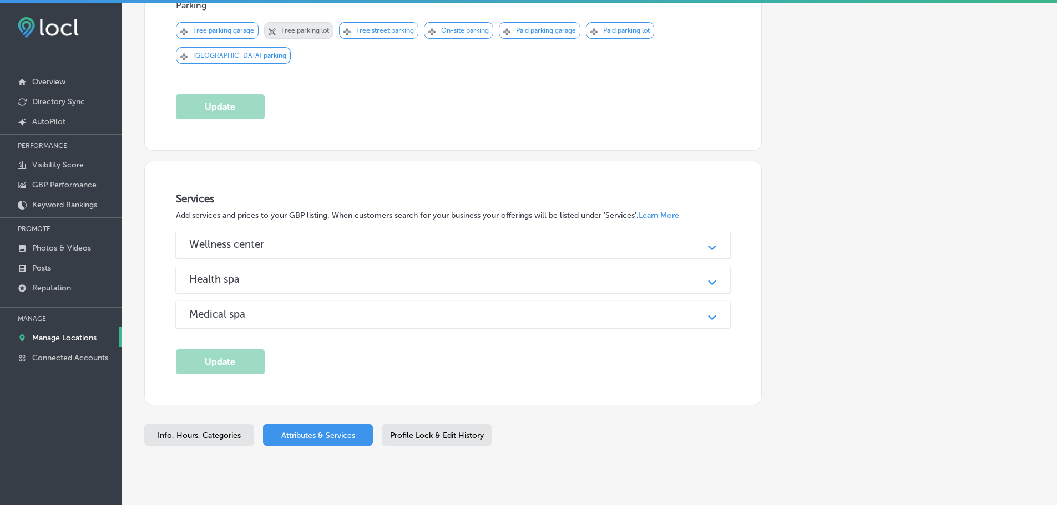
scroll to position [941, 0]
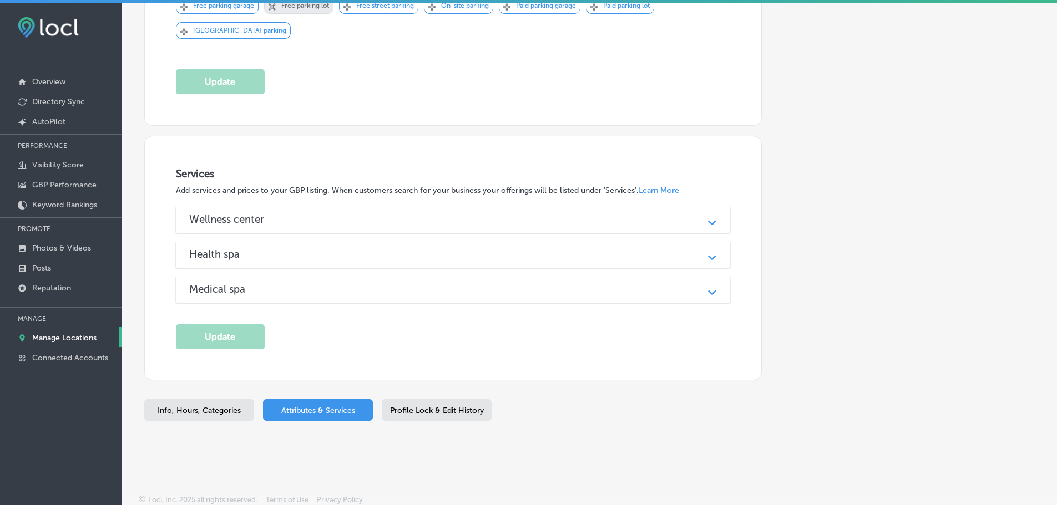
click at [711, 220] on icon "Path Created with Sketch." at bounding box center [712, 222] width 8 height 5
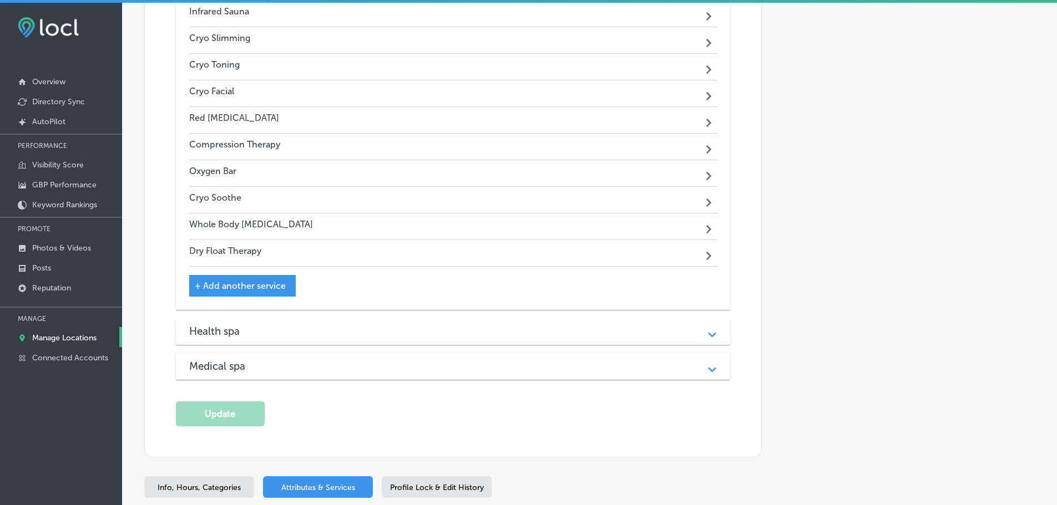
scroll to position [1317, 0]
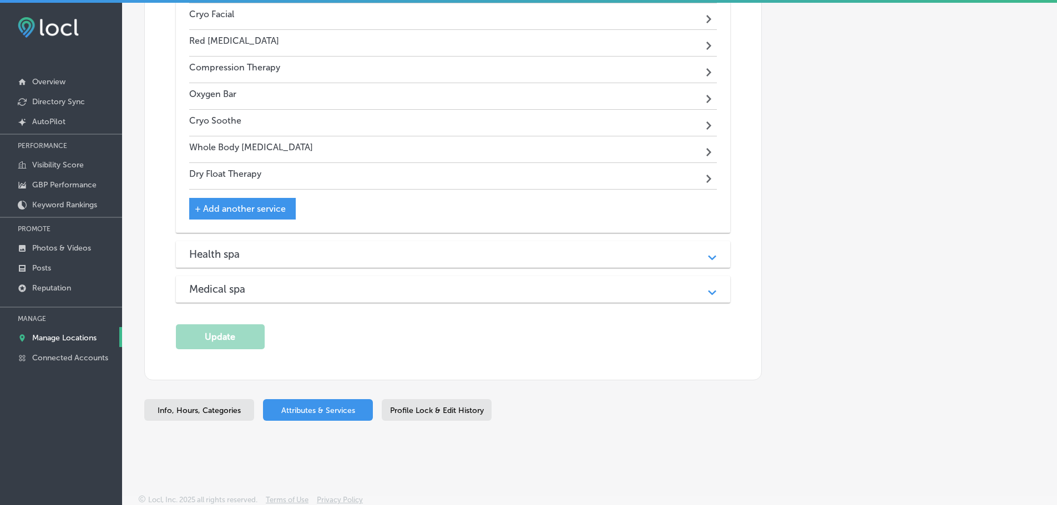
click at [557, 260] on div "Health spa Path Created with Sketch." at bounding box center [453, 254] width 555 height 27
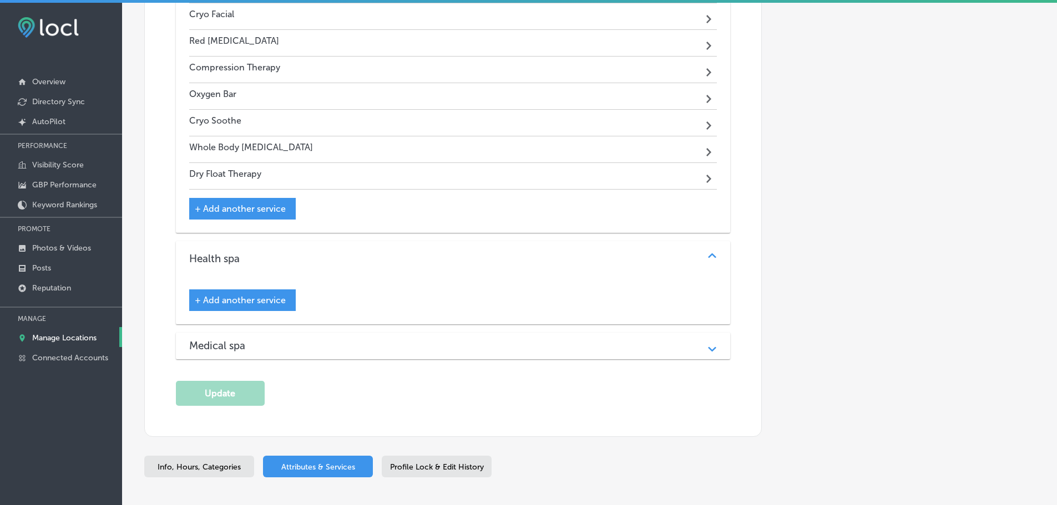
click at [515, 341] on div "Medical spa" at bounding box center [453, 345] width 528 height 13
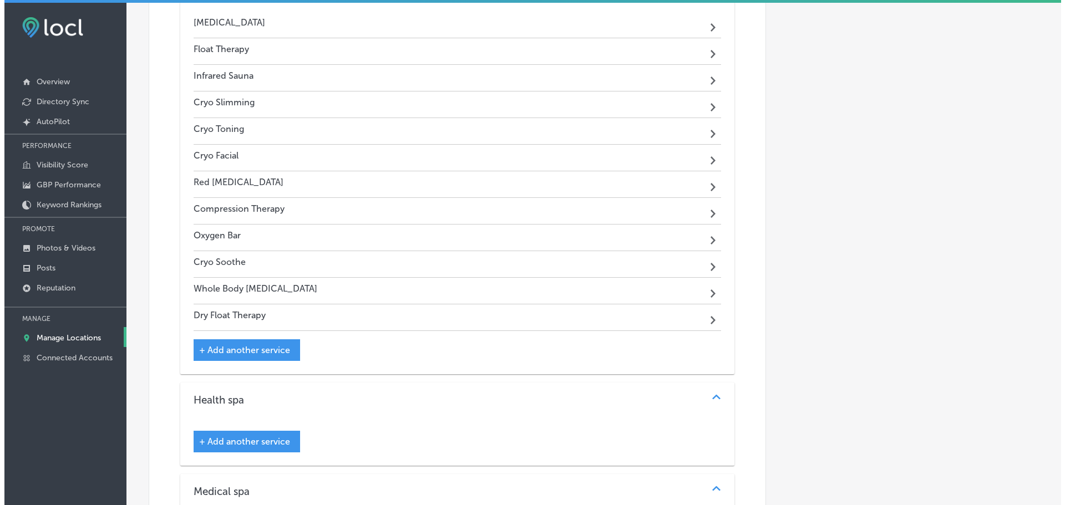
scroll to position [1151, 0]
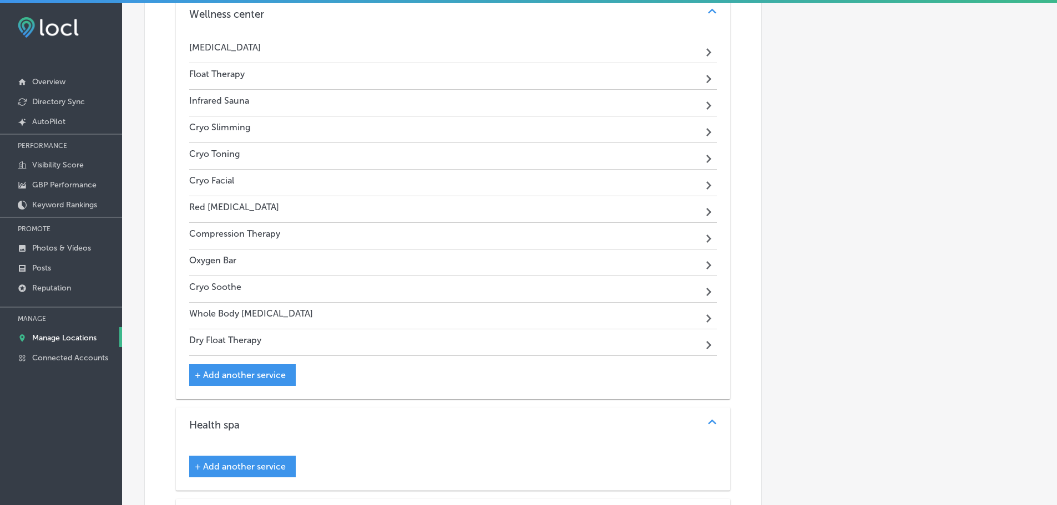
click at [505, 134] on div "Cryo Slimming Path Created with Sketch." at bounding box center [453, 129] width 528 height 27
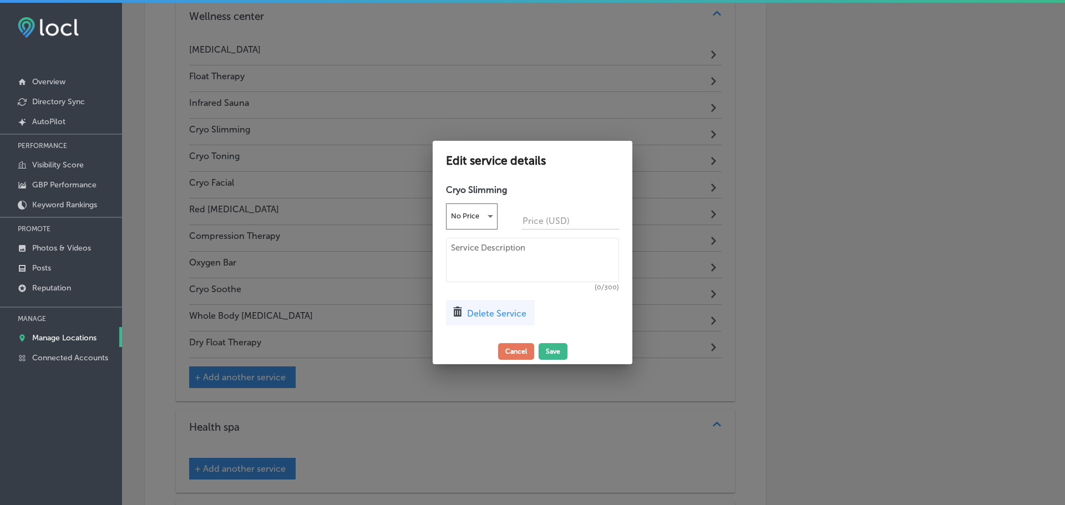
scroll to position [1154, 0]
click at [493, 253] on textarea at bounding box center [532, 260] width 173 height 44
click at [595, 251] on textarea "Uses precise heating and cooling technology to help tighten the skin" at bounding box center [532, 260] width 173 height 44
click at [567, 253] on textarea "Uses precise heating and cooling technology to help tighten the skin a" at bounding box center [532, 260] width 173 height 44
click at [588, 253] on textarea "Uses precise heating and cooling technology to help tighten the skin a" at bounding box center [532, 260] width 173 height 44
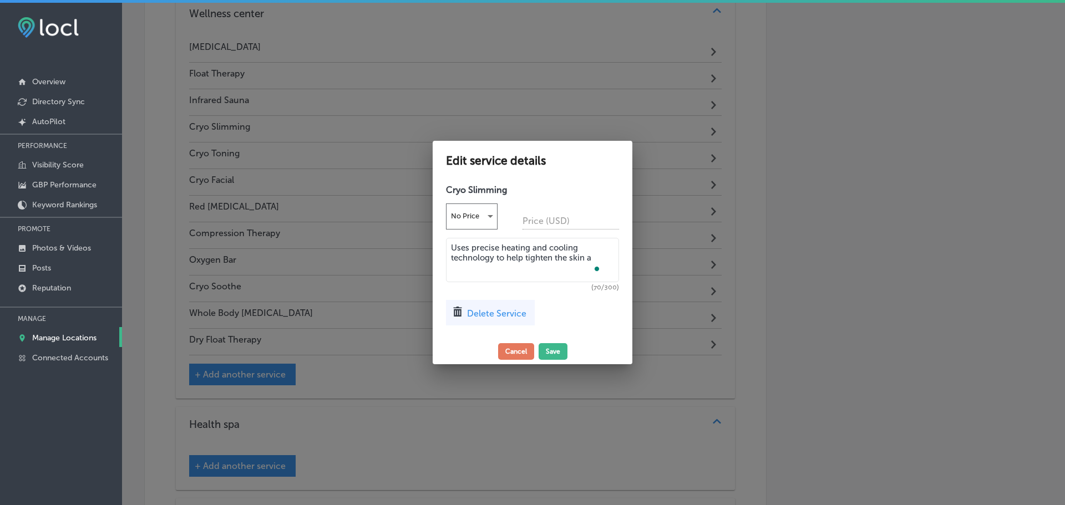
click at [593, 253] on textarea "Uses precise heating and cooling technology to help tighten the skin a" at bounding box center [532, 260] width 173 height 44
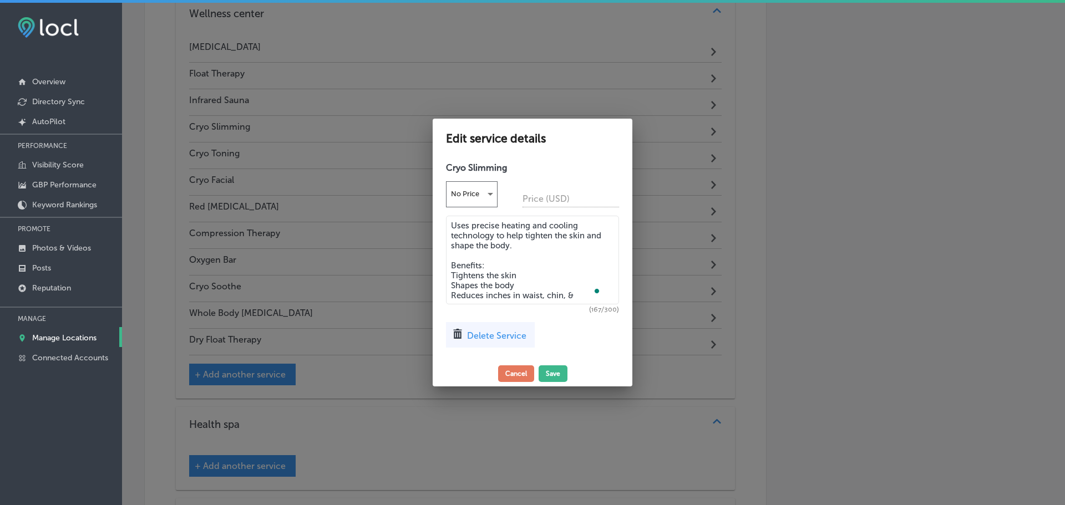
click at [569, 293] on textarea "Uses precise heating and cooling technology to help tighten the skin and shape …" at bounding box center [532, 260] width 173 height 89
click at [594, 291] on button "Open Grammarly. 0 Suggestions." at bounding box center [594, 284] width 14 height 14
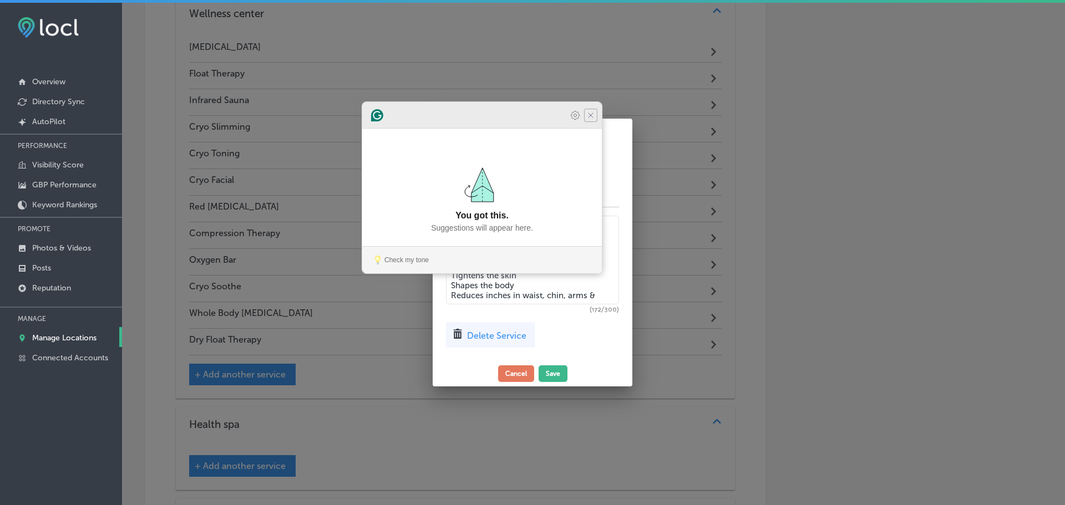
click at [594, 122] on icon "Close Grammarly Assistant" at bounding box center [590, 115] width 13 height 13
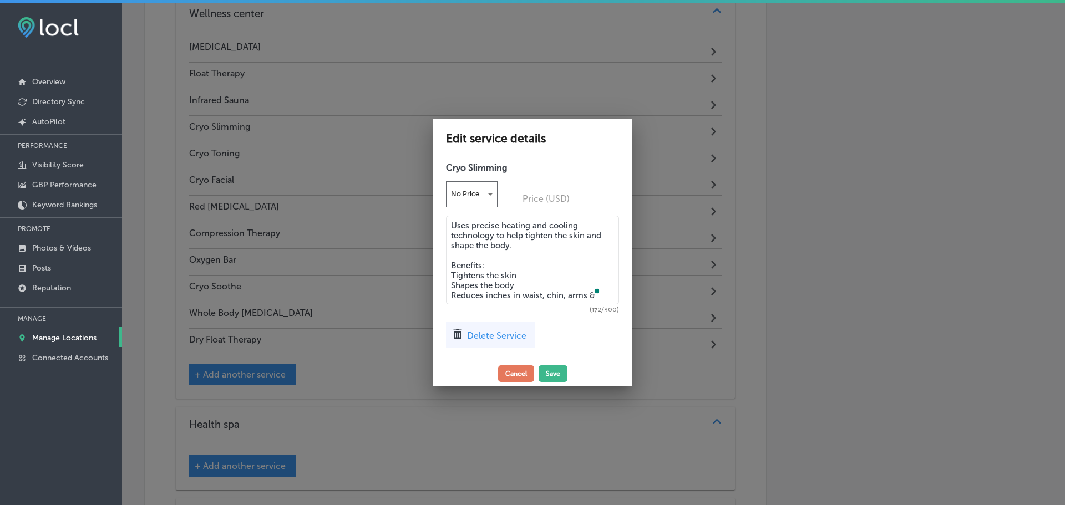
drag, startPoint x: 587, startPoint y: 276, endPoint x: 629, endPoint y: 291, distance: 44.7
click at [570, 287] on icon "Turn off Grammarly on this website" at bounding box center [566, 285] width 8 height 8
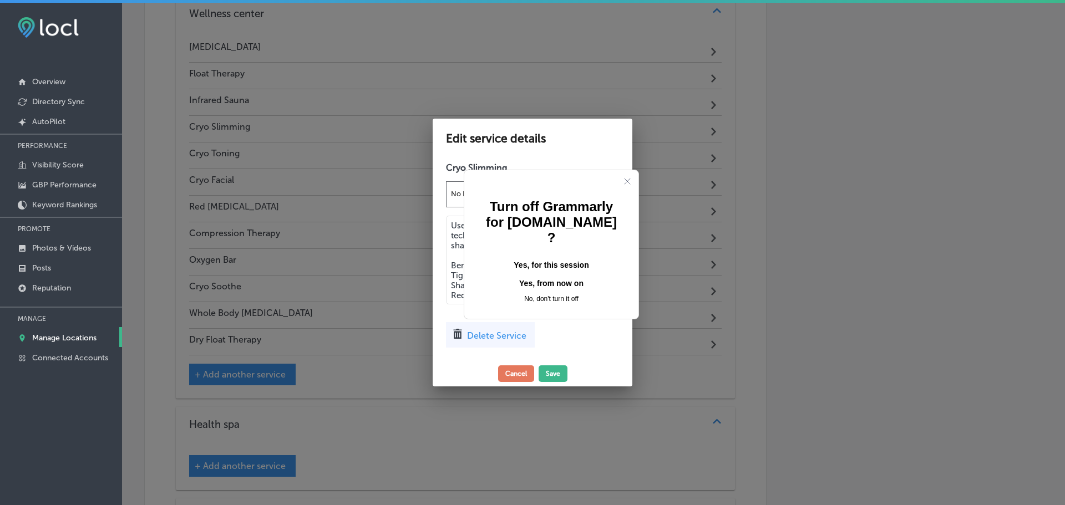
click at [545, 257] on button "Yes, for this session" at bounding box center [551, 266] width 139 height 18
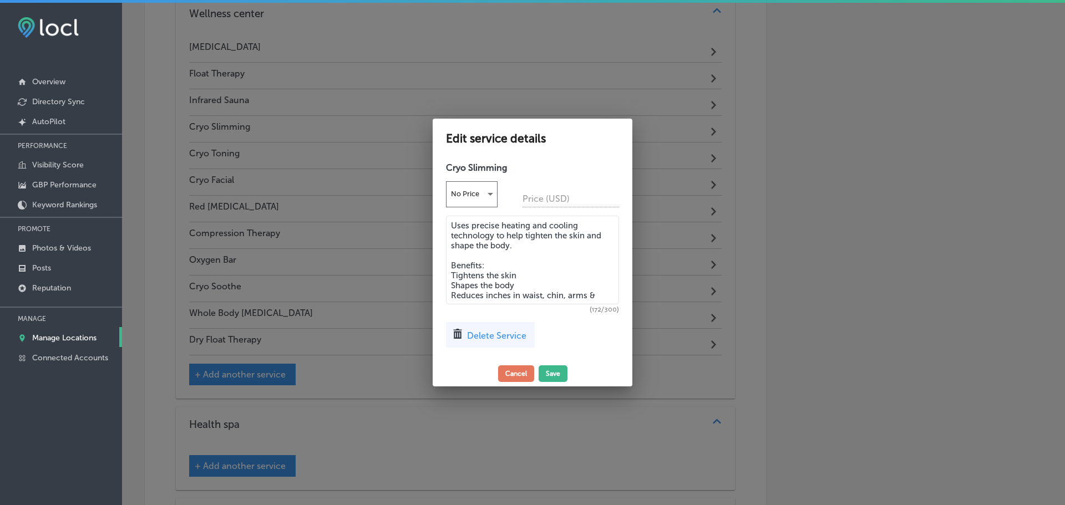
click at [604, 292] on textarea "Uses precise heating and cooling technology to help tighten the skin and shape …" at bounding box center [532, 260] width 173 height 89
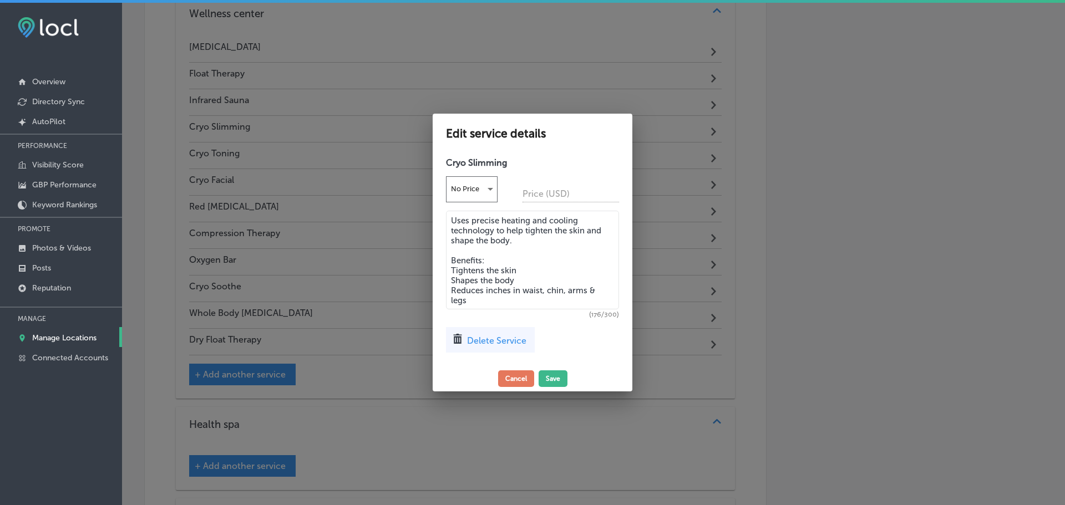
click at [495, 258] on textarea "Uses precise heating and cooling technology to help tighten the skin and shape …" at bounding box center [532, 260] width 173 height 99
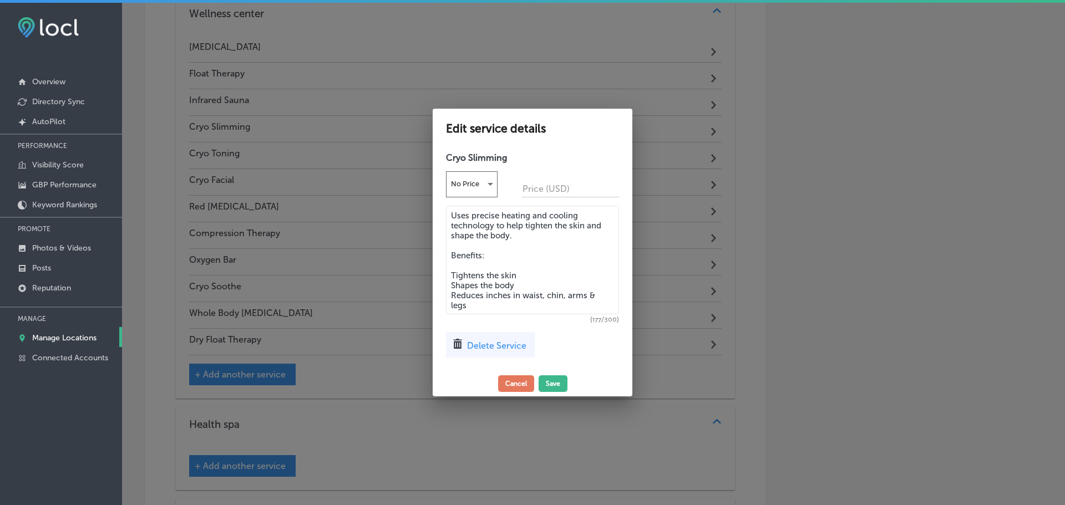
click at [527, 233] on textarea "Uses precise heating and cooling technology to help tighten the skin and shape …" at bounding box center [532, 260] width 173 height 109
type textarea "Uses precise heating and cooling technology to help tighten the skin and shape …"
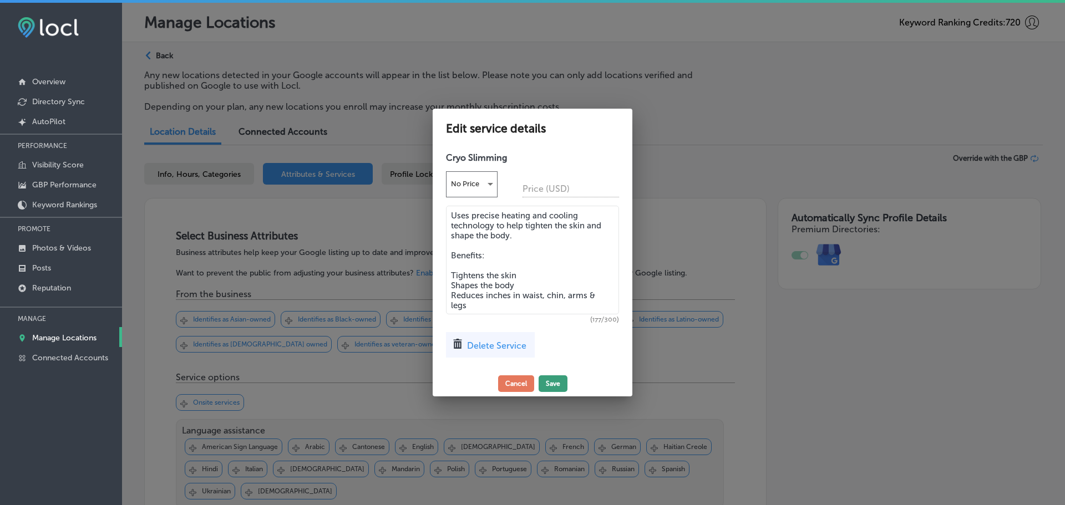
scroll to position [1154, 0]
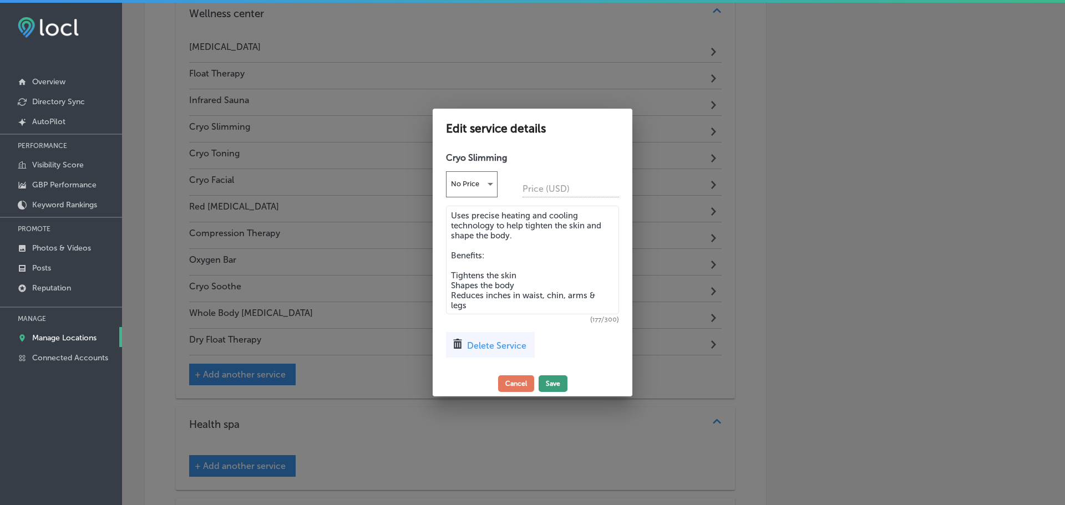
click at [553, 385] on button "Save" at bounding box center [553, 383] width 29 height 17
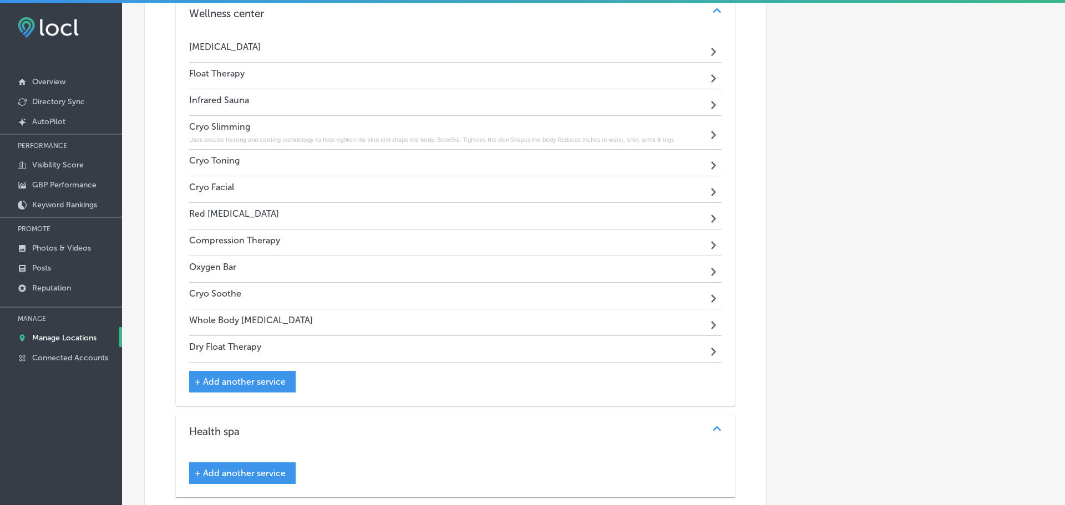
scroll to position [1151, 0]
click at [612, 168] on div "Cryo Slimming No Price Price (USD) Uses precise heating and cooling technology …" at bounding box center [529, 259] width 200 height 224
click at [706, 163] on icon "Path Created with Sketch." at bounding box center [708, 166] width 5 height 8
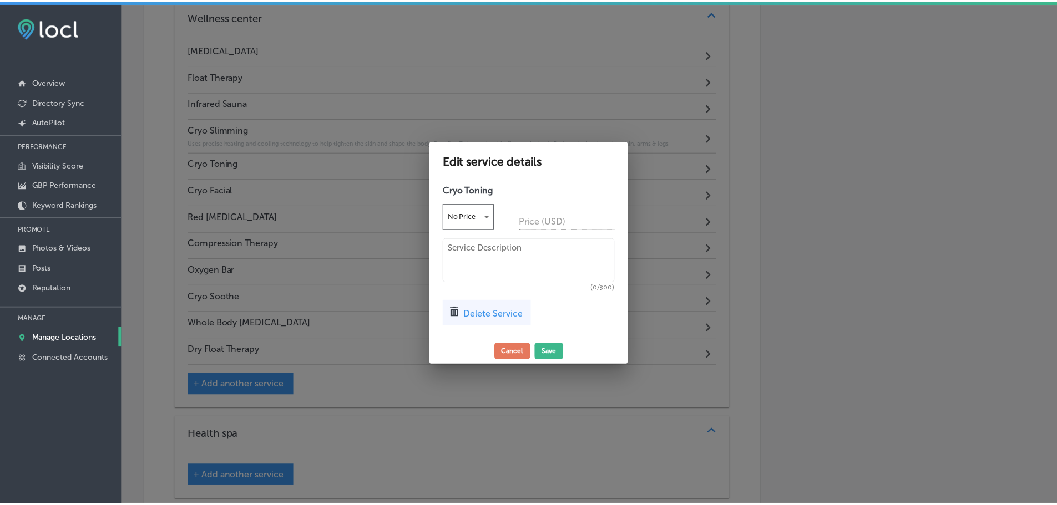
scroll to position [1154, 0]
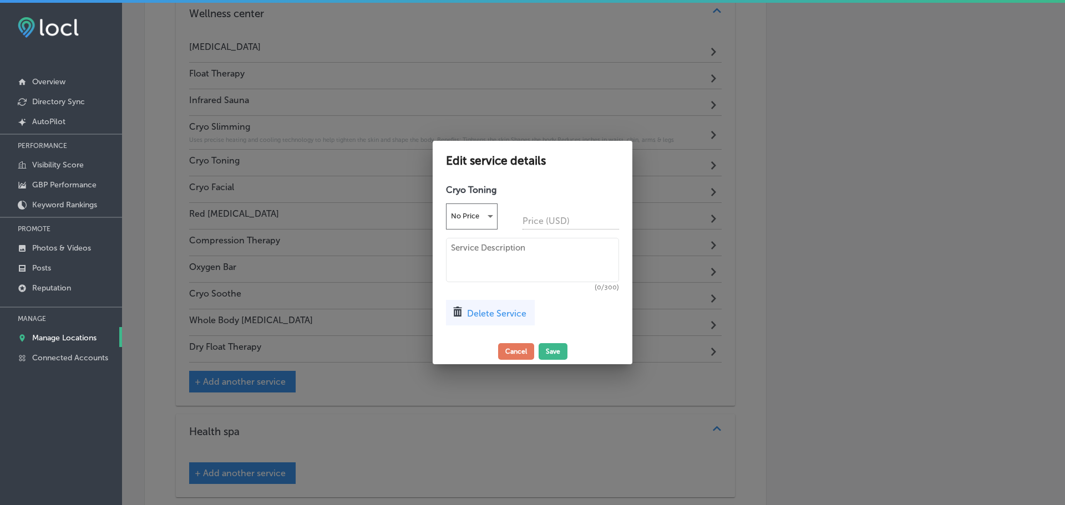
click at [514, 251] on textarea at bounding box center [532, 260] width 173 height 44
click at [597, 247] on textarea "Uses cold massage to smooth, lift, anbd firm skin," at bounding box center [532, 260] width 173 height 44
click at [585, 259] on textarea "Uses cold massage to smooth, lift, and firm skin," at bounding box center [532, 260] width 173 height 44
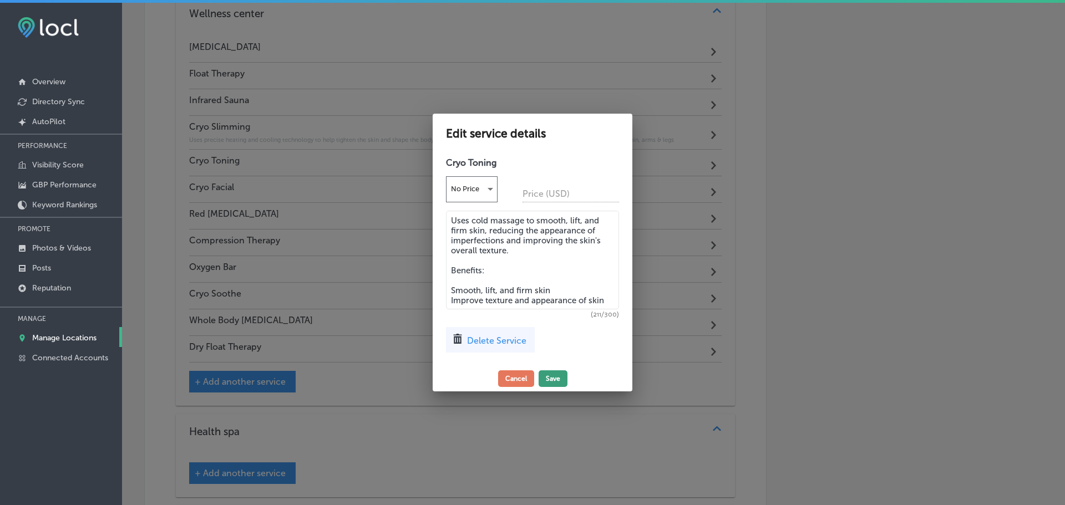
type textarea "Uses cold massage to smooth, lift, and firm skin, reducing the appearance of im…"
click at [549, 379] on button "Save" at bounding box center [553, 379] width 29 height 17
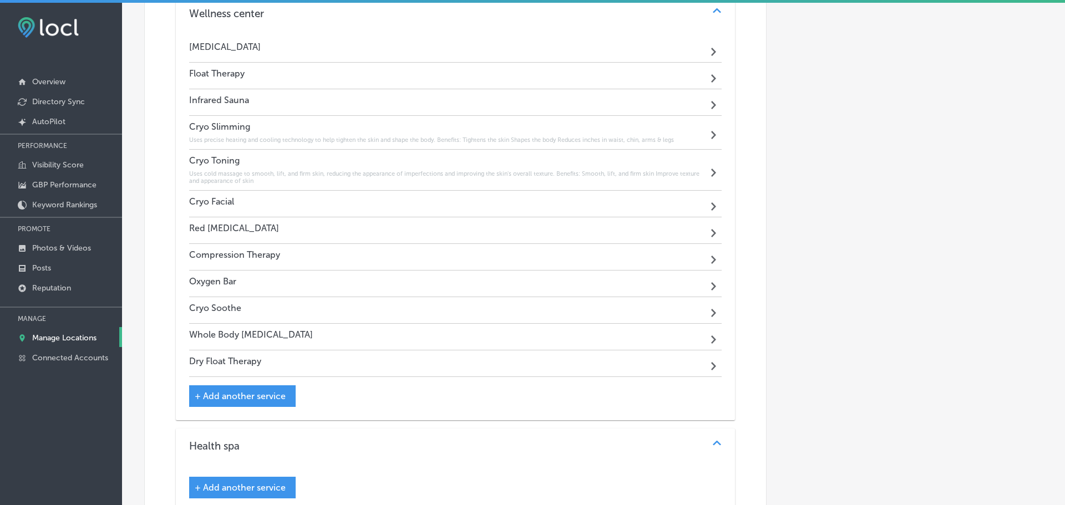
scroll to position [1151, 0]
click at [334, 205] on div "Cryo Facial Path Created with Sketch." at bounding box center [453, 204] width 528 height 27
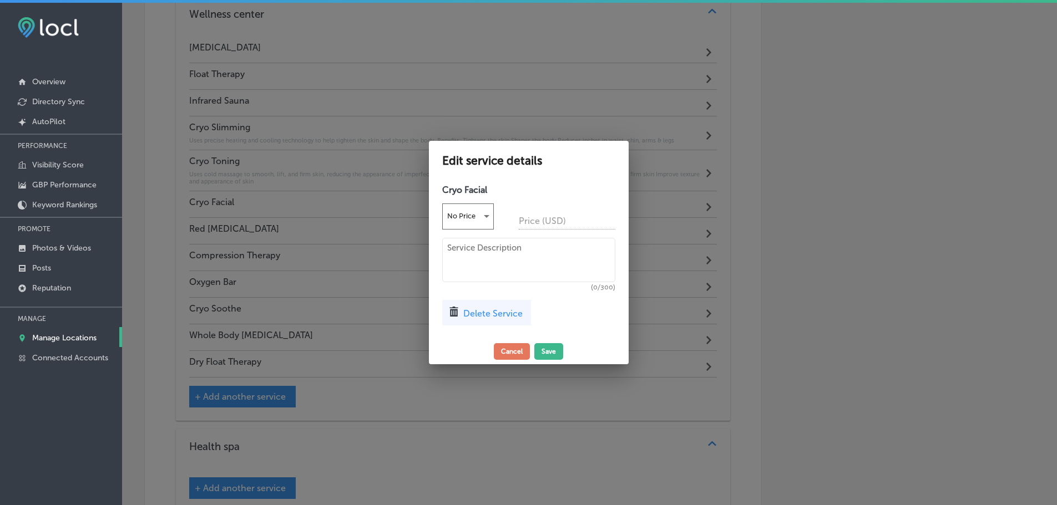
scroll to position [1154, 0]
click at [503, 257] on textarea at bounding box center [532, 260] width 173 height 44
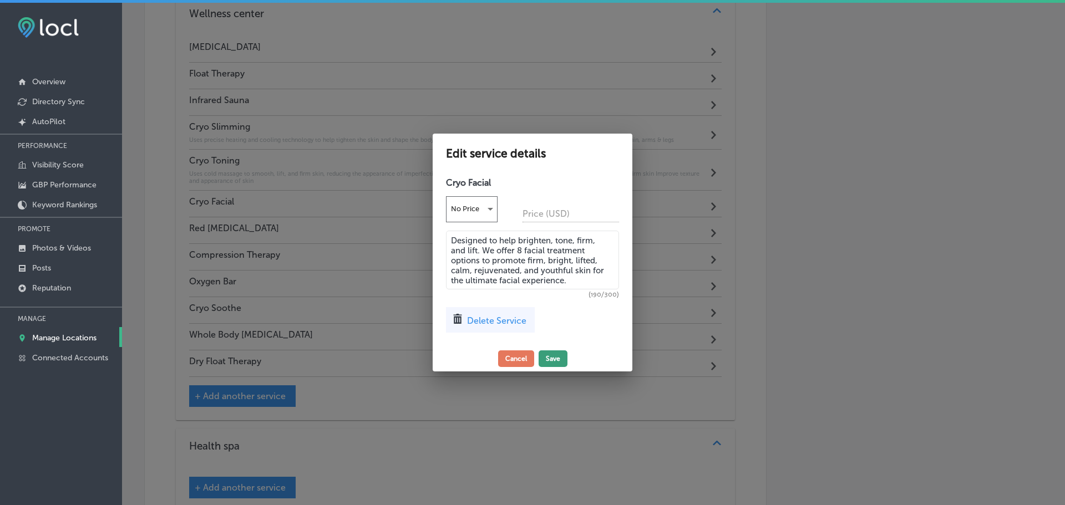
type textarea "Designed to help brighten, tone, firm, and lift. We offer 8 facial treatment op…"
click at [552, 359] on button "Save" at bounding box center [553, 359] width 29 height 17
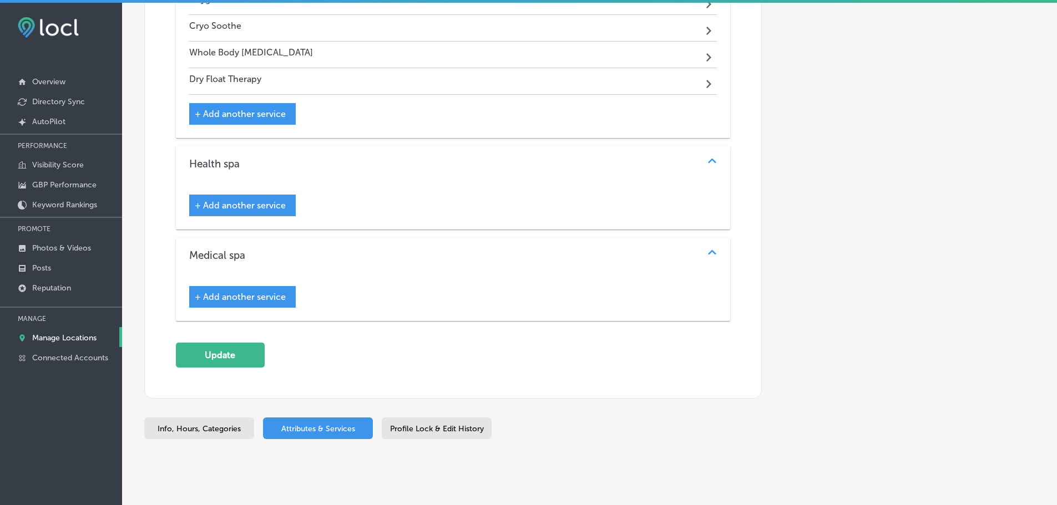
scroll to position [1459, 0]
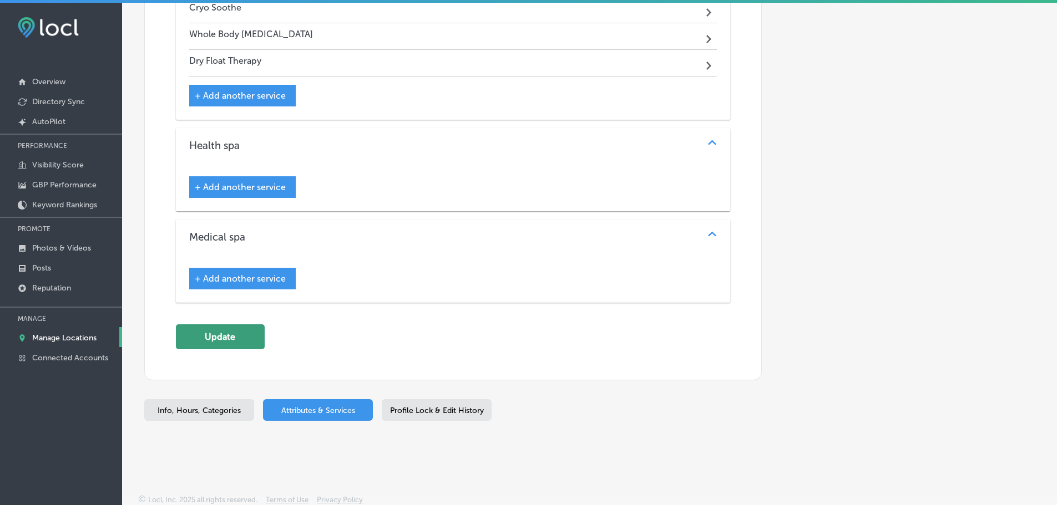
click at [250, 336] on button "Update" at bounding box center [220, 336] width 89 height 25
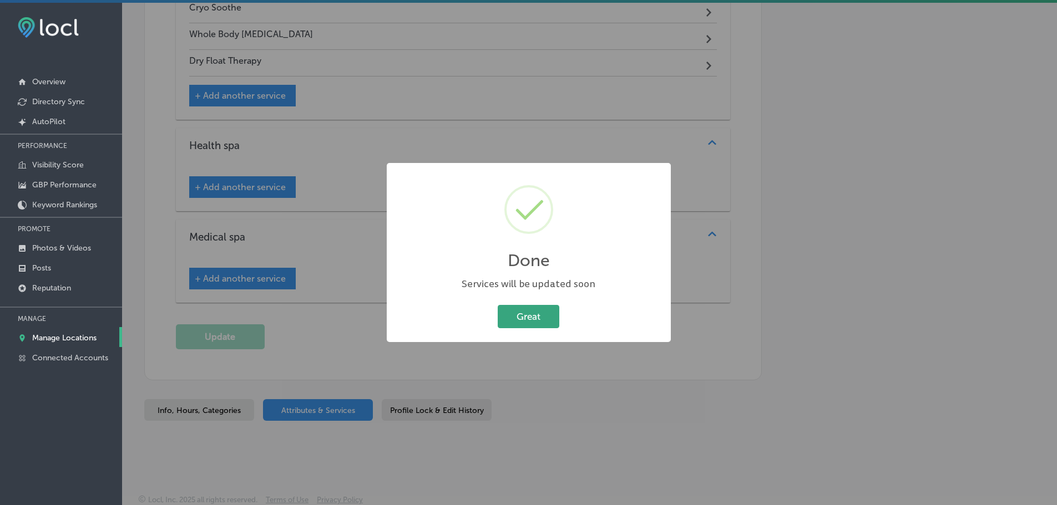
click at [526, 322] on button "Great" at bounding box center [529, 316] width 62 height 23
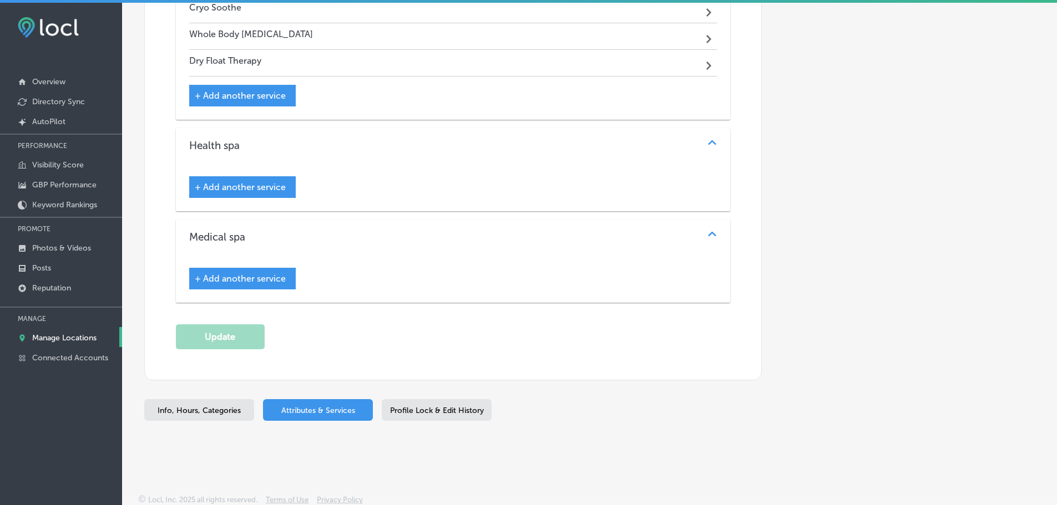
click at [58, 339] on p "Manage Locations" at bounding box center [64, 337] width 64 height 9
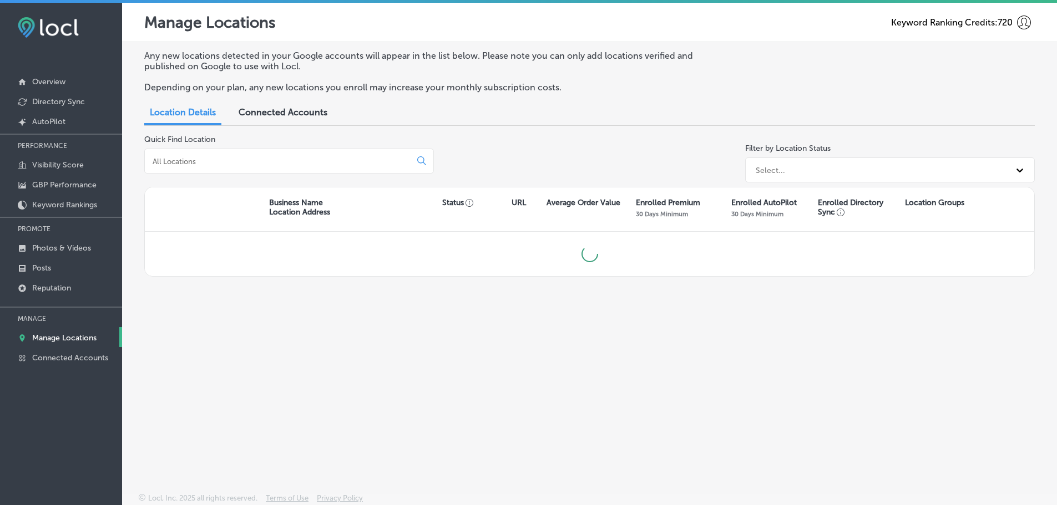
click at [311, 162] on input at bounding box center [279, 161] width 257 height 10
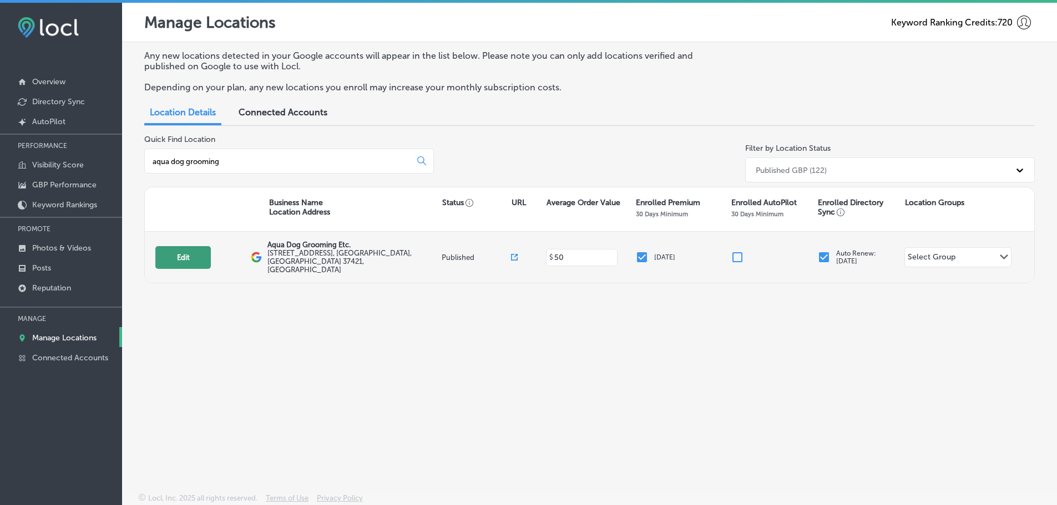
type input "aqua dog grooming"
click at [190, 257] on button "Edit" at bounding box center [182, 257] width 55 height 23
select select "US"
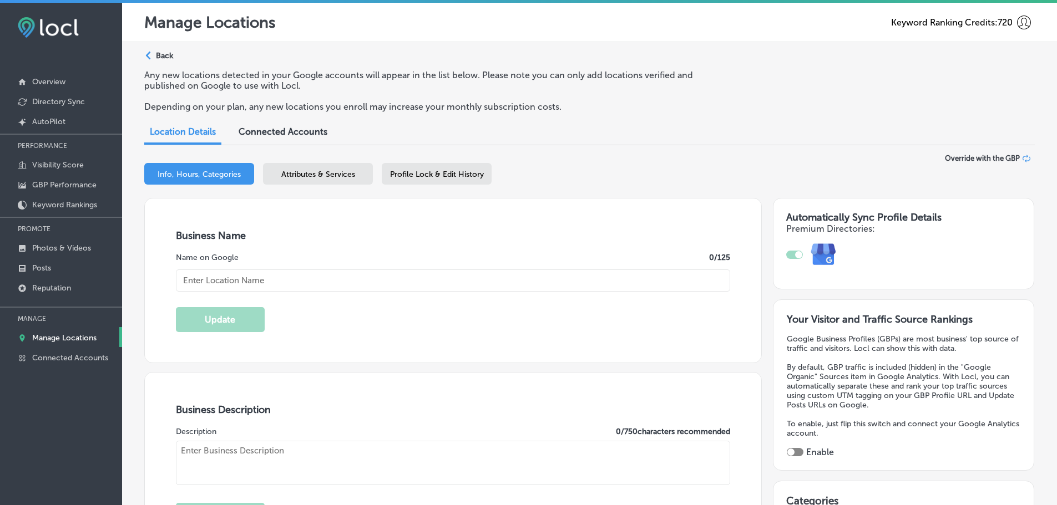
checkbox input "true"
type textarea "Aqua Dog Grooming Etc. is a trusted pet care facility in [GEOGRAPHIC_DATA], [GE…"
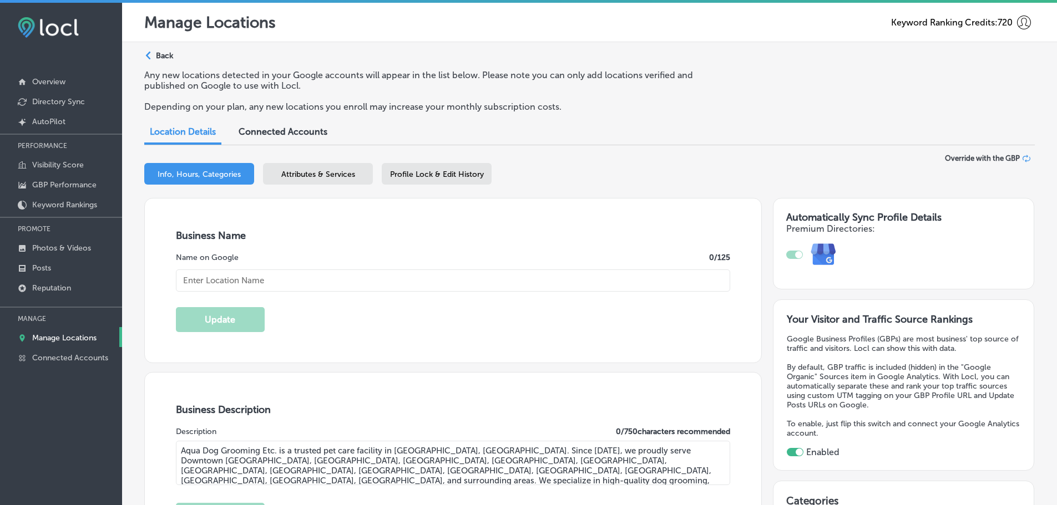
type input "[STREET_ADDRESS]"
type input "Chattanooga"
type input "37421"
type input "US"
type input "[URL][DOMAIN_NAME]"
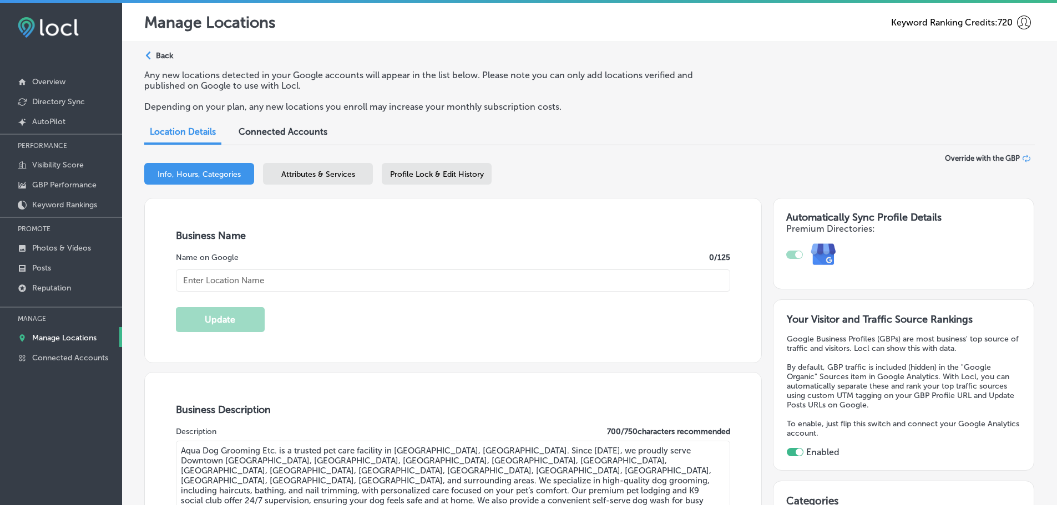
type input "Aqua Dog Grooming Etc."
type input "[PHONE_NUMBER]"
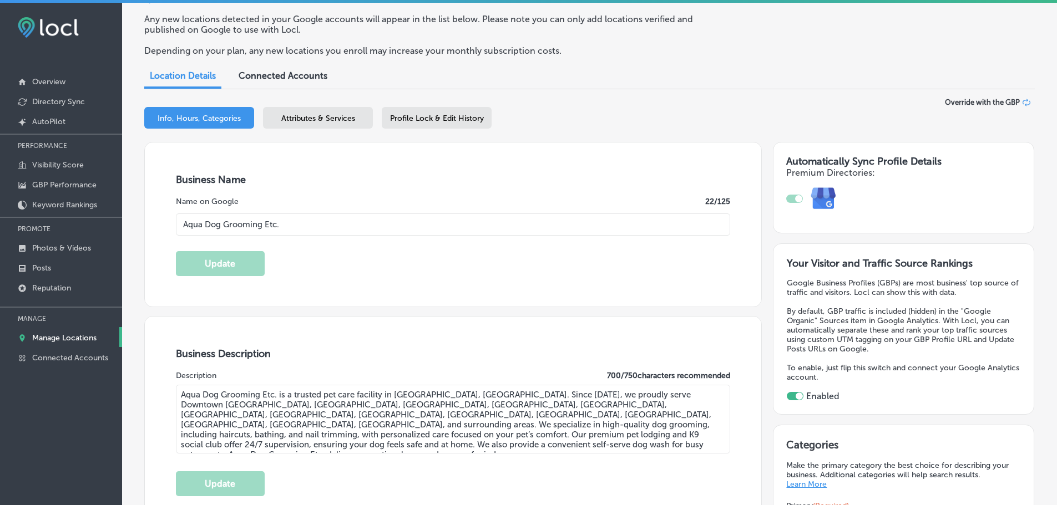
scroll to position [55, 0]
click at [294, 123] on span "Attributes & Services" at bounding box center [318, 118] width 74 height 9
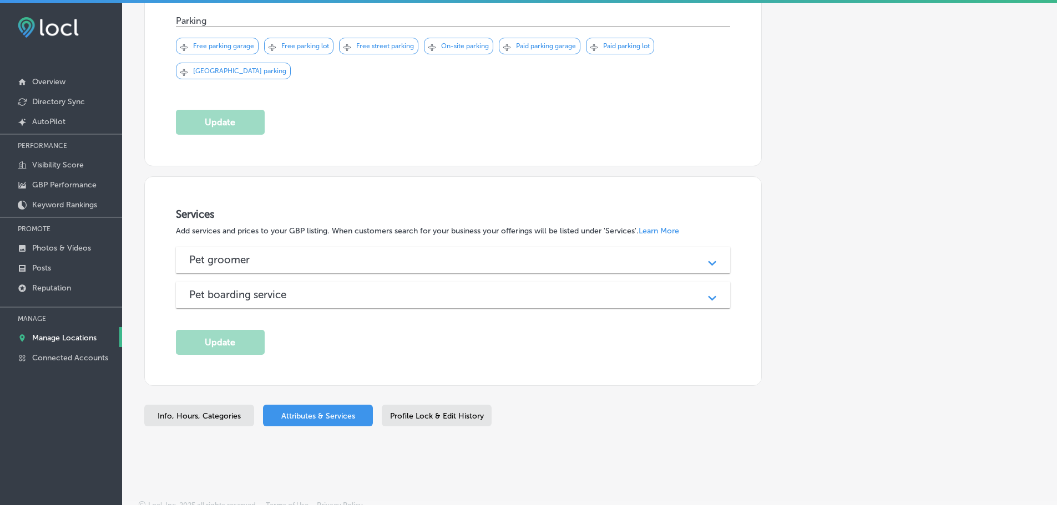
scroll to position [856, 0]
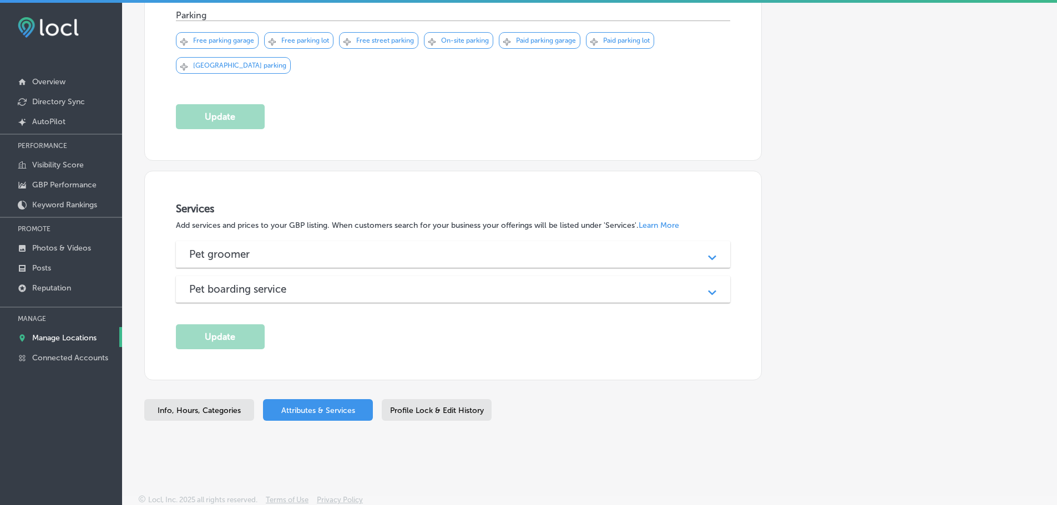
click at [576, 249] on div "Pet groomer" at bounding box center [453, 254] width 528 height 13
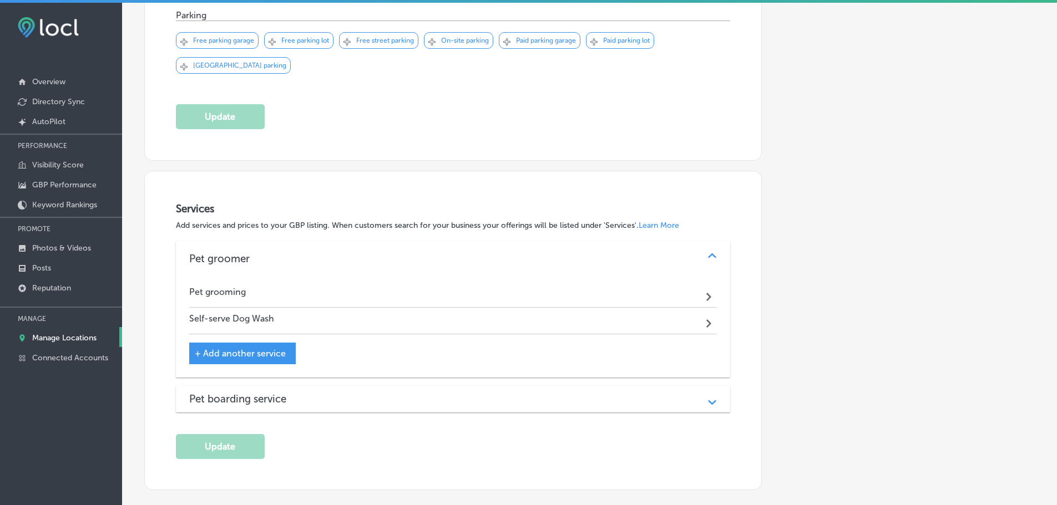
click at [506, 394] on div "Pet boarding service" at bounding box center [453, 399] width 528 height 13
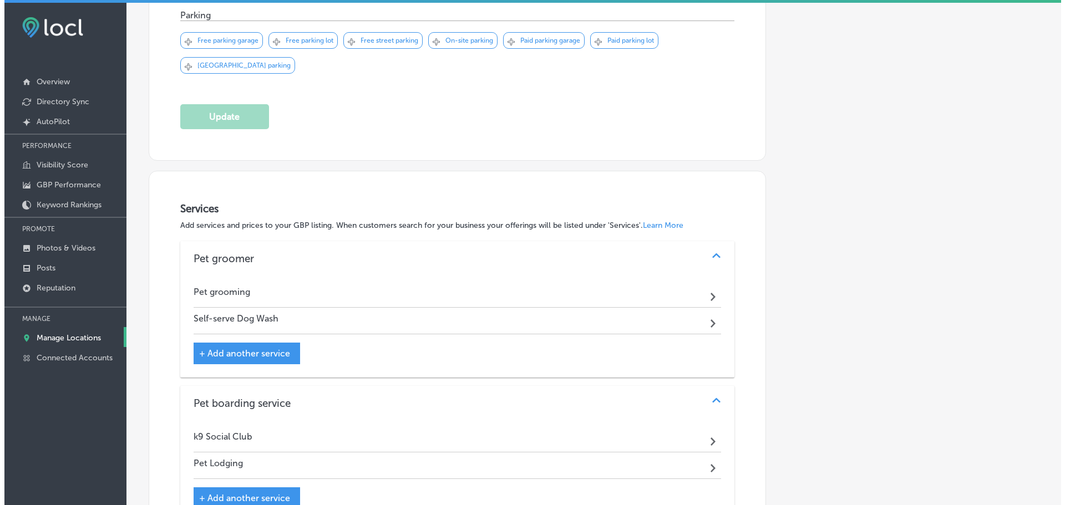
scroll to position [912, 0]
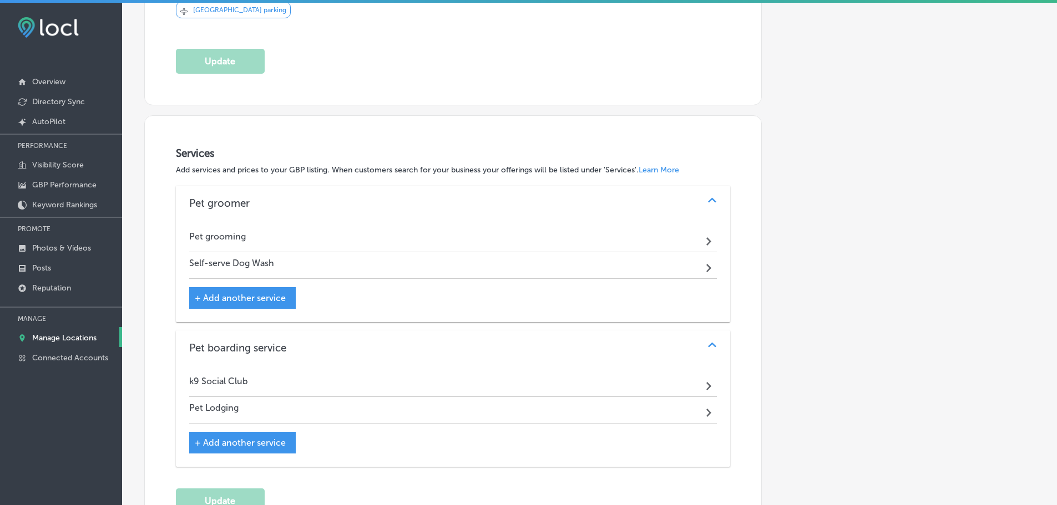
click at [703, 243] on div "Path Created with Sketch." at bounding box center [710, 239] width 14 height 14
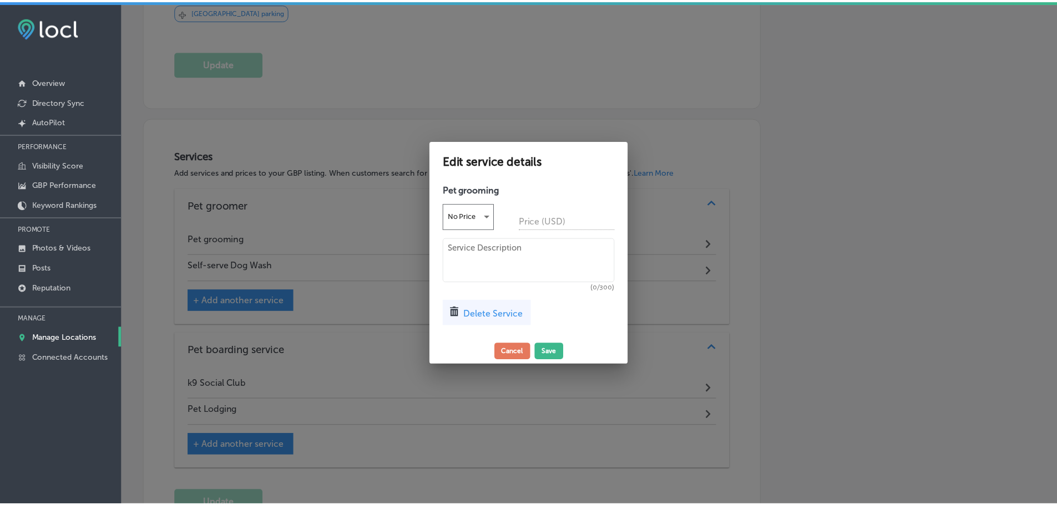
scroll to position [914, 0]
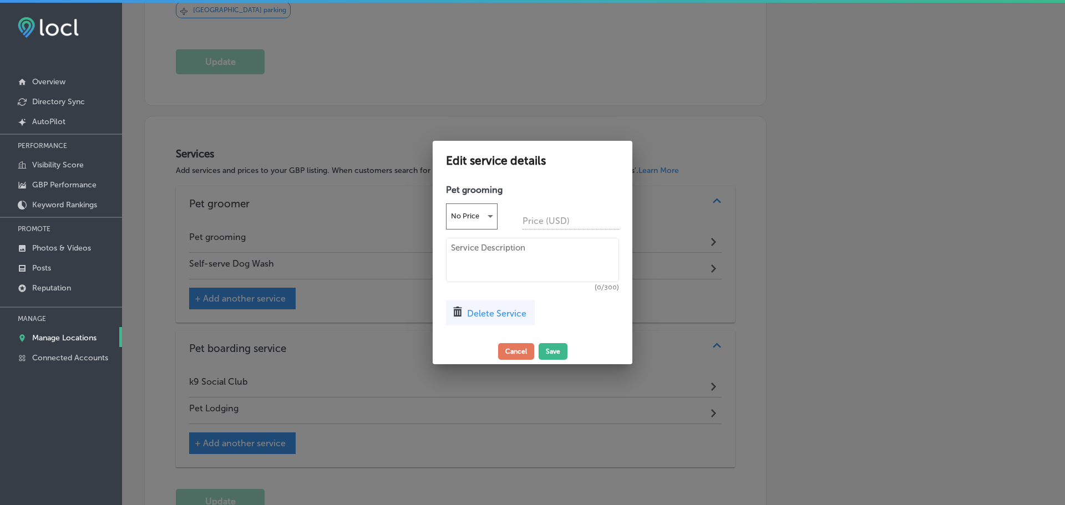
click at [465, 252] on textarea at bounding box center [532, 260] width 173 height 44
paste textarea "We create a luxury spa experience in an environment that is full of comfort & l…"
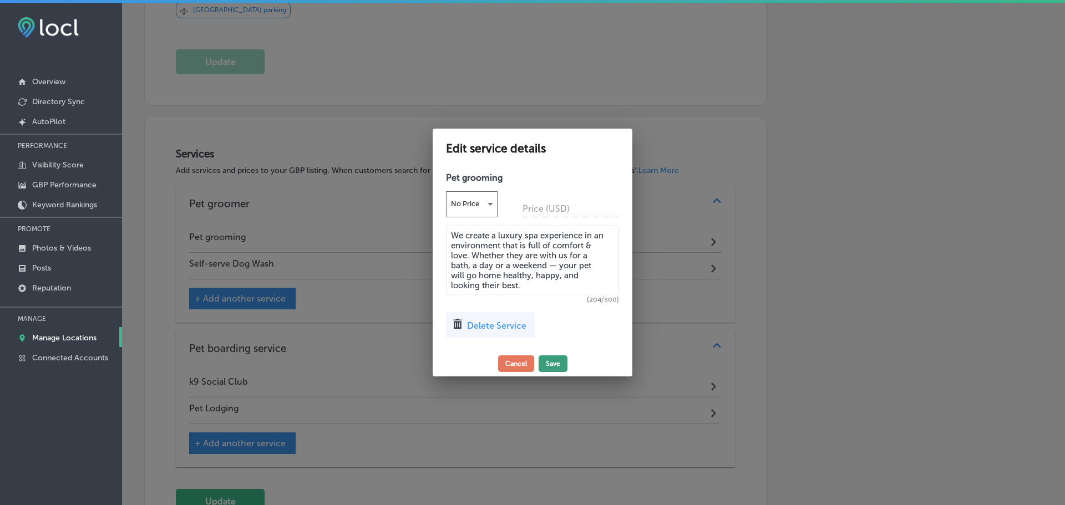
type textarea "We create a luxury spa experience in an environment that is full of comfort & l…"
click at [550, 360] on button "Save" at bounding box center [553, 364] width 29 height 17
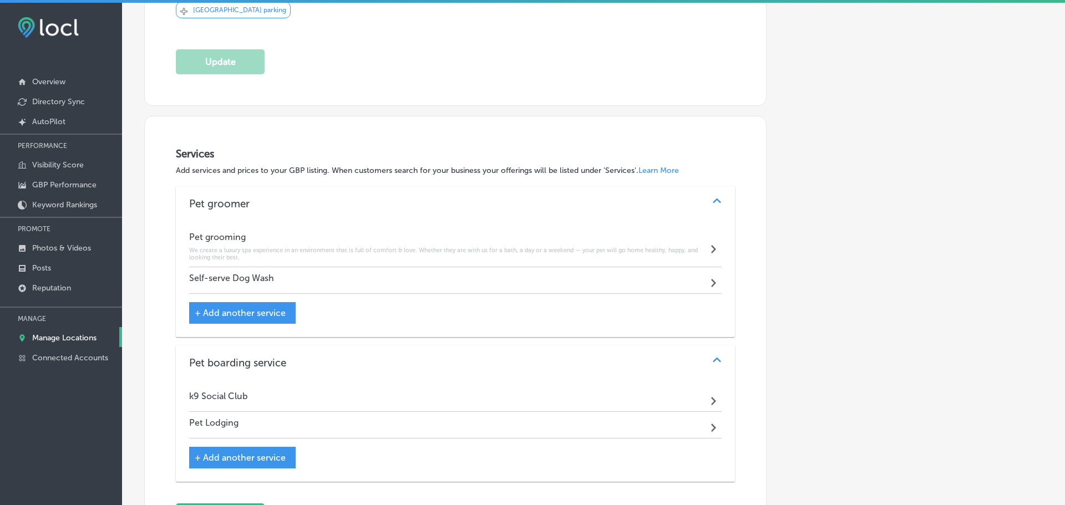
scroll to position [912, 0]
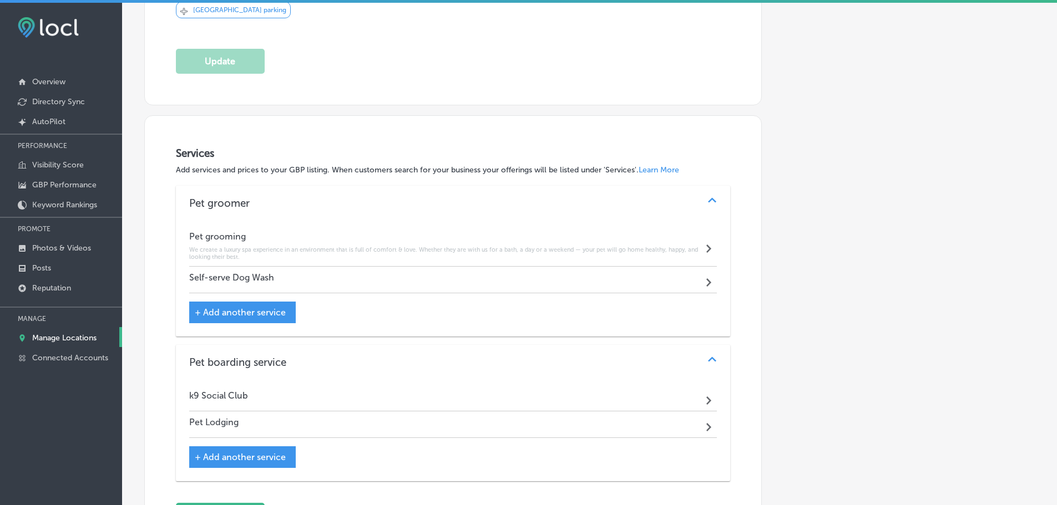
click at [410, 277] on div "Self-serve Dog Wash Path Created with Sketch." at bounding box center [453, 280] width 528 height 27
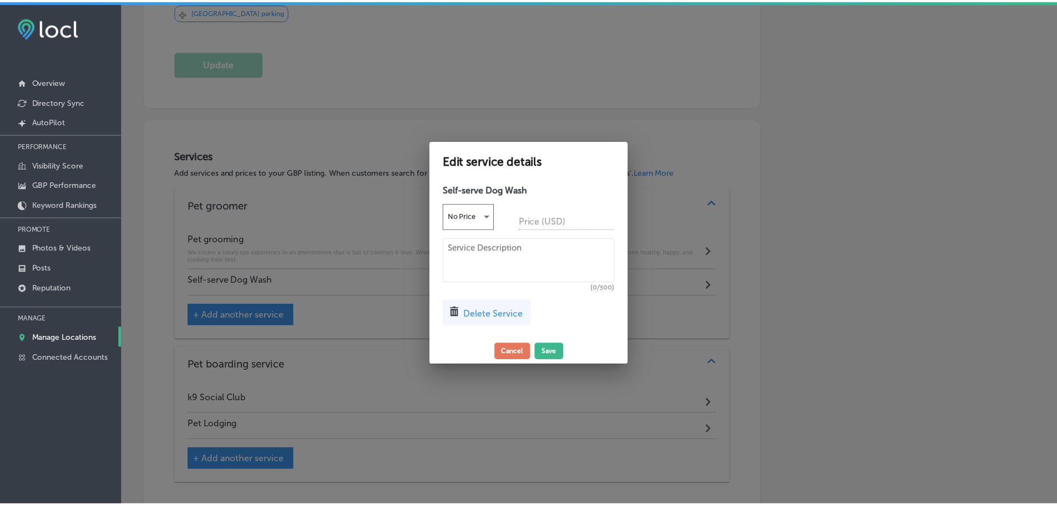
scroll to position [914, 0]
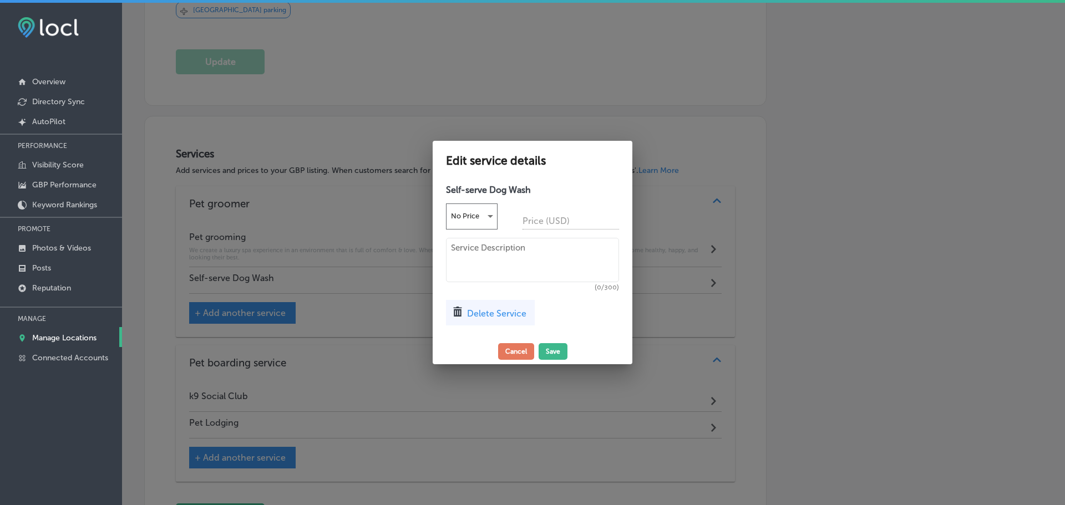
click at [492, 262] on textarea at bounding box center [532, 260] width 173 height 44
paste textarea "Our self serve dog wash is a great way to spend time with your furry family mem…"
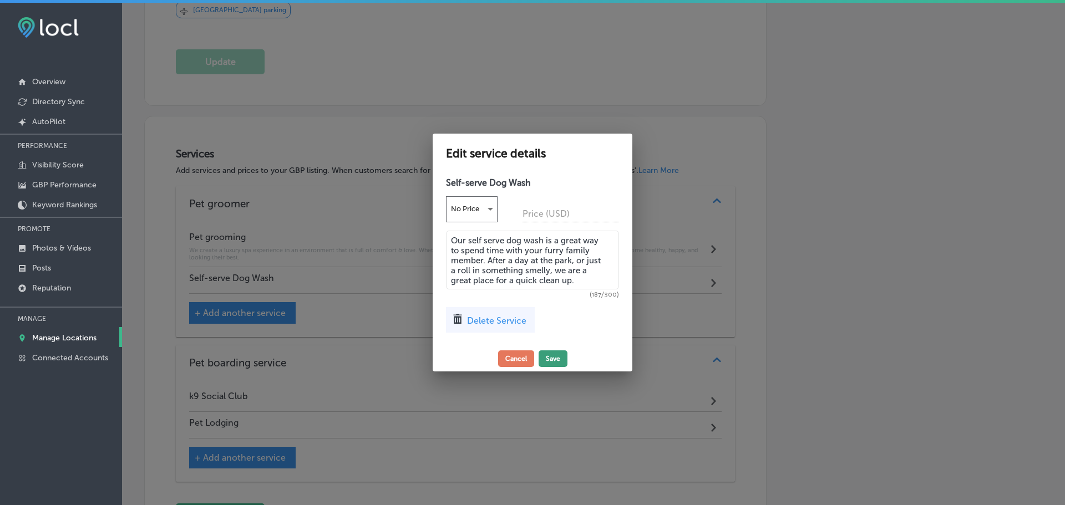
type textarea "Our self serve dog wash is a great way to spend time with your furry family mem…"
click at [552, 354] on button "Save" at bounding box center [553, 359] width 29 height 17
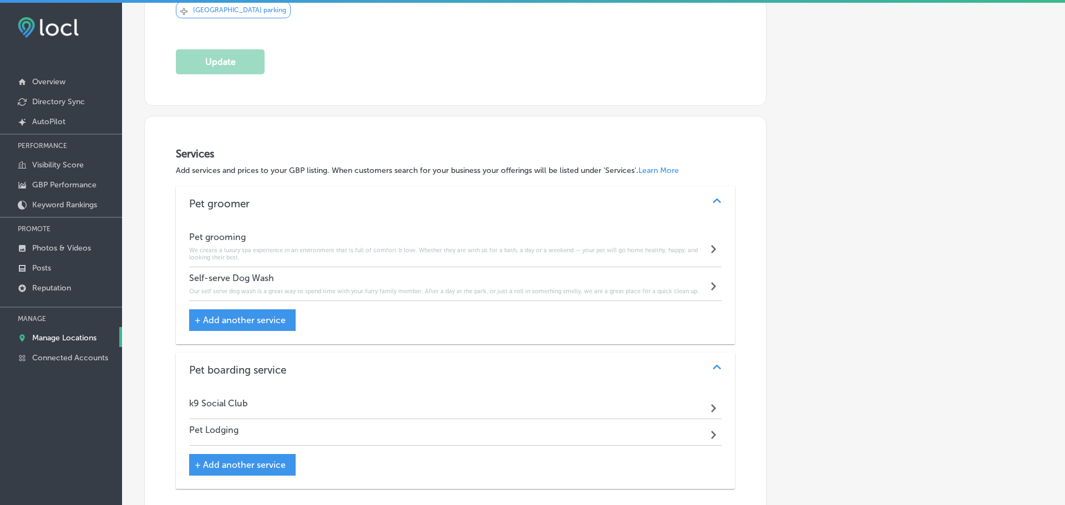
scroll to position [912, 0]
click at [346, 425] on div "Pet Lodging Path Created with Sketch." at bounding box center [453, 432] width 528 height 27
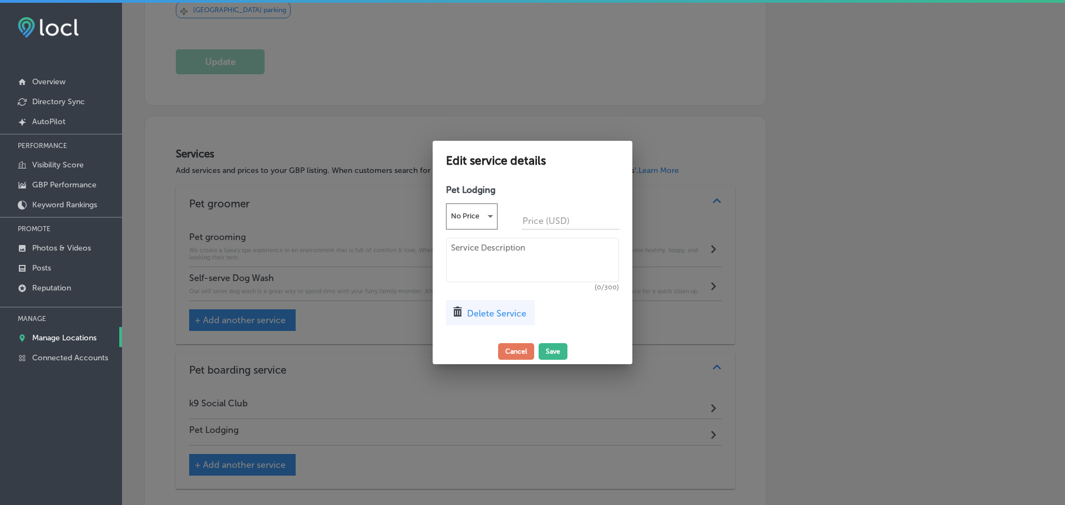
drag, startPoint x: 470, startPoint y: 253, endPoint x: 476, endPoint y: 249, distance: 7.5
click at [470, 253] on textarea at bounding box center [532, 260] width 173 height 44
paste textarea "We’ve built the most comfortable, fun & attentive home away from home a fur bud…"
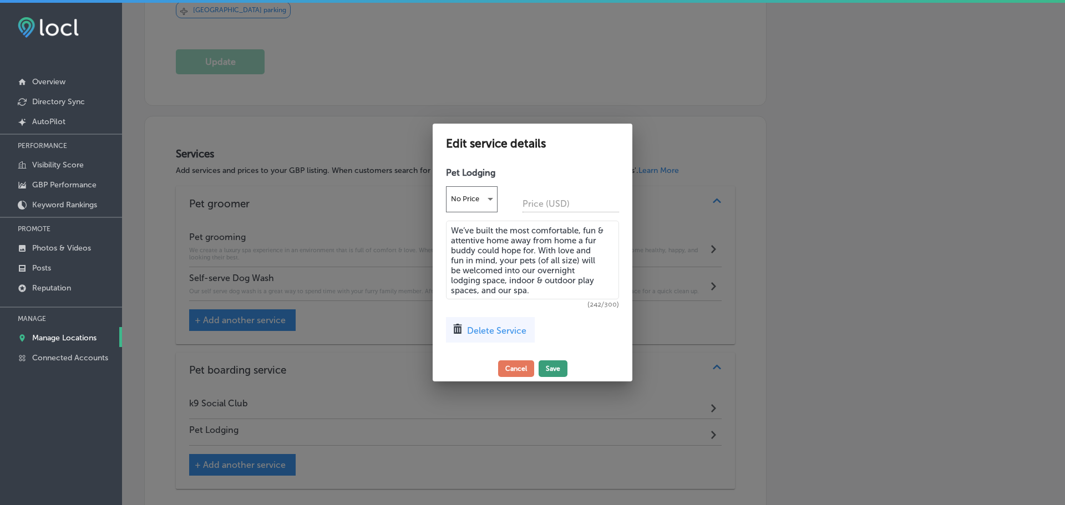
type textarea "We’ve built the most comfortable, fun & attentive home away from home a fur bud…"
click at [550, 366] on button "Save" at bounding box center [553, 369] width 29 height 17
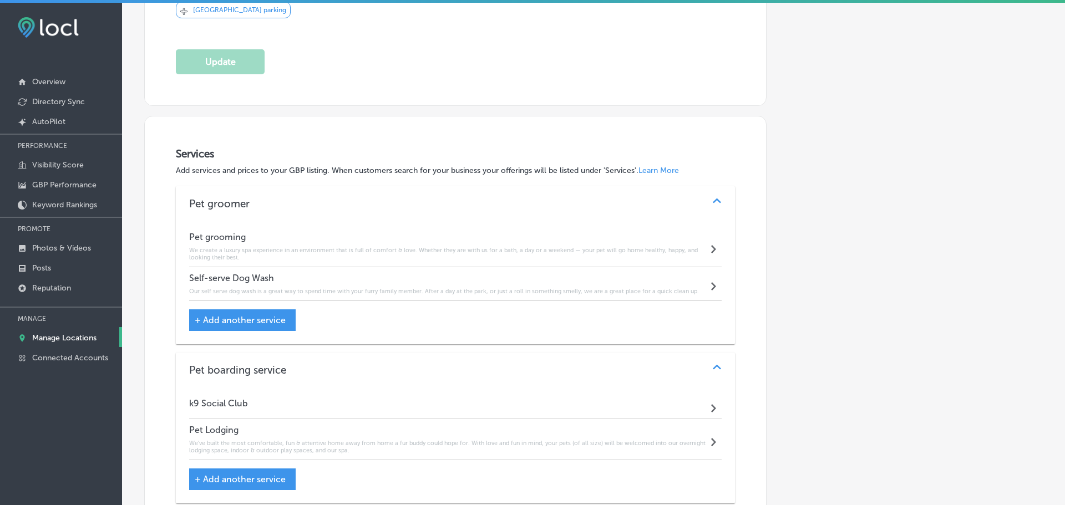
scroll to position [912, 0]
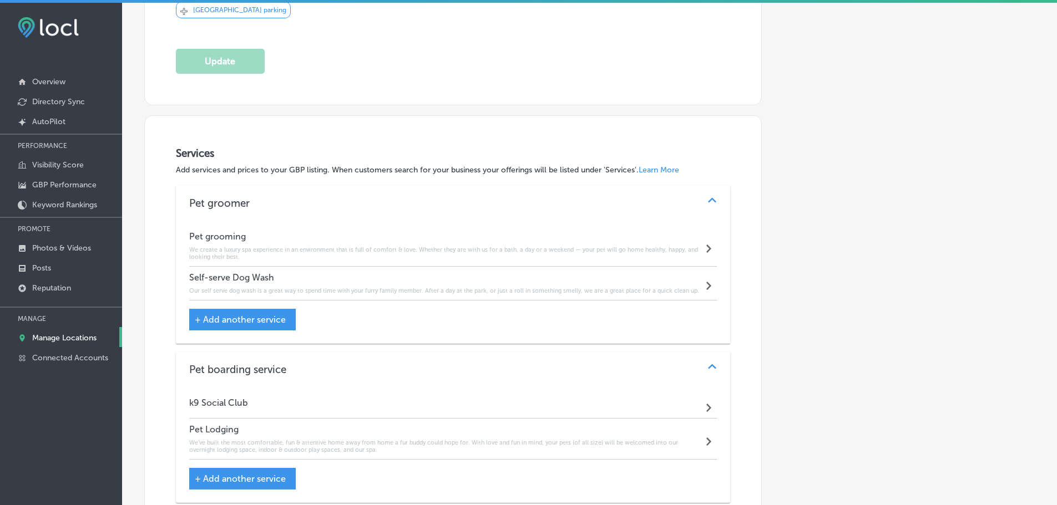
click at [282, 402] on div "k9 Social Club Path Created with Sketch." at bounding box center [453, 405] width 528 height 27
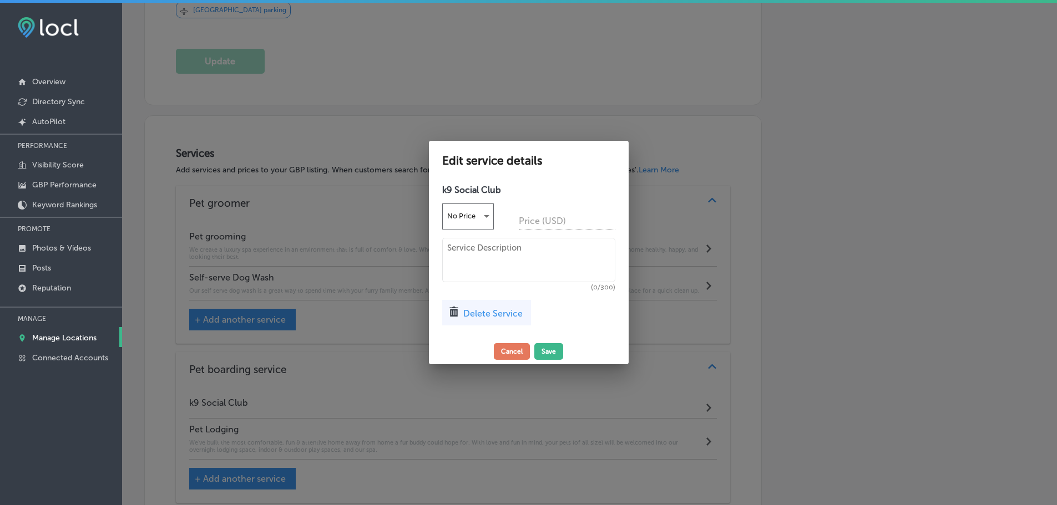
scroll to position [914, 0]
click at [460, 263] on textarea at bounding box center [532, 260] width 173 height 44
paste textarea "aqua dog grooming’s K9 Social Club (aka — Doggy Daycare) is an exclusive social…"
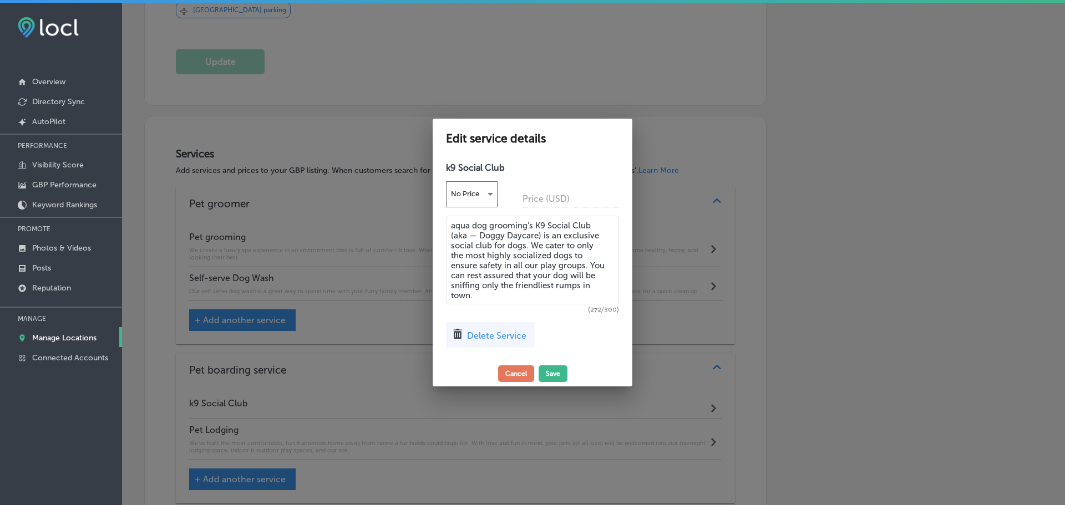
click at [455, 229] on textarea "aqua dog grooming’s K9 Social Club (aka — Doggy Daycare) is an exclusive social…" at bounding box center [532, 260] width 173 height 89
type textarea "Aqua dog grooming’s K9 Social Club (aka — Doggy Daycare) is an exclusive social…"
click at [551, 374] on button "Save" at bounding box center [553, 374] width 29 height 17
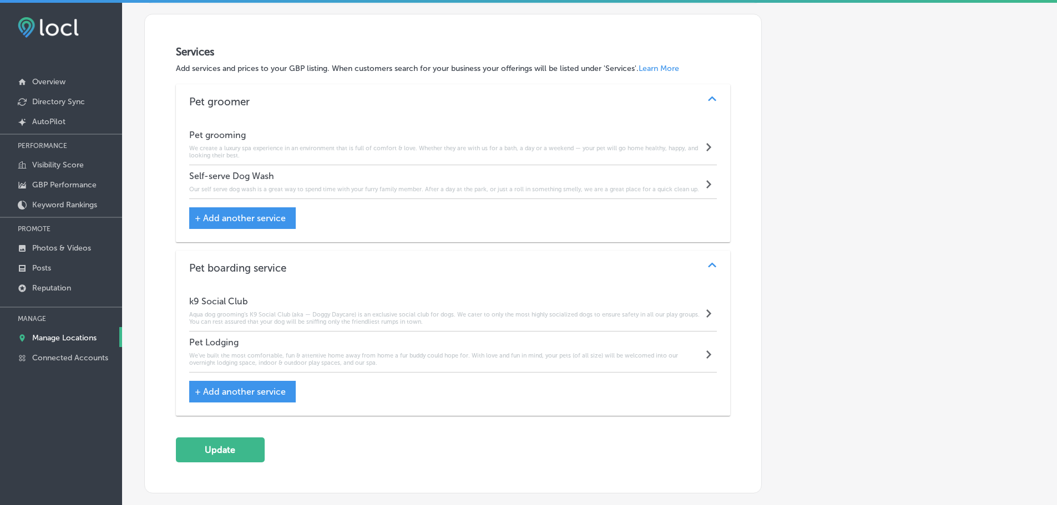
scroll to position [1023, 0]
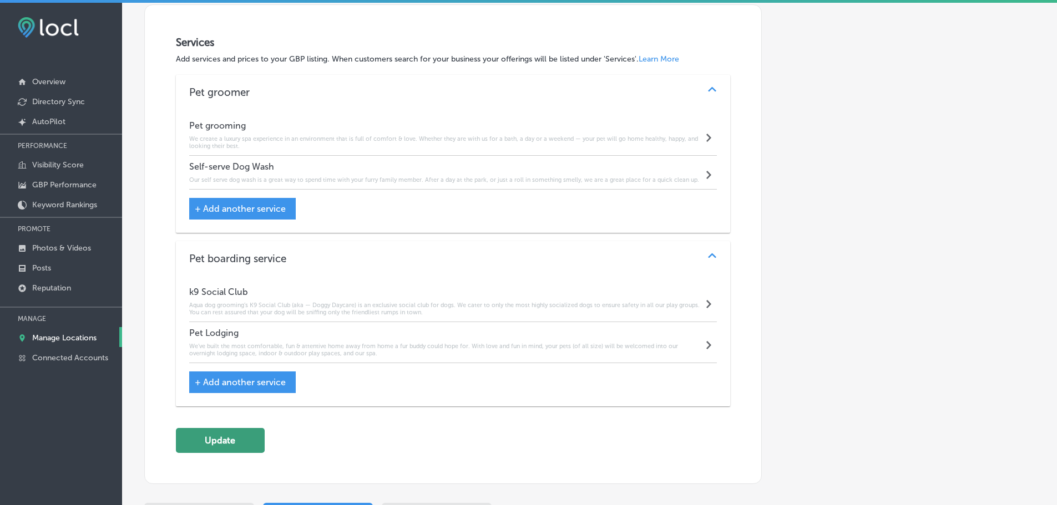
click at [231, 440] on button "Update" at bounding box center [220, 440] width 89 height 25
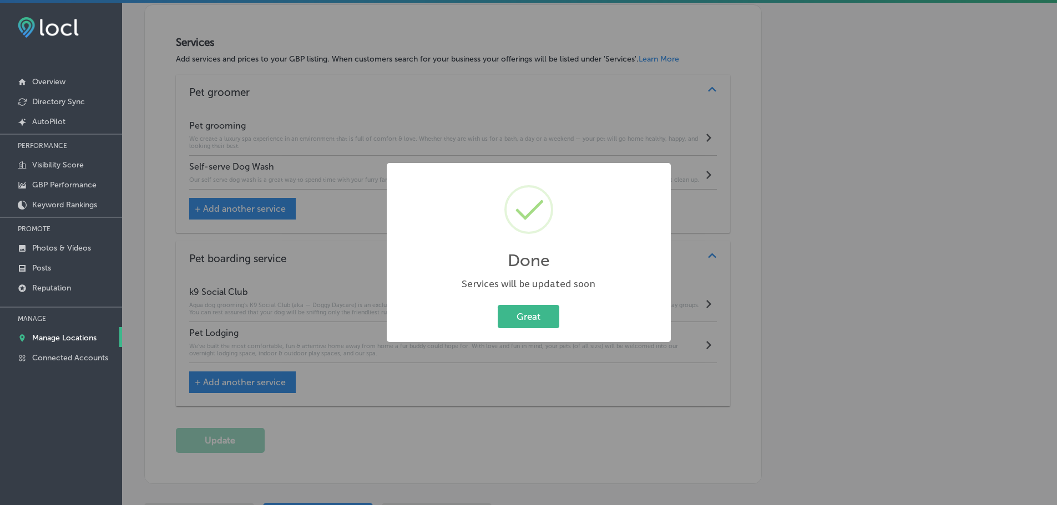
drag, startPoint x: 530, startPoint y: 313, endPoint x: 588, endPoint y: 349, distance: 68.0
click at [530, 312] on button "Great" at bounding box center [529, 316] width 62 height 23
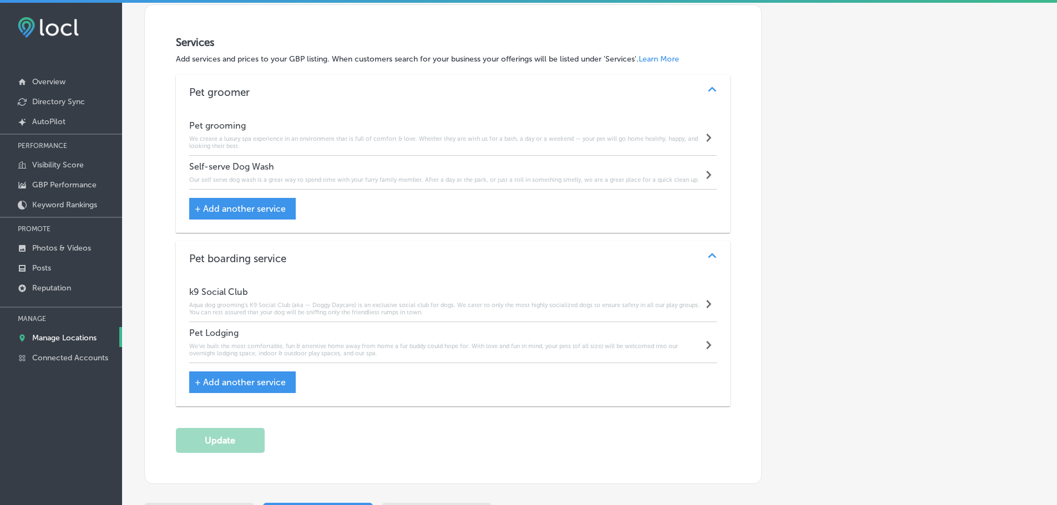
click at [66, 336] on p "Manage Locations" at bounding box center [64, 337] width 64 height 9
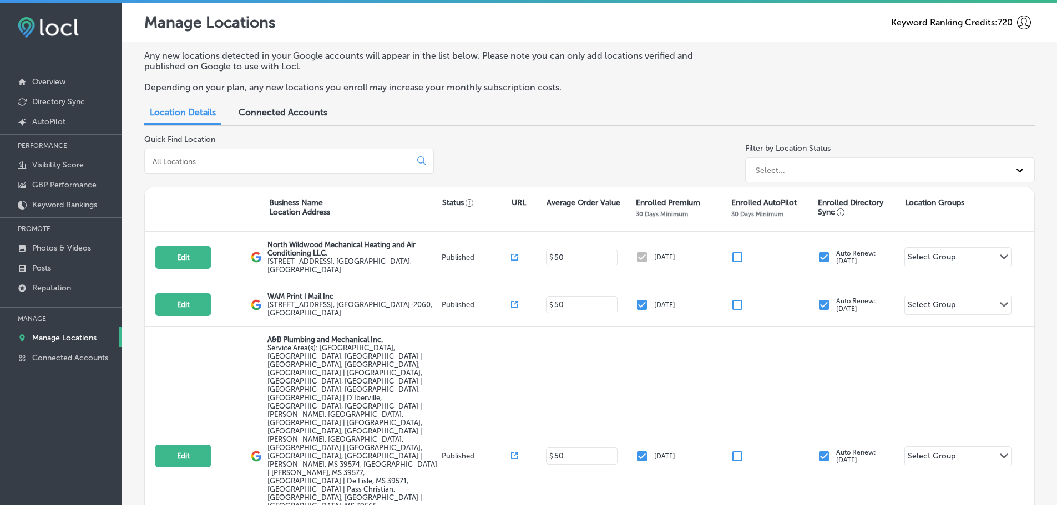
click at [279, 162] on input at bounding box center [279, 161] width 257 height 10
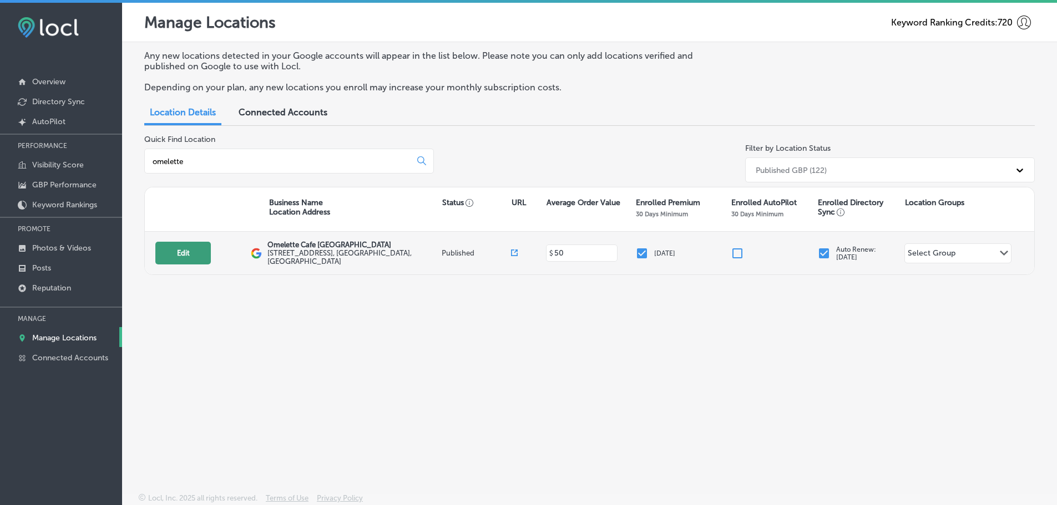
type input "omelette"
click at [191, 256] on button "Edit" at bounding box center [182, 253] width 55 height 23
select select "US"
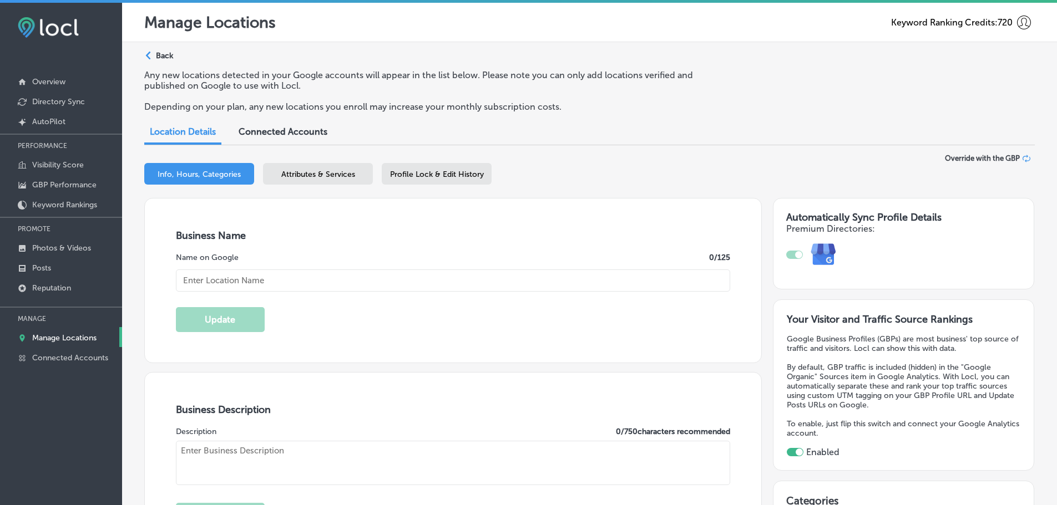
checkbox input "true"
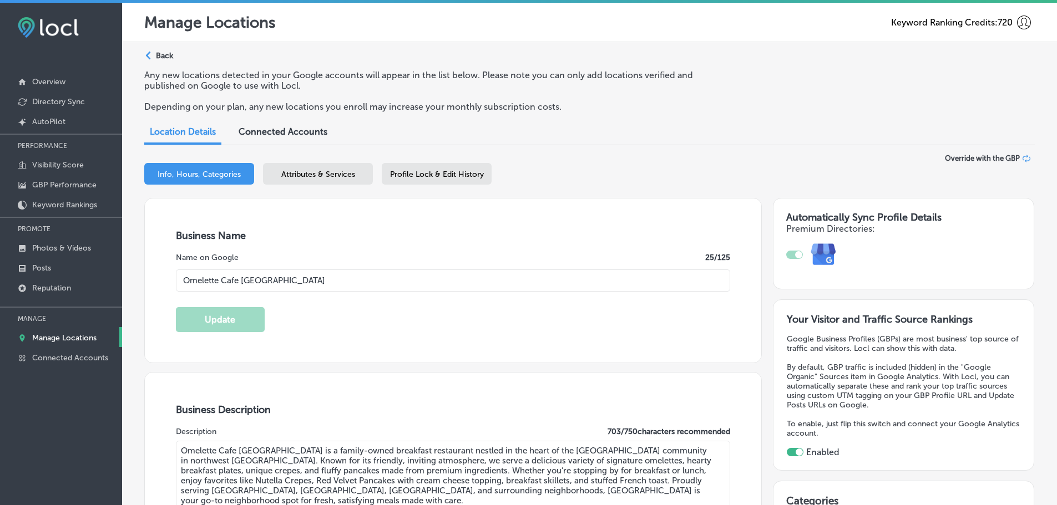
click at [305, 178] on span "Attributes & Services" at bounding box center [318, 174] width 74 height 9
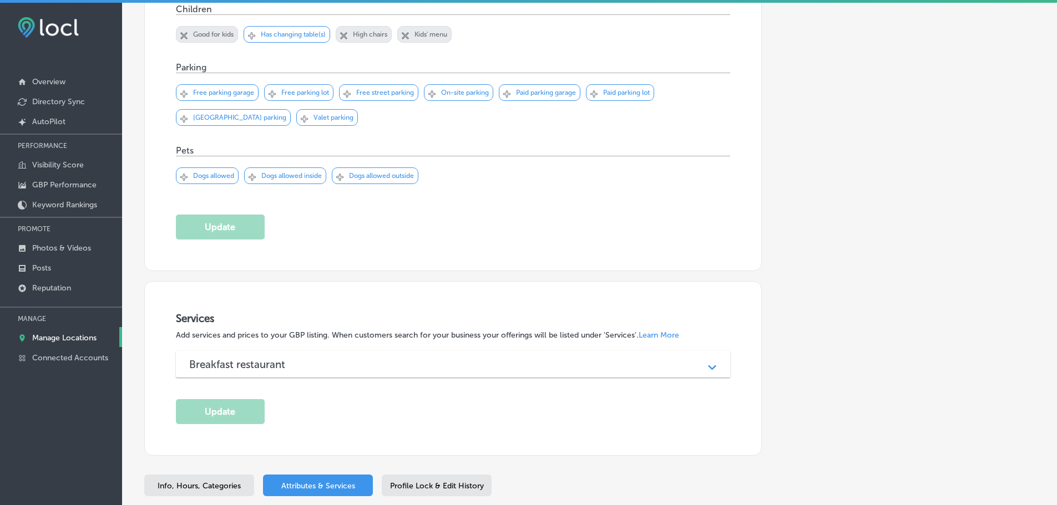
scroll to position [1109, 0]
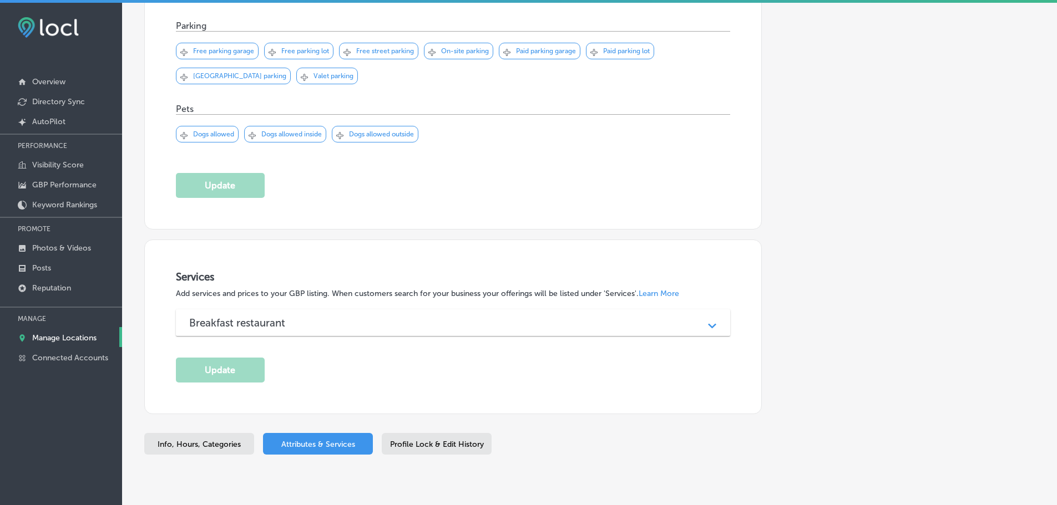
click at [550, 322] on div "Breakfast restaurant" at bounding box center [453, 323] width 528 height 13
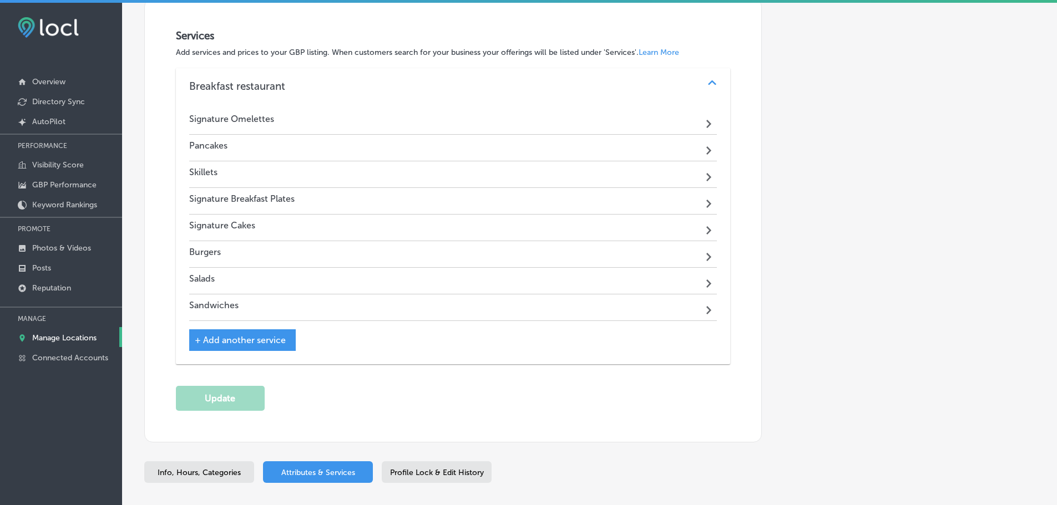
scroll to position [1331, 0]
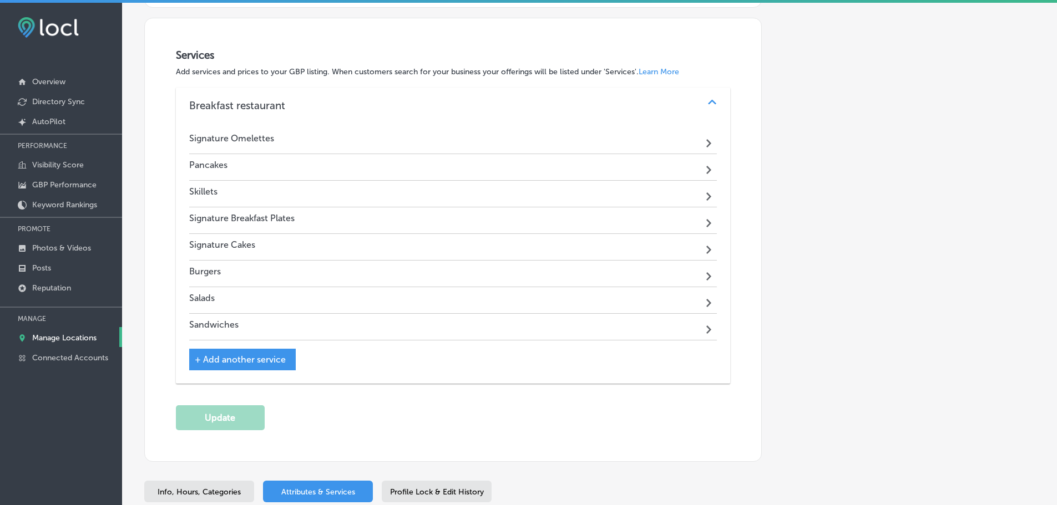
click at [387, 324] on div "Sandwiches Path Created with Sketch." at bounding box center [453, 327] width 528 height 27
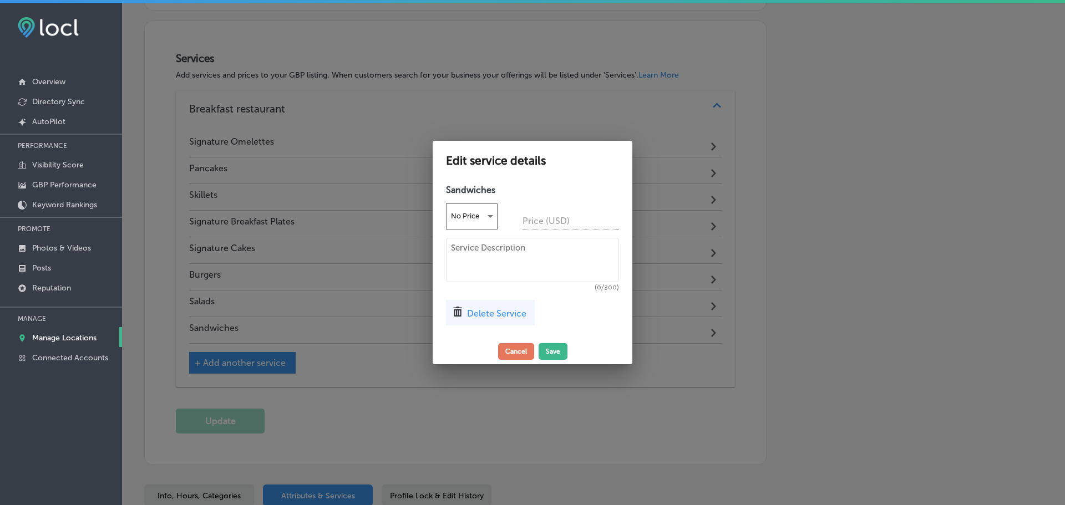
click at [509, 247] on textarea at bounding box center [532, 260] width 173 height 44
paste textarea "Served with our fr esh Potato Spuds"
click at [523, 248] on textarea "Served with our fr esh Potato Spuds" at bounding box center [532, 260] width 173 height 44
type textarea "Served with our fresh Potato Spuds"
click at [555, 349] on button "Save" at bounding box center [553, 351] width 29 height 17
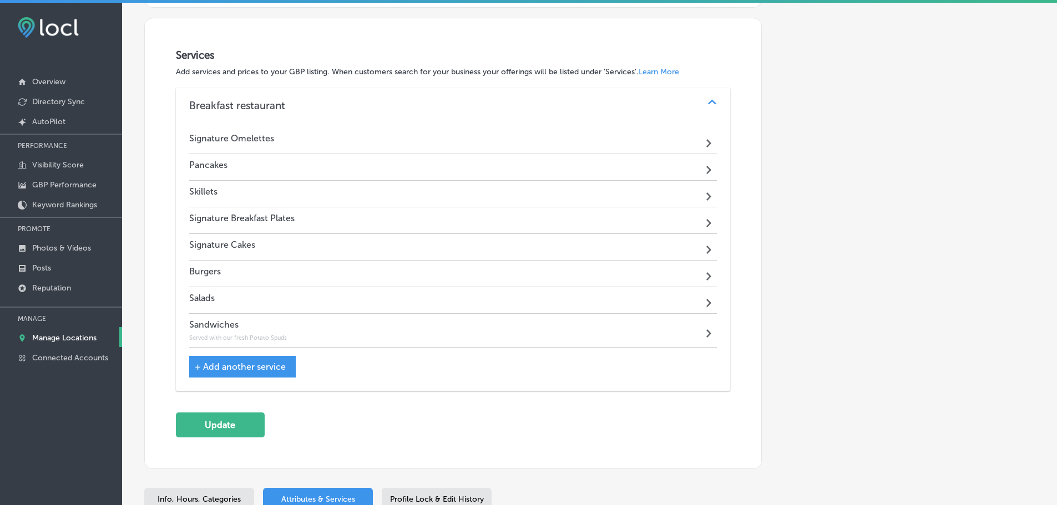
click at [568, 305] on div "Salads Path Created with Sketch." at bounding box center [453, 300] width 528 height 27
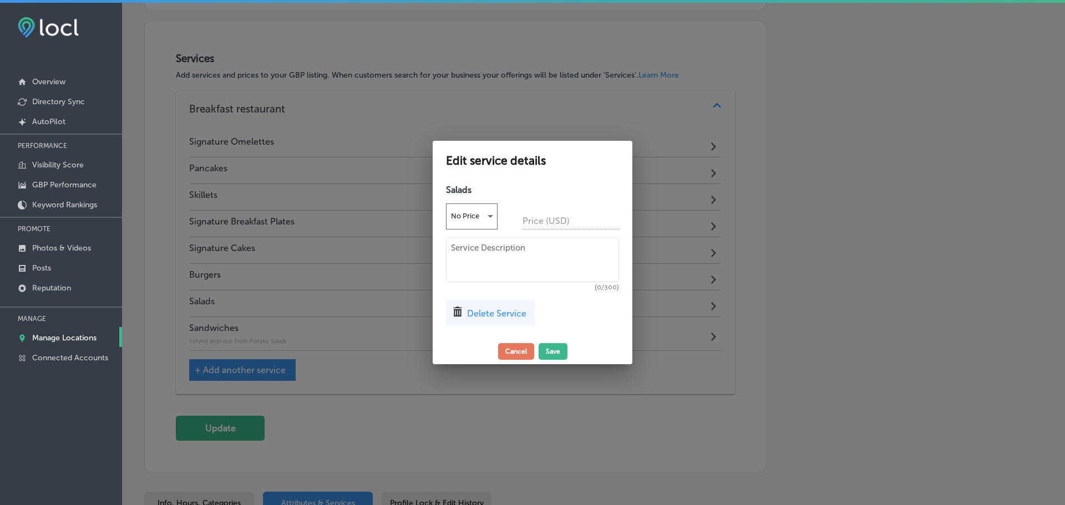
click at [509, 261] on textarea at bounding box center [532, 260] width 173 height 44
paste textarea "Your choice - 1,000, Blue Cheese, Ranch, Honey Mustard, House Italian"
type textarea "Your choice - 1,000, Blue Cheese, Ranch, Honey Mustard, House Italian."
click at [557, 353] on button "Save" at bounding box center [553, 351] width 29 height 17
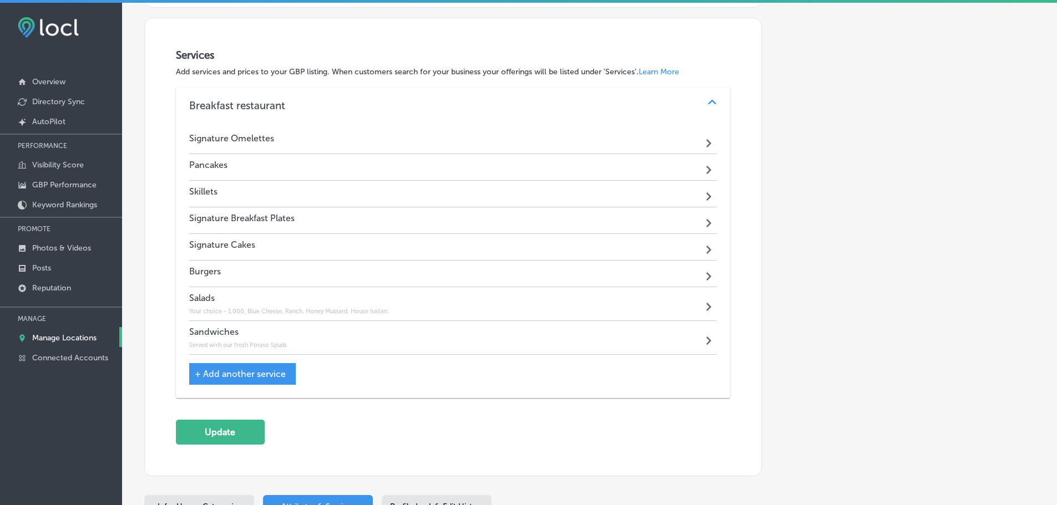
click at [430, 270] on div "Burgers Path Created with Sketch." at bounding box center [453, 274] width 528 height 27
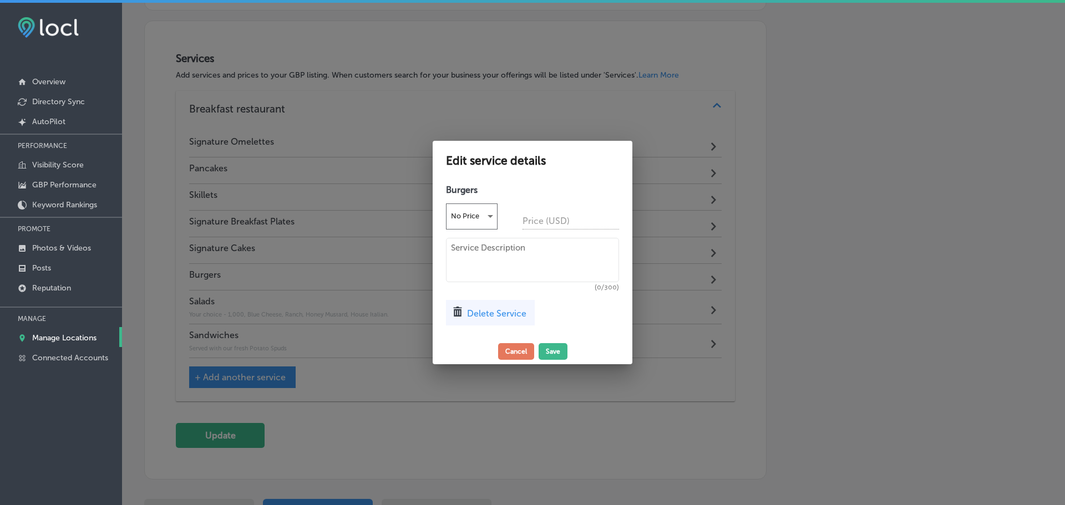
click at [486, 238] on textarea at bounding box center [532, 260] width 173 height 44
paste textarea "Served on Fr esh Old Fashioned Bun. All Burgers Full1⁄2lb. of Fr esh Lean Angus…"
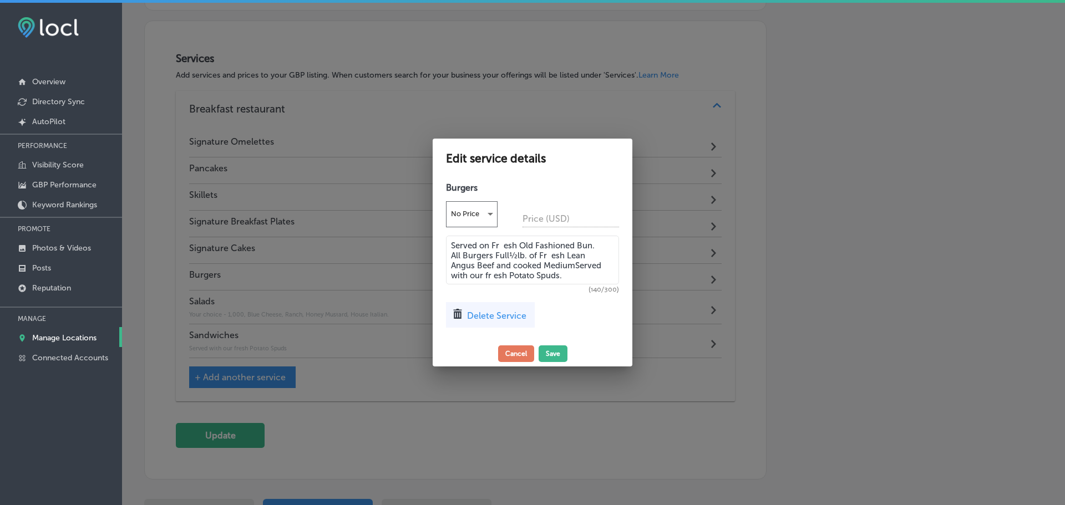
click at [576, 265] on textarea "Served on Fr esh Old Fashioned Bun. All Burgers Full1⁄2lb. of Fr esh Lean Angus…" at bounding box center [532, 260] width 173 height 49
click at [549, 255] on textarea "Served on Fr esh Old Fashioned Bun. All Burgers Full1⁄2lb. of Fr esh Lean Angus…" at bounding box center [532, 260] width 173 height 49
click at [505, 246] on textarea "Served on Fr esh Old Fashioned Bun. All Burgers Full1⁄2lb. of Fresh Lean Angus …" at bounding box center [532, 260] width 173 height 49
click at [475, 278] on textarea "Served on Fresh Old Fashioned Bun. All Burgers Full1⁄2lb. of Fresh Lean Angus B…" at bounding box center [532, 260] width 173 height 49
type textarea "Served on Fresh Old Fashioned Bun. All Burgers Full1⁄2lb. of Fresh Lean Angus B…"
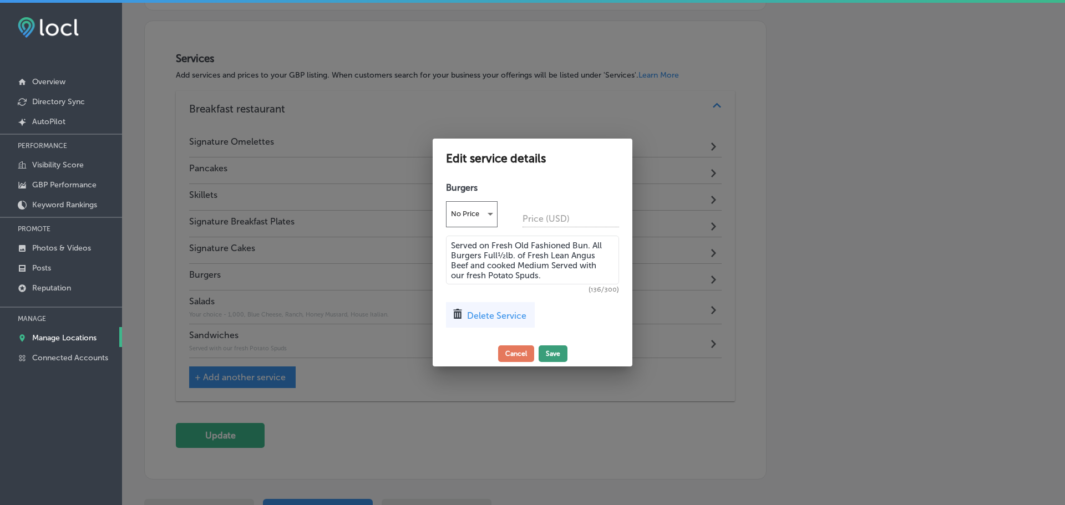
click at [555, 354] on button "Save" at bounding box center [553, 354] width 29 height 17
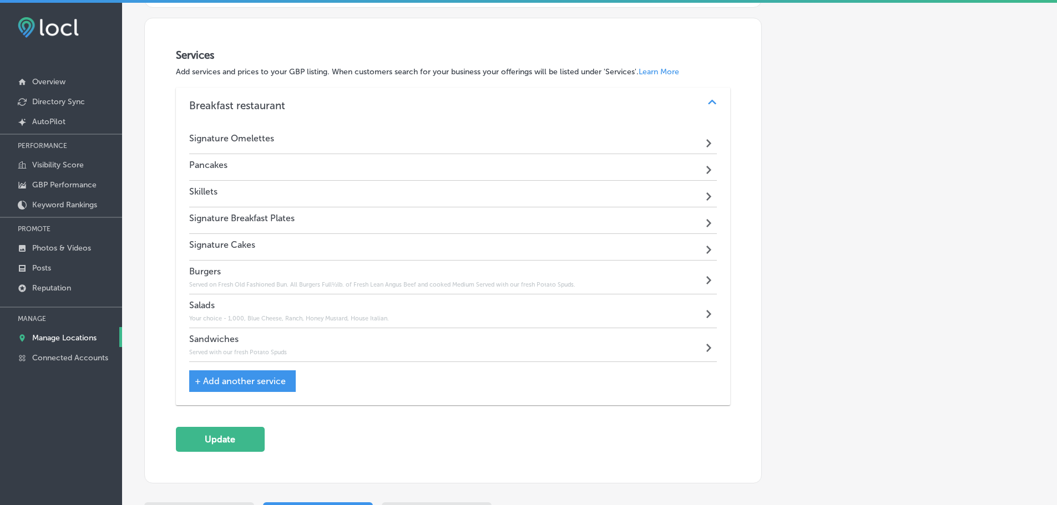
click at [503, 189] on div "Skillets Path Created with Sketch." at bounding box center [453, 194] width 528 height 27
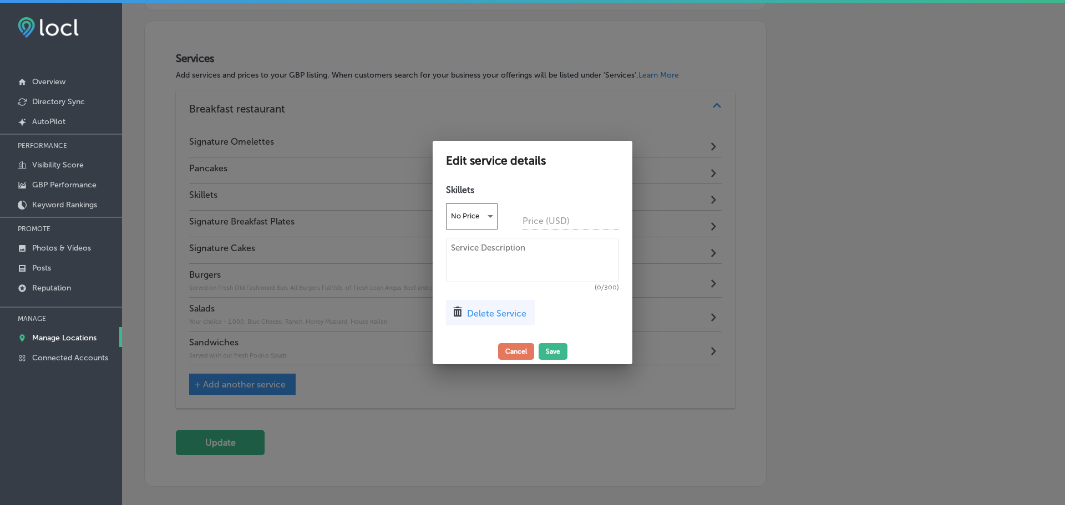
click at [485, 245] on textarea at bounding box center [532, 260] width 173 height 44
paste textarea "All skillets are layered with fresh hash browns topped with 2 large USDA certif…"
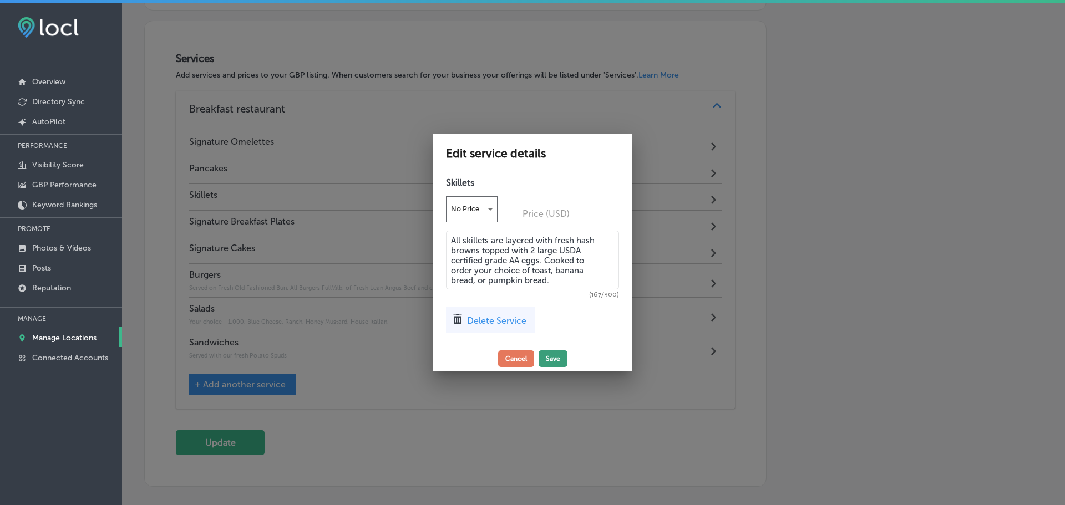
type textarea "All skillets are layered with fresh hash browns topped with 2 large USDA certif…"
click at [553, 358] on button "Save" at bounding box center [553, 359] width 29 height 17
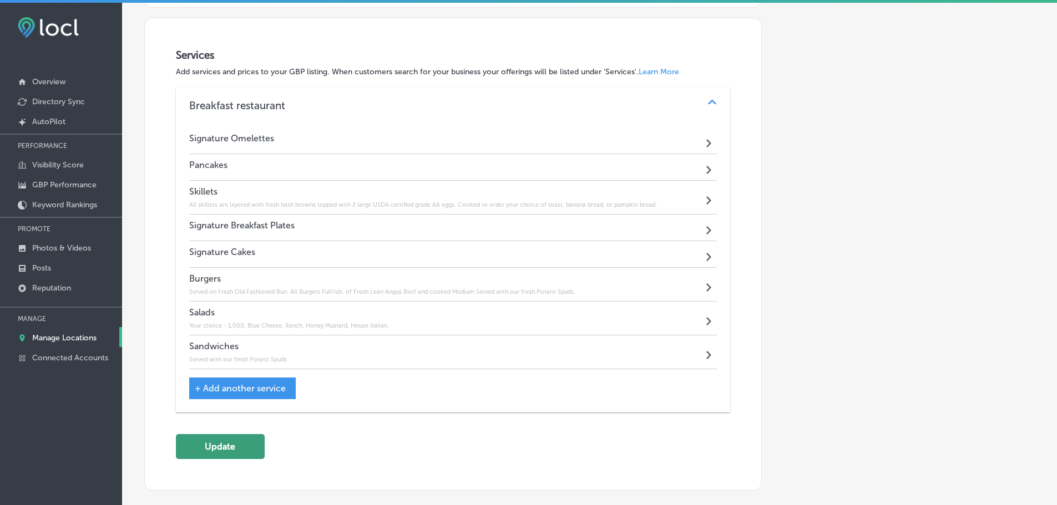
click at [248, 443] on button "Update" at bounding box center [220, 446] width 89 height 25
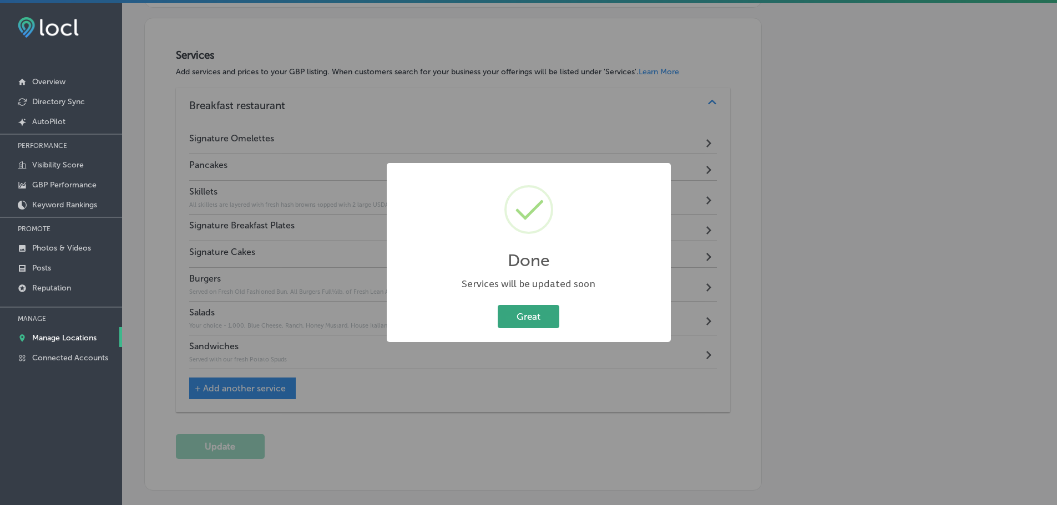
click at [532, 324] on button "Great" at bounding box center [529, 316] width 62 height 23
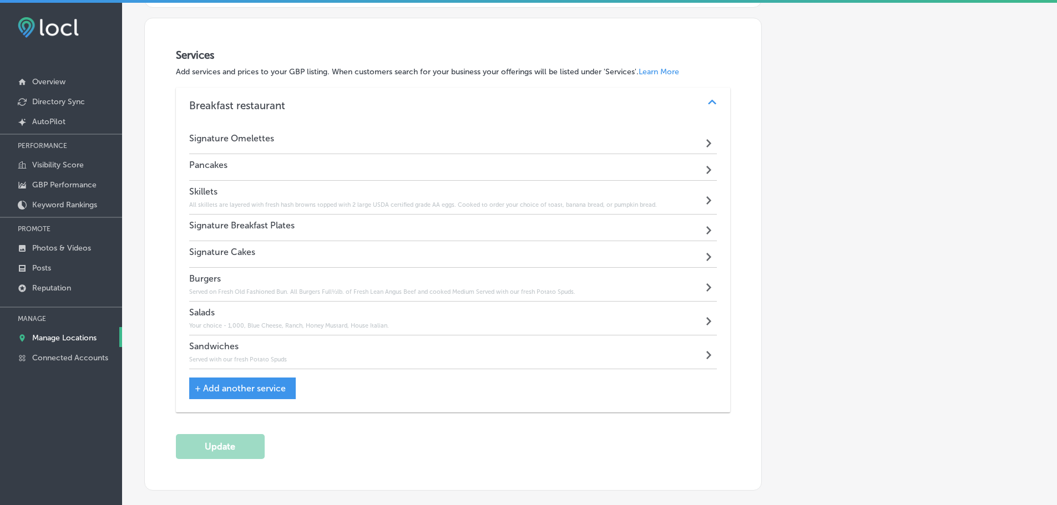
click at [67, 337] on p "Manage Locations" at bounding box center [64, 337] width 64 height 9
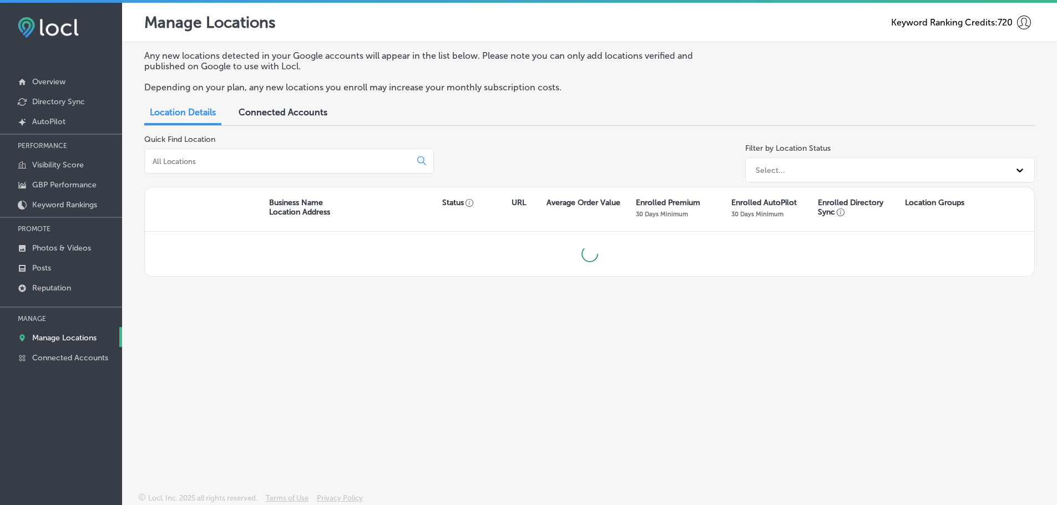
click at [285, 166] on input at bounding box center [279, 161] width 257 height 10
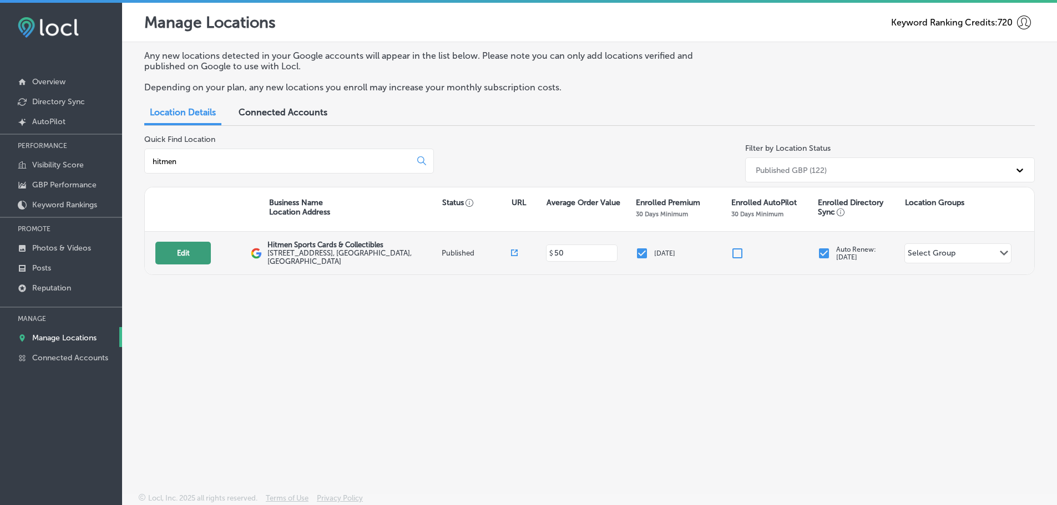
type input "hitmen"
click at [177, 256] on button "Edit" at bounding box center [182, 253] width 55 height 23
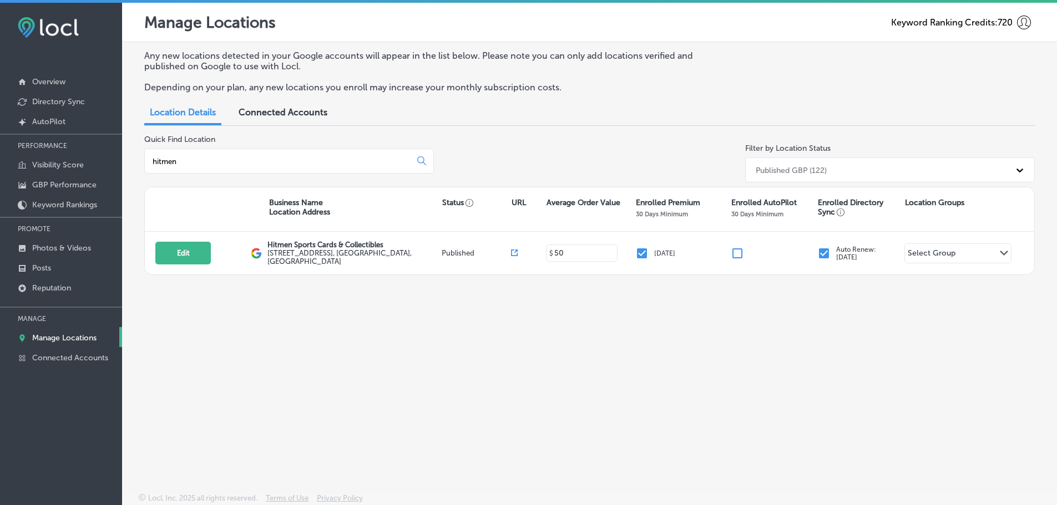
select select "US"
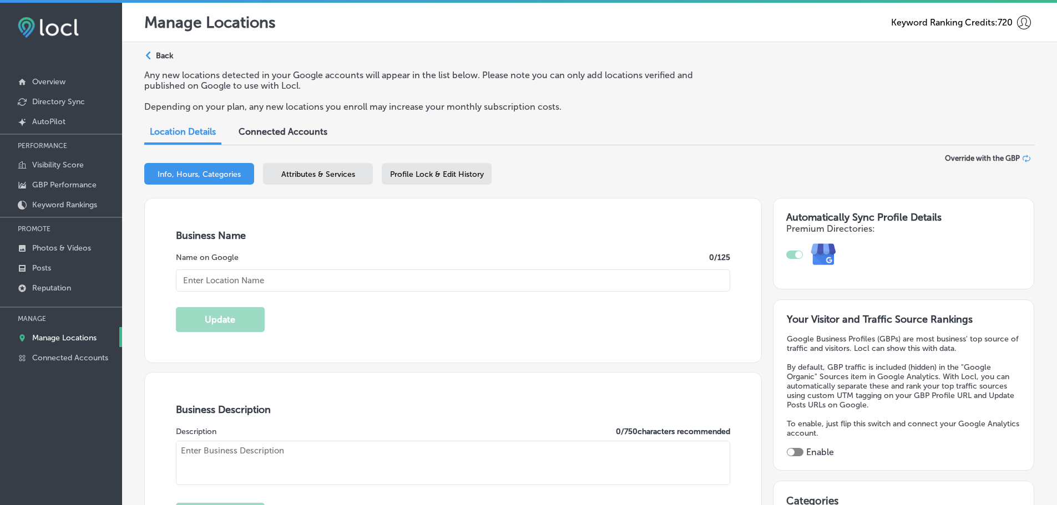
checkbox input "true"
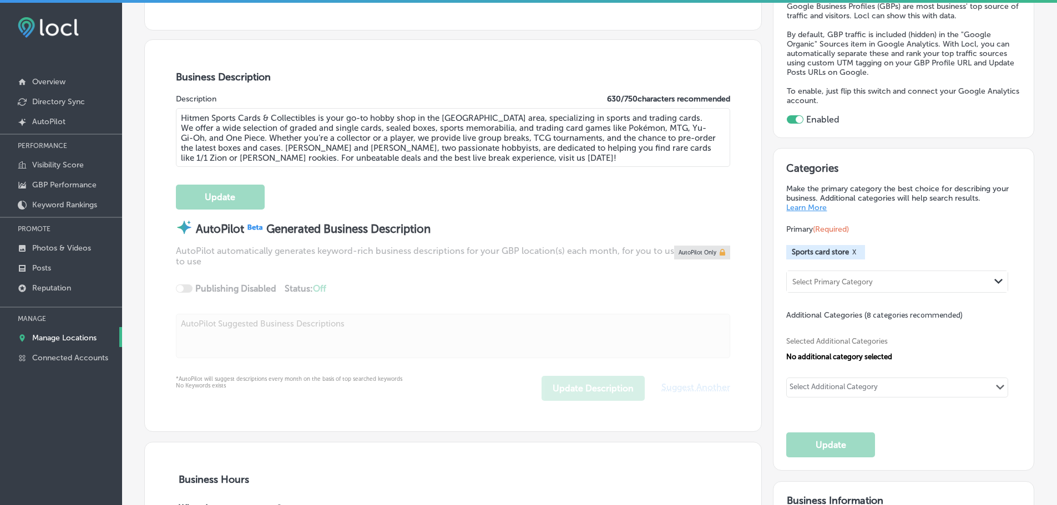
type input "Hitmen Sports Cards & Collectibles"
type textarea "Hitmen Sports Cards & Collectibles is your go-to hobby shop in the [GEOGRAPHIC_…"
type input "[STREET_ADDRESS]"
type input "Suite 105"
type input "[GEOGRAPHIC_DATA]"
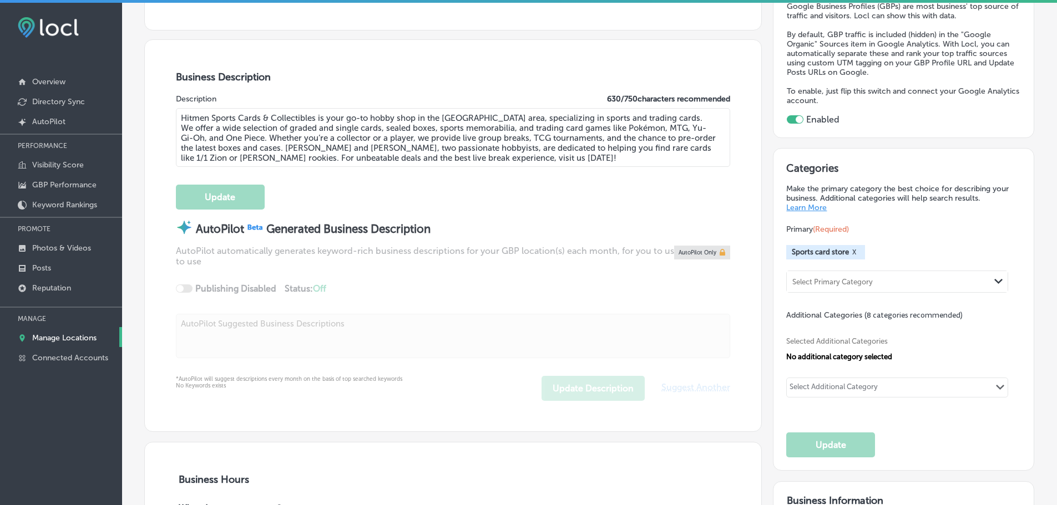
type input "21050"
type input "US"
type input "[URL][DOMAIN_NAME]"
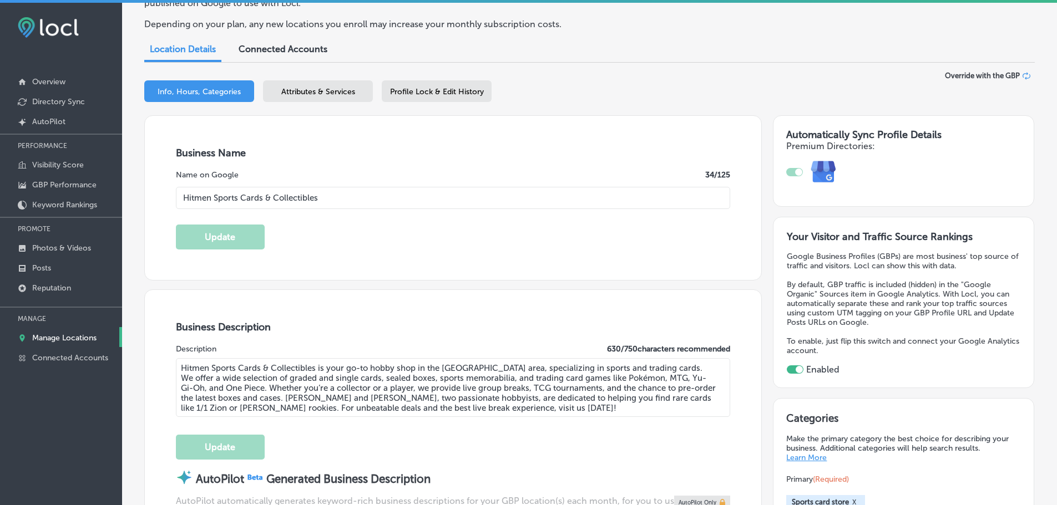
scroll to position [55, 0]
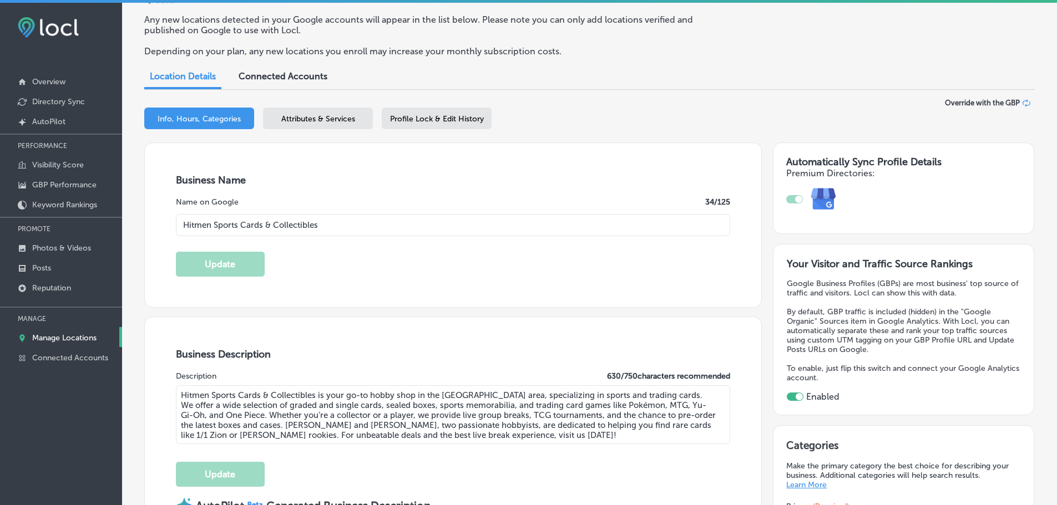
click at [326, 128] on div "Attributes & Services" at bounding box center [318, 119] width 110 height 22
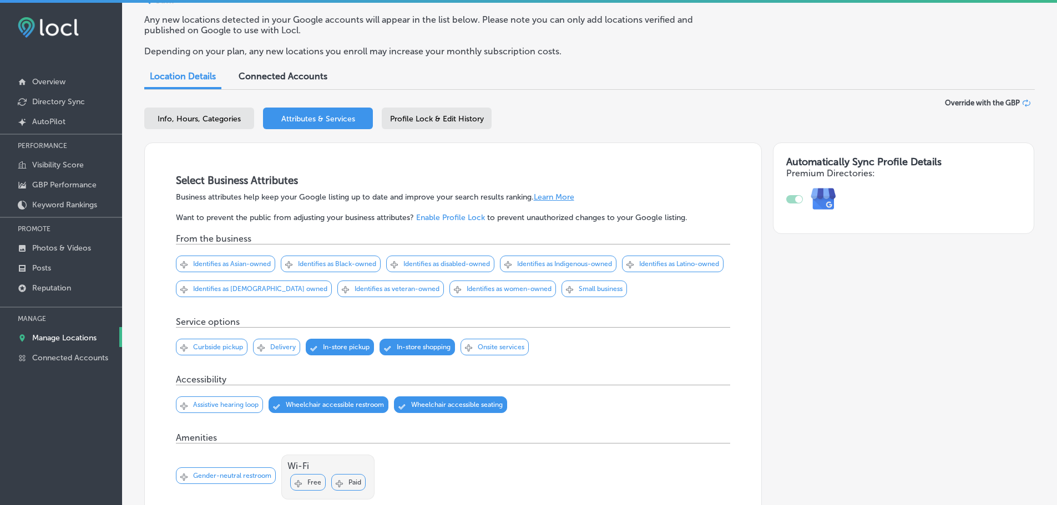
click at [551, 291] on p "Identifies as women-owned" at bounding box center [508, 289] width 85 height 8
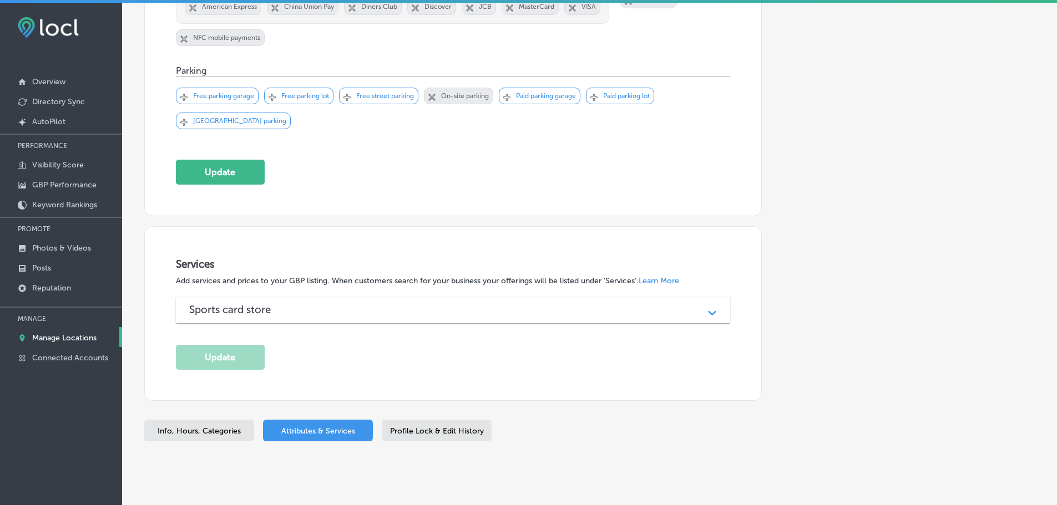
scroll to position [835, 0]
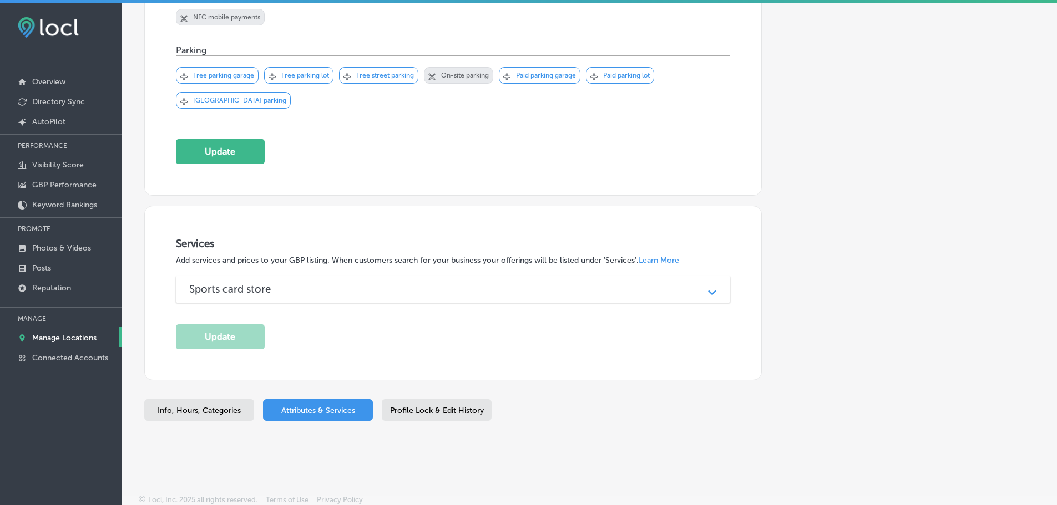
click at [708, 290] on polygon at bounding box center [712, 292] width 8 height 5
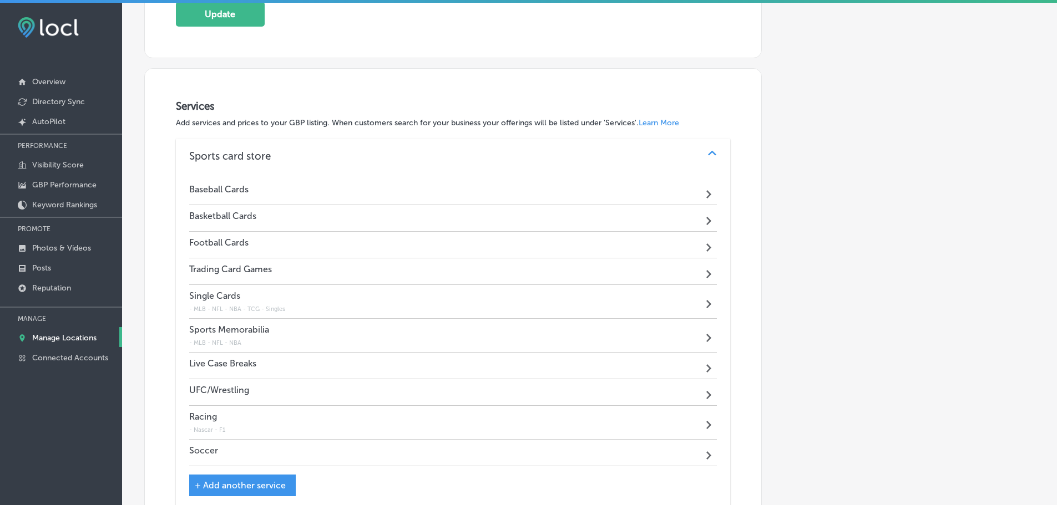
scroll to position [1057, 0]
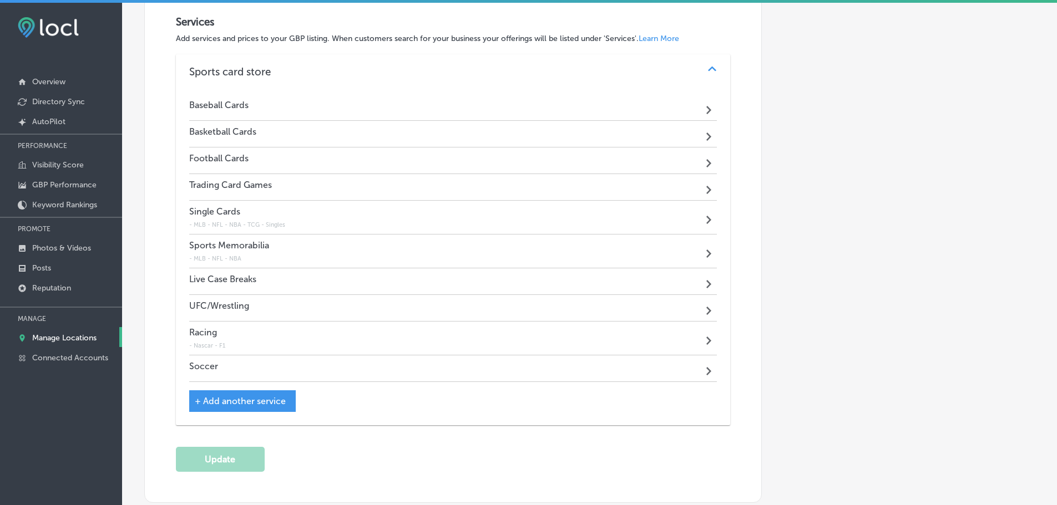
click at [68, 333] on link "Manage Locations" at bounding box center [61, 337] width 122 height 20
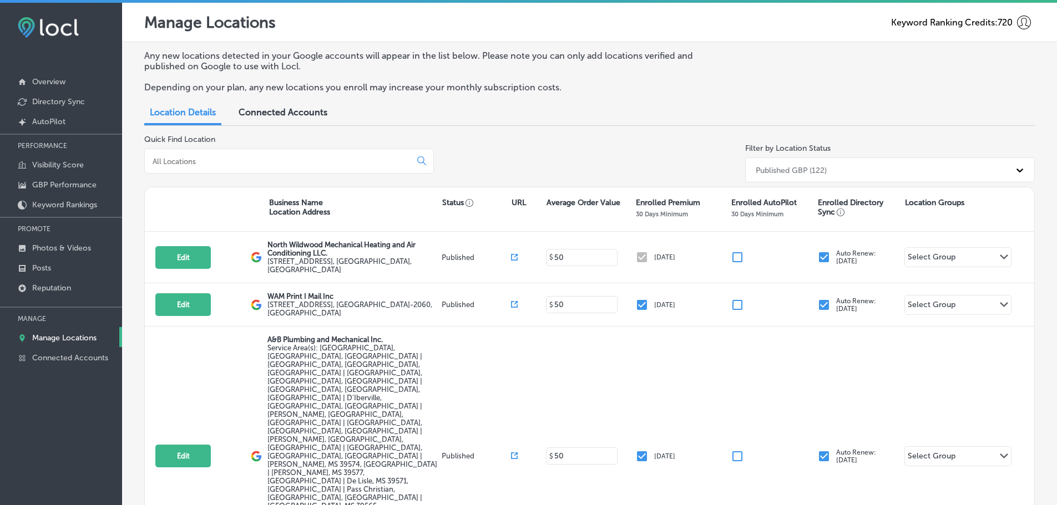
click at [280, 164] on input at bounding box center [279, 161] width 257 height 10
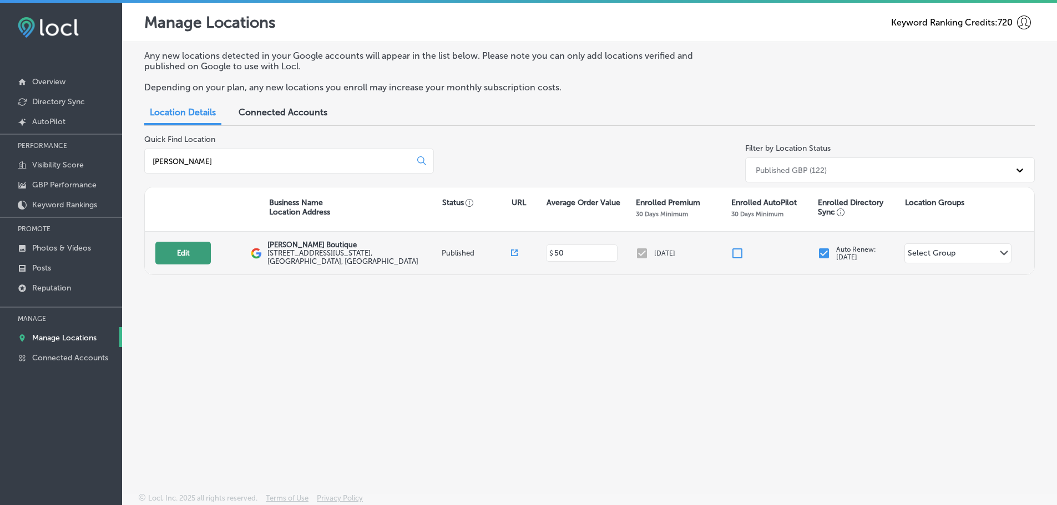
type input "[PERSON_NAME]"
click at [191, 253] on button "Edit" at bounding box center [182, 253] width 55 height 23
select select "US"
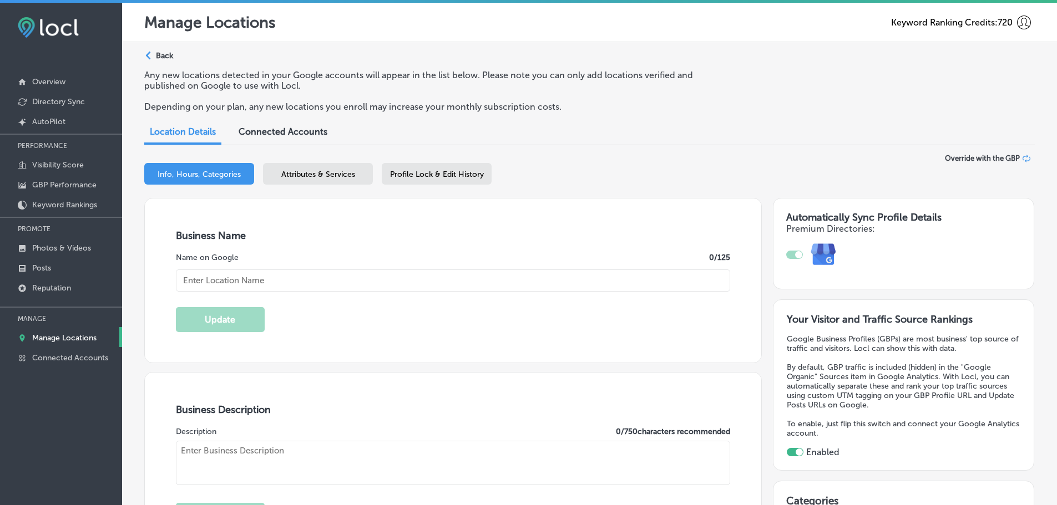
checkbox input "true"
type input "[PERSON_NAME] Boutique"
type input "[STREET_ADDRESS][US_STATE]"
type input "[GEOGRAPHIC_DATA]"
type input "39564"
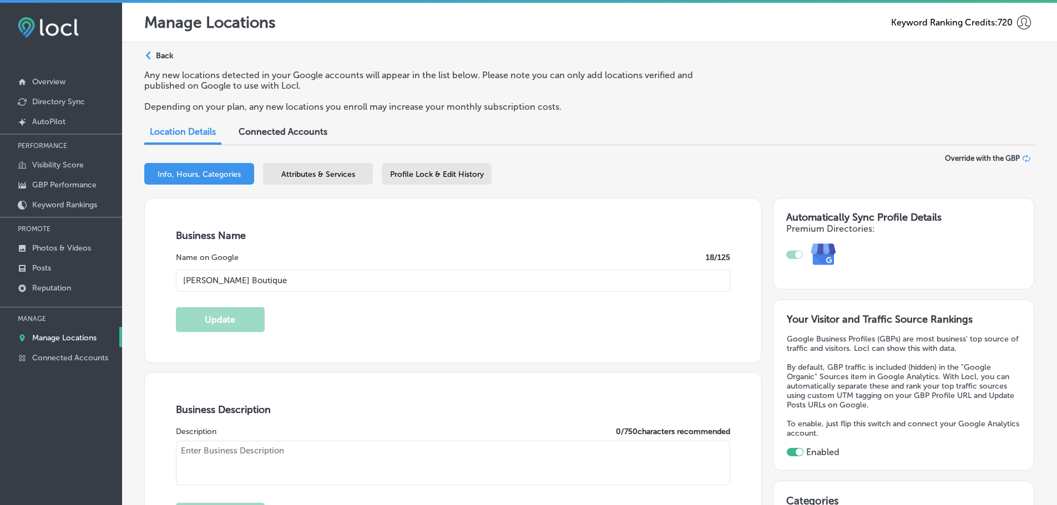
type input "US"
type input "[URL][DOMAIN_NAME]"
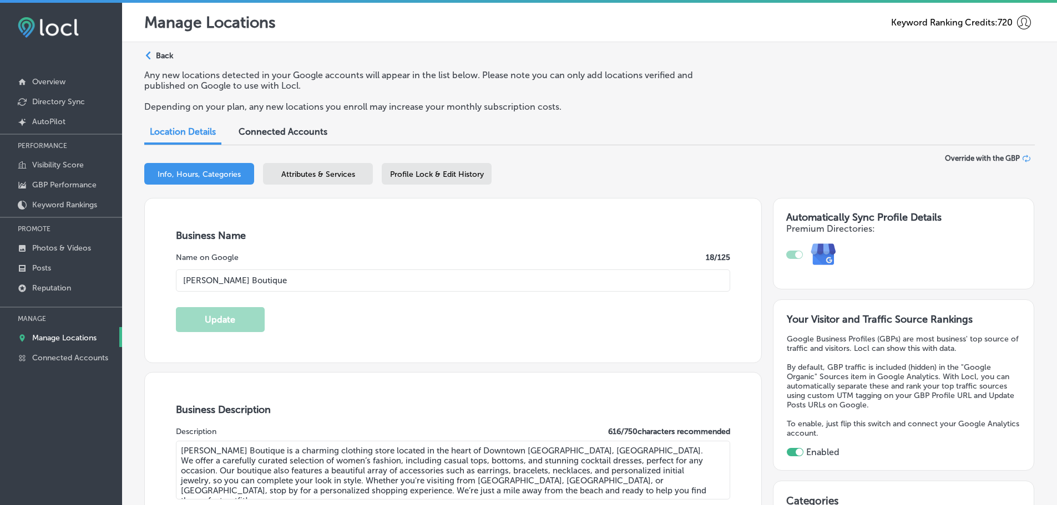
type textarea "[PERSON_NAME] Boutique is a charming clothing store located in the heart of Dow…"
type input "[PHONE_NUMBER]"
click at [298, 171] on span "Attributes & Services" at bounding box center [318, 174] width 74 height 9
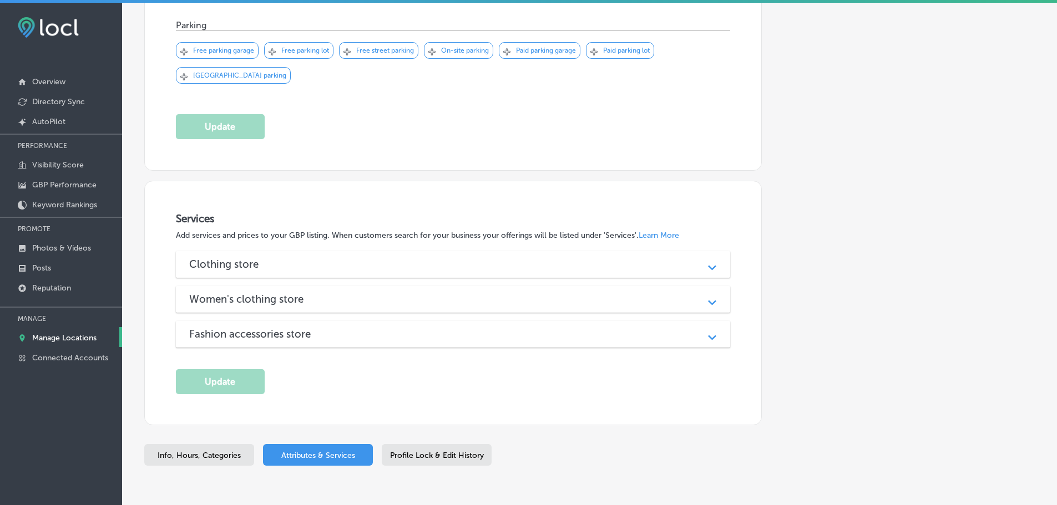
scroll to position [938, 0]
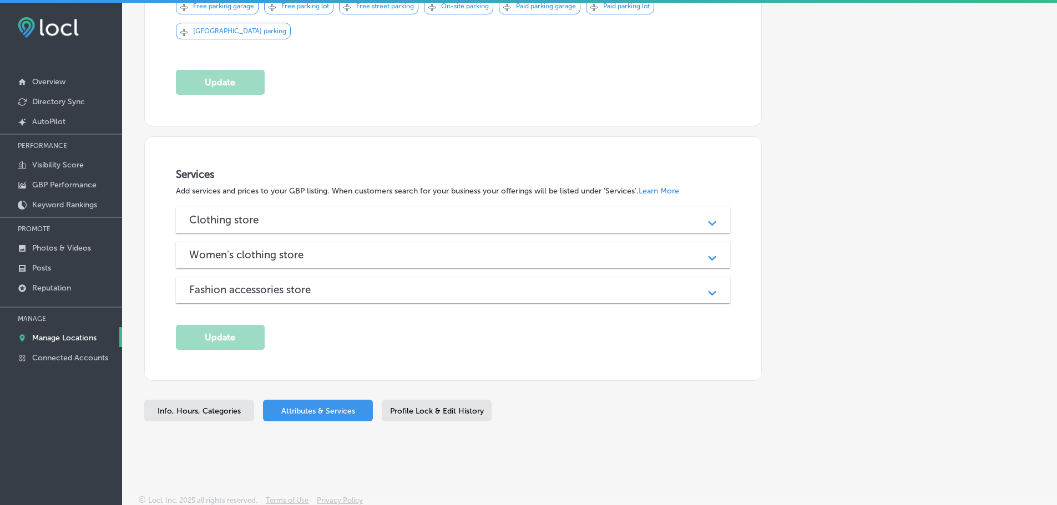
click at [540, 218] on div "Clothing store" at bounding box center [453, 220] width 528 height 13
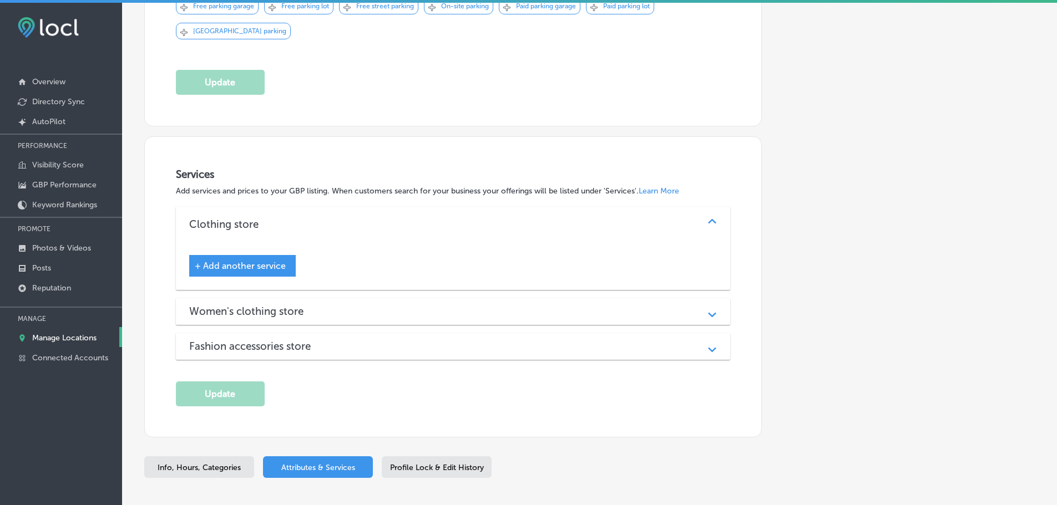
click at [503, 310] on div "Women's clothing store" at bounding box center [453, 311] width 528 height 13
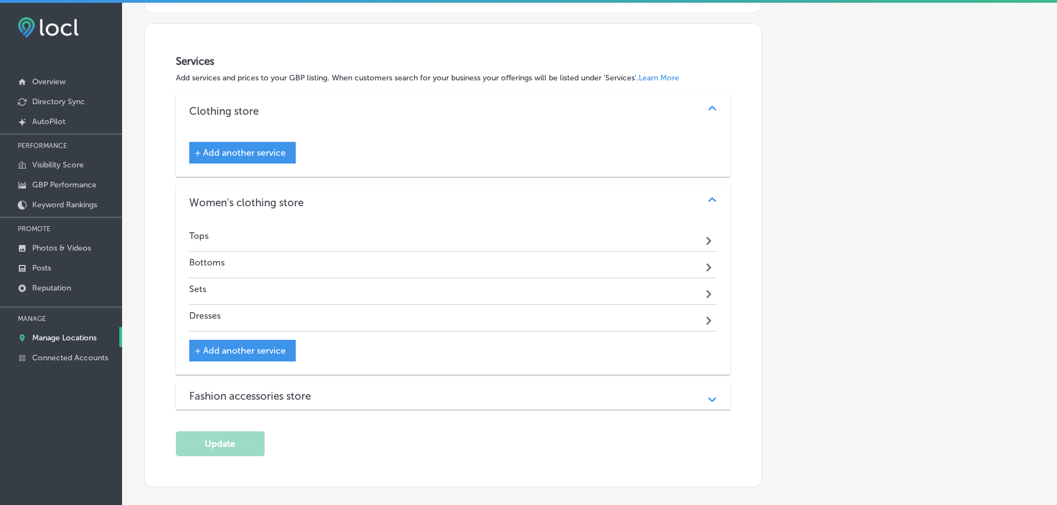
scroll to position [1104, 0]
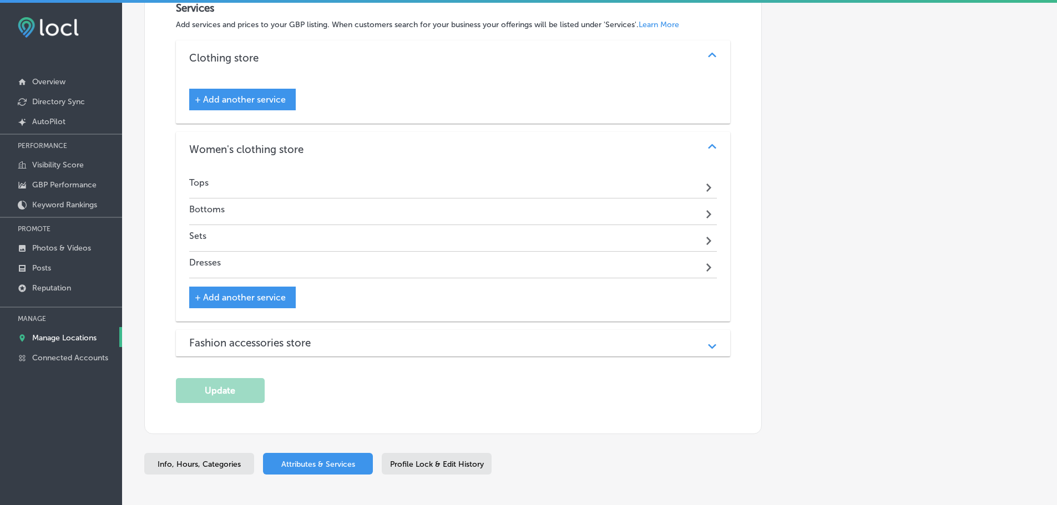
click at [476, 340] on div "Fashion accessories store" at bounding box center [453, 343] width 528 height 13
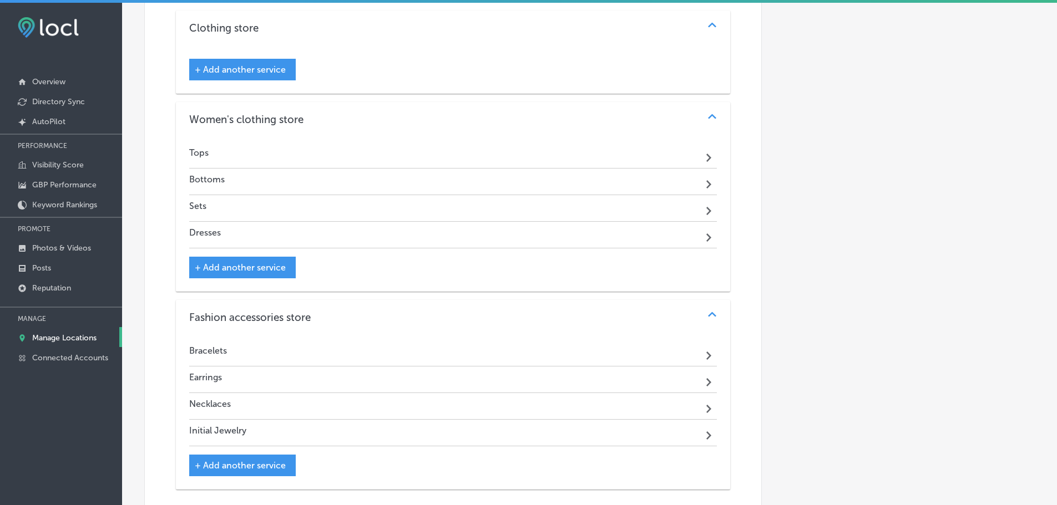
scroll to position [1160, 0]
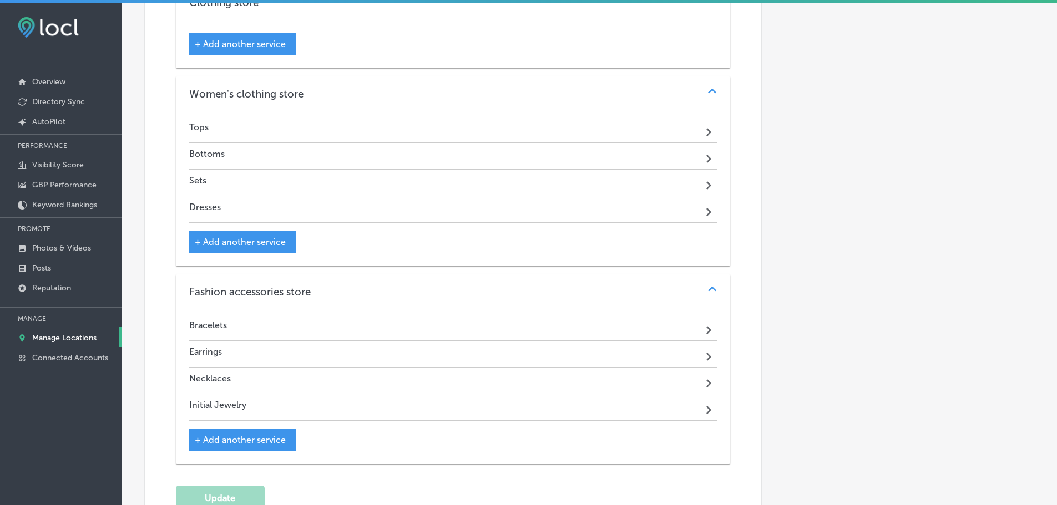
click at [66, 333] on link "Manage Locations" at bounding box center [61, 337] width 122 height 20
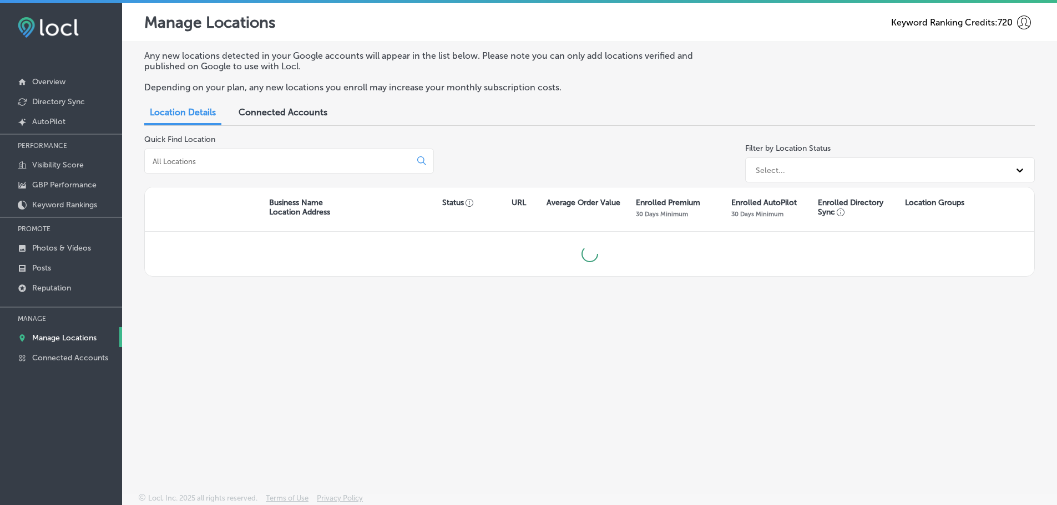
click at [290, 164] on input at bounding box center [279, 161] width 257 height 10
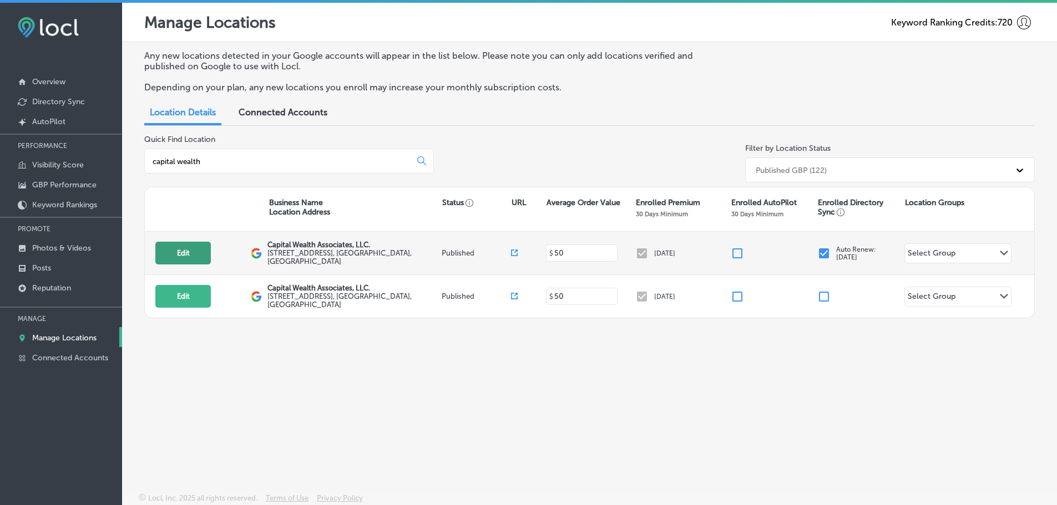
type input "capital wealth"
click at [170, 255] on button "Edit" at bounding box center [182, 253] width 55 height 23
select select "US"
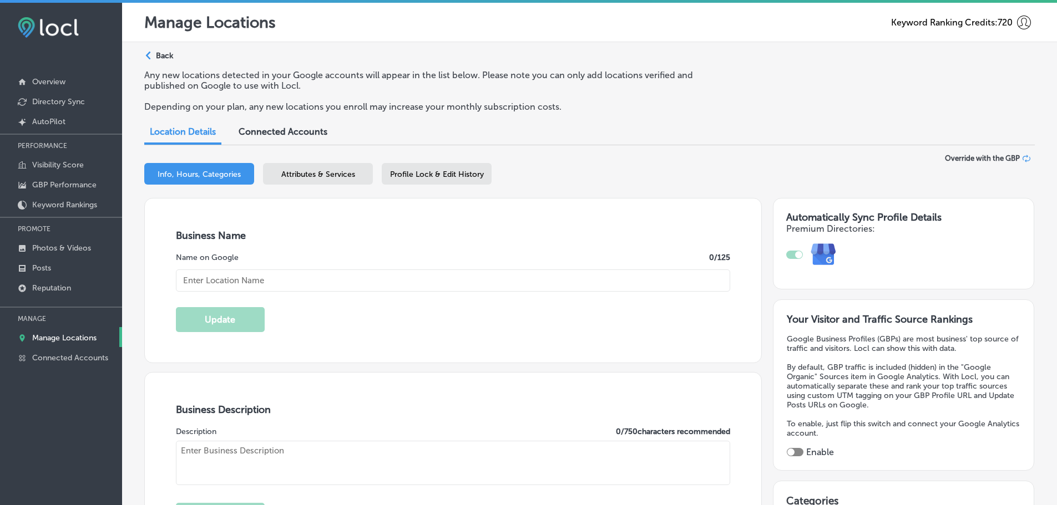
checkbox input "true"
type textarea "Capital Wealth Associates, LLC. is a trusted financial planning firm located in…"
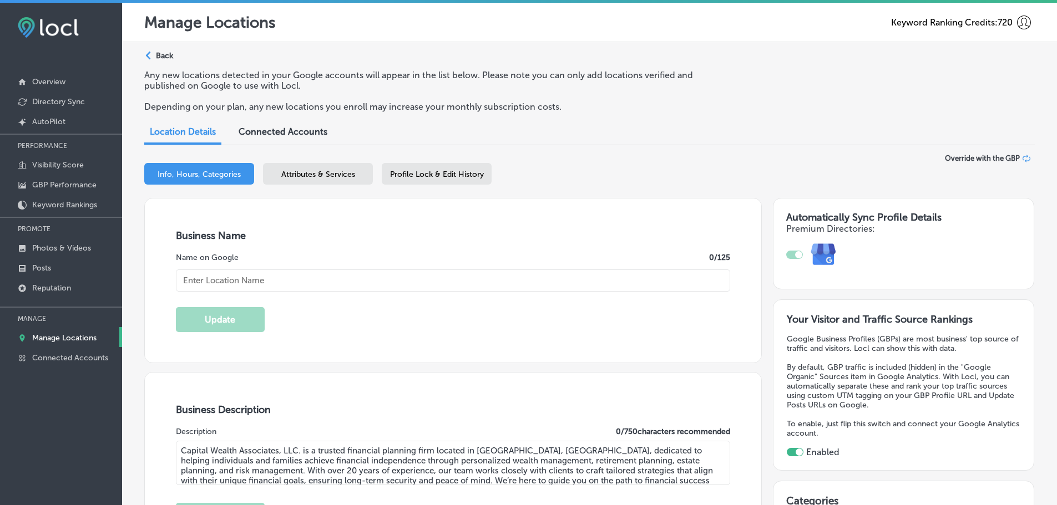
type input "[STREET_ADDRESS]"
type input "[GEOGRAPHIC_DATA]"
type input "27615"
type input "US"
type input "[URL][DOMAIN_NAME]"
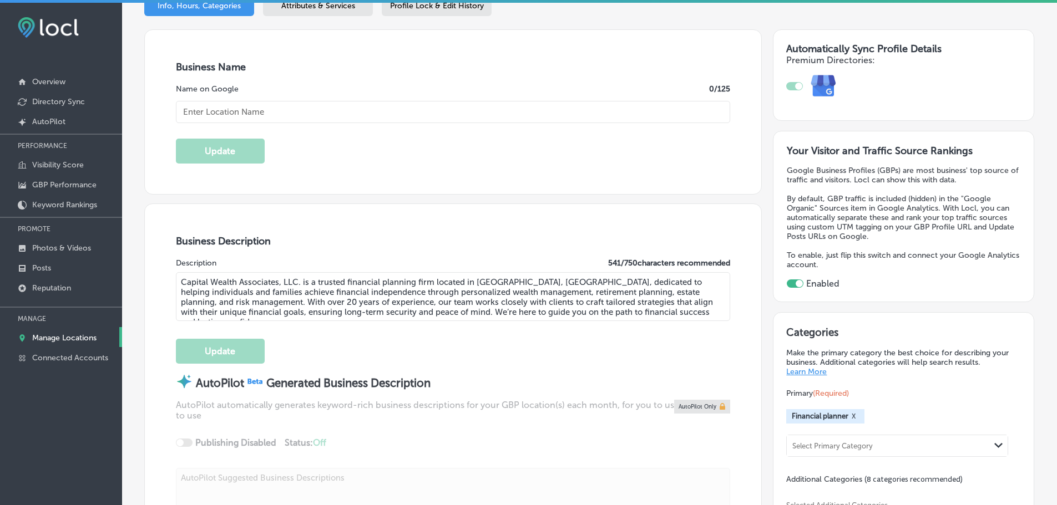
type input "Capital Wealth Associates, LLC."
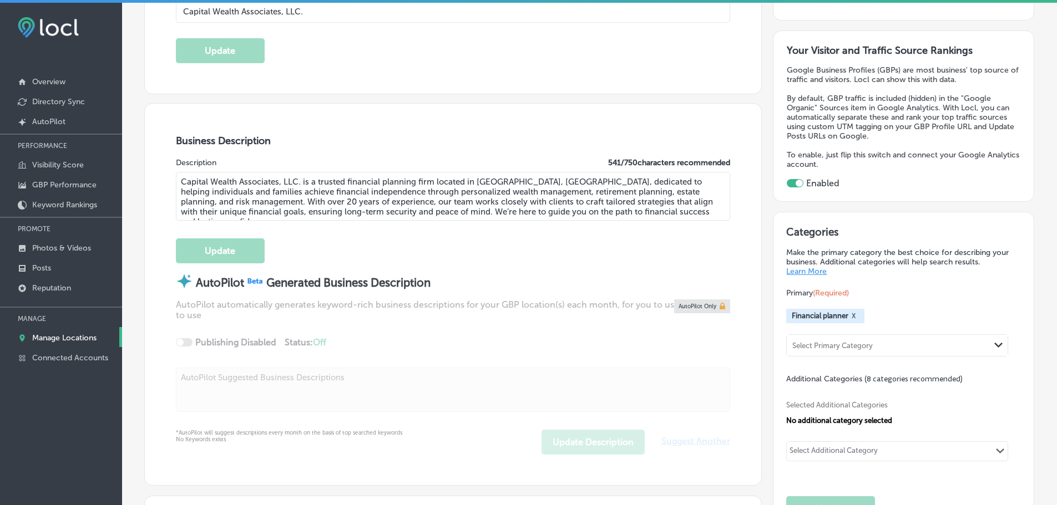
type input "[PHONE_NUMBER]"
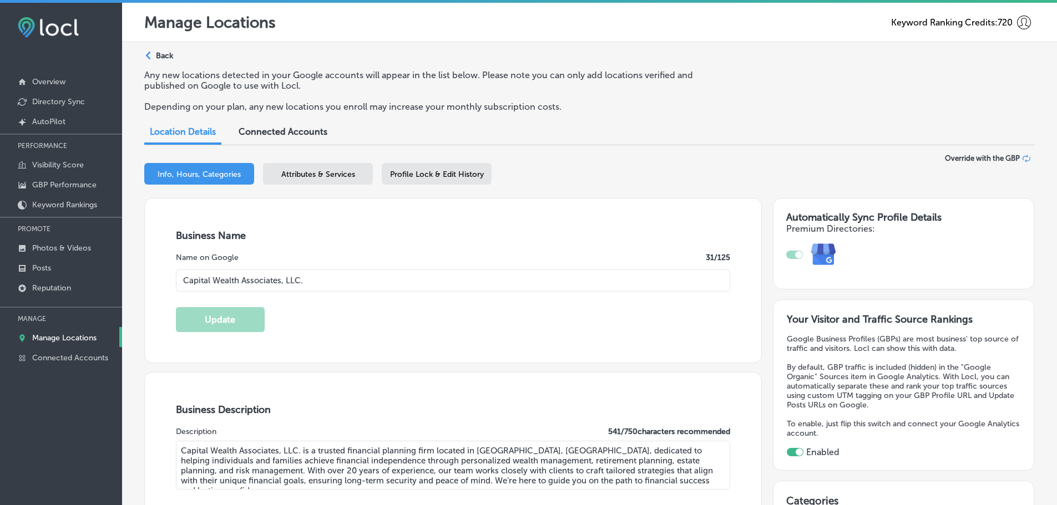
click at [324, 177] on span "Attributes & Services" at bounding box center [318, 174] width 74 height 9
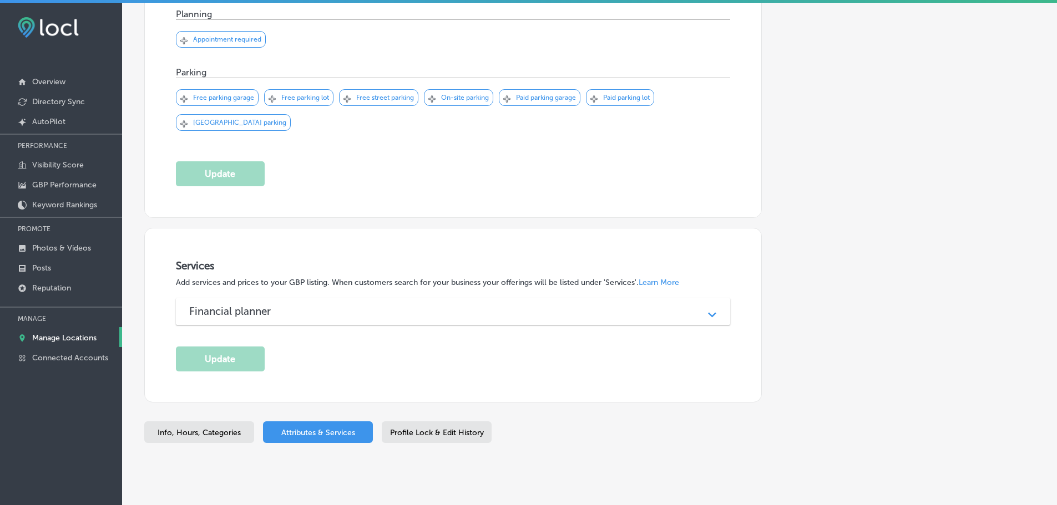
scroll to position [713, 0]
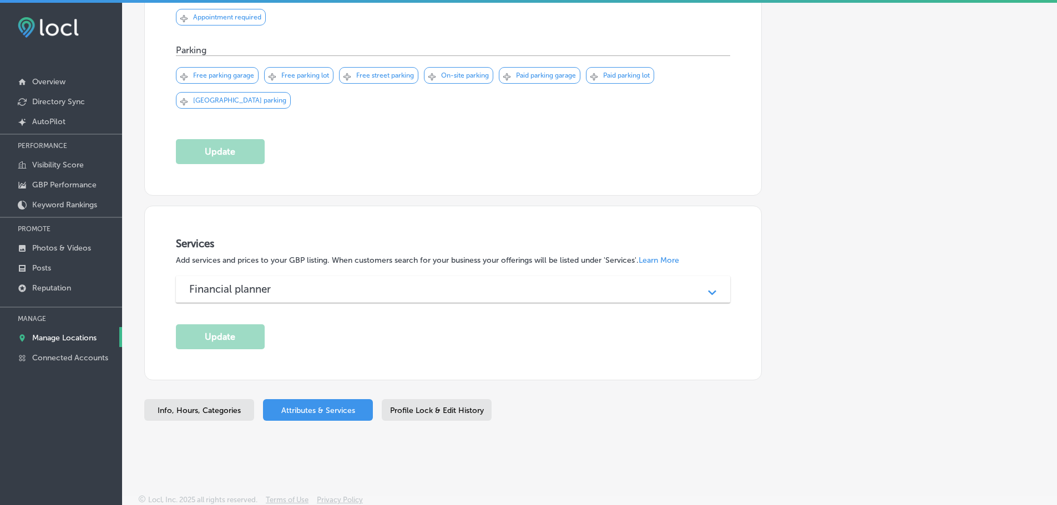
click at [467, 291] on div "Financial planner" at bounding box center [453, 289] width 528 height 13
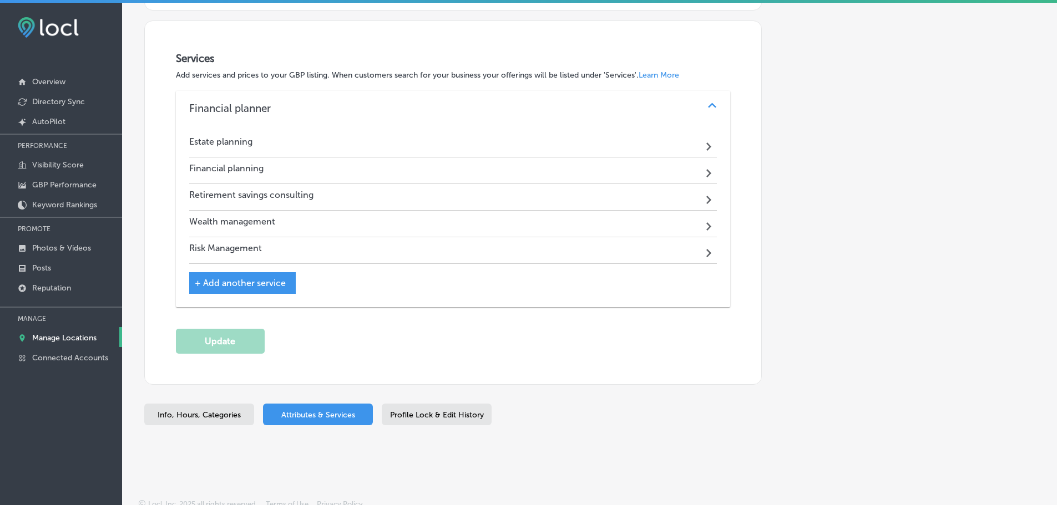
scroll to position [902, 0]
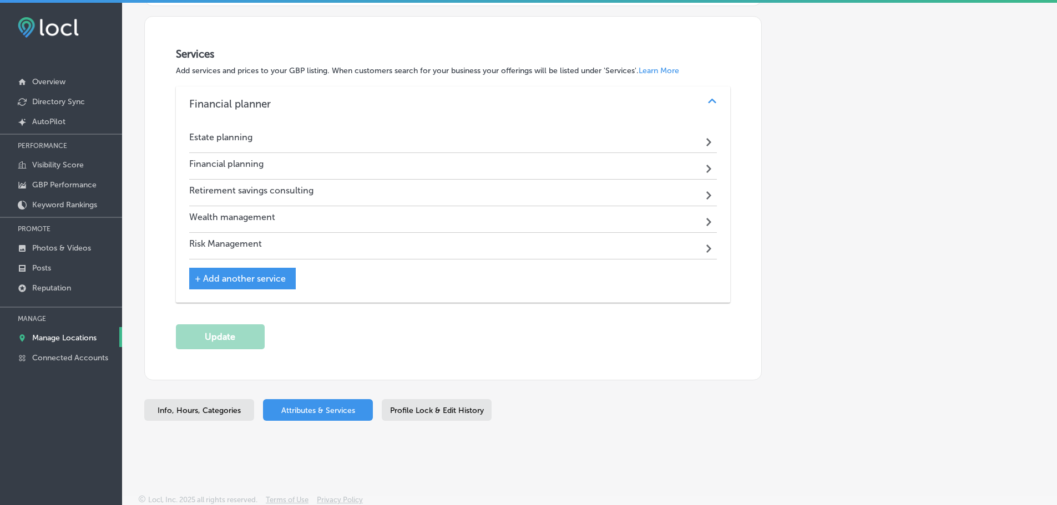
click at [269, 212] on h4 "Wealth management" at bounding box center [232, 217] width 86 height 11
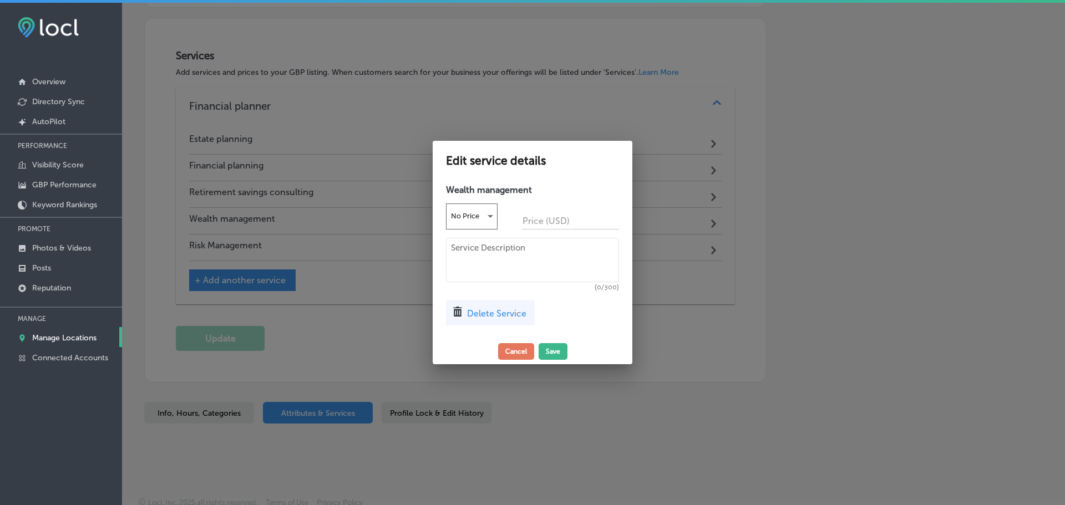
click at [481, 248] on textarea at bounding box center [532, 260] width 173 height 44
paste textarea "We offer wealth management strategies that take into account your risk toleranc…"
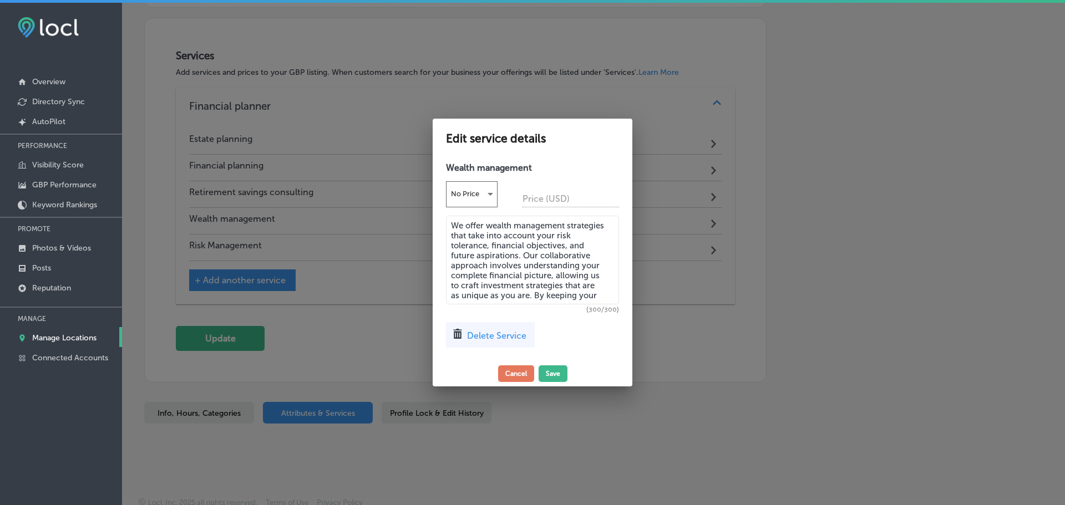
drag, startPoint x: 595, startPoint y: 294, endPoint x: 534, endPoint y: 298, distance: 61.7
click at [534, 298] on textarea "We offer wealth management strategies that take into account your risk toleranc…" at bounding box center [532, 260] width 173 height 89
type textarea "We offer wealth management strategies that take into account your risk toleranc…"
click at [555, 368] on button "Save" at bounding box center [553, 374] width 29 height 17
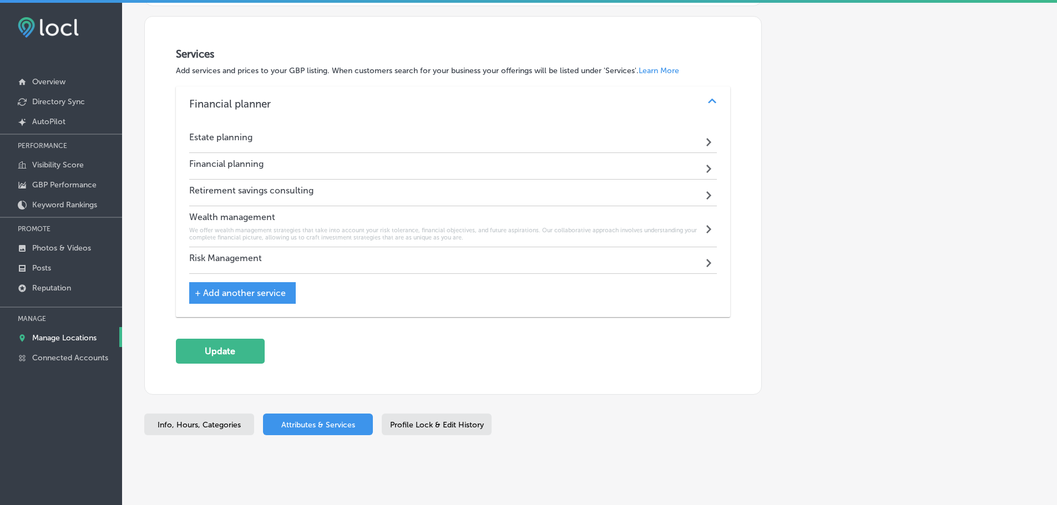
click at [385, 190] on div "Retirement savings consulting Path Created with Sketch." at bounding box center [453, 193] width 528 height 27
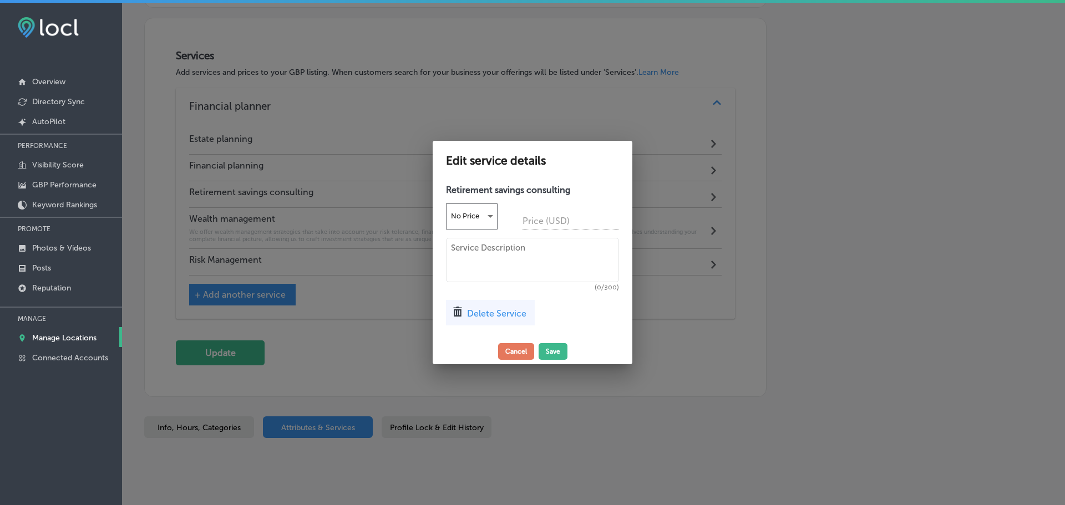
click at [482, 244] on textarea at bounding box center [532, 260] width 173 height 44
paste textarea "Planning for retirement and what comes after can feel overwhelming, but it’s an…"
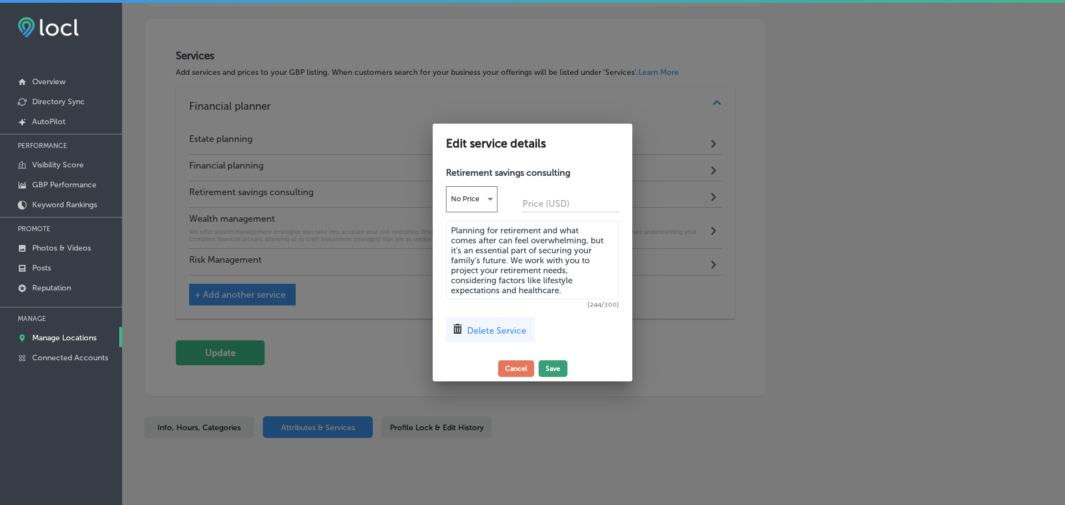
type textarea "Planning for retirement and what comes after can feel overwhelming, but it’s an…"
click at [549, 369] on button "Save" at bounding box center [553, 369] width 29 height 17
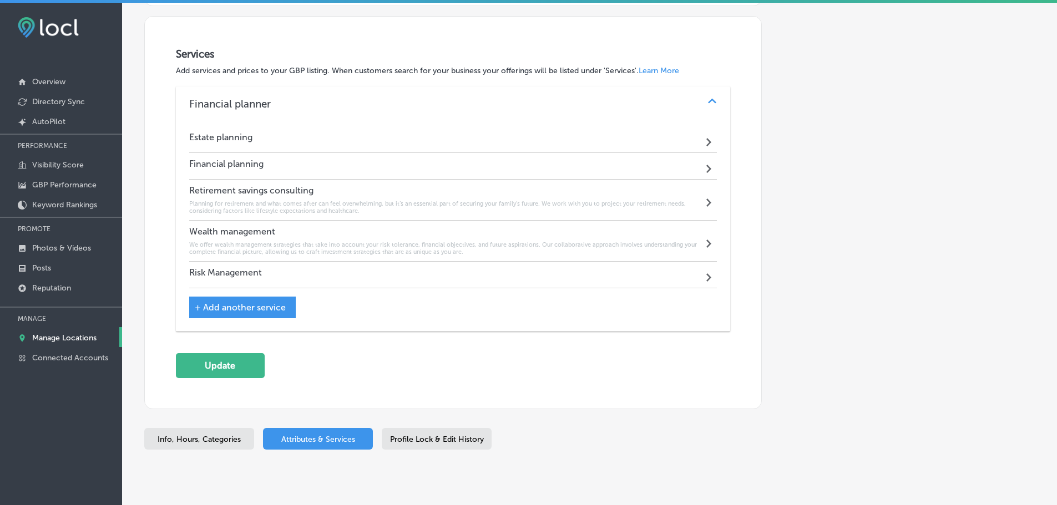
click at [371, 133] on div "Estate planning Path Created with Sketch." at bounding box center [453, 139] width 528 height 27
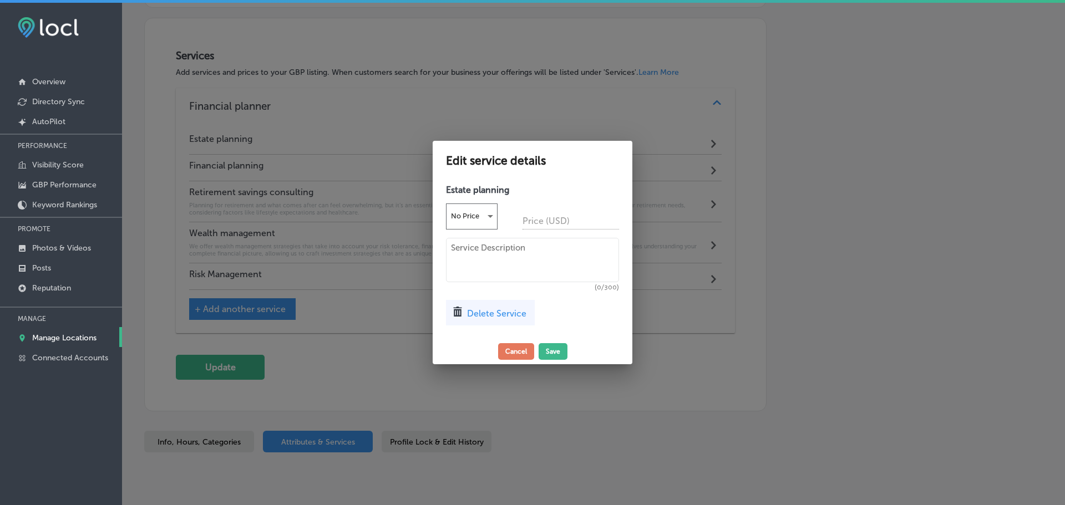
click at [488, 257] on textarea at bounding box center [532, 260] width 173 height 44
paste textarea "Beyond retirement, we also focus on estate planning to help you manage and dist…"
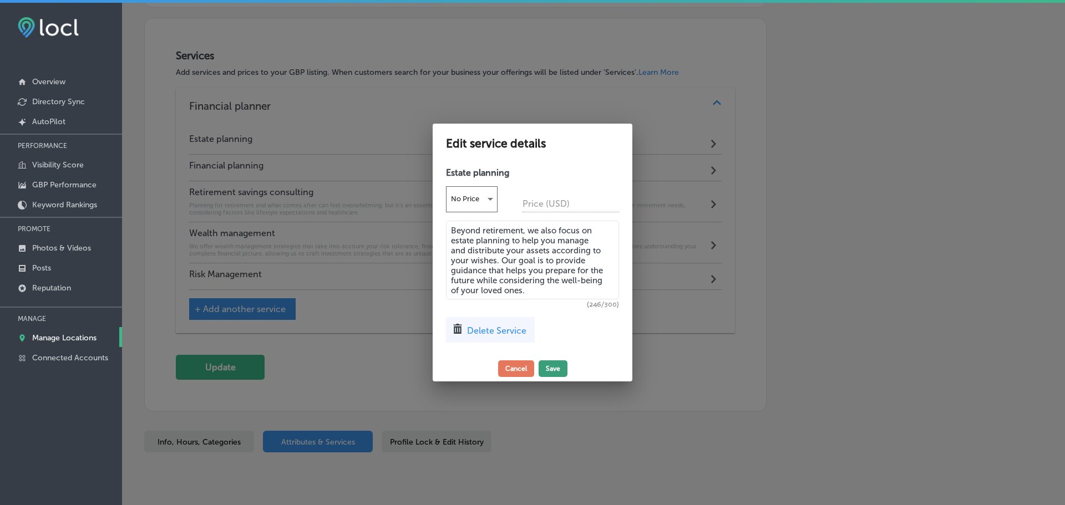
type textarea "Beyond retirement, we also focus on estate planning to help you manage and dist…"
click at [552, 368] on button "Save" at bounding box center [553, 369] width 29 height 17
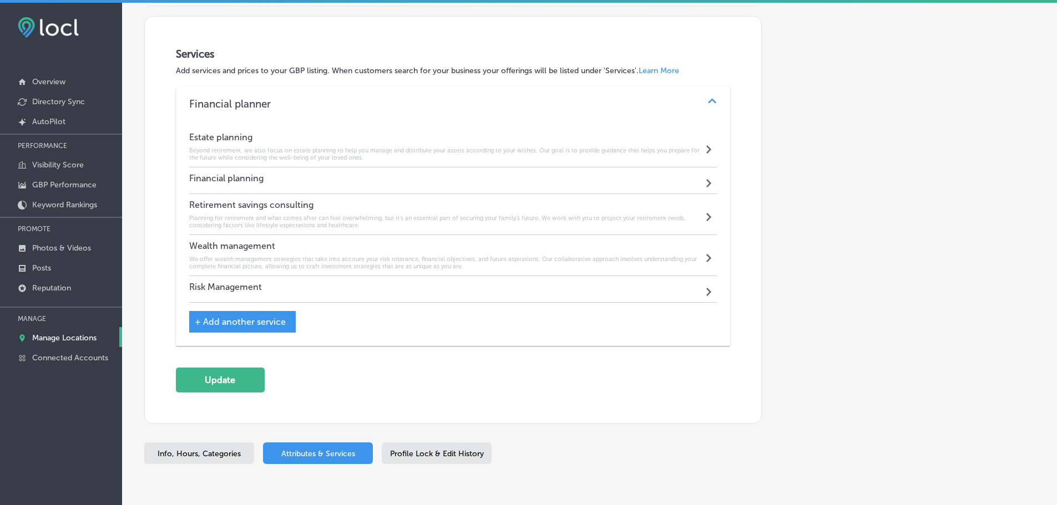
click at [437, 175] on div "Financial planning Path Created with Sketch." at bounding box center [453, 181] width 528 height 27
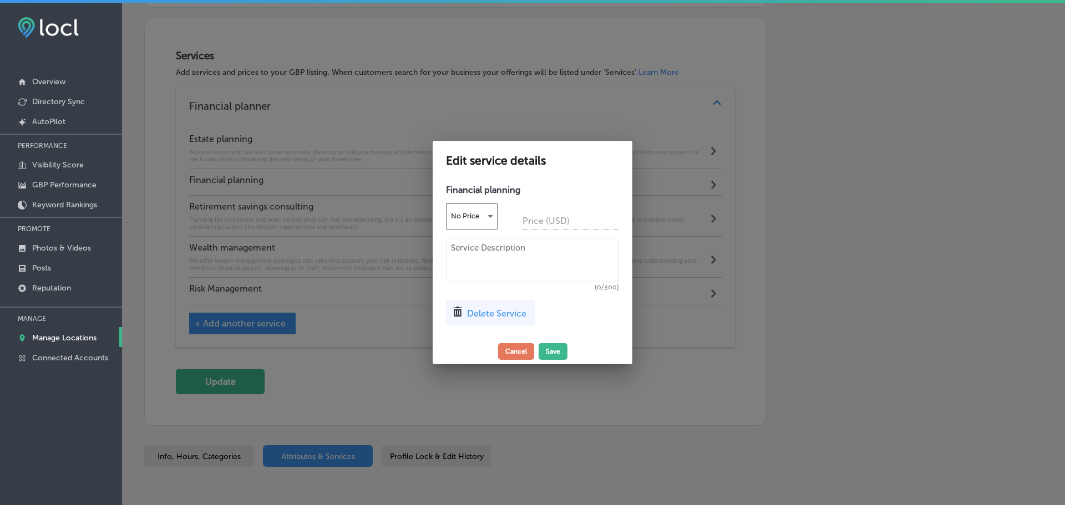
click at [486, 252] on textarea at bounding box center [532, 260] width 173 height 44
paste textarea "Our process involves understanding your current financial situation, identifyin…"
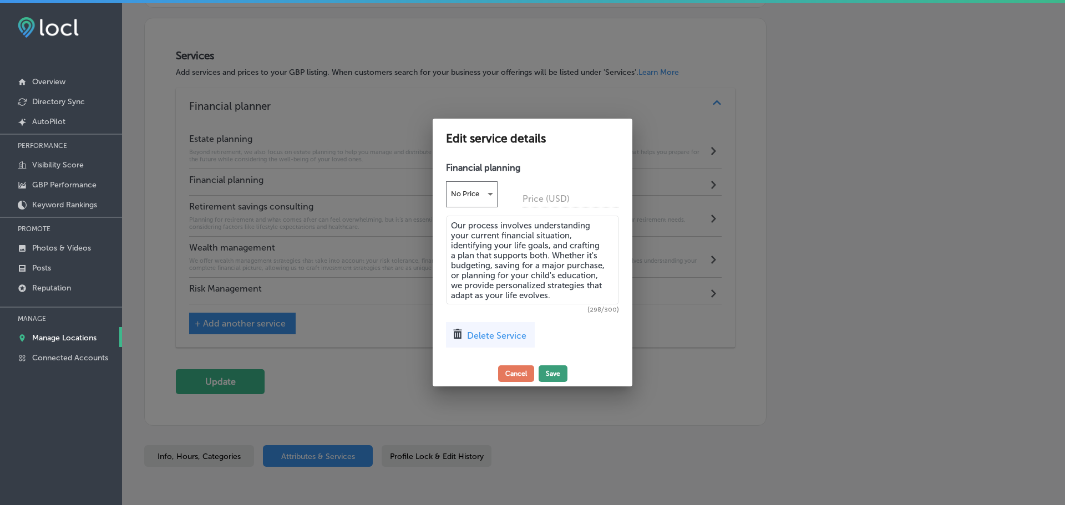
type textarea "Our process involves understanding your current financial situation, identifyin…"
click at [566, 368] on button "Save" at bounding box center [553, 374] width 29 height 17
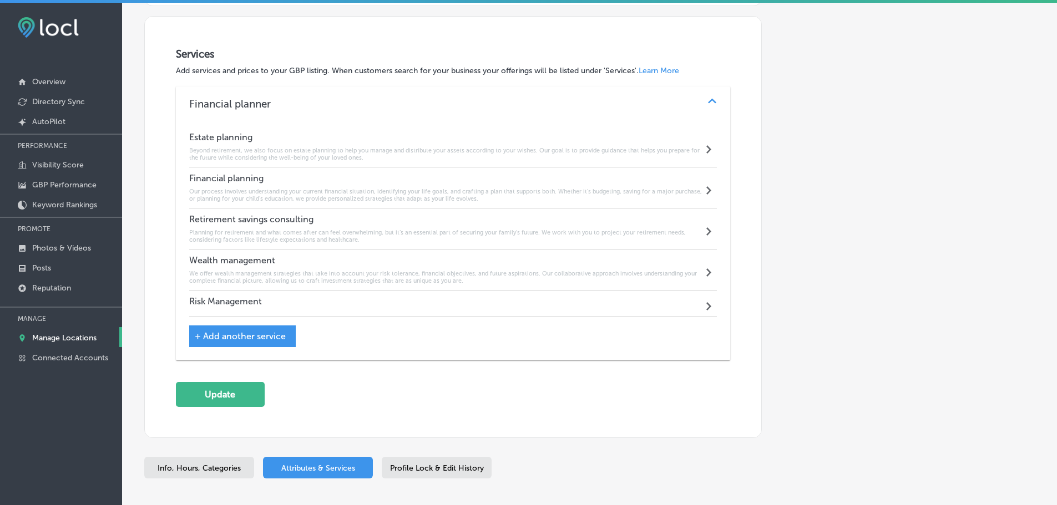
click at [323, 303] on div "Risk Management Path Created with Sketch." at bounding box center [453, 304] width 528 height 27
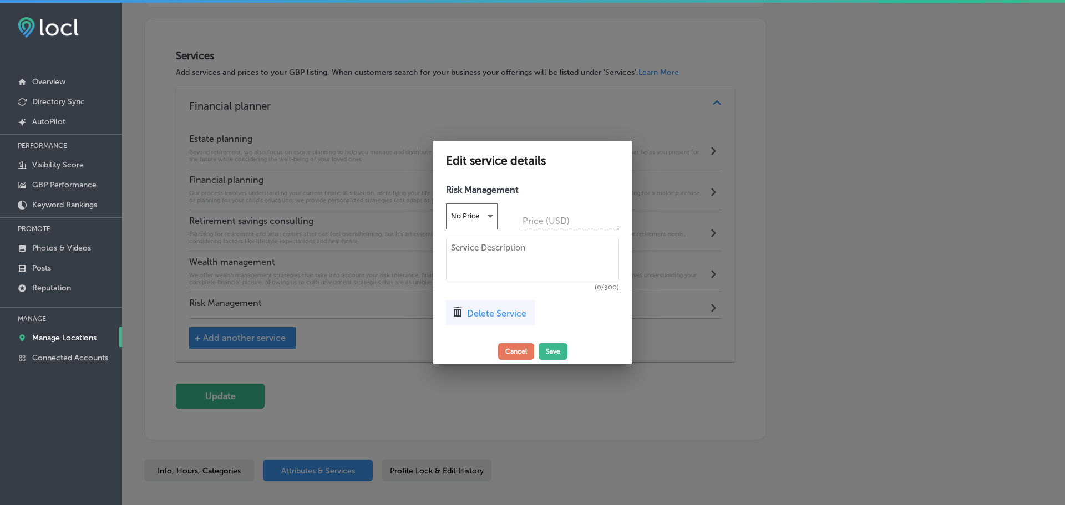
click at [486, 248] on textarea at bounding box center [532, 260] width 173 height 44
paste textarea "We guide you through the various insurance options available, helping you choos…"
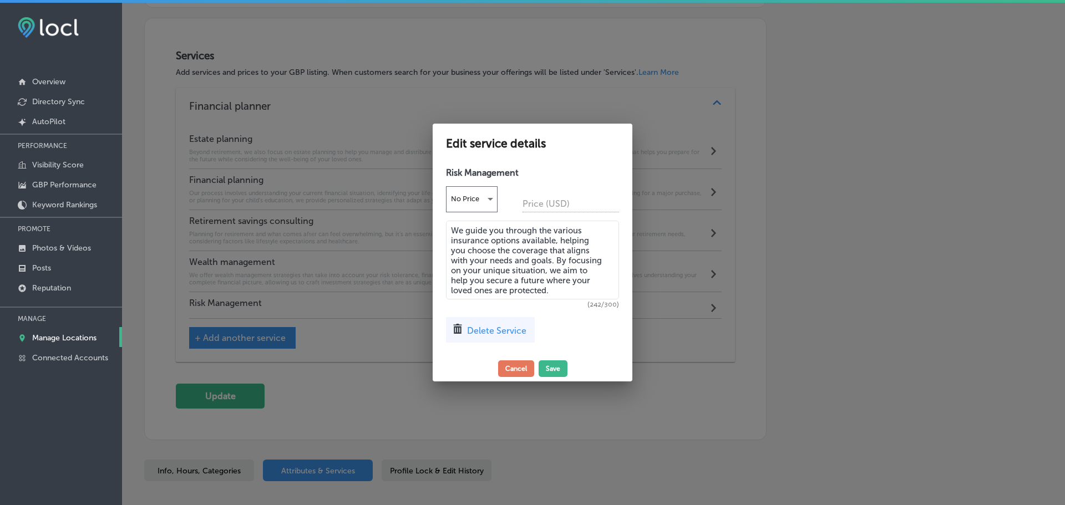
type textarea "We guide you through the various insurance options available, helping you choos…"
click at [555, 367] on button "Save" at bounding box center [553, 369] width 29 height 17
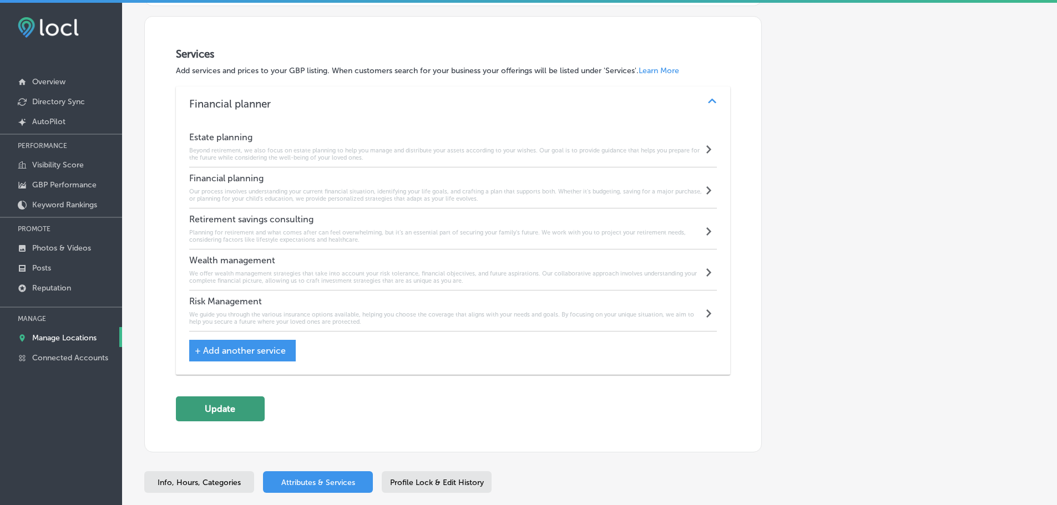
click at [206, 411] on button "Update" at bounding box center [220, 409] width 89 height 25
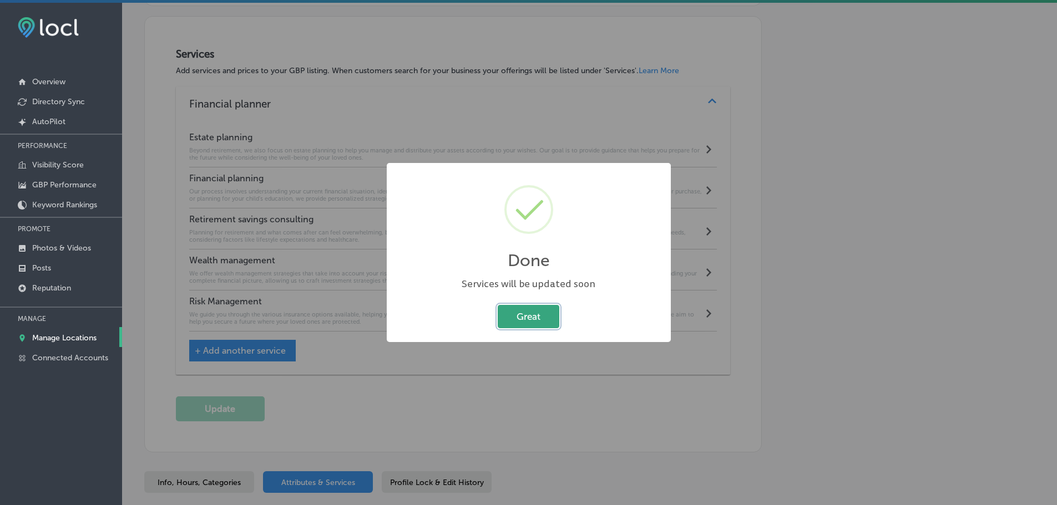
click at [522, 315] on button "Great" at bounding box center [529, 316] width 62 height 23
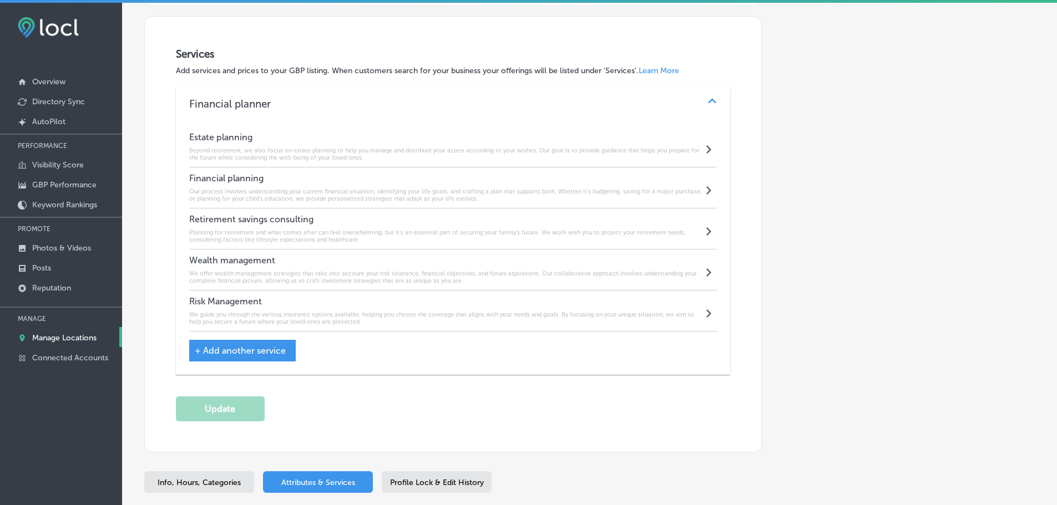
click at [70, 333] on link "Manage Locations" at bounding box center [61, 337] width 122 height 20
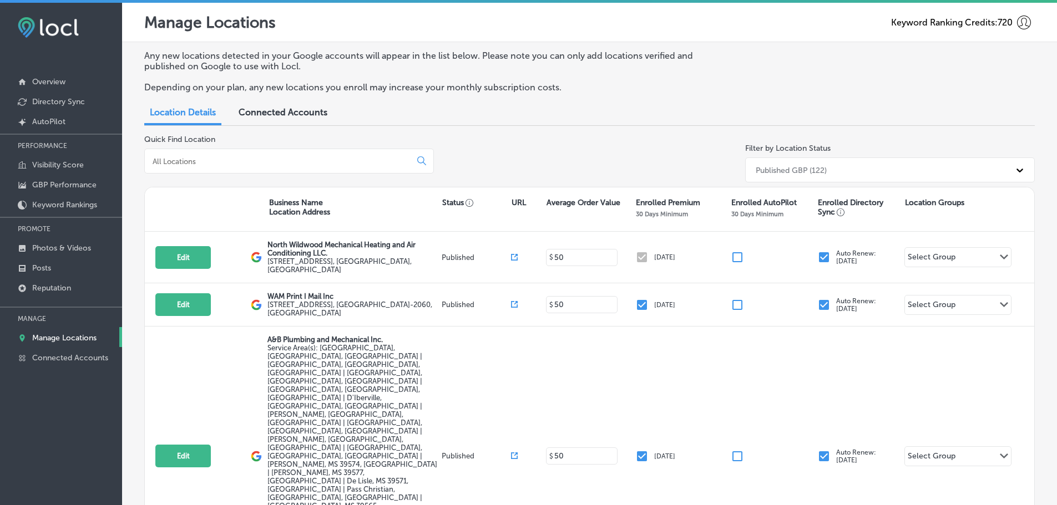
click at [262, 161] on input at bounding box center [279, 161] width 257 height 10
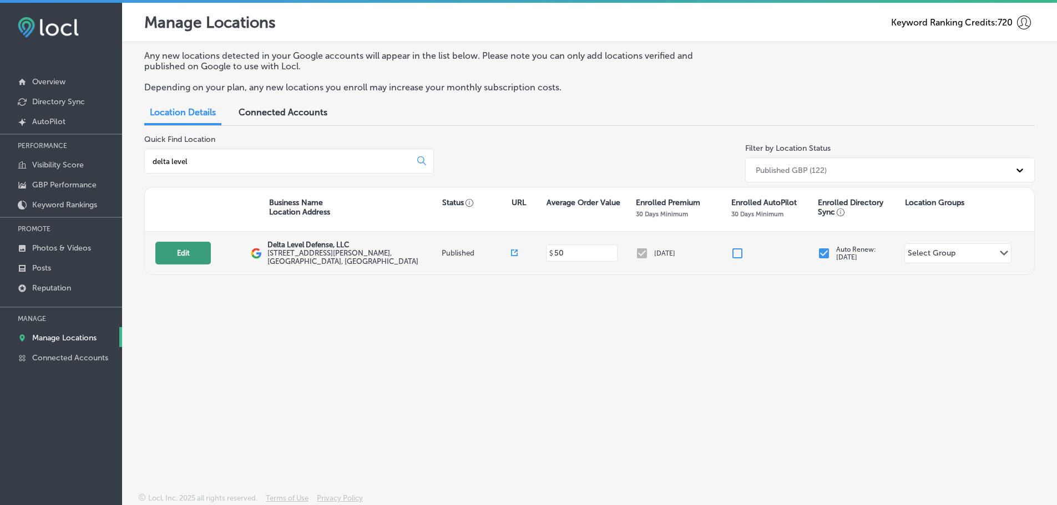
type input "delta level"
click at [194, 246] on button "Edit" at bounding box center [182, 253] width 55 height 23
select select "US"
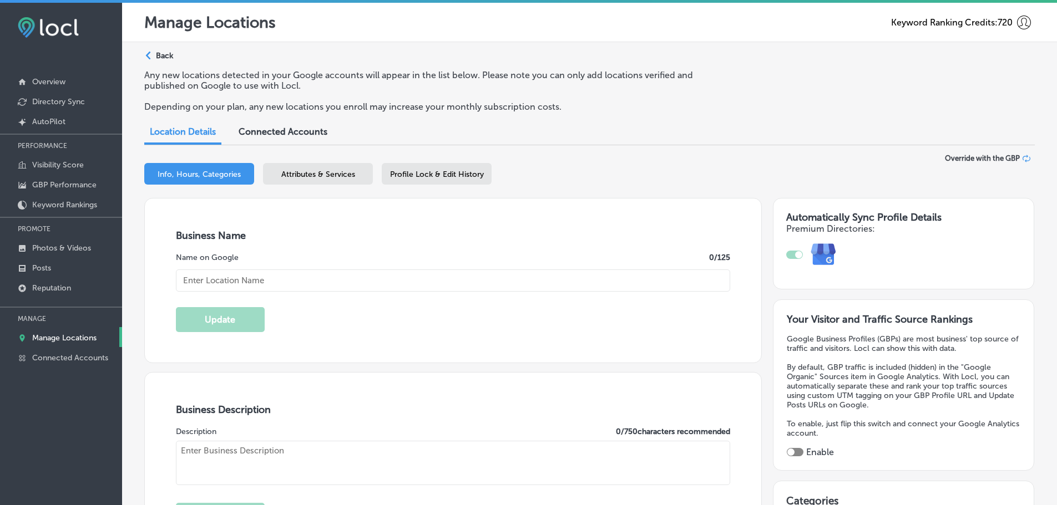
checkbox input "true"
type input "Delta Level Defense, LLC"
type textarea "Delta Level Defense, LLC is a premier firearm manufacturer and military contrac…"
type input "[STREET_ADDRESS][PERSON_NAME]"
type input "[GEOGRAPHIC_DATA]"
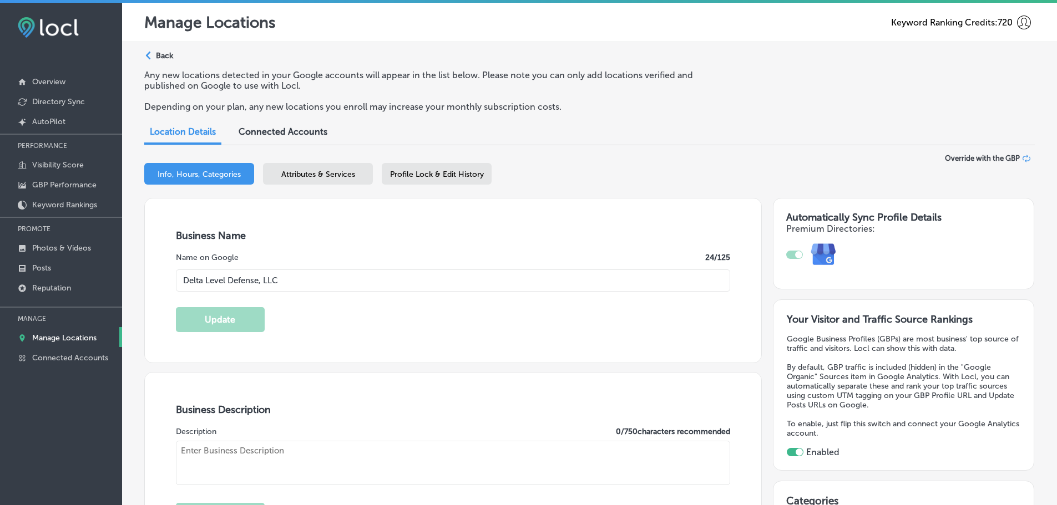
type input "06615"
type input "US"
type input "[URL][DOMAIN_NAME]"
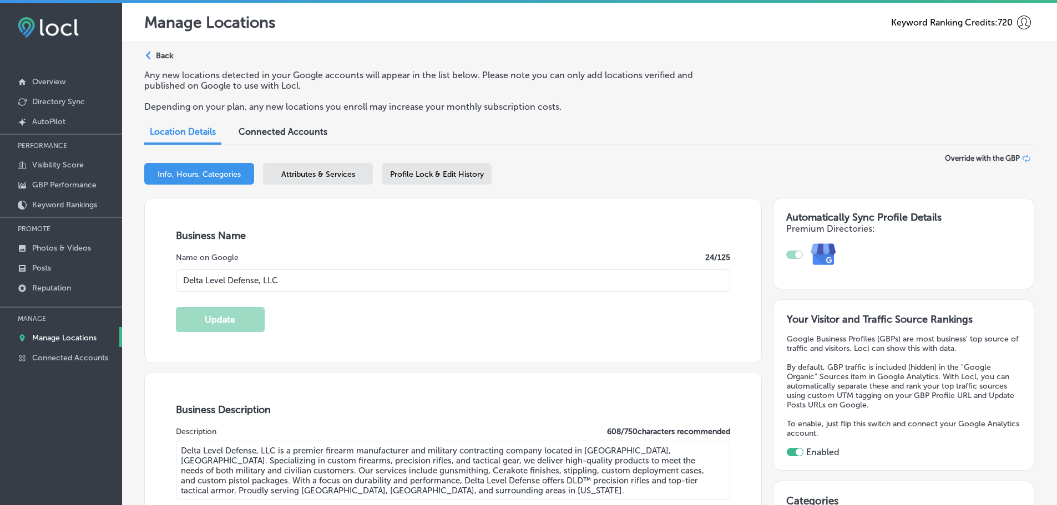
type input "[PHONE_NUMBER]"
click at [315, 172] on span "Attributes & Services" at bounding box center [318, 174] width 74 height 9
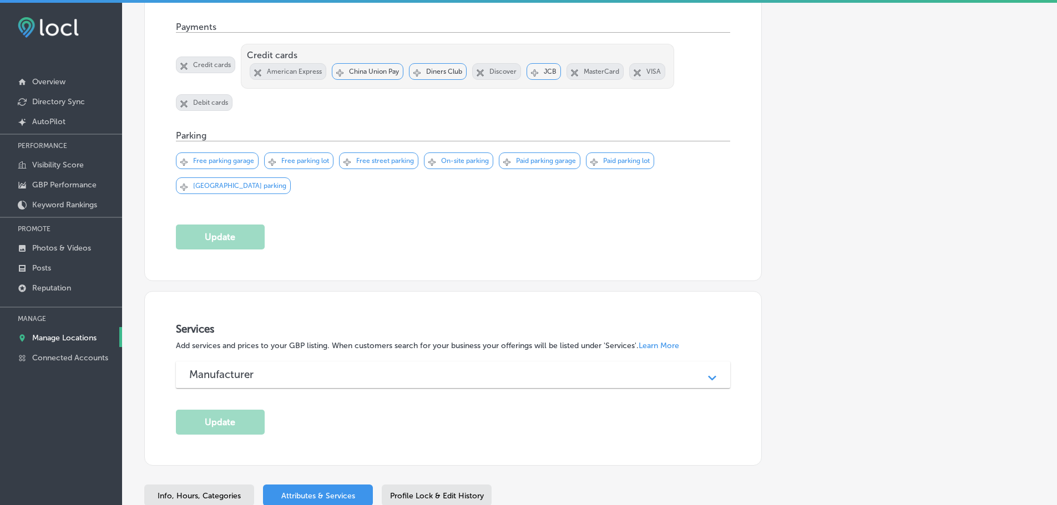
scroll to position [763, 0]
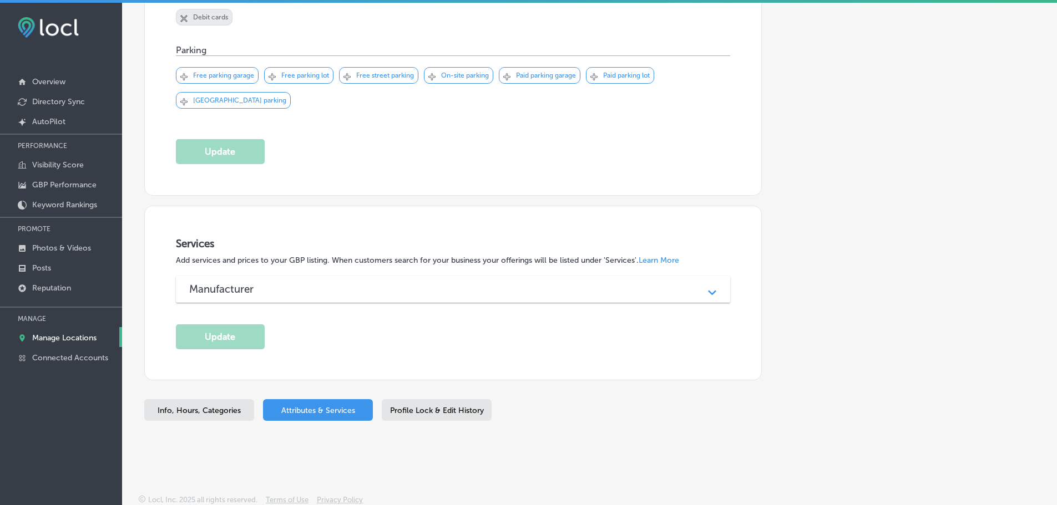
click at [302, 283] on div "Manufacturer" at bounding box center [453, 289] width 528 height 13
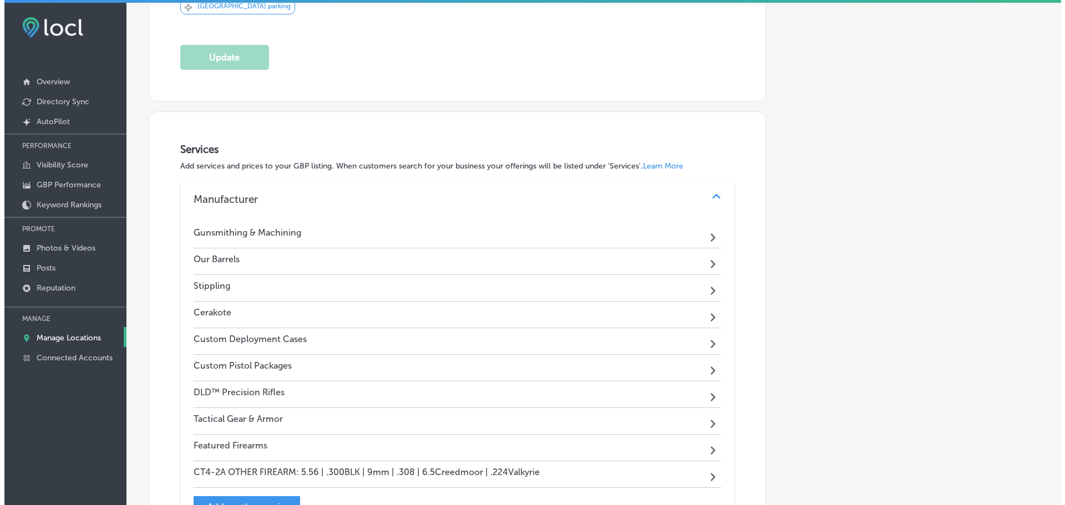
scroll to position [985, 0]
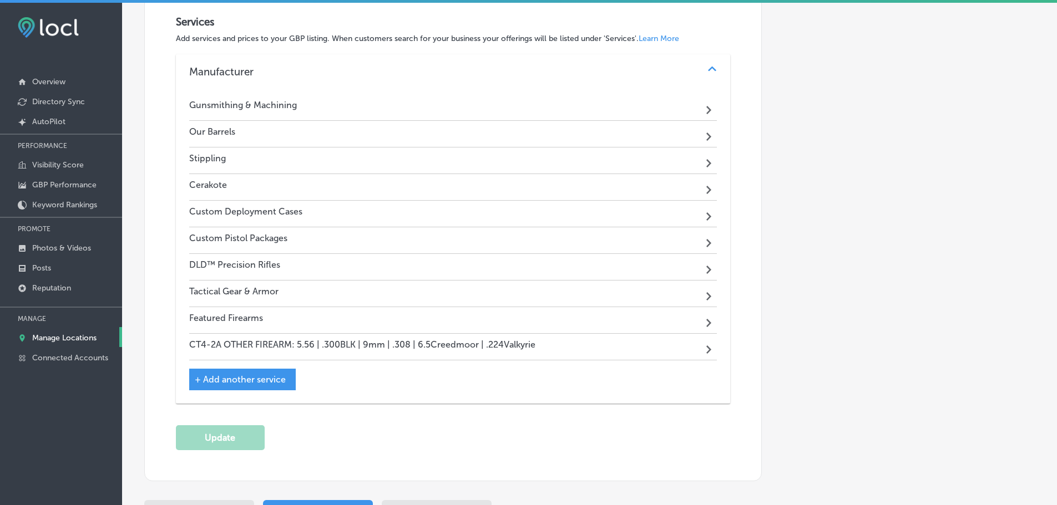
click at [420, 103] on div "Gunsmithing & Machining Path Created with Sketch." at bounding box center [453, 107] width 528 height 27
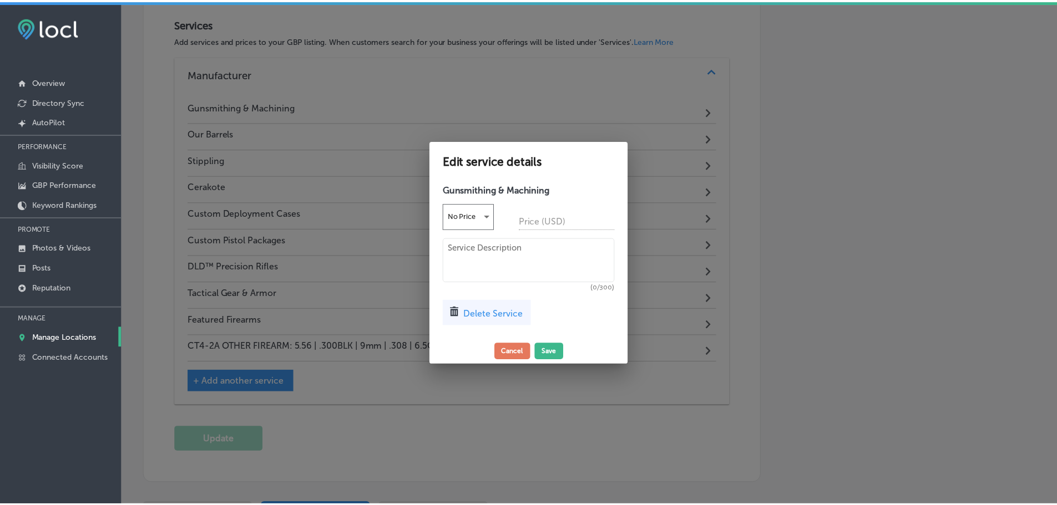
scroll to position [987, 0]
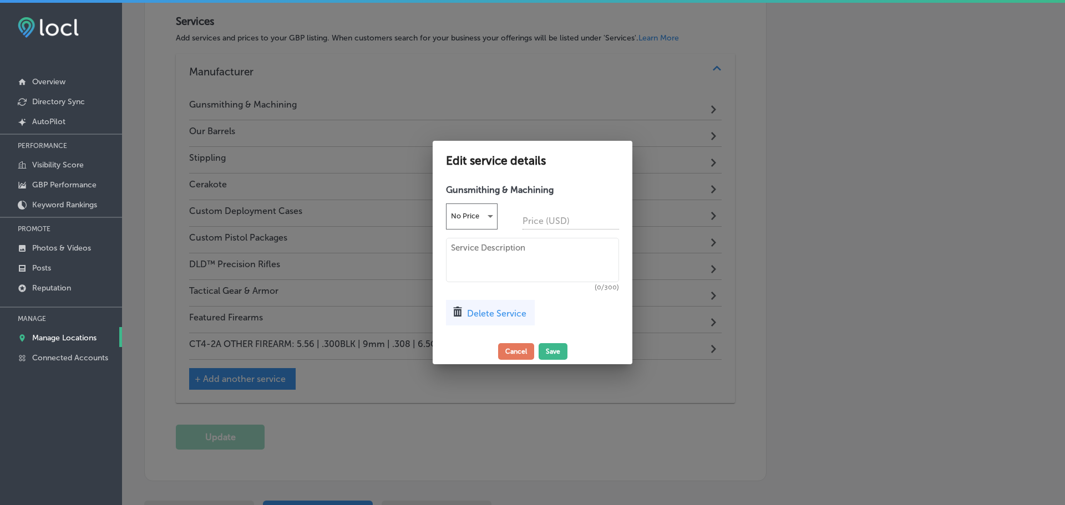
click at [484, 246] on textarea at bounding box center [532, 260] width 173 height 44
paste textarea "Our Engineers use the most State of the Art Technology including, but not limit…"
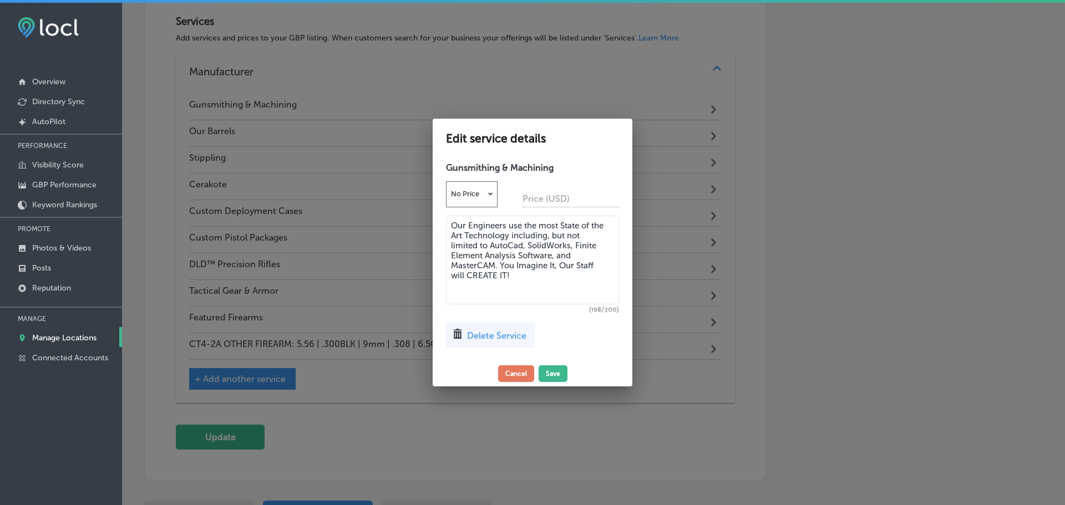
paste textarea "In addition to Complete Gunsmithing Services for all Rifle, Pistol/Revolver and…"
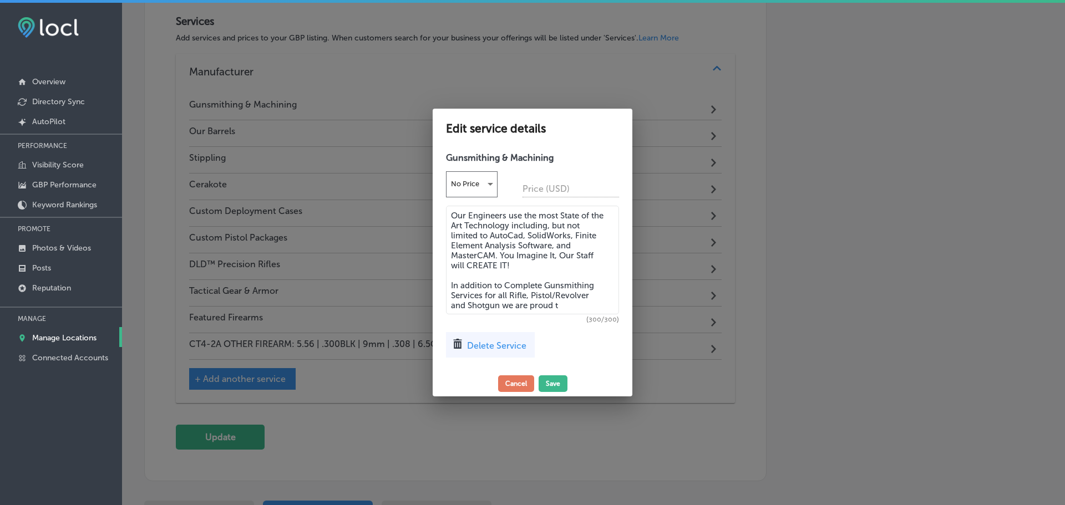
drag, startPoint x: 535, startPoint y: 303, endPoint x: 448, endPoint y: 286, distance: 89.3
click at [448, 286] on textarea "Our Engineers use the most State of the Art Technology including, but not limit…" at bounding box center [532, 260] width 173 height 109
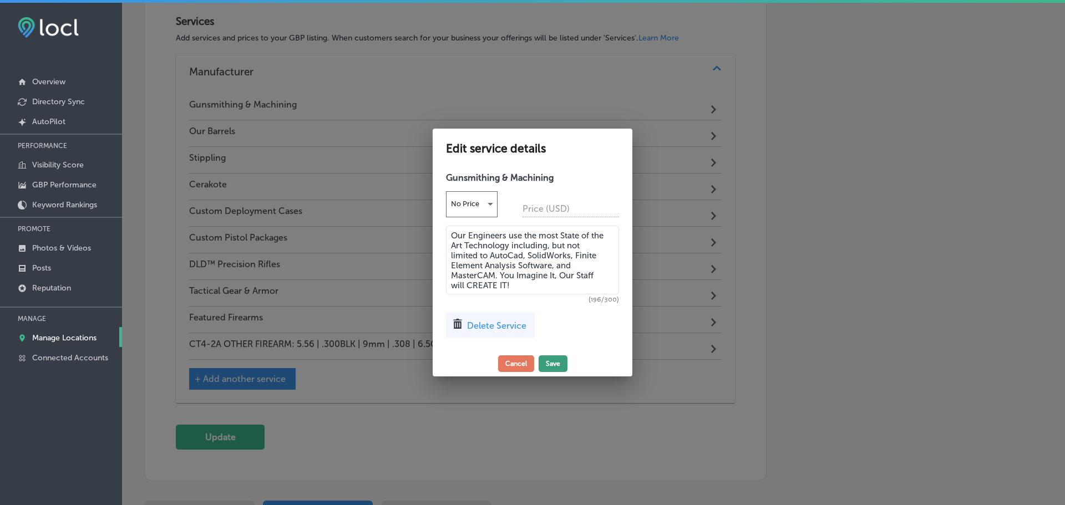
type textarea "Our Engineers use the most State of the Art Technology including, but not limit…"
click at [556, 362] on button "Save" at bounding box center [553, 364] width 29 height 17
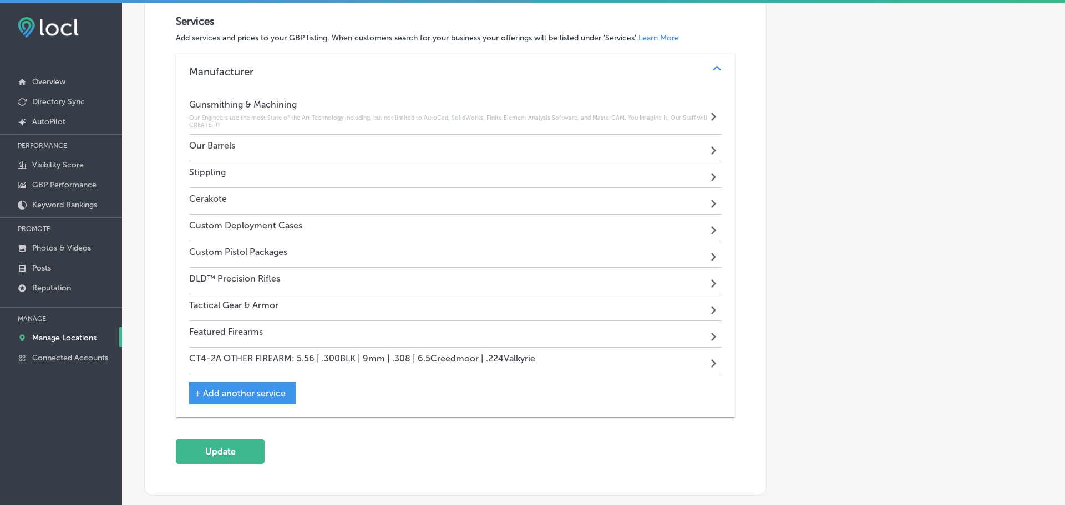
scroll to position [985, 0]
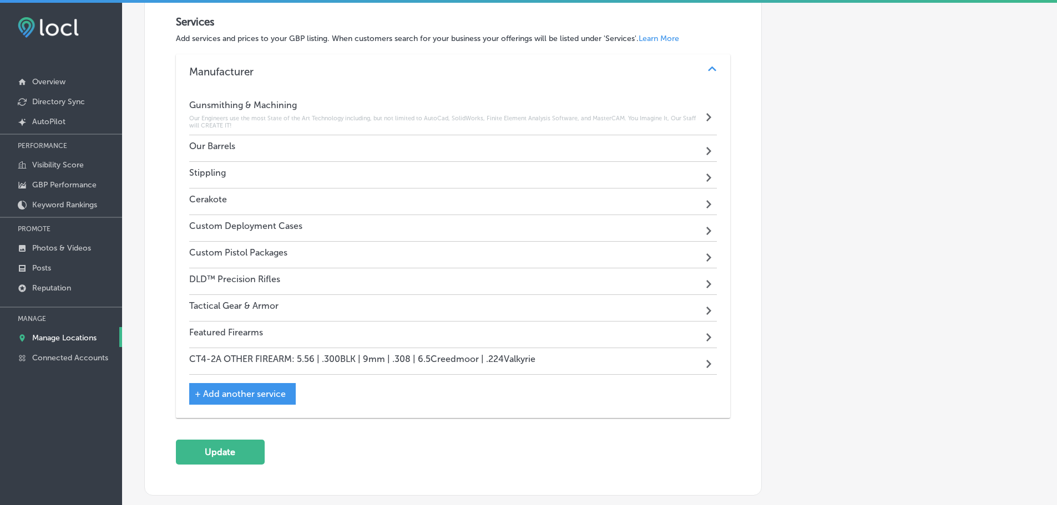
click at [328, 149] on div "Our Barrels Path Created with Sketch." at bounding box center [453, 148] width 528 height 27
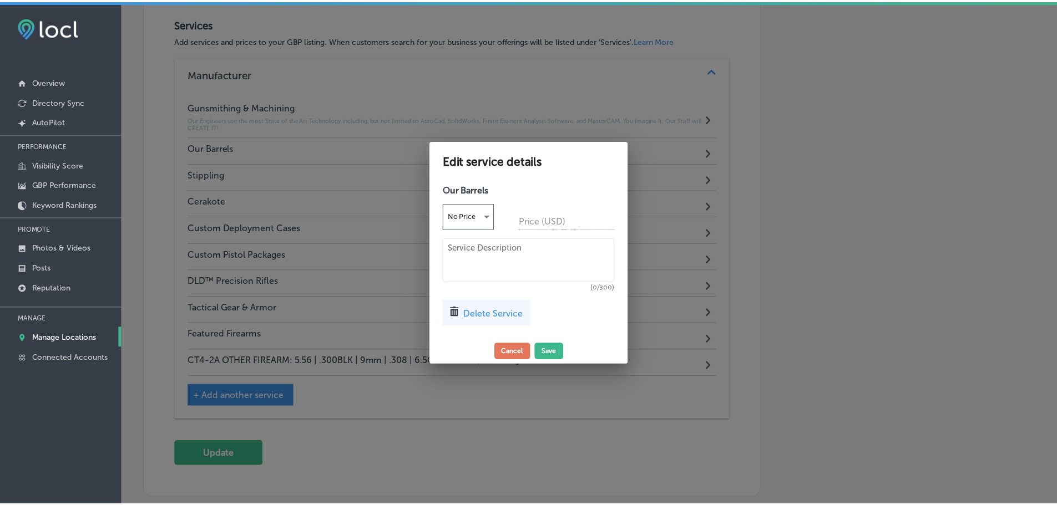
scroll to position [987, 0]
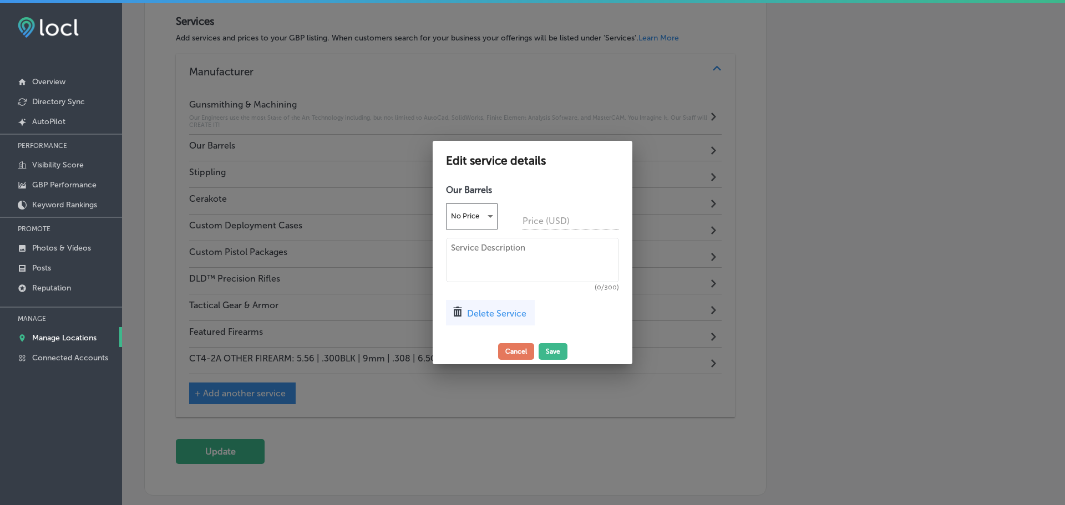
click at [475, 250] on textarea at bounding box center [532, 260] width 173 height 44
paste textarea "DLD™ Proprietary Super Precision Barrel: [PERSON_NAME] Barrel Blank Calibers Of…"
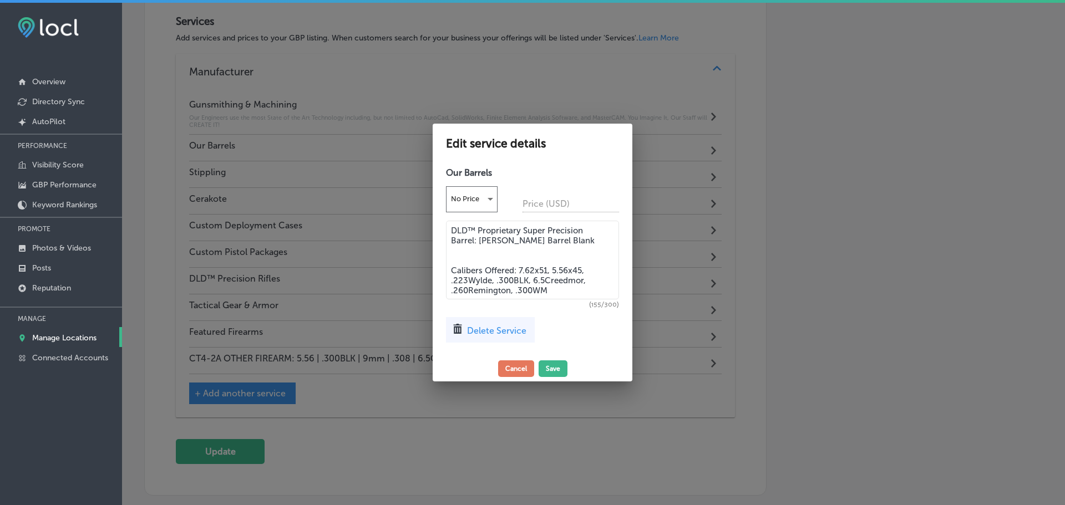
click at [470, 258] on textarea "DLD™ Proprietary Super Precision Barrel: [PERSON_NAME] Barrel Blank Calibers Of…" at bounding box center [532, 260] width 173 height 79
type textarea "DLD™ Proprietary Super Precision Barrel: [PERSON_NAME] Barrel Blank Calibers Of…"
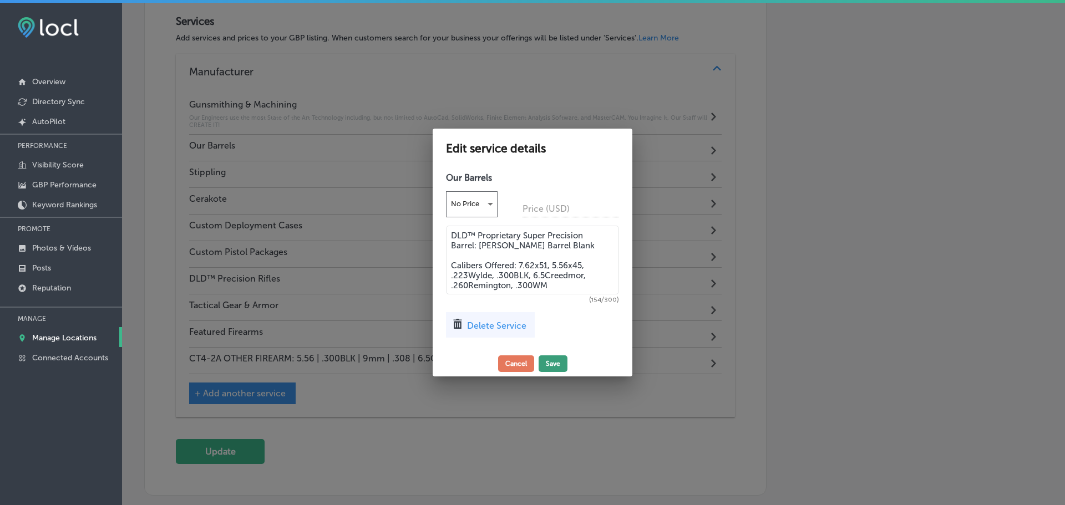
click at [550, 362] on button "Save" at bounding box center [553, 364] width 29 height 17
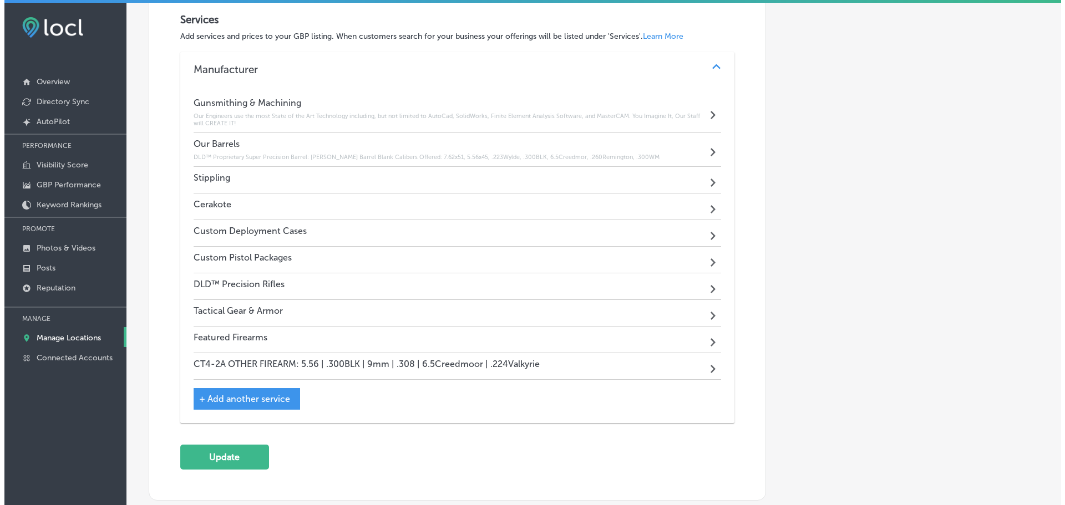
scroll to position [985, 0]
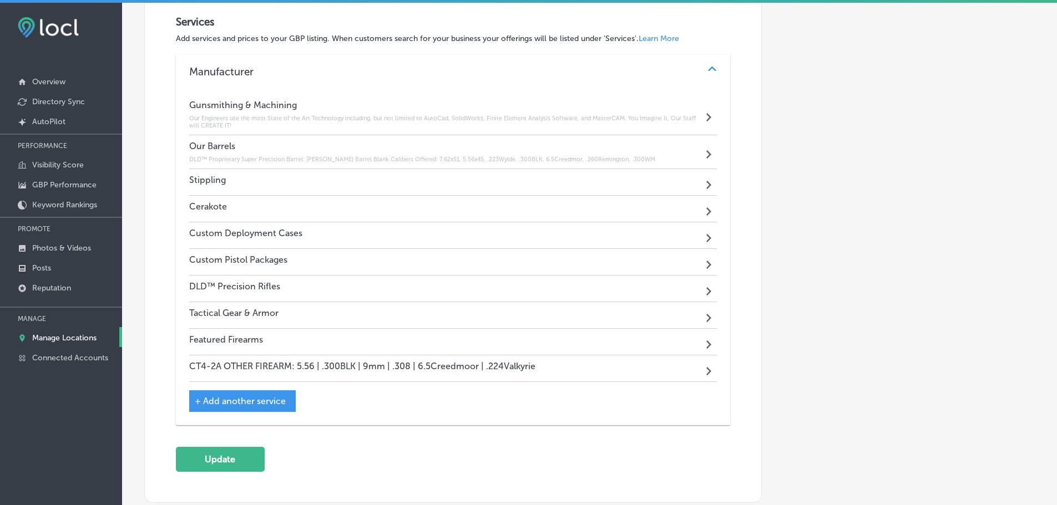
click at [344, 180] on div "Stippling Path Created with Sketch." at bounding box center [453, 182] width 528 height 27
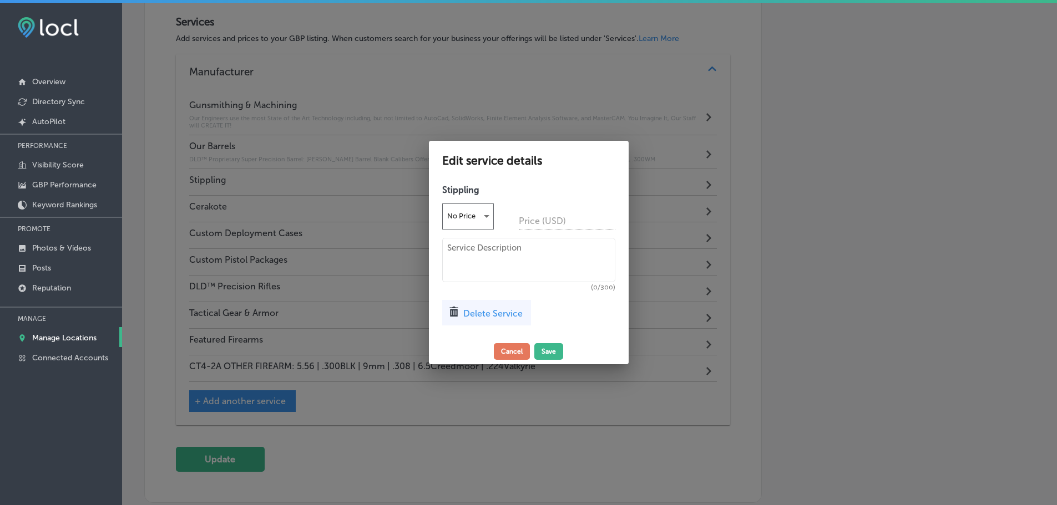
scroll to position [987, 0]
click at [478, 247] on textarea at bounding box center [532, 260] width 173 height 44
paste textarea "We can Stipple any piece of Polymer brought into the shop, Handgun Frame, AR15 …"
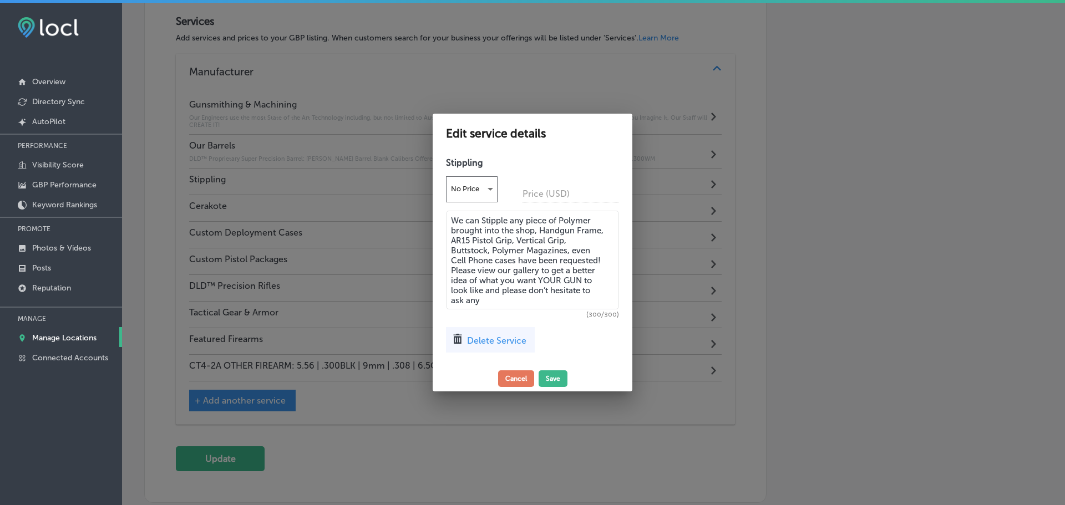
drag, startPoint x: 520, startPoint y: 300, endPoint x: 451, endPoint y: 272, distance: 74.2
click at [451, 272] on textarea "We can Stipple any piece of Polymer brought into the shop, Handgun Frame, AR15 …" at bounding box center [532, 260] width 173 height 99
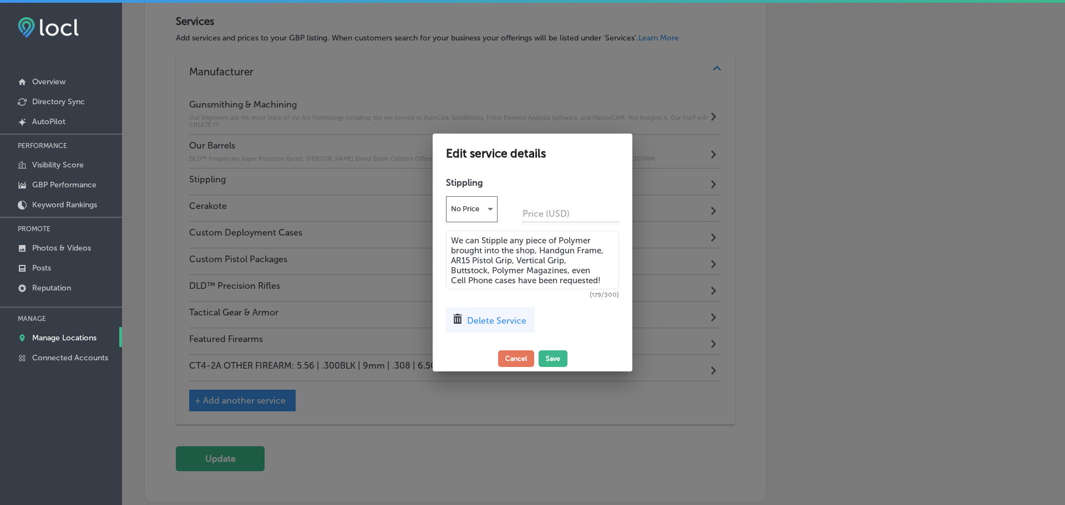
type textarea "We can Stipple any piece of Polymer brought into the shop, Handgun Frame, AR15 …"
click at [558, 356] on button "Save" at bounding box center [553, 359] width 29 height 17
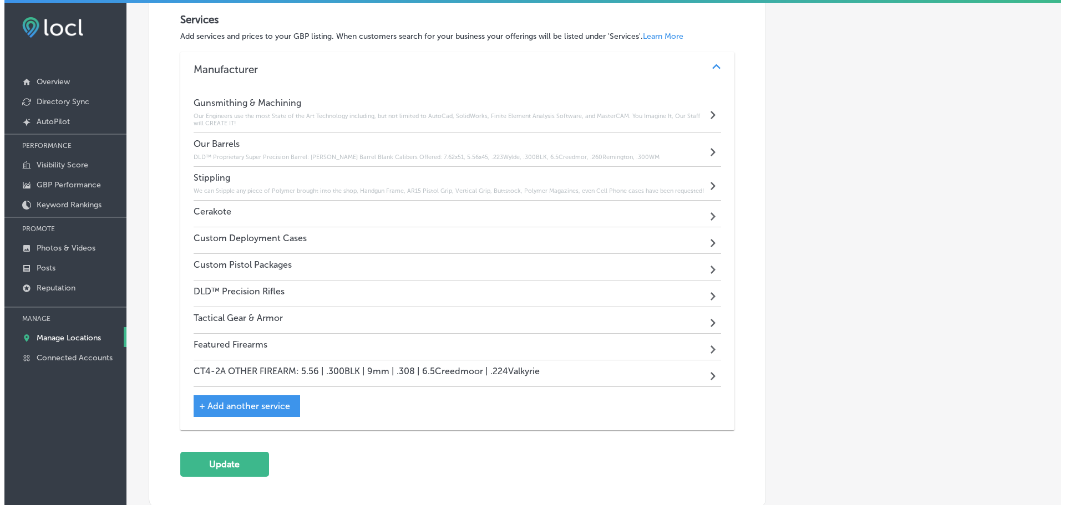
scroll to position [985, 0]
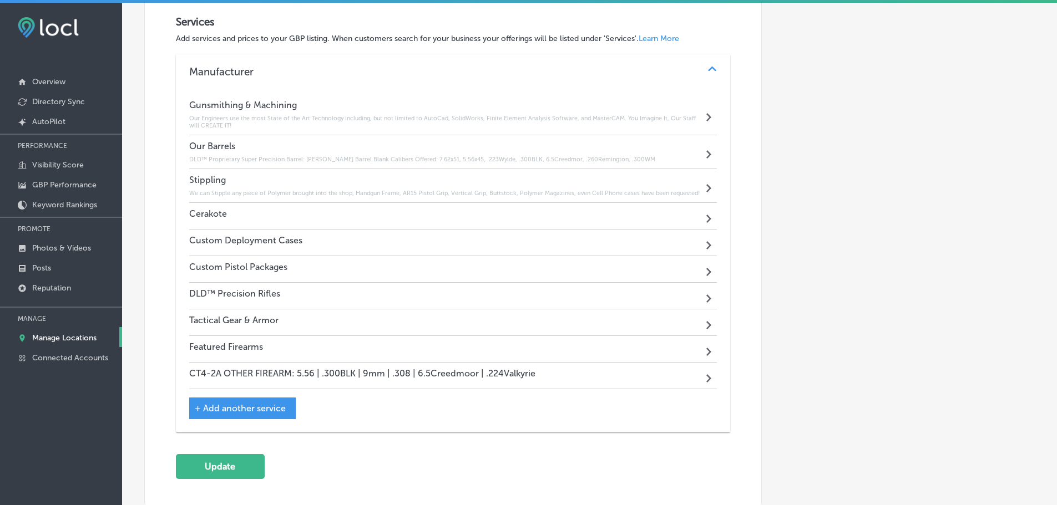
click at [300, 217] on div "Cerakote Path Created with Sketch." at bounding box center [453, 216] width 528 height 27
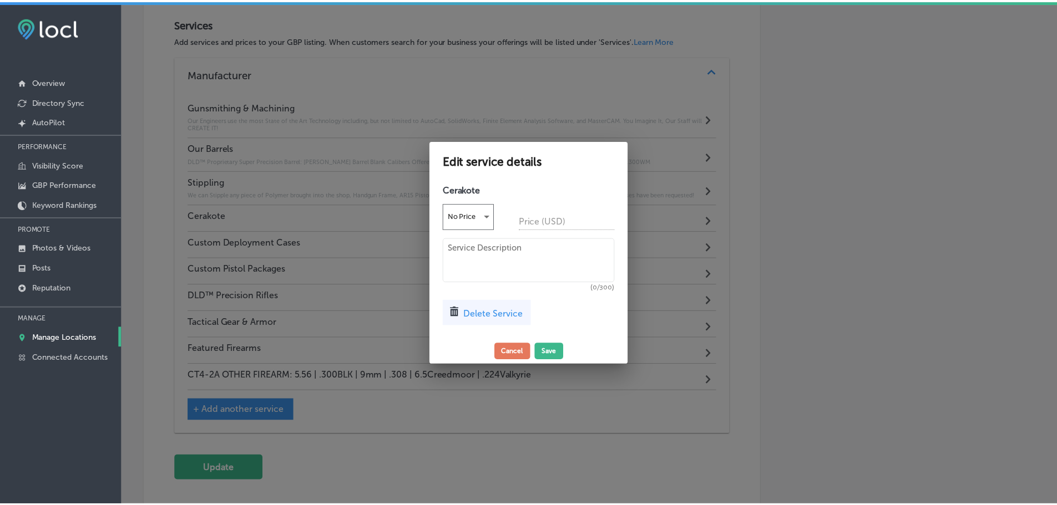
scroll to position [987, 0]
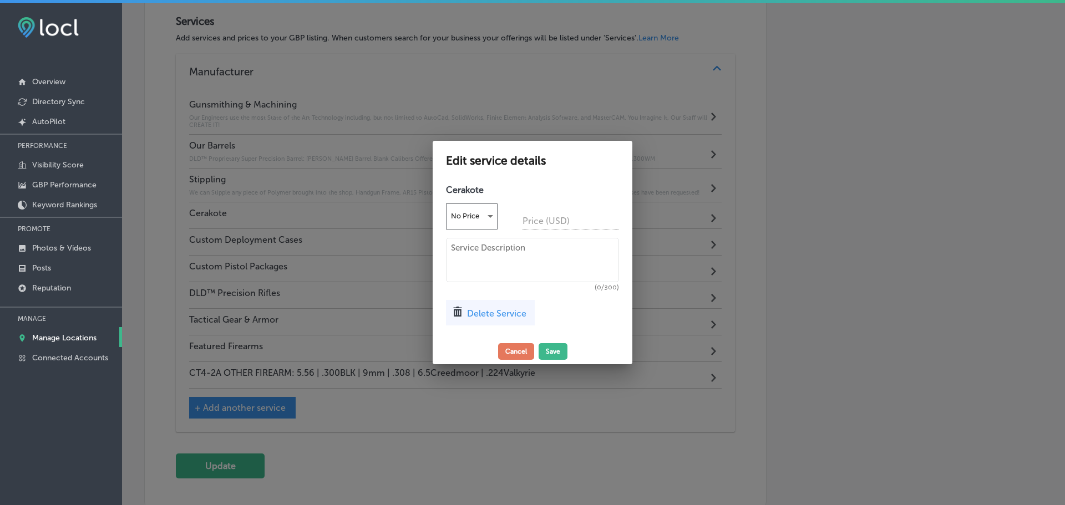
click at [468, 250] on textarea at bounding box center [532, 260] width 173 height 44
paste textarea "Cerakote ceramic coatings utilize state-of-the-art technology to out-perform an…"
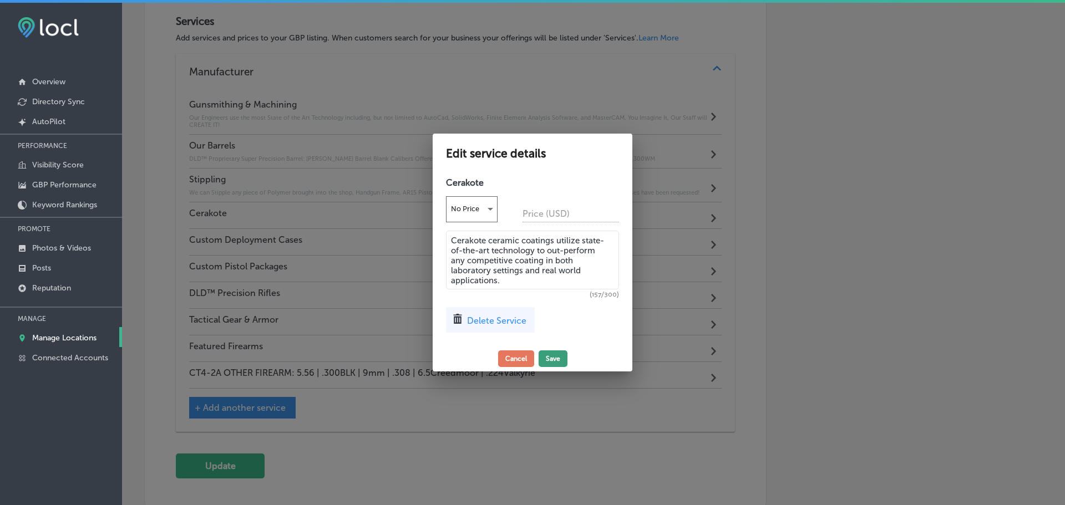
type textarea "Cerakote ceramic coatings utilize state-of-the-art technology to out-perform an…"
click at [554, 356] on button "Save" at bounding box center [553, 359] width 29 height 17
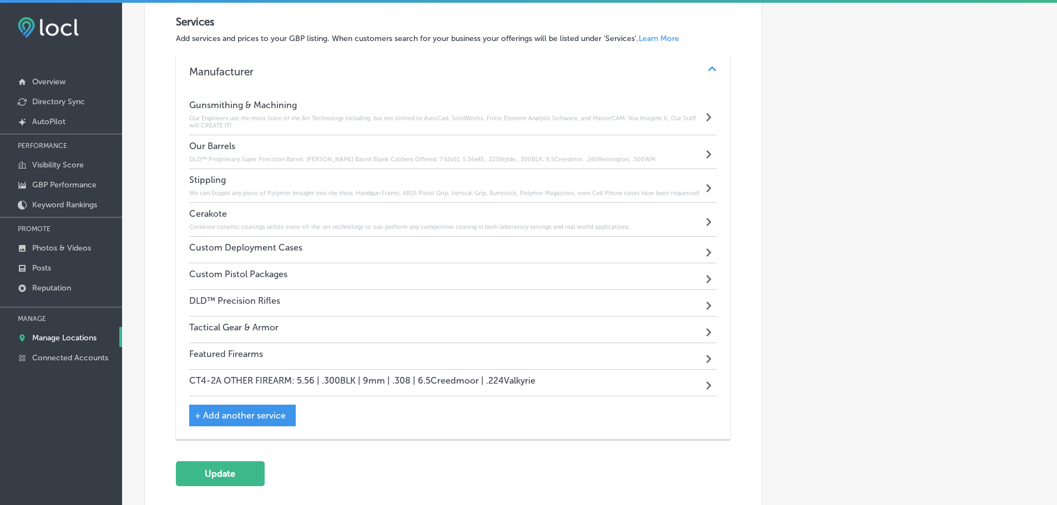
click at [318, 244] on div "Custom Deployment Cases Path Created with Sketch." at bounding box center [453, 250] width 528 height 27
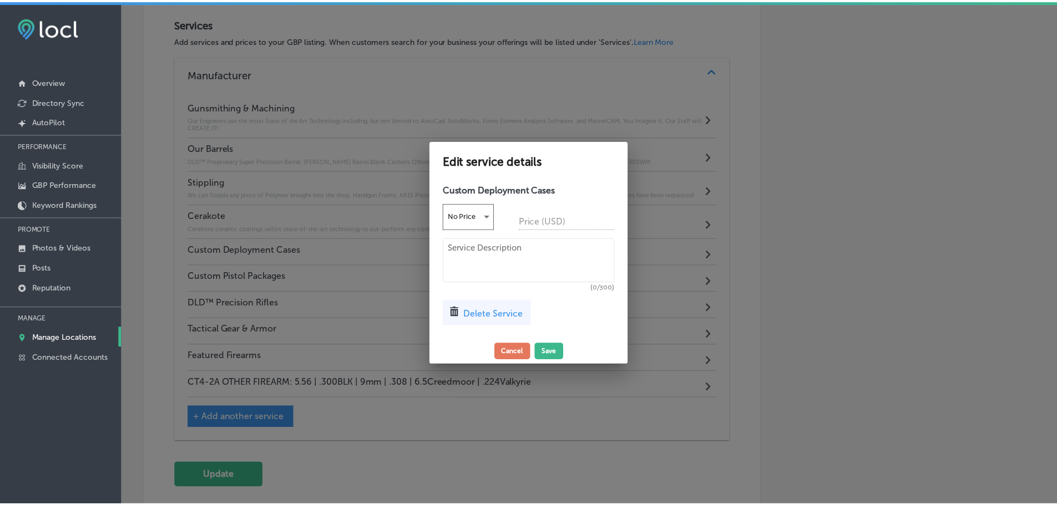
scroll to position [987, 0]
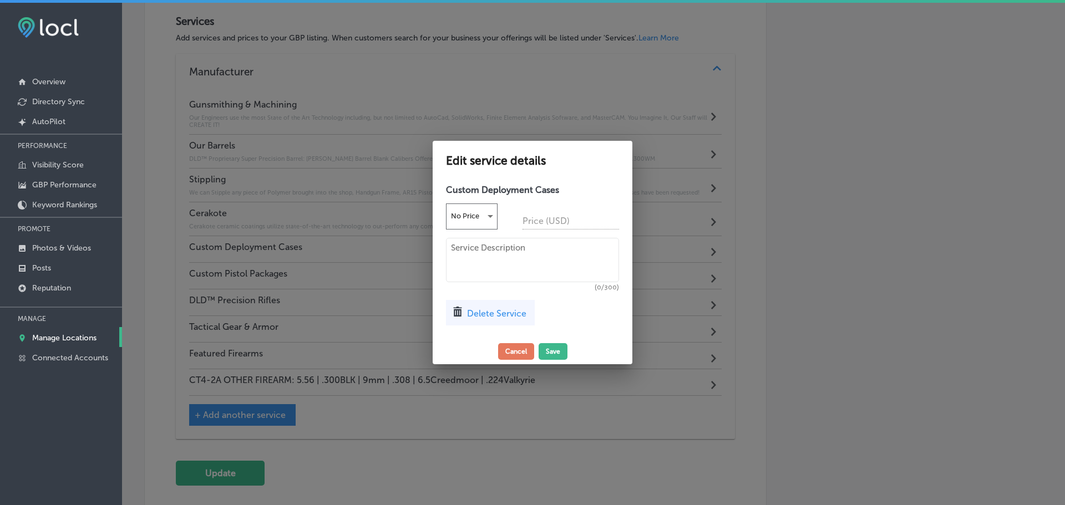
click at [461, 253] on textarea at bounding box center [532, 260] width 173 height 44
paste textarea "Please Contact Us with any Questions, Concerns and/or Special Requests for our …"
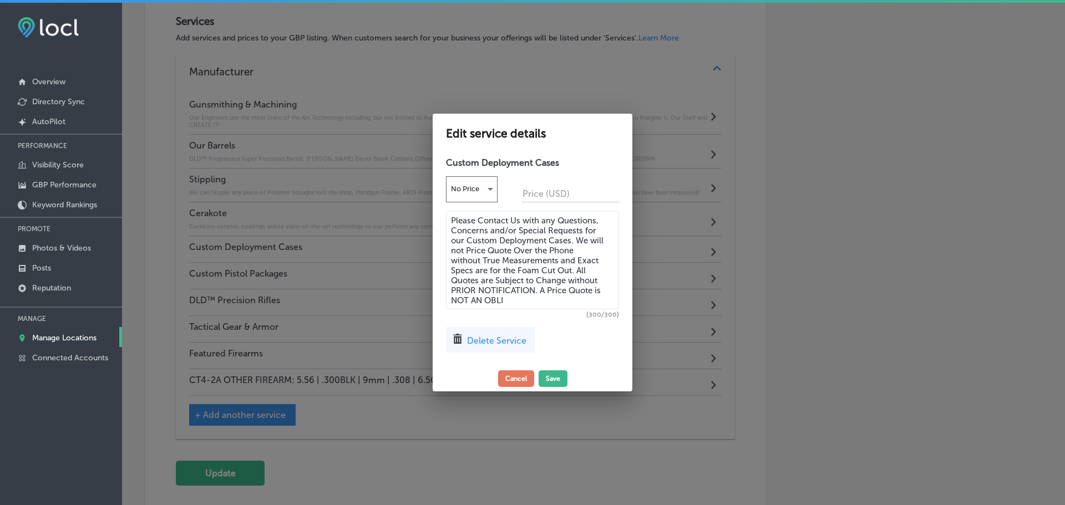
drag, startPoint x: 540, startPoint y: 289, endPoint x: 557, endPoint y: 299, distance: 20.4
click at [555, 300] on textarea "Please Contact Us with any Questions, Concerns and/or Special Requests for our …" at bounding box center [532, 260] width 173 height 99
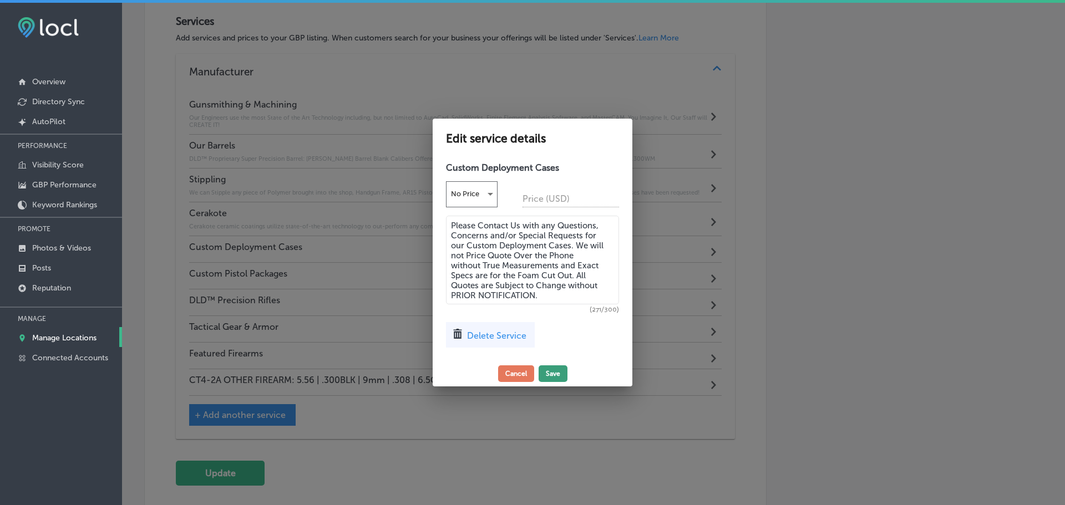
type textarea "Please Contact Us with any Questions, Concerns and/or Special Requests for our …"
click at [557, 378] on button "Save" at bounding box center [553, 374] width 29 height 17
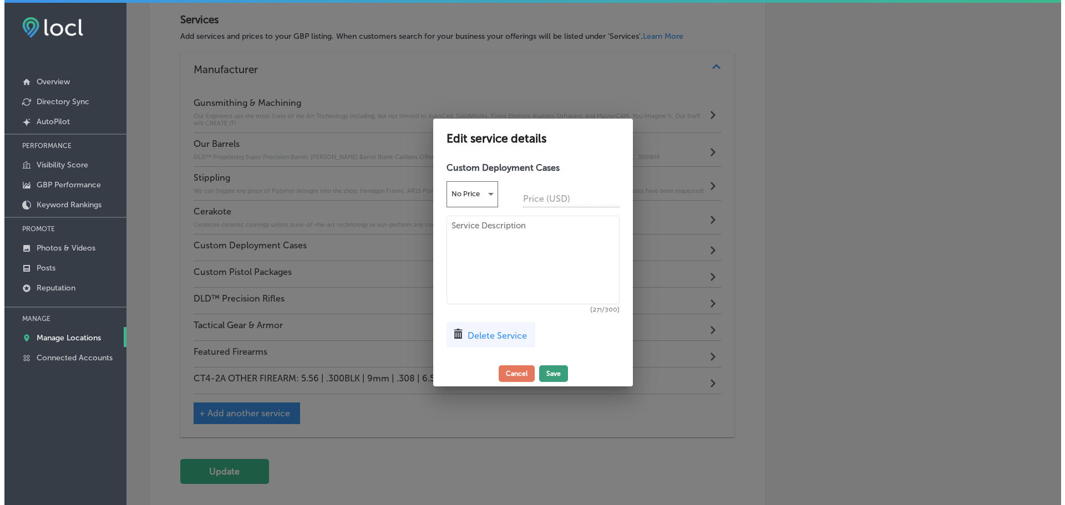
scroll to position [985, 0]
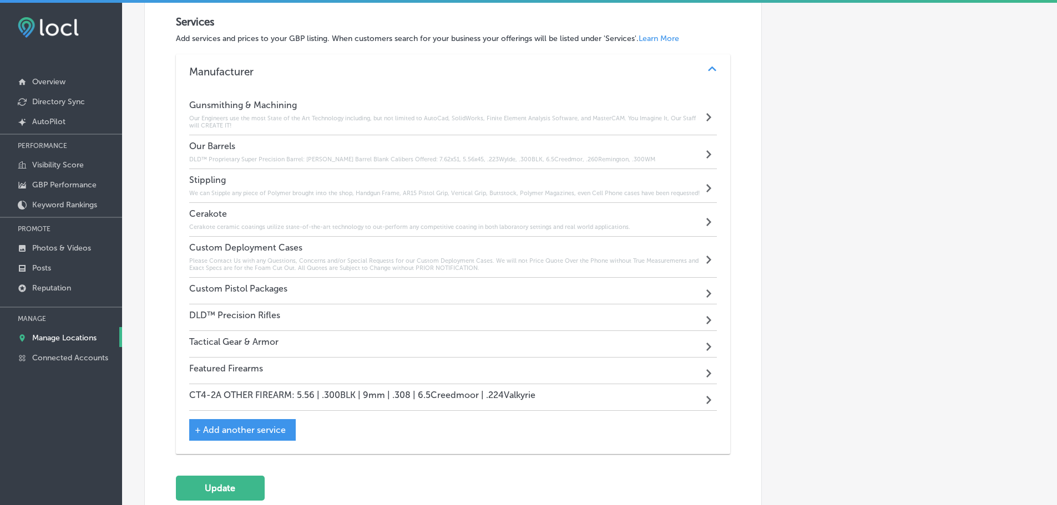
click at [295, 286] on div "Custom Pistol Packages Path Created with Sketch." at bounding box center [453, 291] width 528 height 27
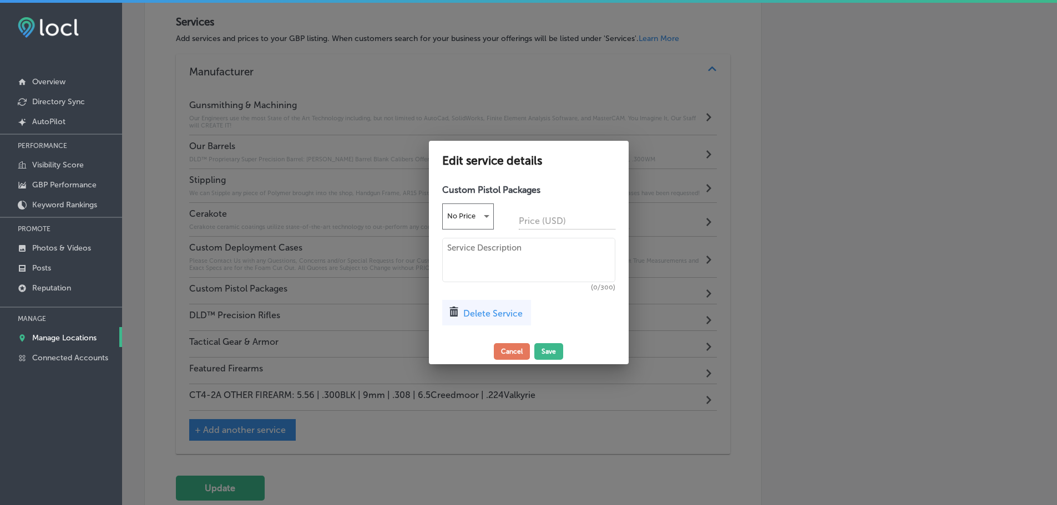
scroll to position [987, 0]
click at [475, 255] on textarea at bounding box center [532, 260] width 173 height 44
paste textarea "DLD™ Custom Glock Packages"
paste textarea "DLD™ Custom [PERSON_NAME] & Wesson Packages [PERSON_NAME] & [PERSON_NAME] MP9, …"
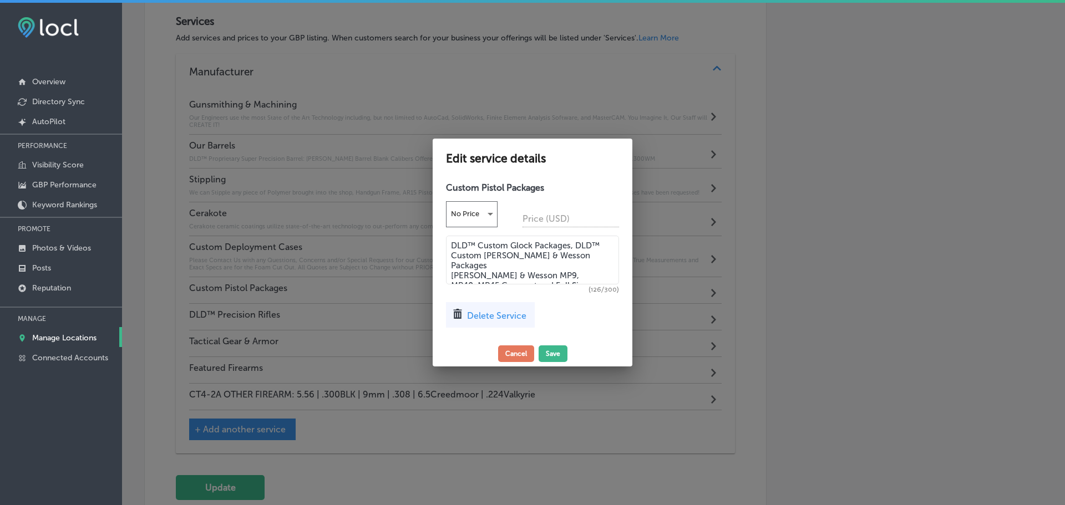
paste textarea "DLD™ 1911 Custom Packages"
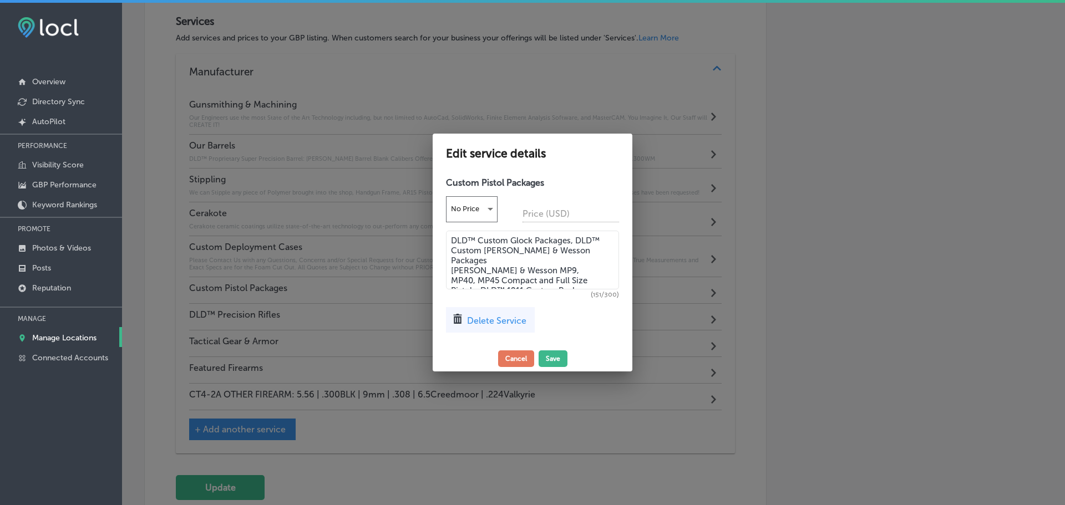
click at [570, 272] on textarea "DLD™ Custom Glock Packages, DLD™ Custom [PERSON_NAME] & Wesson Packages [PERSON…" at bounding box center [532, 260] width 173 height 59
type textarea "DLD™ Custom Glock Packages, DLD™ Custom [PERSON_NAME] & Wesson Packages [PERSON…"
click at [562, 358] on button "Save" at bounding box center [553, 359] width 29 height 17
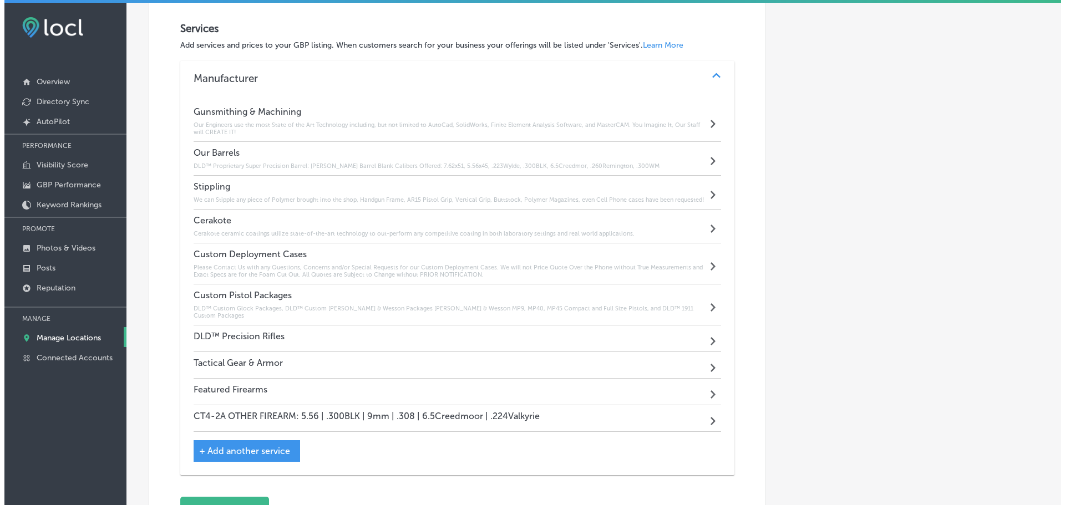
scroll to position [977, 0]
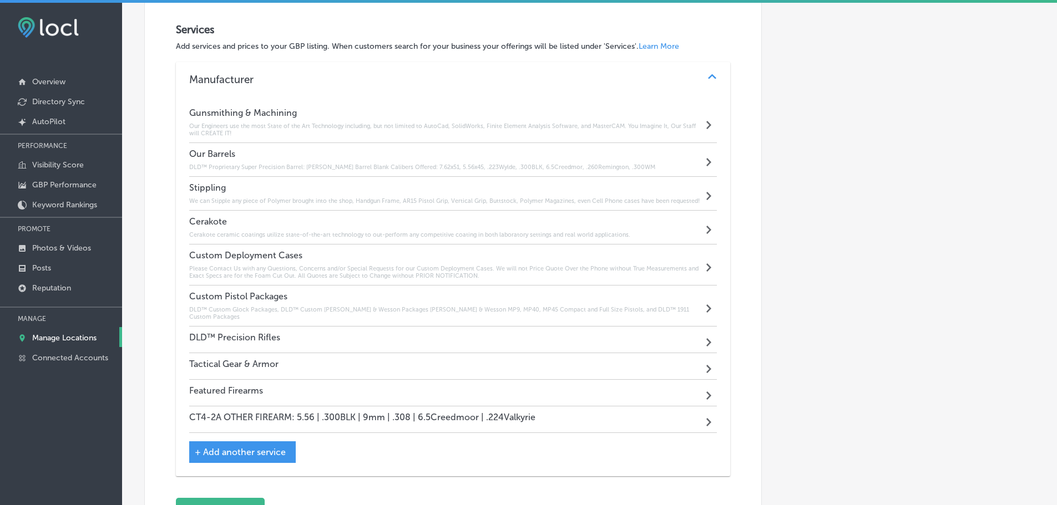
click at [417, 336] on div "DLD™ Precision Rifles Path Created with Sketch." at bounding box center [453, 340] width 528 height 27
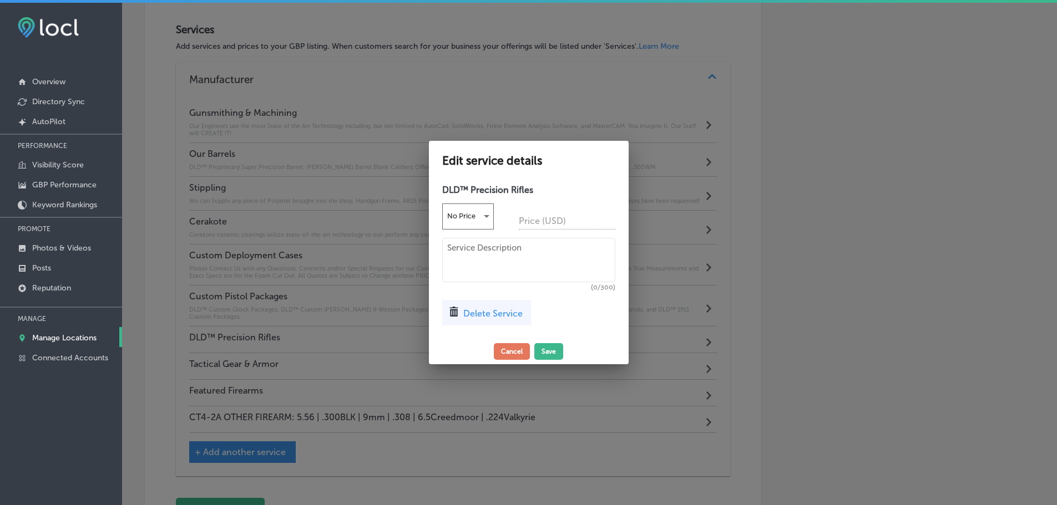
scroll to position [980, 0]
click at [489, 253] on textarea at bounding box center [532, 260] width 173 height 44
paste textarea "CT4-2A OTHER FIREARM"
paste textarea "ENHANCED PATROL RIFLE (EPR) ™ / State Compliant"
paste textarea "CT-M110 [MEDICAL_DATA] ™"
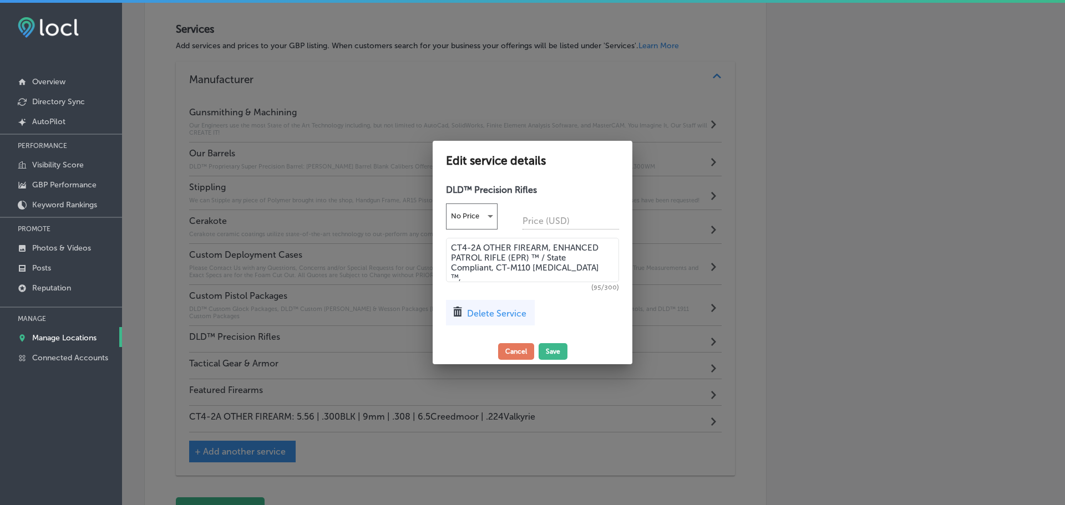
paste textarea "CT15-SPCR ™"
paste textarea "DLD™ ECAR / ISR"
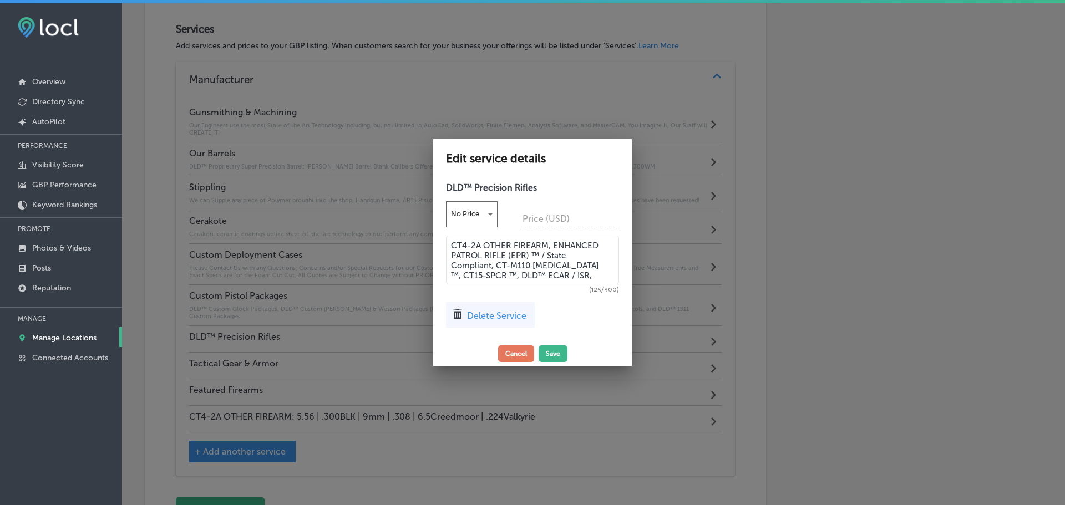
paste textarea "DLD's PRECISION BOLT GUN ™"
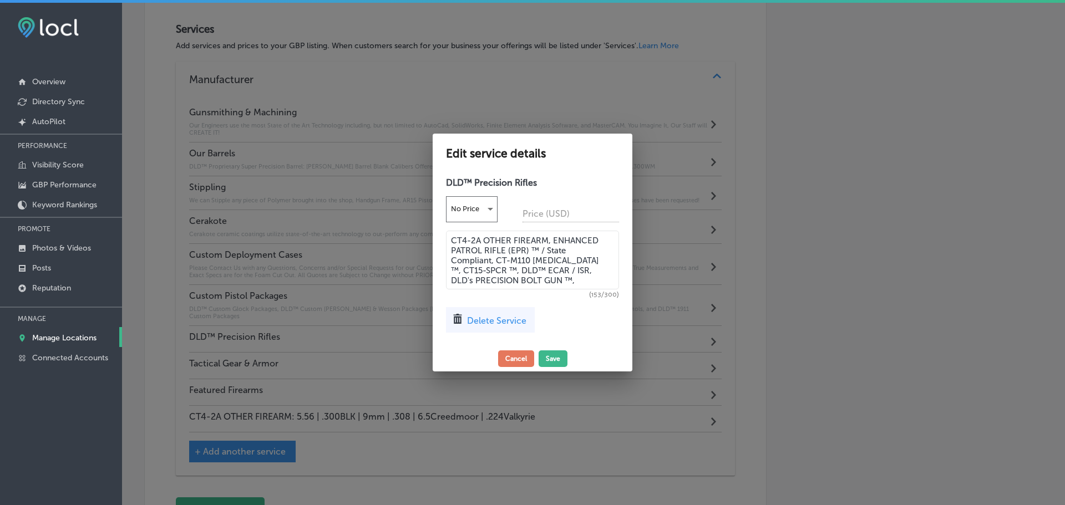
paste textarea "DLD RECCE Rifle & DLD Designated [PERSON_NAME]'s Rifle"
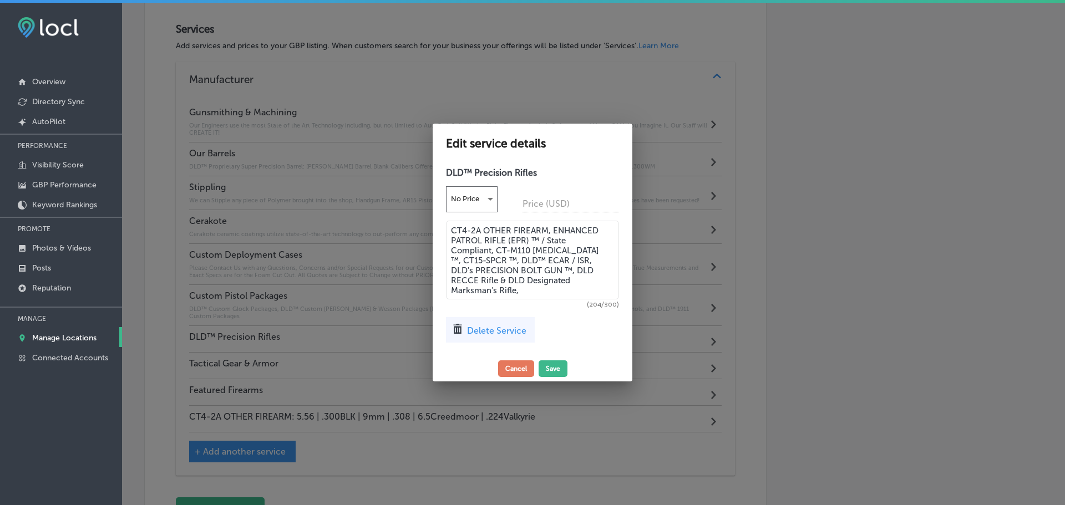
paste textarea "LEVER ACTION RIFLES"
paste textarea "DLD SHOTGUN PACKAGES"
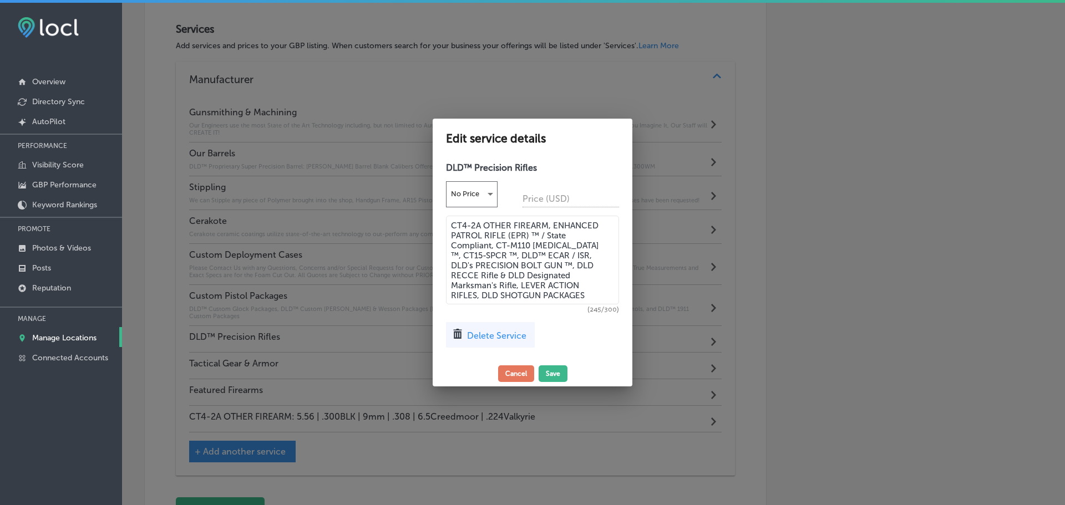
click at [563, 286] on textarea "CT4-2A OTHER FIREARM, ENHANCED PATROL RIFLE (EPR) ™ / State Compliant, CT-M110 …" at bounding box center [532, 260] width 173 height 89
type textarea "CT4-2A OTHER FIREARM, ENHANCED PATROL RIFLE (EPR) ™ / State Compliant, CT-M110 …"
click at [556, 372] on button "Save" at bounding box center [553, 374] width 29 height 17
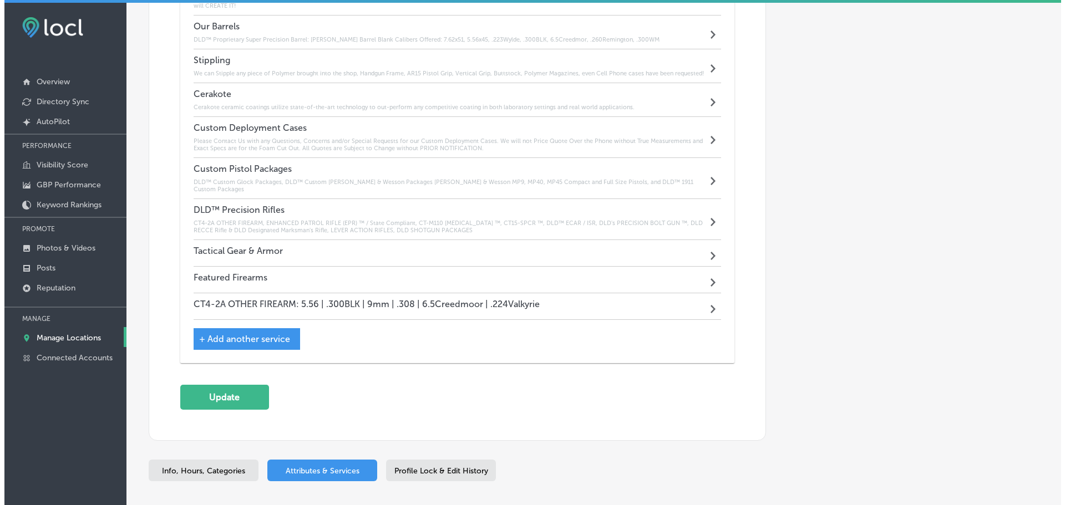
scroll to position [1144, 0]
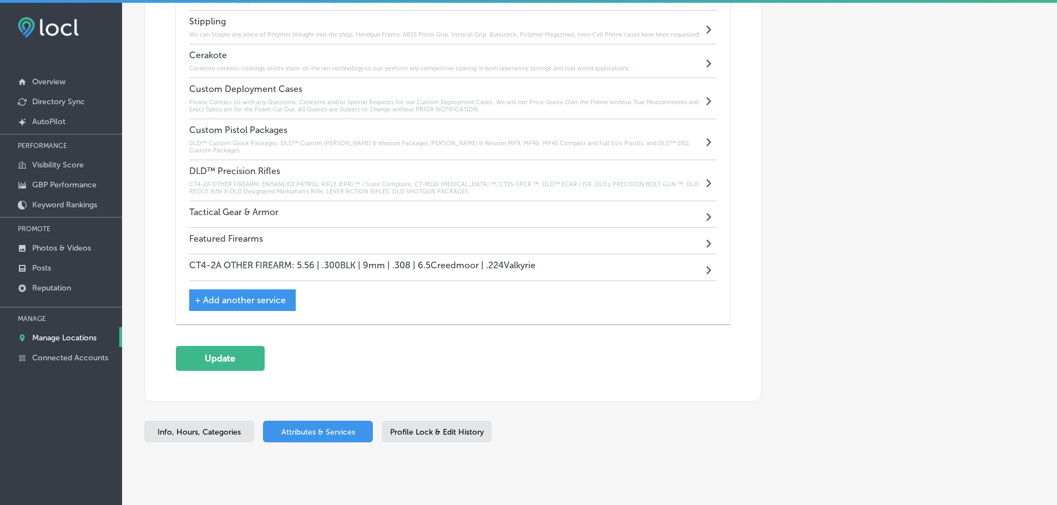
click at [364, 204] on div "Tactical Gear & Armor Path Created with Sketch." at bounding box center [453, 214] width 528 height 27
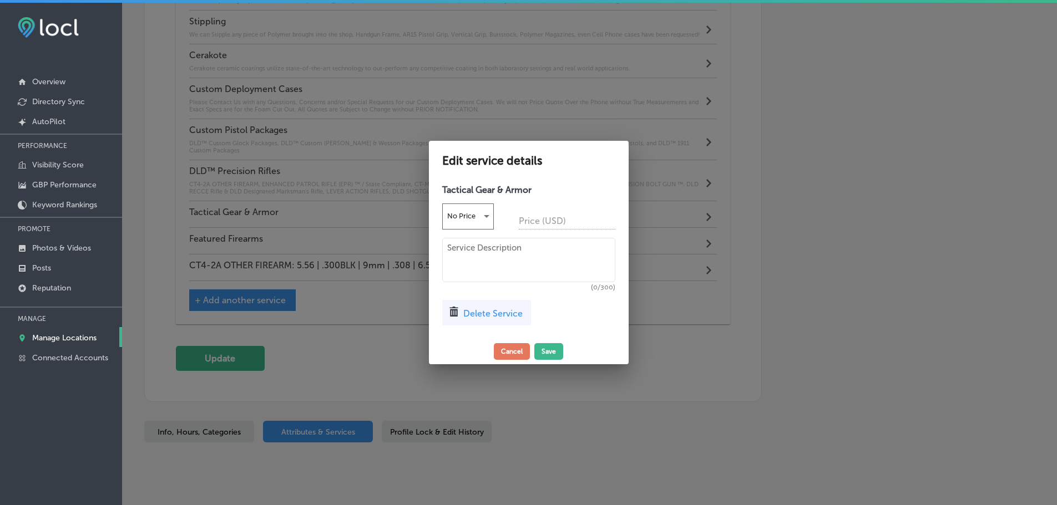
scroll to position [1146, 0]
click at [462, 247] on textarea at bounding box center [532, 260] width 173 height 44
paste textarea "We have partnered with some of the Industry’s Very Best to offer our Clients wh…"
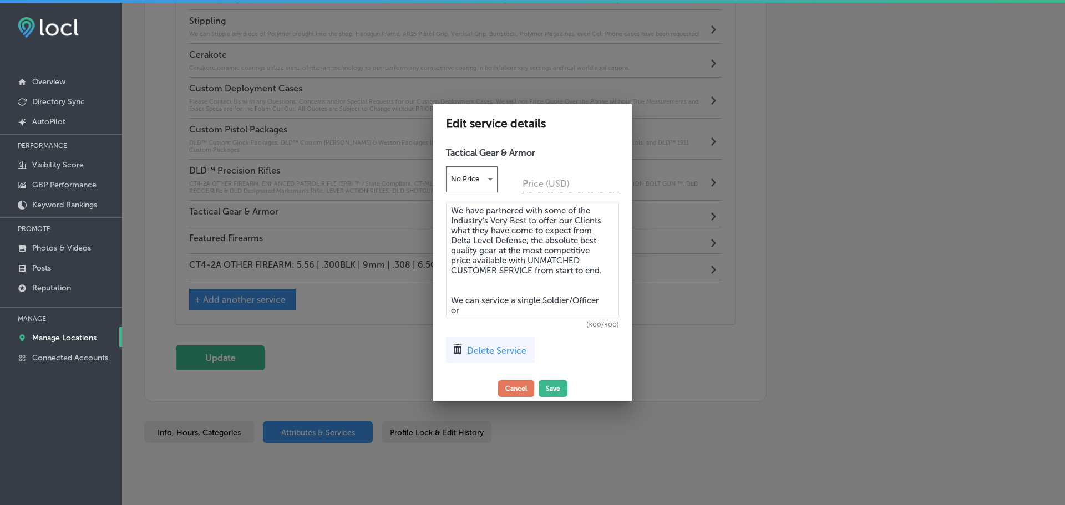
drag, startPoint x: 476, startPoint y: 312, endPoint x: 450, endPoint y: 300, distance: 29.3
click at [450, 300] on textarea "We have partnered with some of the Industry’s Very Best to offer our Clients wh…" at bounding box center [532, 260] width 173 height 119
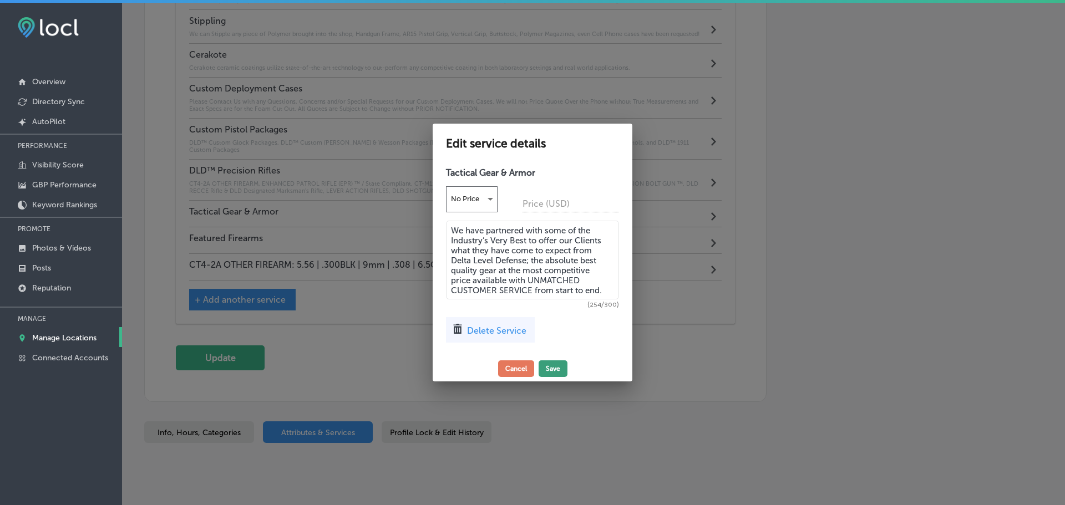
type textarea "We have partnered with some of the Industry’s Very Best to offer our Clients wh…"
click at [549, 366] on button "Save" at bounding box center [553, 369] width 29 height 17
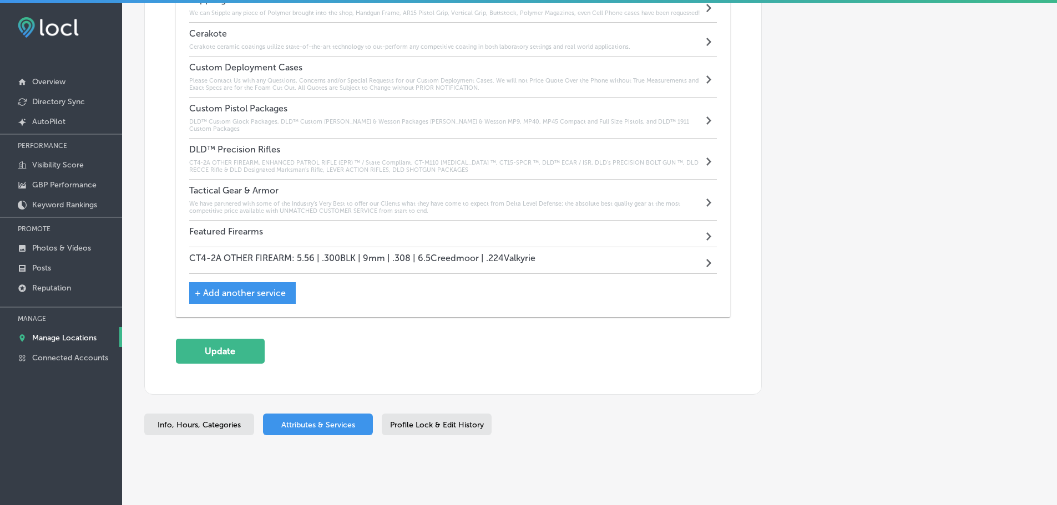
scroll to position [1173, 0]
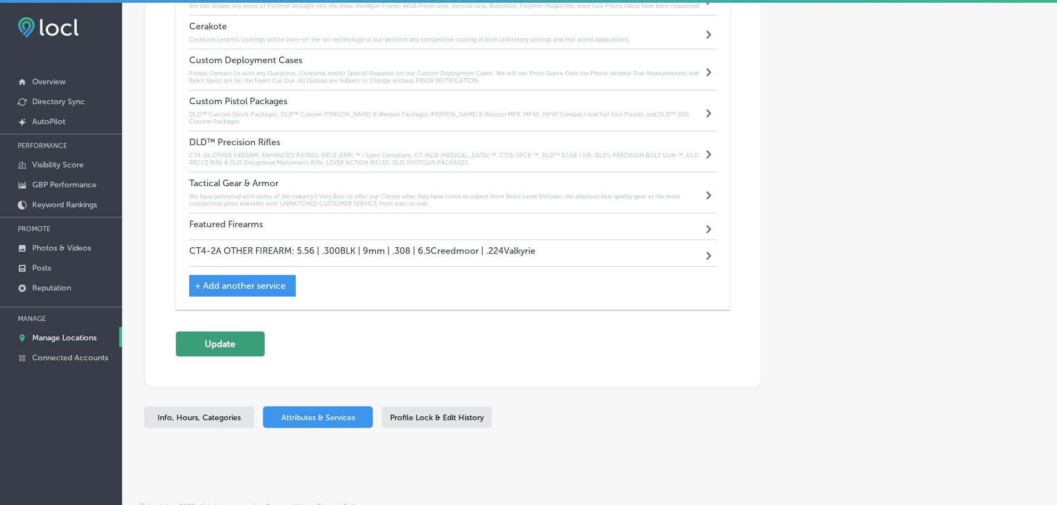
click at [219, 340] on button "Update" at bounding box center [220, 344] width 89 height 25
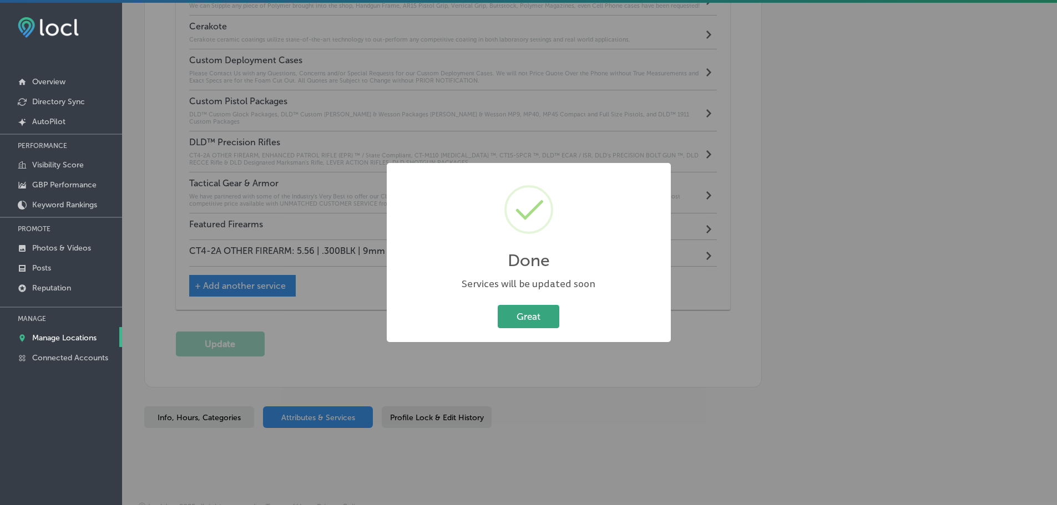
click at [540, 321] on button "Great" at bounding box center [529, 316] width 62 height 23
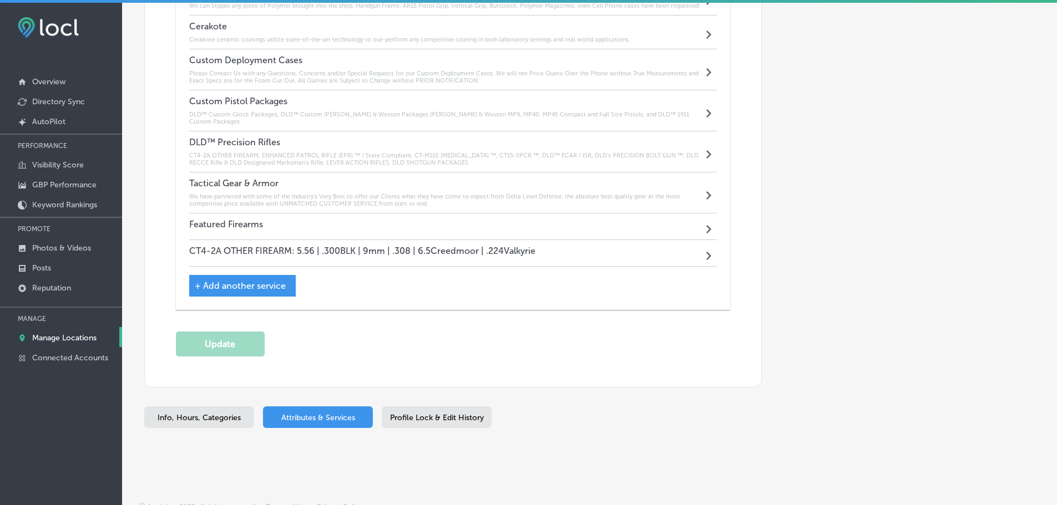
click at [71, 336] on p "Manage Locations" at bounding box center [64, 337] width 64 height 9
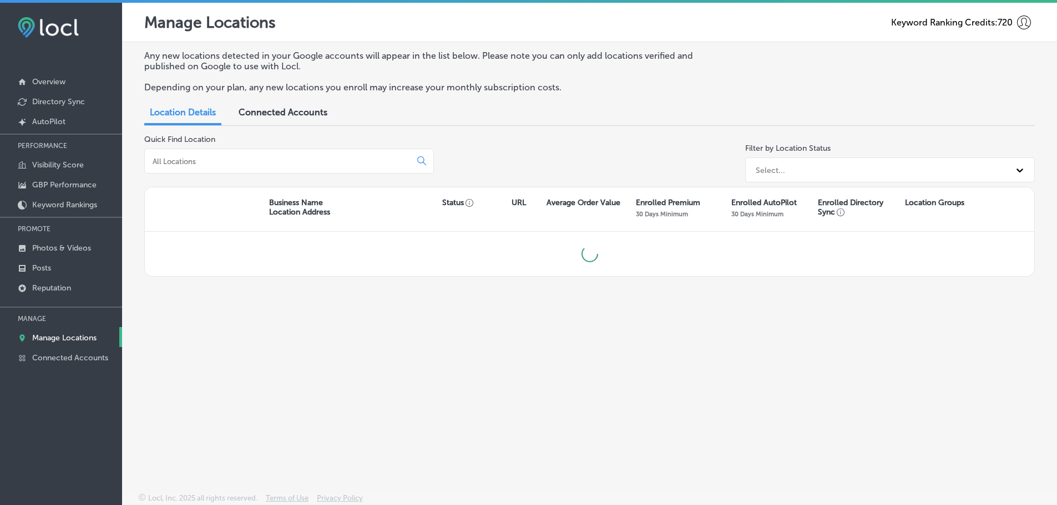
click at [217, 165] on input at bounding box center [279, 161] width 257 height 10
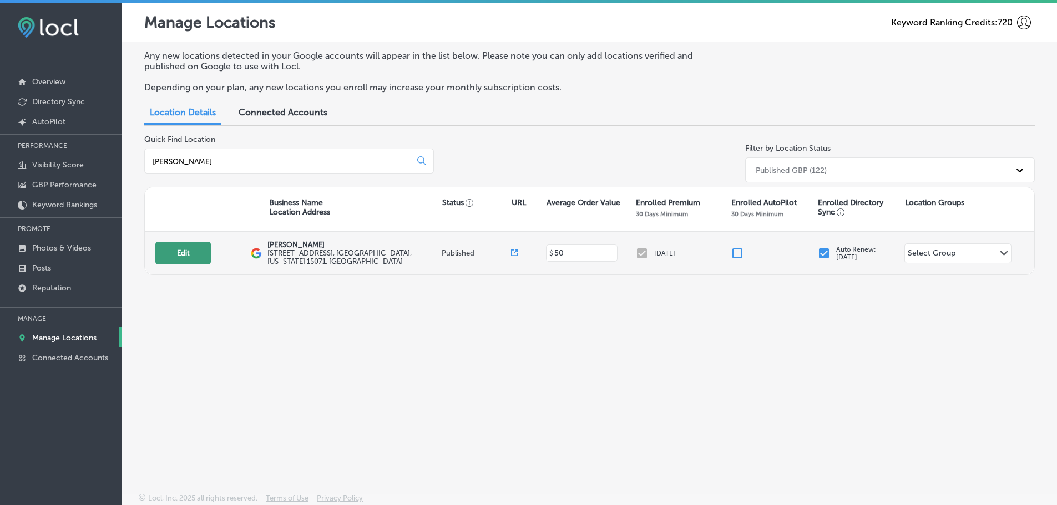
type input "[PERSON_NAME]"
click at [184, 252] on button "Edit" at bounding box center [182, 253] width 55 height 23
select select "US"
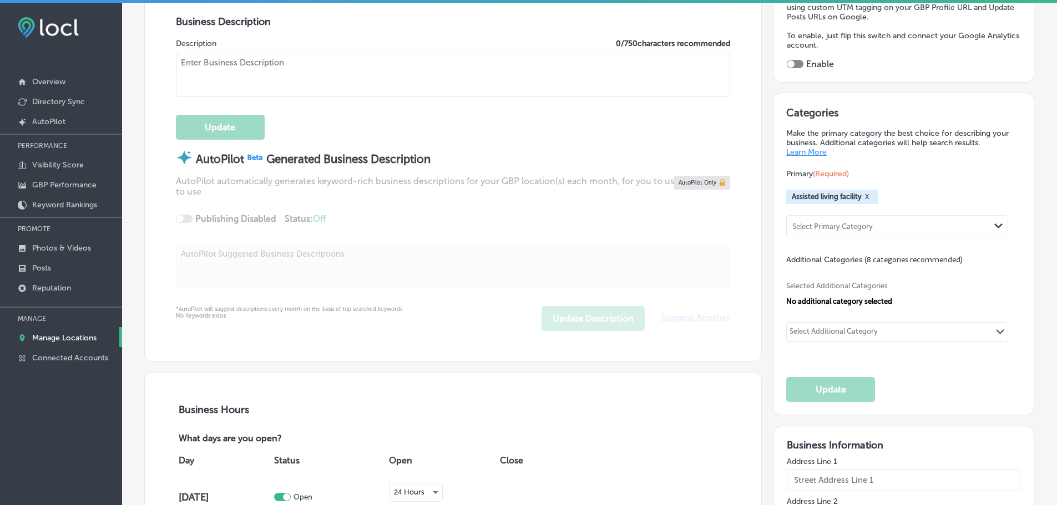
type input "[PERSON_NAME]"
type input "[STREET_ADDRESS]"
type input "Oakdale"
type input "15071"
type input "US"
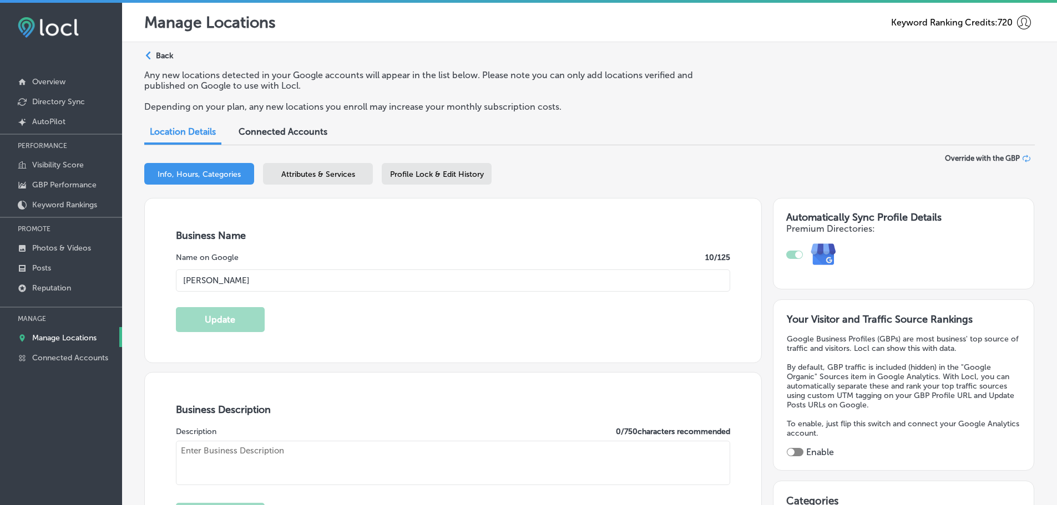
type textarea "[PERSON_NAME] is a compassionate assisted living facility in [GEOGRAPHIC_DATA],…"
type input "[URL][DOMAIN_NAME]"
type input "[PHONE_NUMBER]"
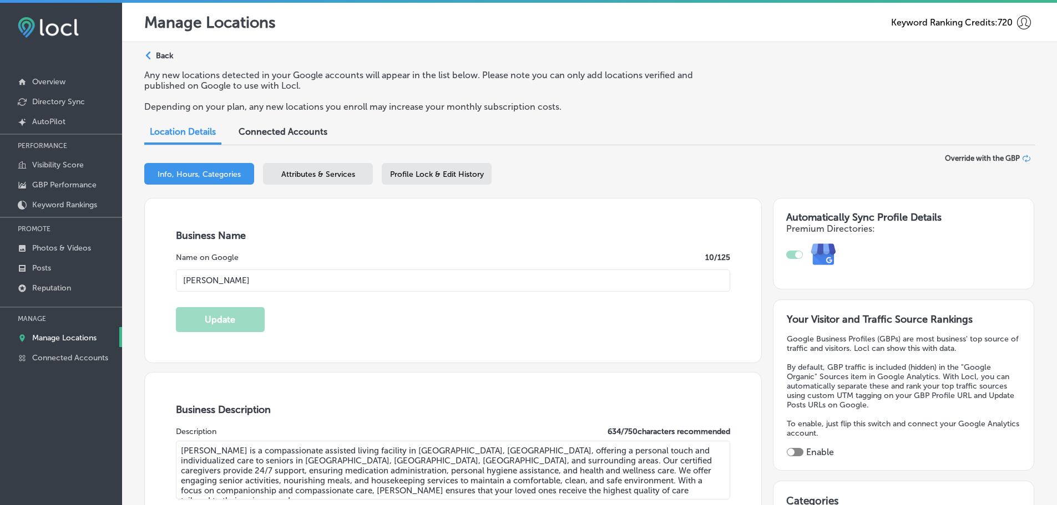
click at [309, 180] on div "Attributes & Services" at bounding box center [318, 174] width 110 height 22
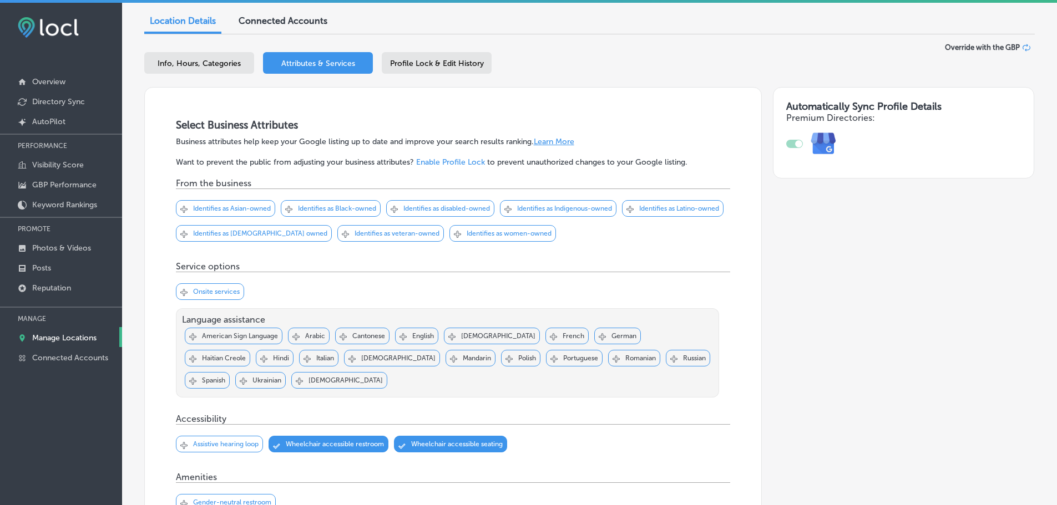
scroll to position [771, 0]
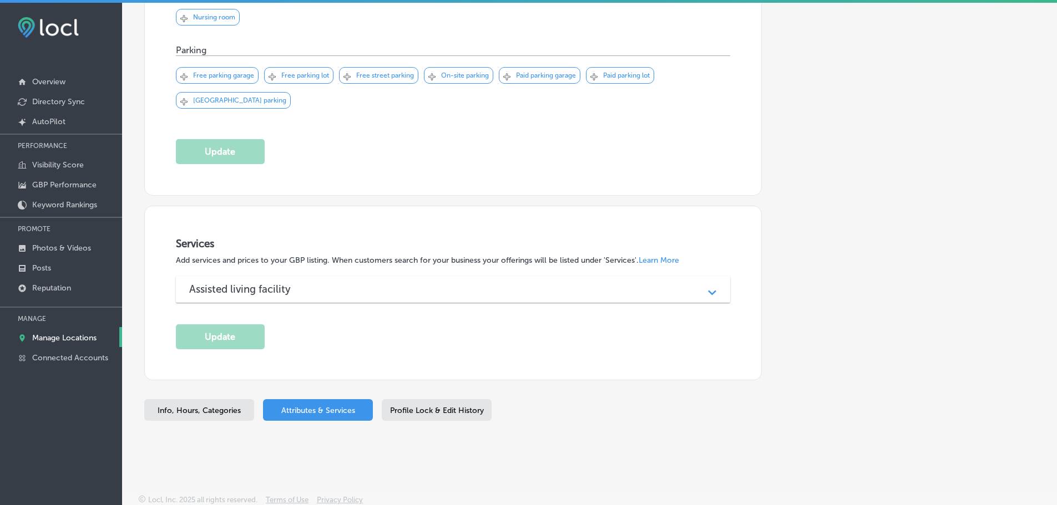
click at [445, 284] on div "Assisted living facility" at bounding box center [453, 289] width 528 height 13
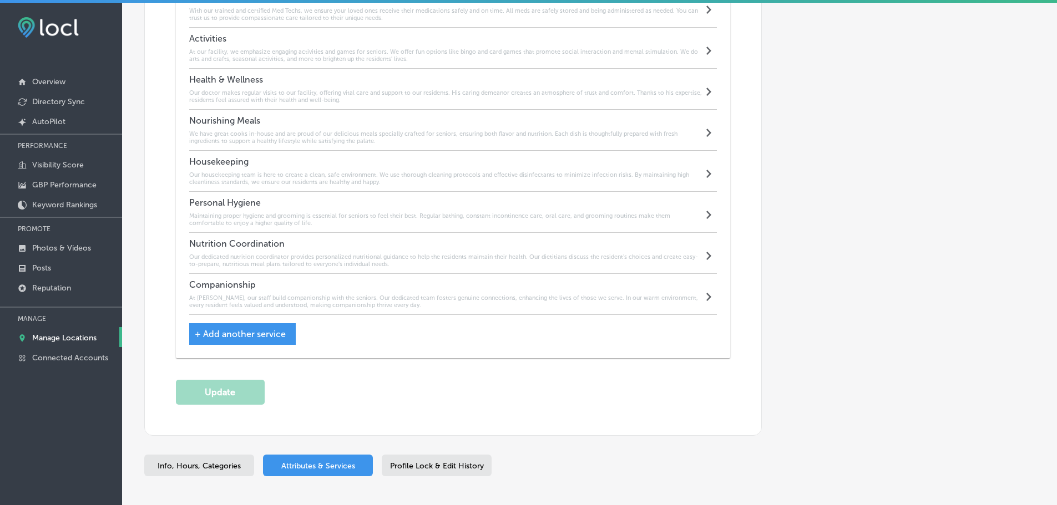
scroll to position [1031, 0]
